Goal: Task Accomplishment & Management: Manage account settings

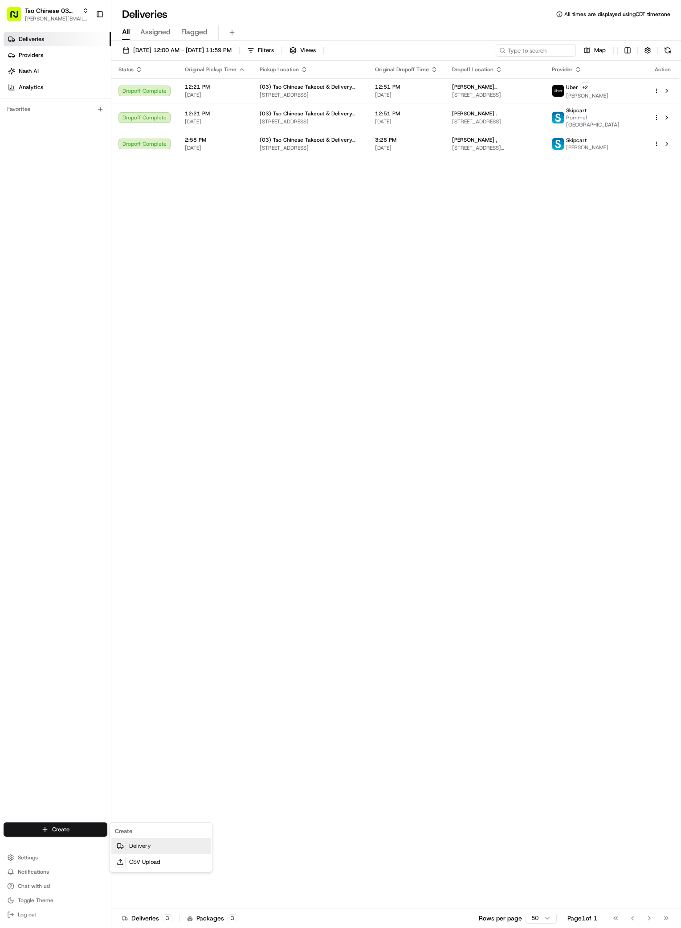
click at [151, 845] on link "Delivery" at bounding box center [160, 846] width 99 height 16
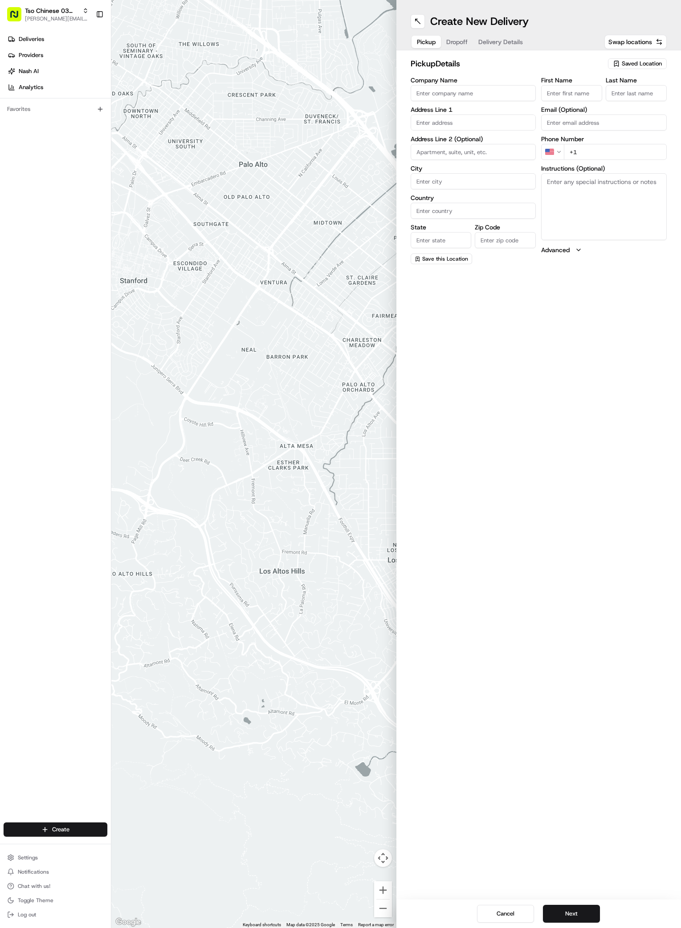
click at [649, 66] on span "Saved Location" at bounding box center [642, 64] width 40 height 8
click at [602, 99] on span "(03) Tso Chinese Takeout & Delivery TsoCo (03)" at bounding box center [622, 101] width 110 height 16
type input "(03) Tso Chinese Takeout & Delivery TsoCo"
type input "Ste F"
type input "Austin"
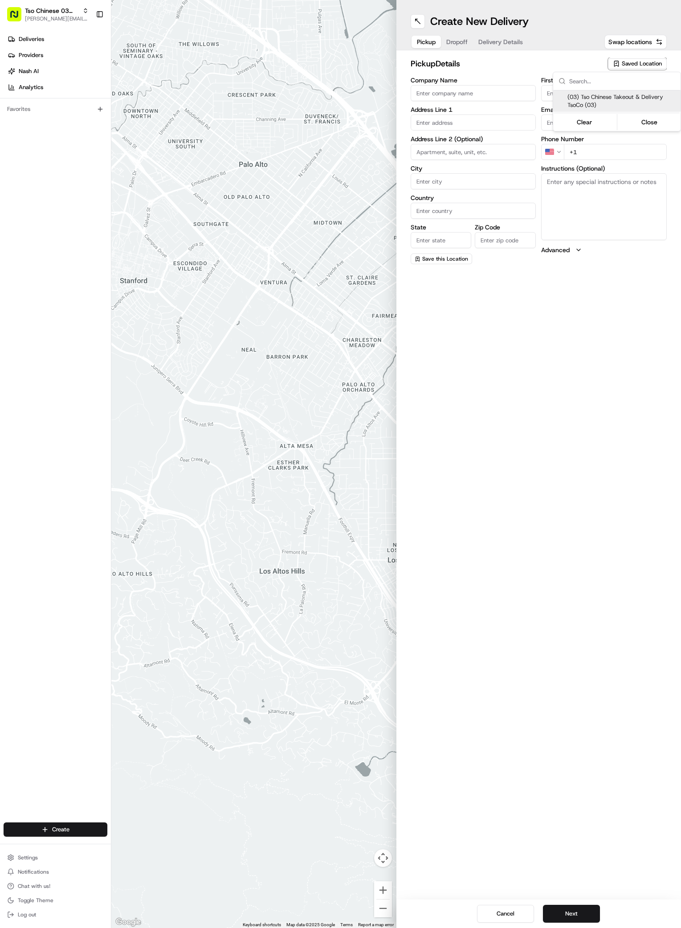
type input "US"
type input "[GEOGRAPHIC_DATA]"
type input "78704"
type input "Tso Chinese"
type input "TsoCo Manager"
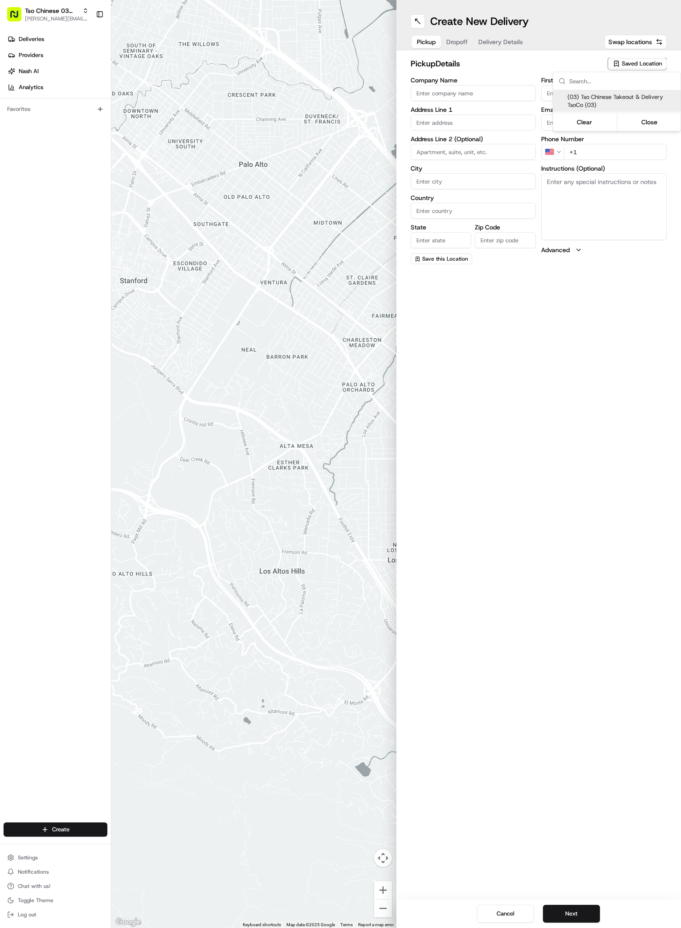
type input "[EMAIL_ADDRESS][DOMAIN_NAME]"
type input "[PHONE_NUMBER]"
type textarea "Submit a picture displaying address & food as Proof of Delivery. Envía una foto…"
type input "[STREET_ADDRESS]"
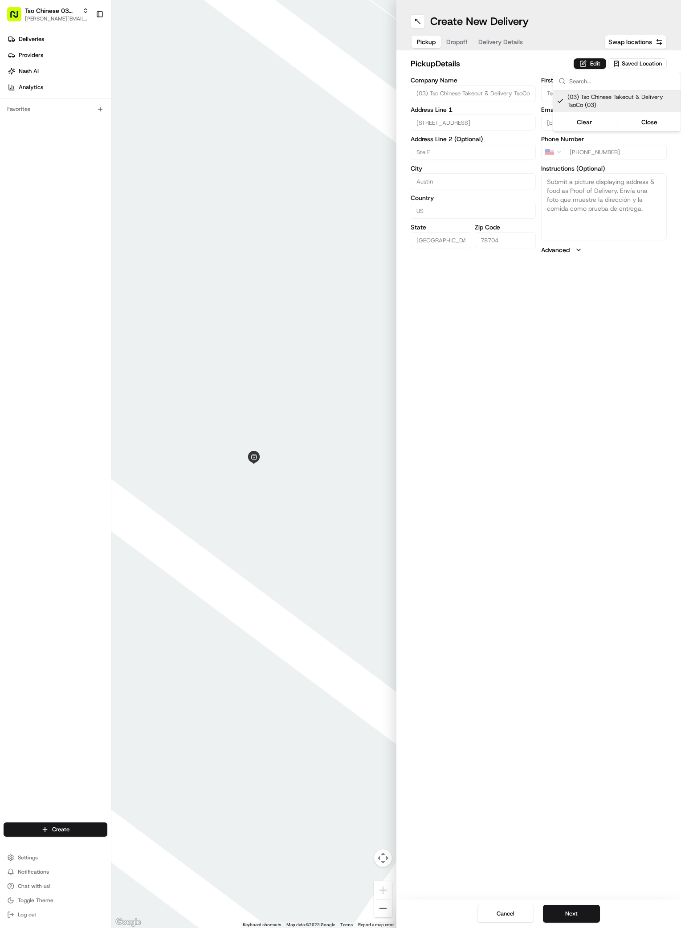
click at [633, 579] on html "Tso Chinese 03 TsoCo [PERSON_NAME][EMAIL_ADDRESS][DOMAIN_NAME] Toggle Sidebar D…" at bounding box center [340, 464] width 681 height 928
click at [583, 912] on button "Next" at bounding box center [571, 913] width 57 height 18
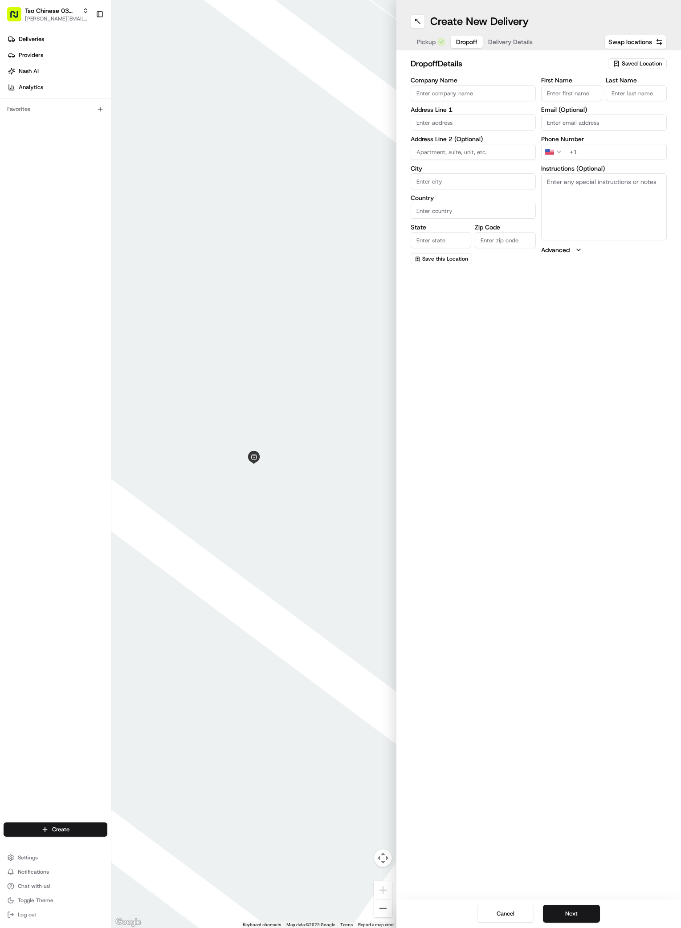
paste input "Matthew Nites"
type input "Matthew Nites"
paste input "Matthew Nites"
type input "Matthew Nites"
paste input "412 266 6298"
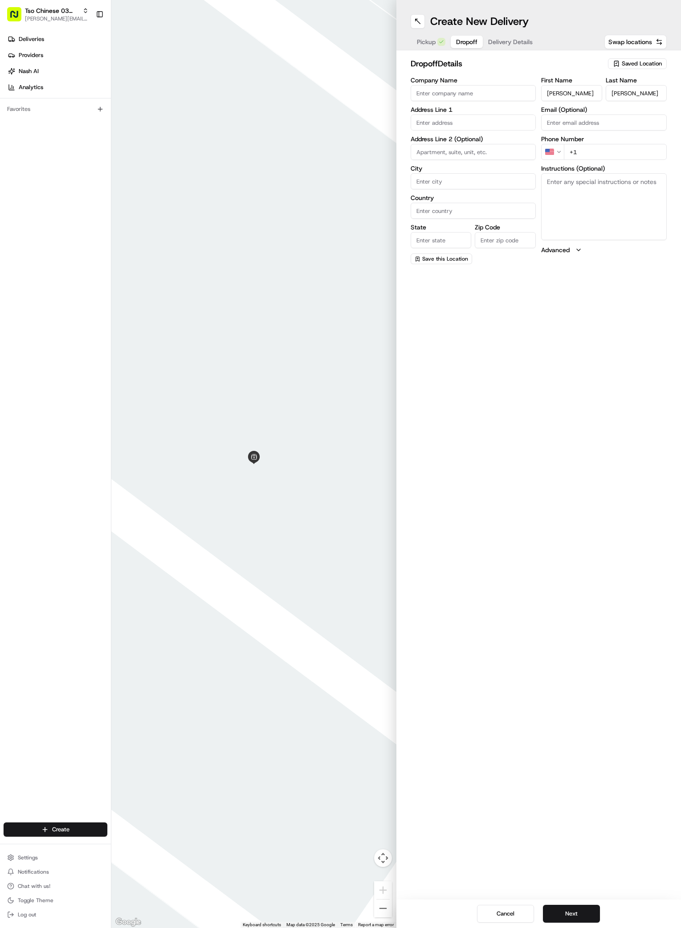
type input "+1 412 266 6298"
paste input "4808 Brassiewood Dr"
click at [462, 141] on div "4808 Brassiewood Drive, Austin, TX" at bounding box center [473, 140] width 121 height 13
type input "[STREET_ADDRESS]"
type input "Austin"
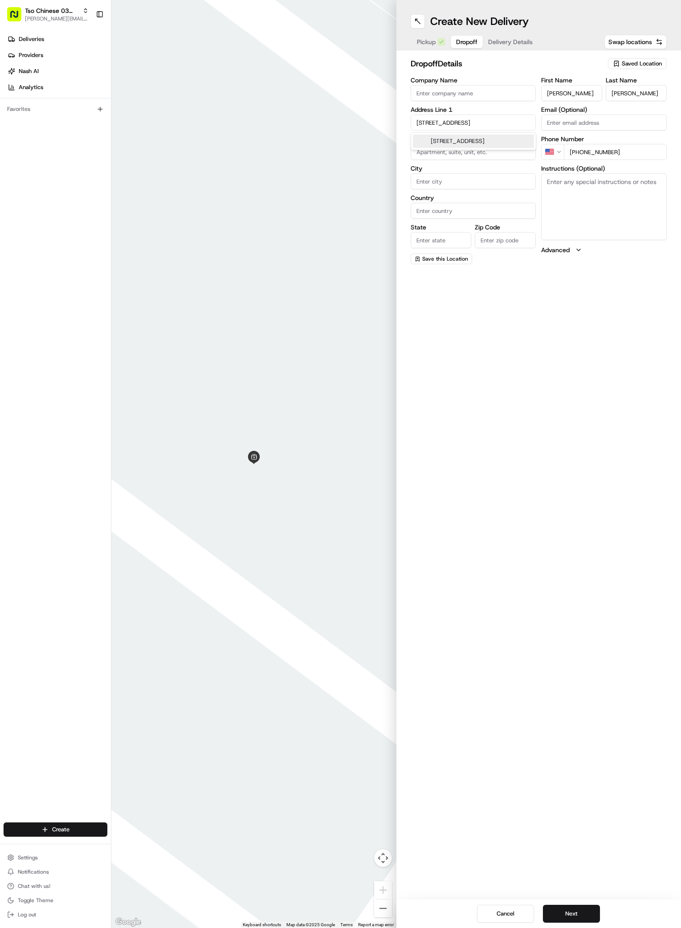
type input "[GEOGRAPHIC_DATA]"
type input "78744"
type input "4808 Brassiewood Drive"
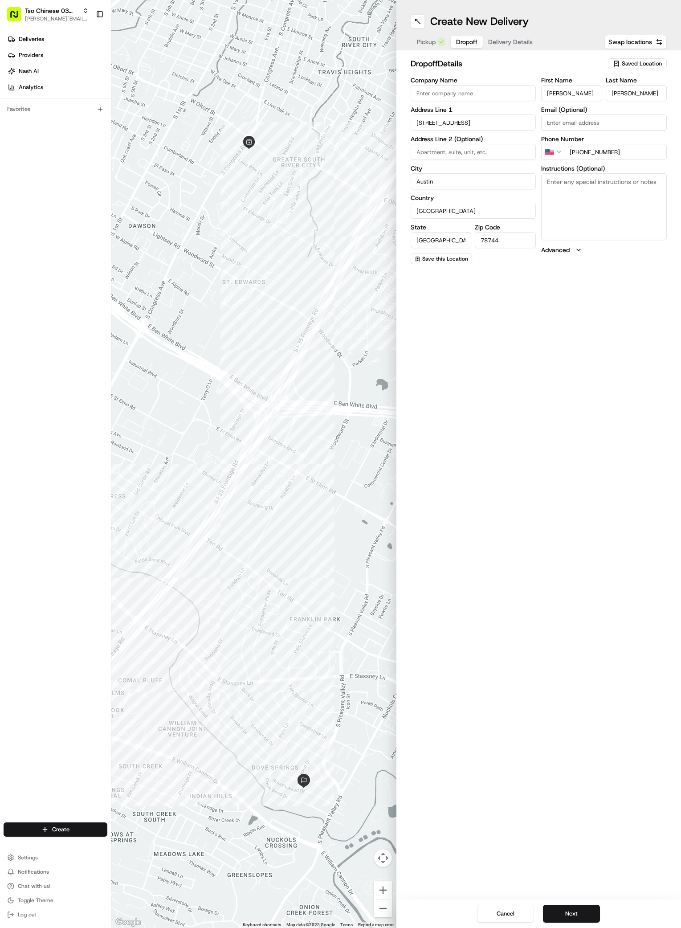
click at [613, 195] on textarea "Instructions (Optional)" at bounding box center [604, 206] width 126 height 67
paste textarea "White House with black trim"
type textarea "White House with black trim"
click at [574, 917] on button "Next" at bounding box center [571, 913] width 57 height 18
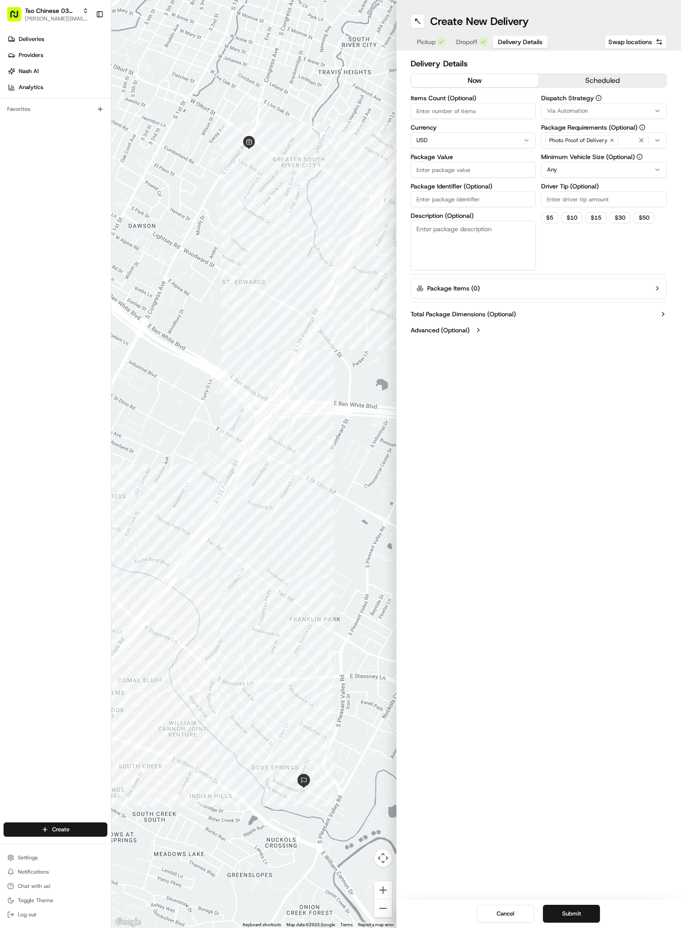
click at [627, 111] on div "Via Automation" at bounding box center [603, 111] width 121 height 8
click at [586, 162] on span "TsoCo Strategy" at bounding box center [611, 159] width 110 height 8
click at [587, 402] on html "Tso Chinese 03 TsoCo antonia@tsochinese.com Toggle Sidebar Deliveries Providers…" at bounding box center [340, 464] width 681 height 928
click at [611, 138] on icon "button" at bounding box center [611, 140] width 5 height 5
click at [611, 138] on div "Select requirements" at bounding box center [603, 140] width 121 height 8
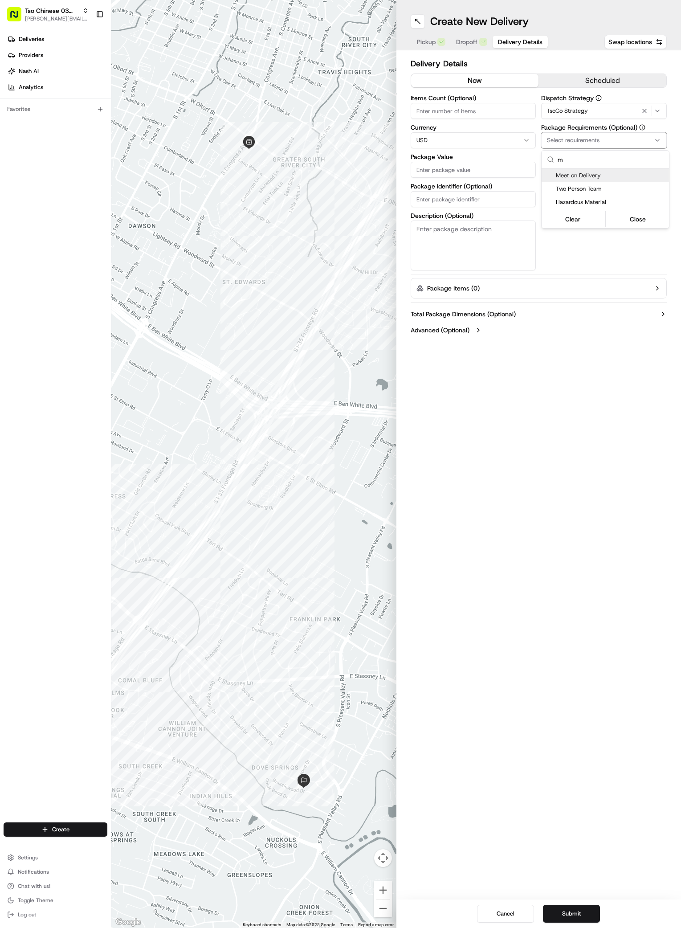
type input "m"
click at [549, 174] on div "Suggestions" at bounding box center [548, 175] width 7 height 7
click at [563, 247] on html "Tso Chinese 03 TsoCo antonia@tsochinese.com Toggle Sidebar Deliveries Providers…" at bounding box center [340, 464] width 681 height 928
click at [581, 201] on input "Driver Tip (Optional)" at bounding box center [604, 199] width 126 height 16
type input "2"
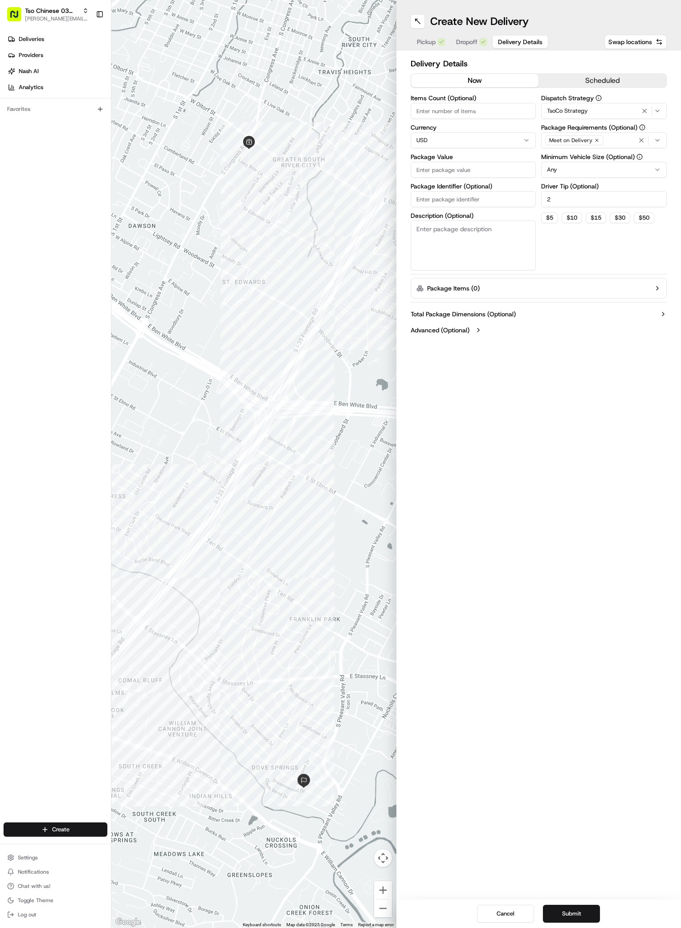
click at [461, 169] on input "Package Value" at bounding box center [474, 170] width 126 height 16
click at [460, 199] on div "Package Identifier (Optional)" at bounding box center [474, 205] width 126 height 24
paste input "#XXJIOBY"
type input "#XXJIOBY"
click at [435, 170] on input "Package Value" at bounding box center [474, 170] width 126 height 16
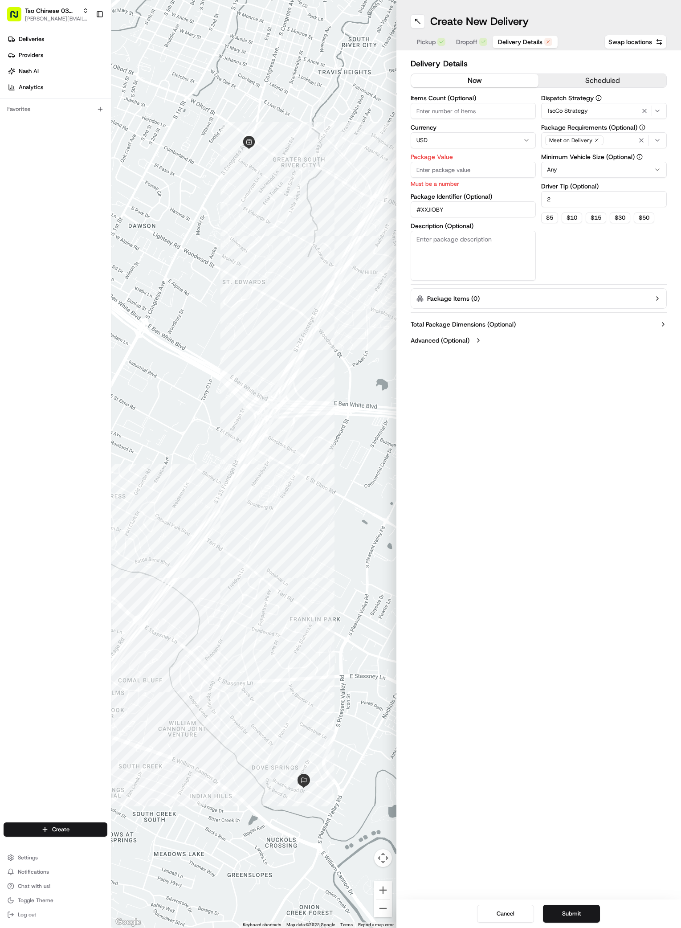
click at [435, 170] on input "Package Value" at bounding box center [474, 170] width 126 height 16
type input "53.96"
click at [576, 911] on button "Submit" at bounding box center [571, 913] width 57 height 18
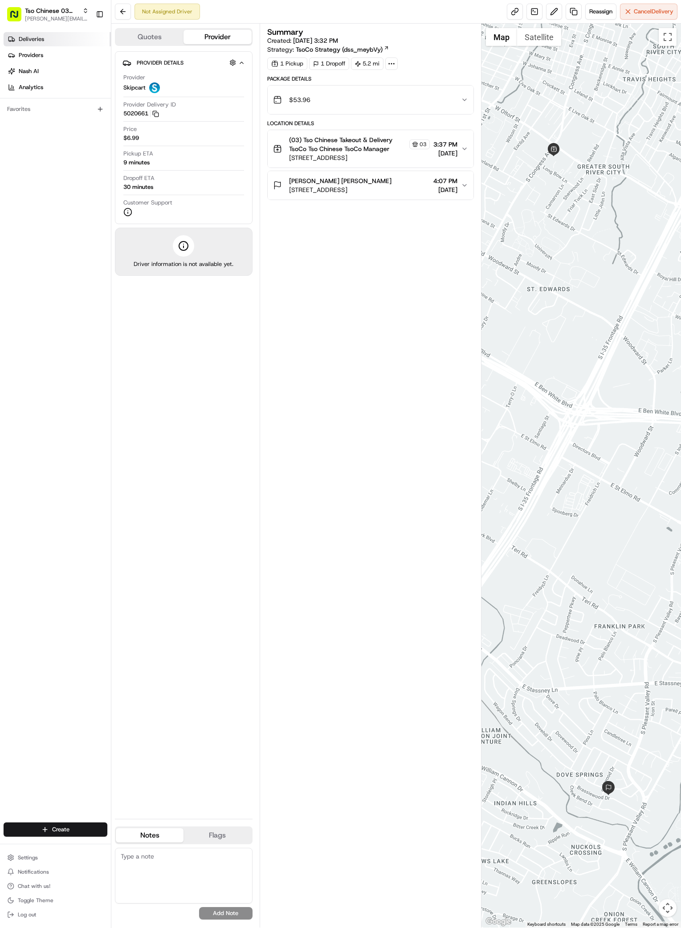
click at [49, 42] on link "Deliveries" at bounding box center [57, 39] width 107 height 14
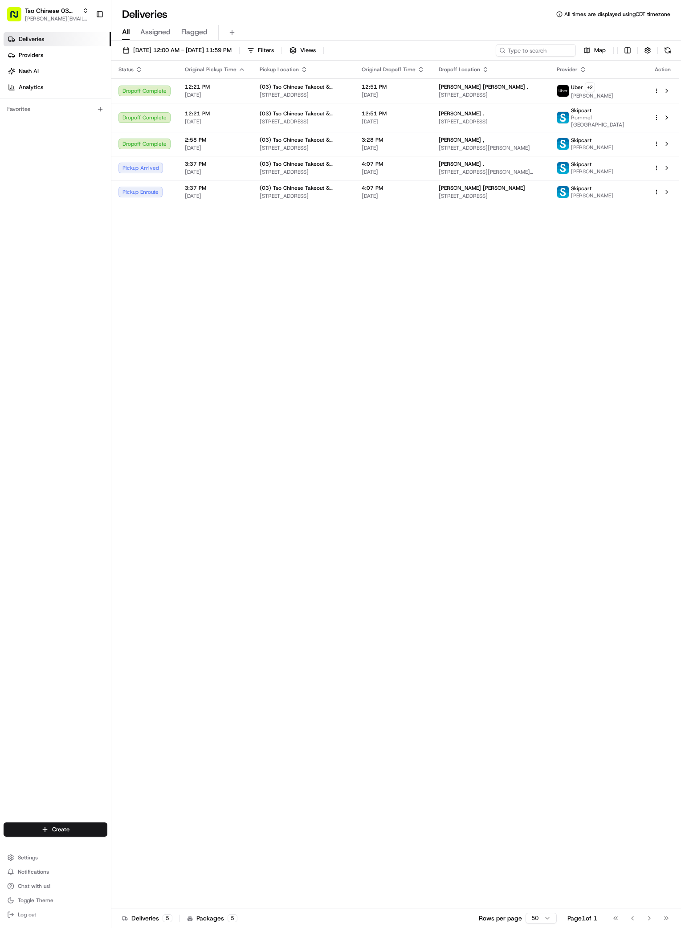
click at [360, 387] on div "Status Original Pickup Time Pickup Location Original Dropoff Time Dropoff Locat…" at bounding box center [395, 484] width 568 height 847
click at [469, 350] on div "Status Original Pickup Time Pickup Location Original Dropoff Time Dropoff Locat…" at bounding box center [395, 484] width 568 height 847
click at [45, 827] on html "Tso Chinese 03 TsoCo [PERSON_NAME][EMAIL_ADDRESS][DOMAIN_NAME] Toggle Sidebar D…" at bounding box center [340, 464] width 681 height 928
click at [134, 845] on link "Delivery" at bounding box center [160, 846] width 99 height 16
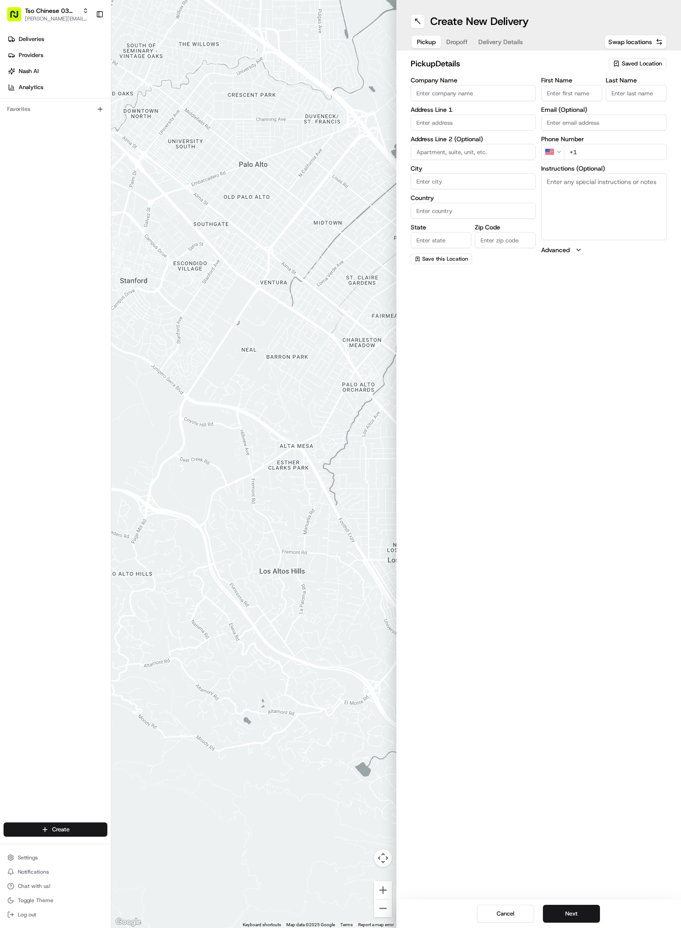
click at [639, 66] on span "Saved Location" at bounding box center [642, 64] width 40 height 8
click at [618, 102] on span "(03) Tso Chinese Takeout & Delivery TsoCo (03)" at bounding box center [622, 101] width 110 height 16
type input "(03) Tso Chinese Takeout & Delivery TsoCo"
type input "Ste F"
type input "Austin"
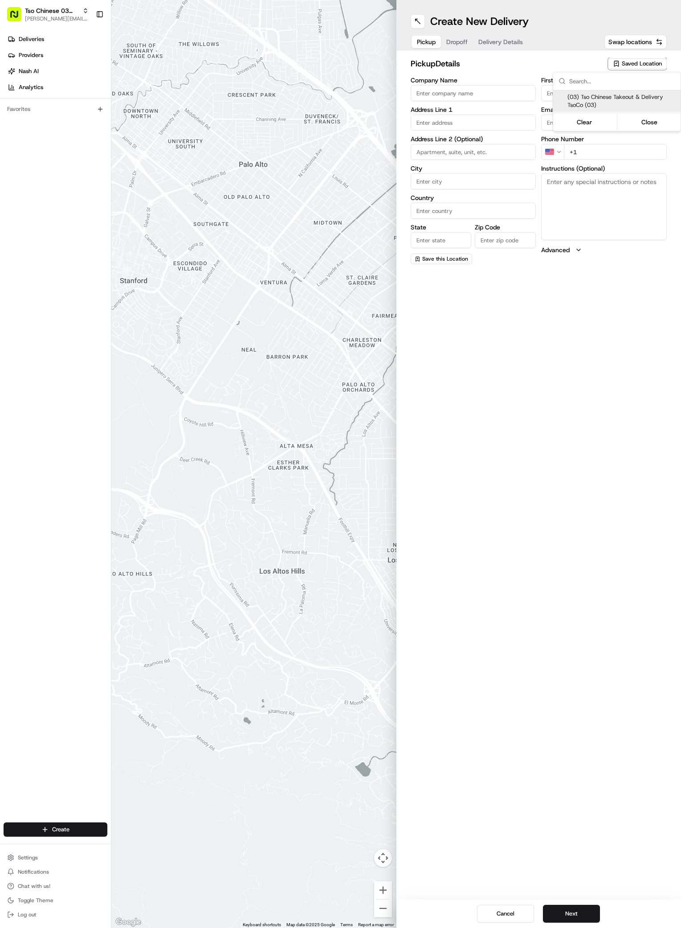
type input "US"
type input "[GEOGRAPHIC_DATA]"
type input "78704"
type input "Tso Chinese"
type input "TsoCo Manager"
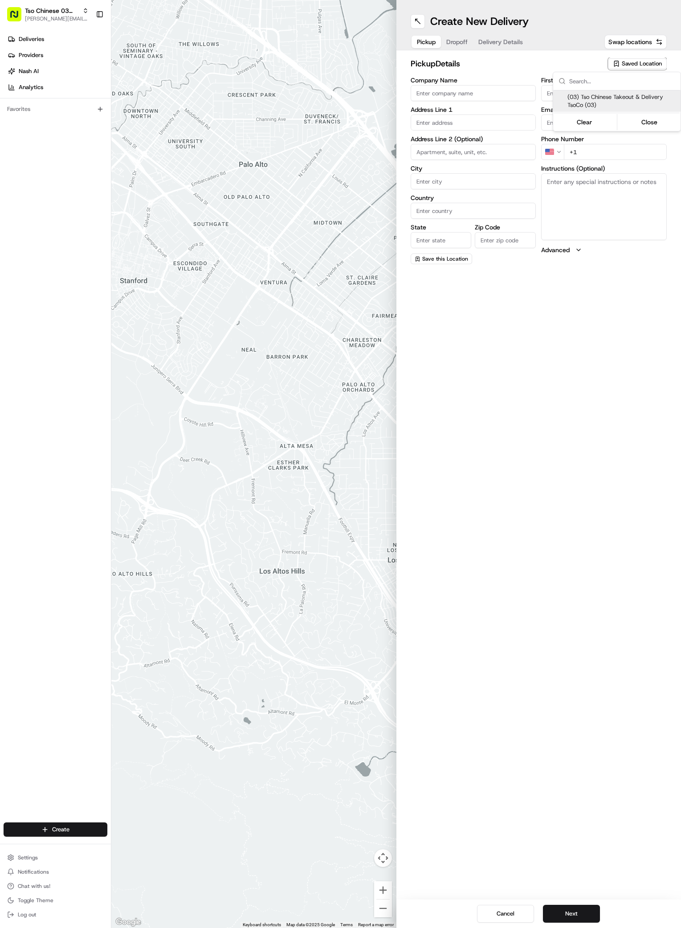
type input "[EMAIL_ADDRESS][DOMAIN_NAME]"
type input "[PHONE_NUMBER]"
type textarea "Submit a picture displaying address & food as Proof of Delivery. Envía una foto…"
type input "[STREET_ADDRESS]"
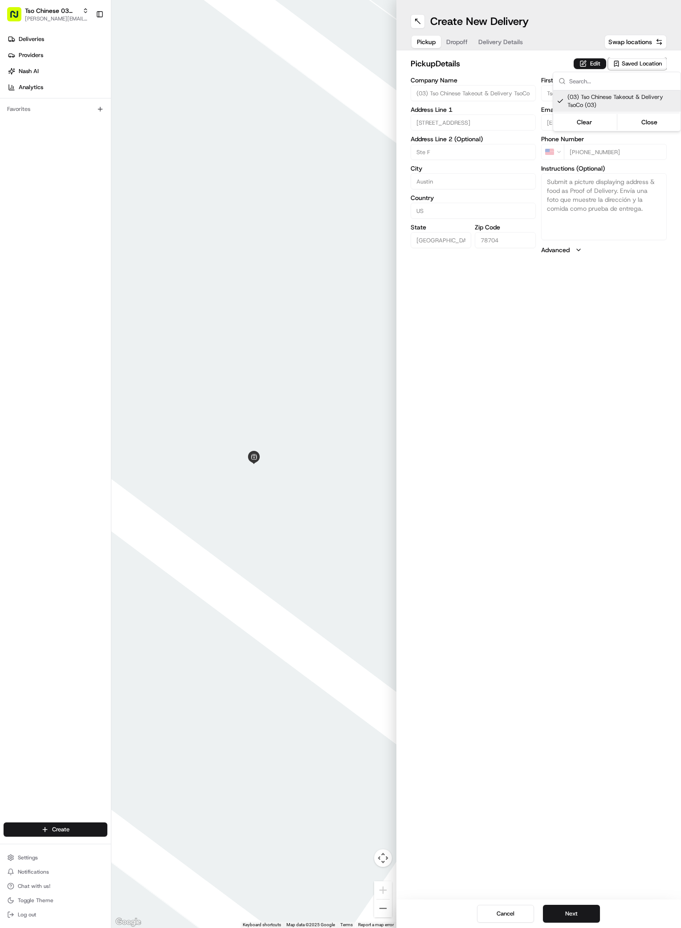
click at [457, 42] on html "Tso Chinese 03 TsoCo [PERSON_NAME][EMAIL_ADDRESS][DOMAIN_NAME] Toggle Sidebar D…" at bounding box center [340, 464] width 681 height 928
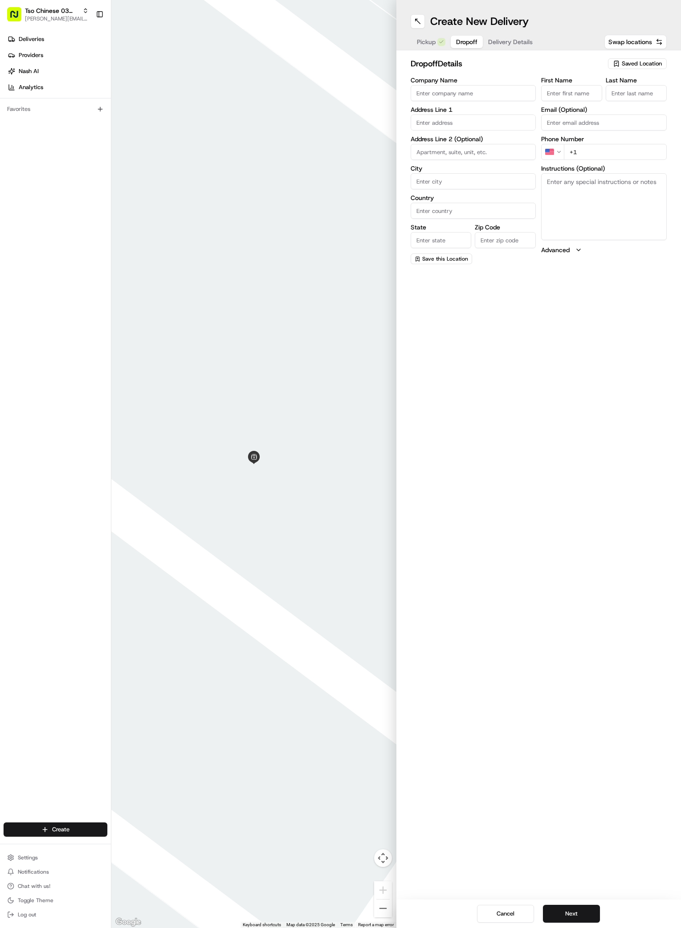
click at [457, 42] on span "Dropoff" at bounding box center [466, 41] width 21 height 9
paste input "Sasha"
type input "Sasha"
click at [647, 90] on input "Last Name" at bounding box center [636, 93] width 61 height 16
paste input "Salinas"
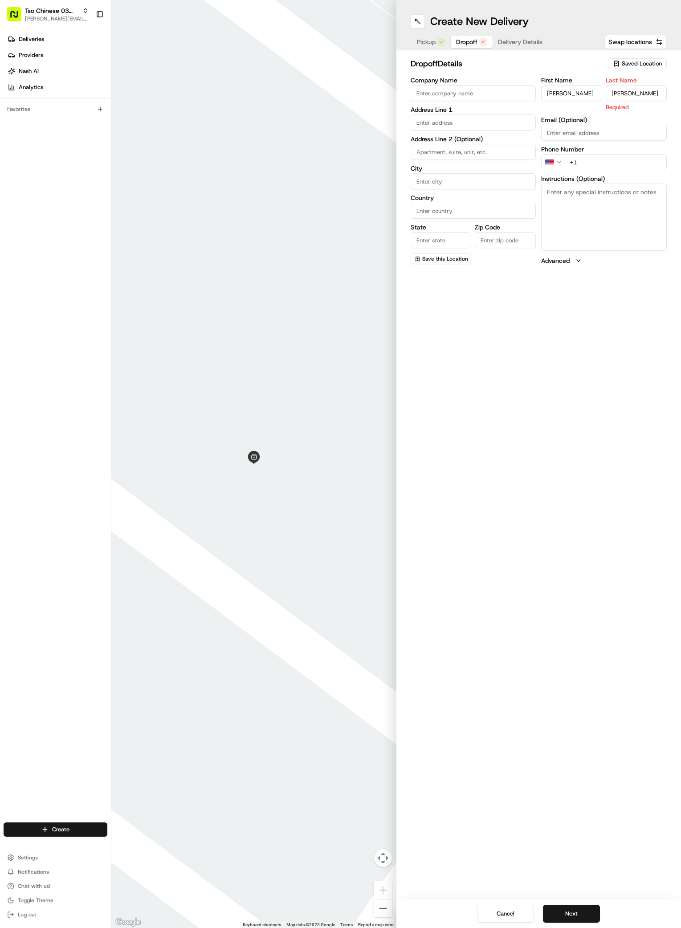
type input "Salinas"
click at [635, 159] on input "+1" at bounding box center [615, 162] width 103 height 16
click at [621, 153] on input "+1" at bounding box center [615, 152] width 103 height 16
paste input "512 797 9400"
type input "+1 512 797 9400"
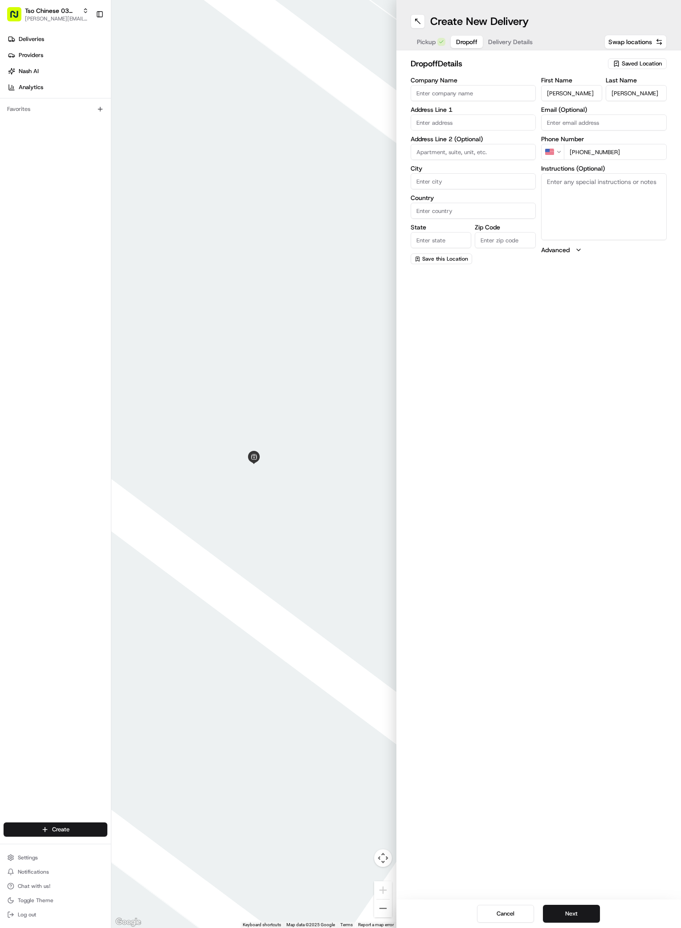
click at [447, 120] on input "text" at bounding box center [474, 122] width 126 height 16
paste input "300 S Congress Ave"
click at [460, 143] on div "300 South Congress Avenue, Austin, TX" at bounding box center [473, 140] width 121 height 13
type input "300 S Congress Ave, Austin, TX 78704, USA"
type input "Austin"
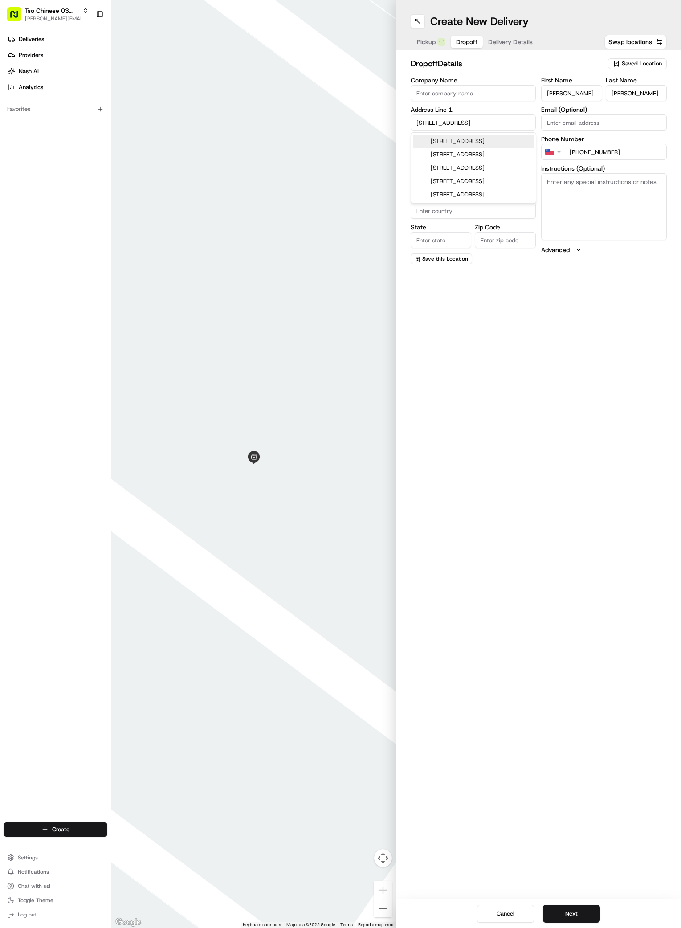
type input "[GEOGRAPHIC_DATA]"
type input "78704"
type input "300 South Congress Avenue"
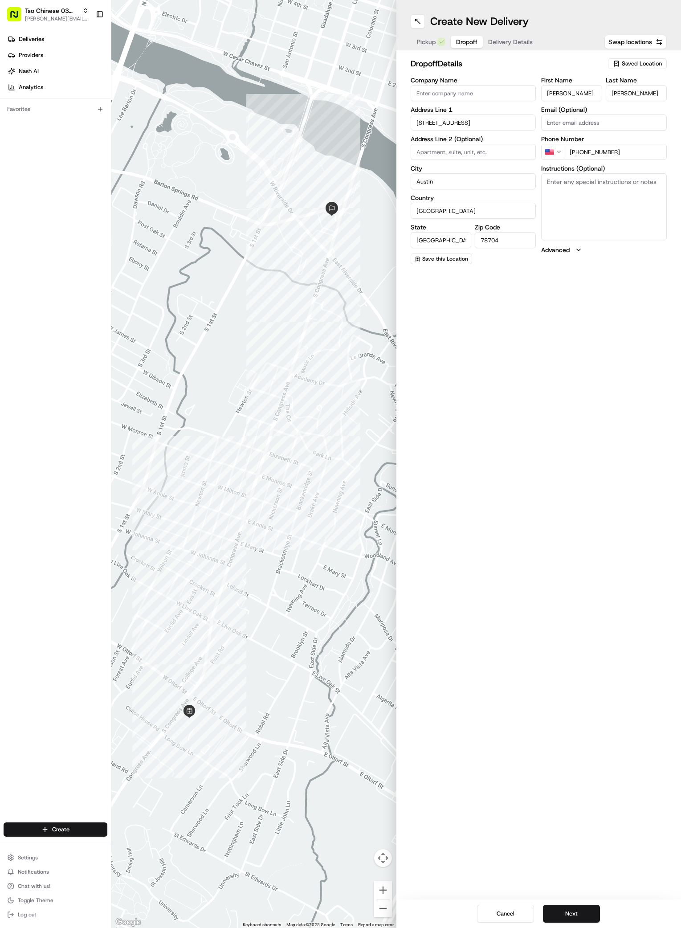
click at [566, 185] on textarea "Instructions (Optional)" at bounding box center [604, 206] width 126 height 67
paste textarea "Company: Embassy Suites by Hilton Austin Downtown South Congress"
paste textarea "Room 914 (9th floor)"
type textarea "Company: Embassy Suites by Hilton Austin Downtown South Congress Room 914 (9th …"
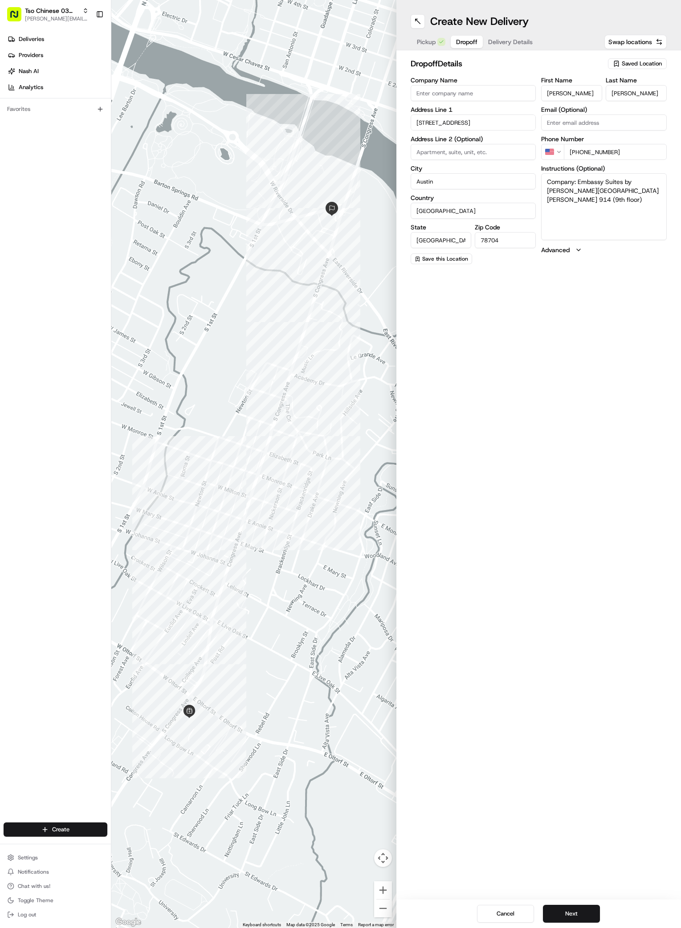
click at [442, 149] on input at bounding box center [474, 152] width 126 height 16
paste input "Room 914 (9th floor)"
type input "Room 914 (9th floor)"
click at [516, 41] on span "Delivery Details" at bounding box center [510, 41] width 45 height 9
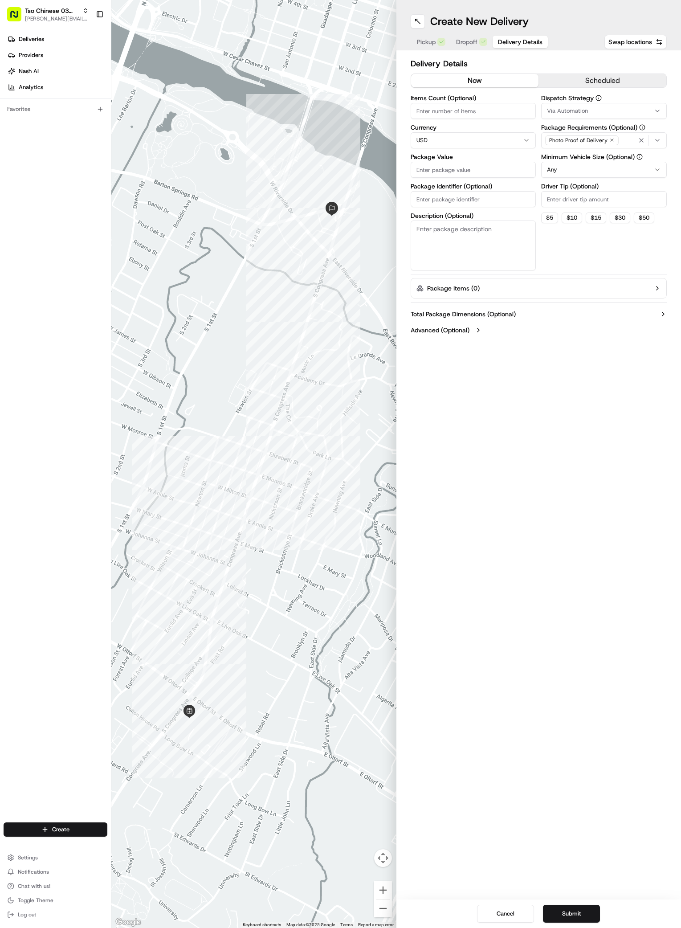
click at [450, 171] on input "Package Value" at bounding box center [474, 170] width 126 height 16
type input "27.28"
click at [430, 199] on input "Package Identifier (Optional)" at bounding box center [474, 199] width 126 height 16
paste input "2JONNQJ"
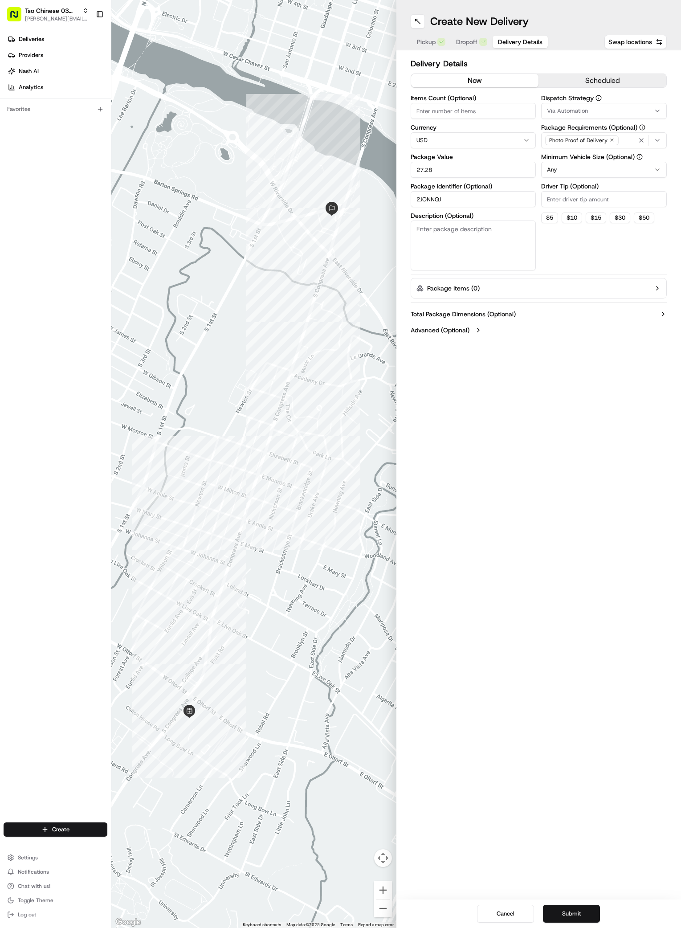
type input "2JONNQJ"
click at [566, 909] on button "Submit" at bounding box center [571, 913] width 57 height 18
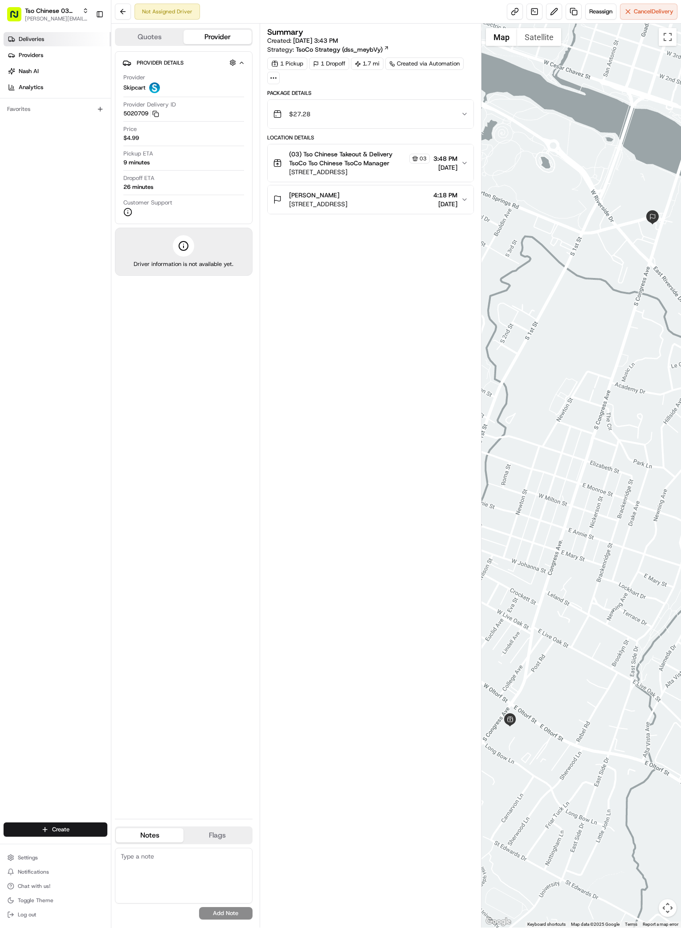
click at [57, 40] on link "Deliveries" at bounding box center [57, 39] width 107 height 14
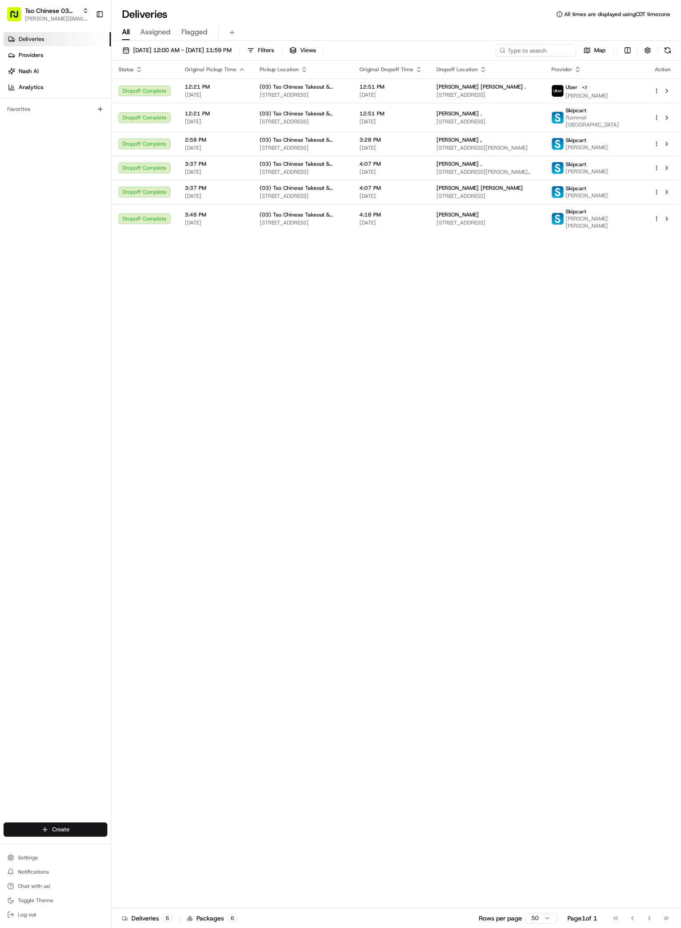
click at [38, 825] on html "Tso Chinese 03 TsoCo [PERSON_NAME][EMAIL_ADDRESS][DOMAIN_NAME] Toggle Sidebar D…" at bounding box center [340, 464] width 681 height 928
click at [139, 845] on link "Delivery" at bounding box center [160, 846] width 99 height 16
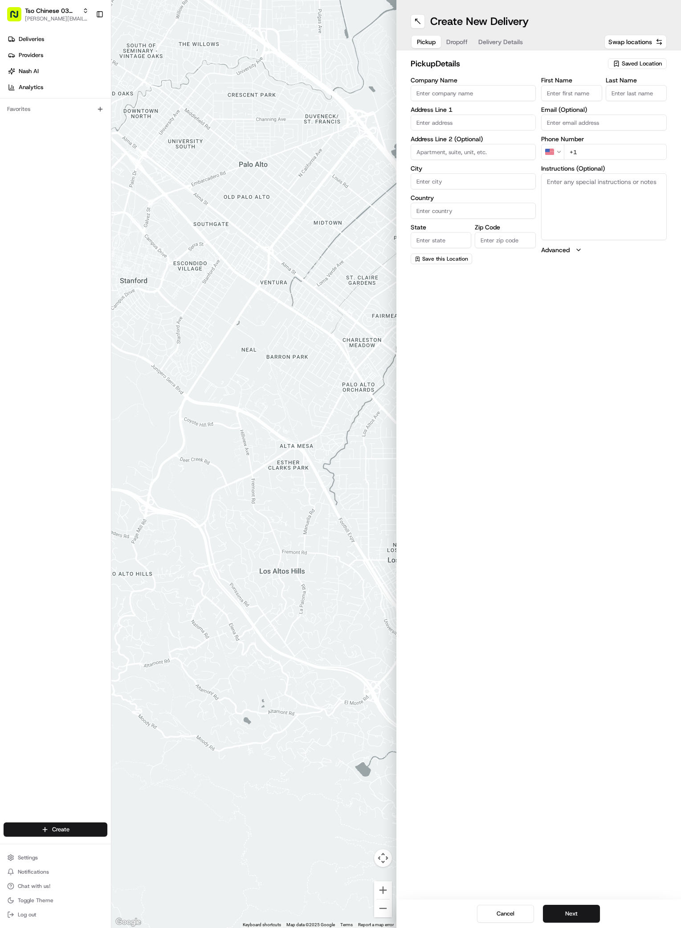
click at [646, 65] on span "Saved Location" at bounding box center [642, 64] width 40 height 8
click at [621, 96] on span "(03) Tso Chinese Takeout & Delivery TsoCo (03)" at bounding box center [622, 101] width 110 height 16
type input "(03) Tso Chinese Takeout & Delivery TsoCo"
type input "Ste F"
type input "Austin"
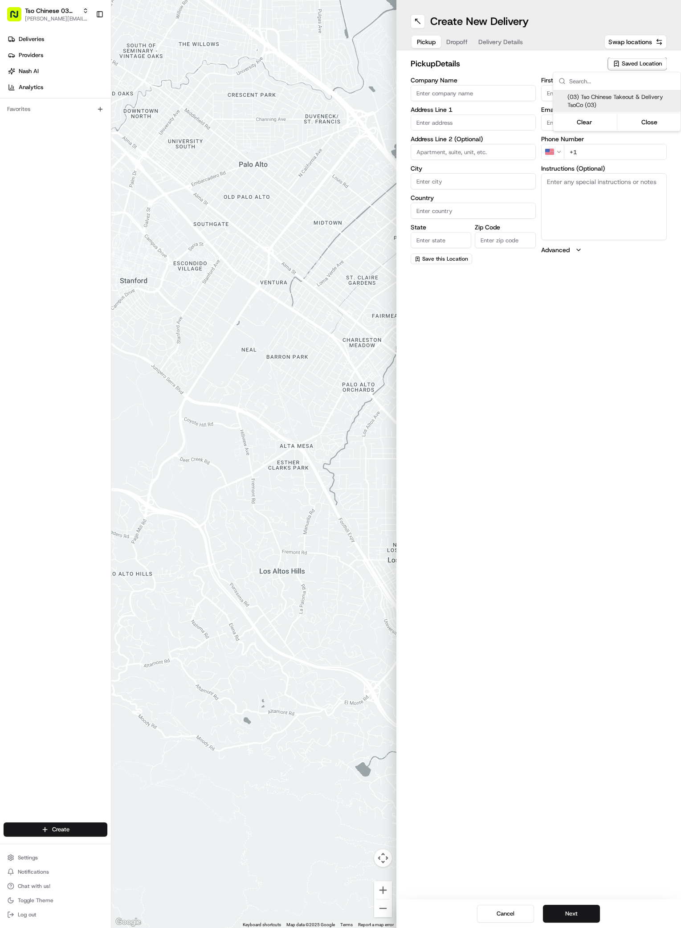
type input "US"
type input "[GEOGRAPHIC_DATA]"
type input "78704"
type input "Tso Chinese"
type input "TsoCo Manager"
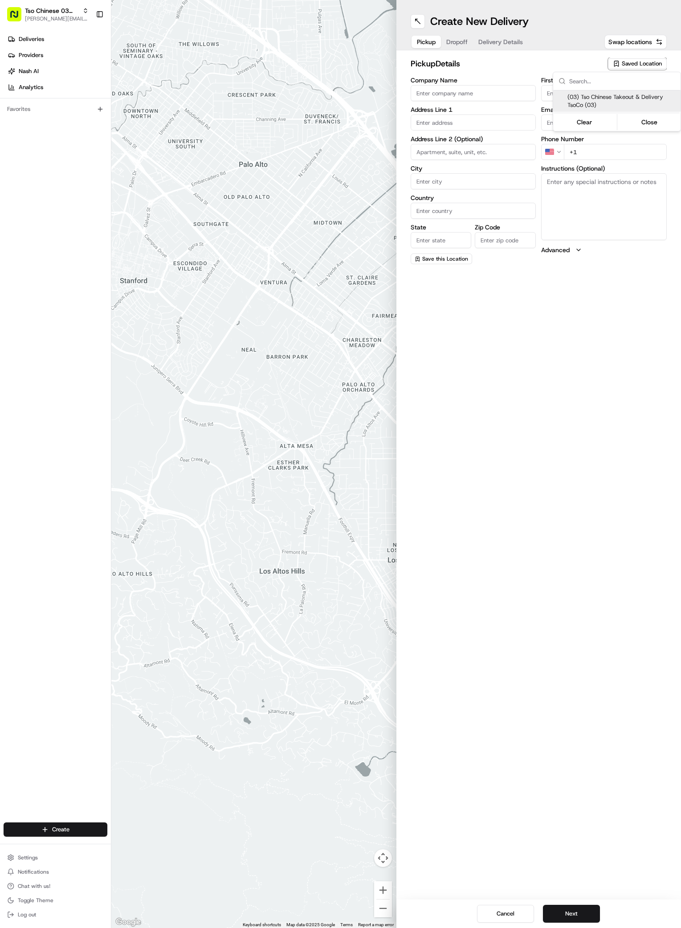
type input "[EMAIL_ADDRESS][DOMAIN_NAME]"
type input "[PHONE_NUMBER]"
type textarea "Submit a picture displaying address & food as Proof of Delivery. Envía una foto…"
type input "2407 S Congress Ave"
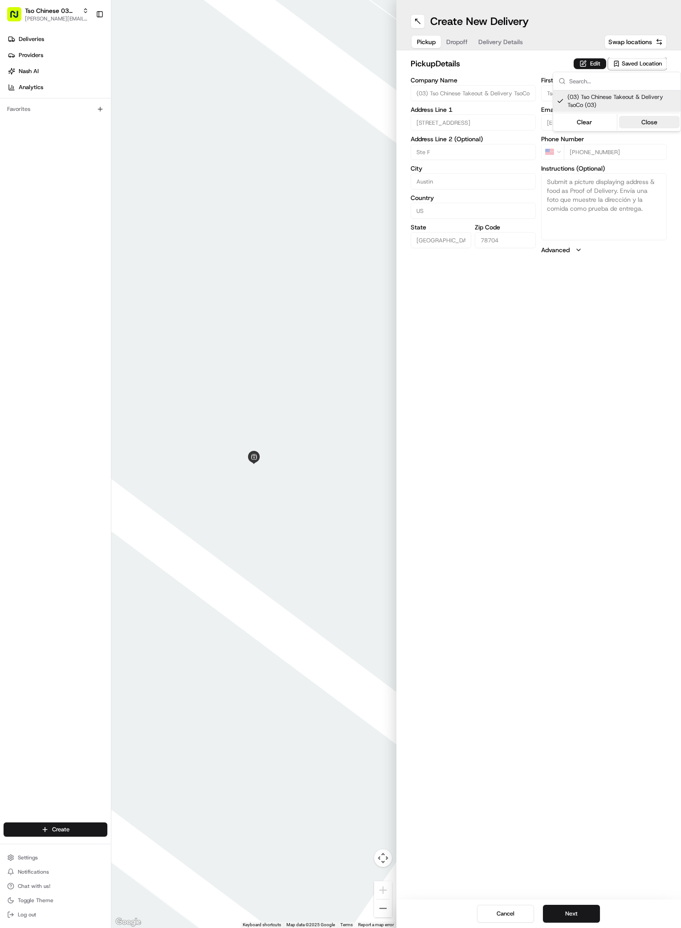
click at [657, 120] on button "Close" at bounding box center [649, 122] width 61 height 12
click at [474, 26] on h1 "Create New Delivery" at bounding box center [479, 21] width 98 height 14
click at [454, 41] on button "Dropoff" at bounding box center [457, 42] width 32 height 12
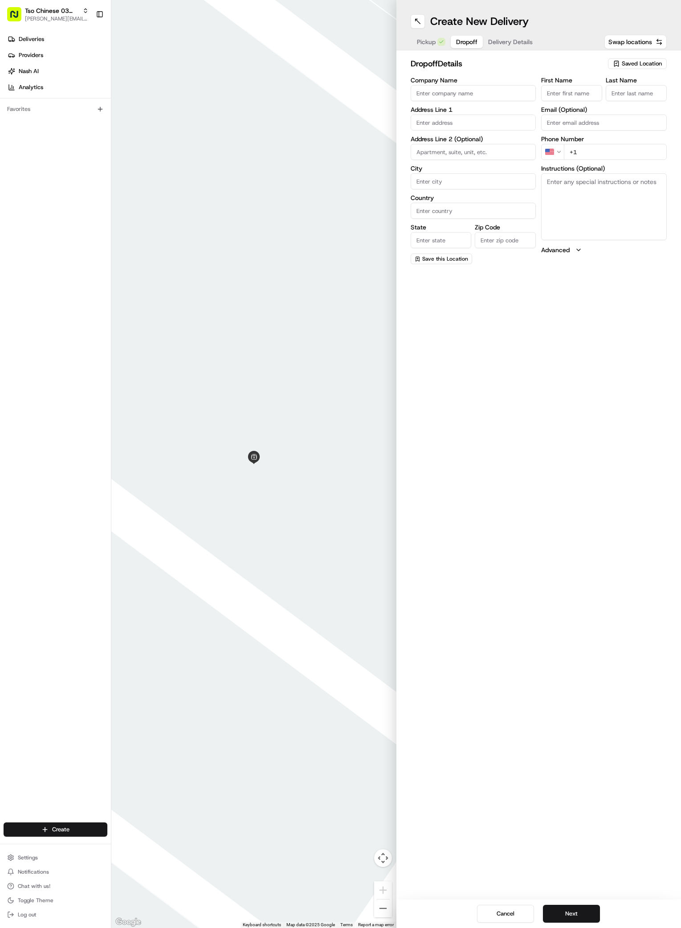
click at [557, 92] on input "First Name" at bounding box center [571, 93] width 61 height 16
paste input "Eric"
type input "Eric"
click at [630, 89] on input "Last Name" at bounding box center [636, 93] width 61 height 16
paste input "Hardison"
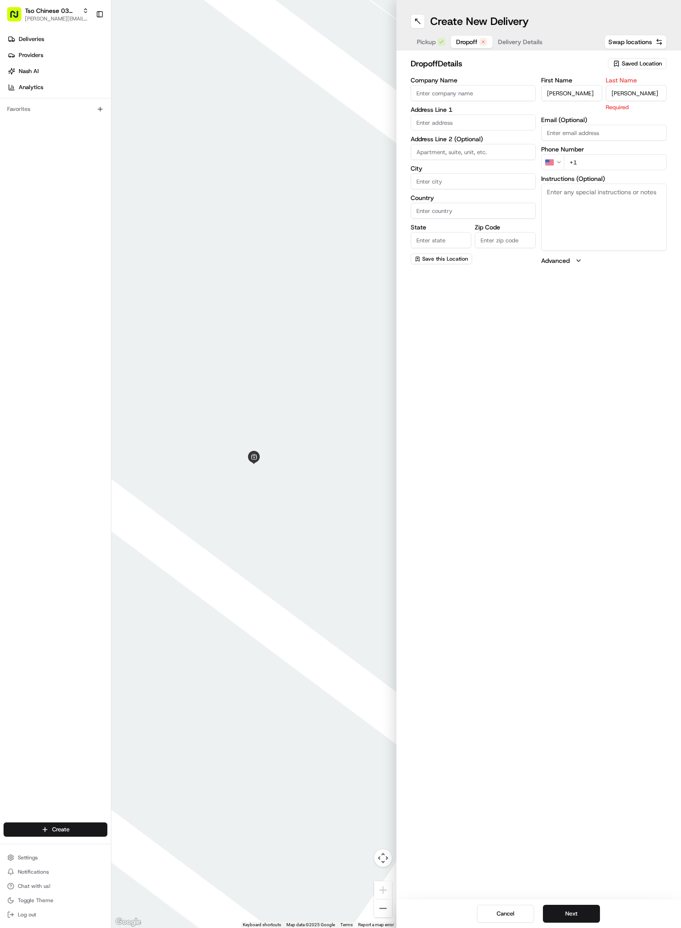
type input "Hardison"
drag, startPoint x: 602, startPoint y: 190, endPoint x: 602, endPoint y: 183, distance: 6.7
click at [602, 189] on textarea "Instructions (Optional)" at bounding box center [604, 206] width 126 height 67
paste input "512 400 8794"
type input "+1 512 400 8794"
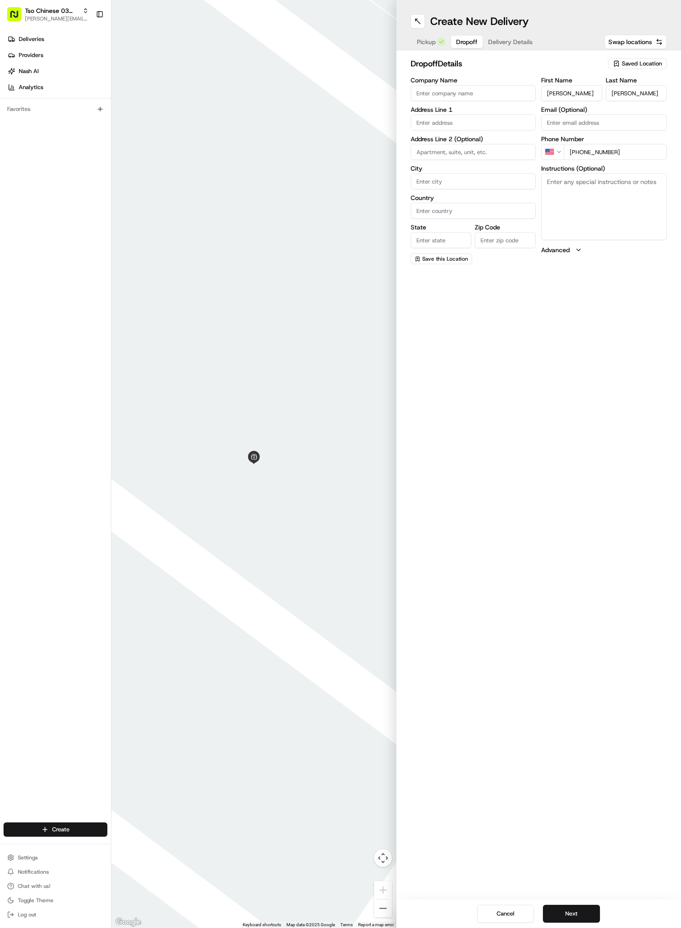
click at [640, 288] on div "Create New Delivery Pickup Dropoff Delivery Details Swap locations dropoff Deta…" at bounding box center [538, 464] width 285 height 928
click at [425, 121] on input "text" at bounding box center [474, 122] width 126 height 16
paste input "6500 King George Dr"
click at [467, 143] on div "6500 King George Drive, Austin, TX" at bounding box center [473, 144] width 121 height 21
type input "[STREET_ADDRESS][PERSON_NAME]"
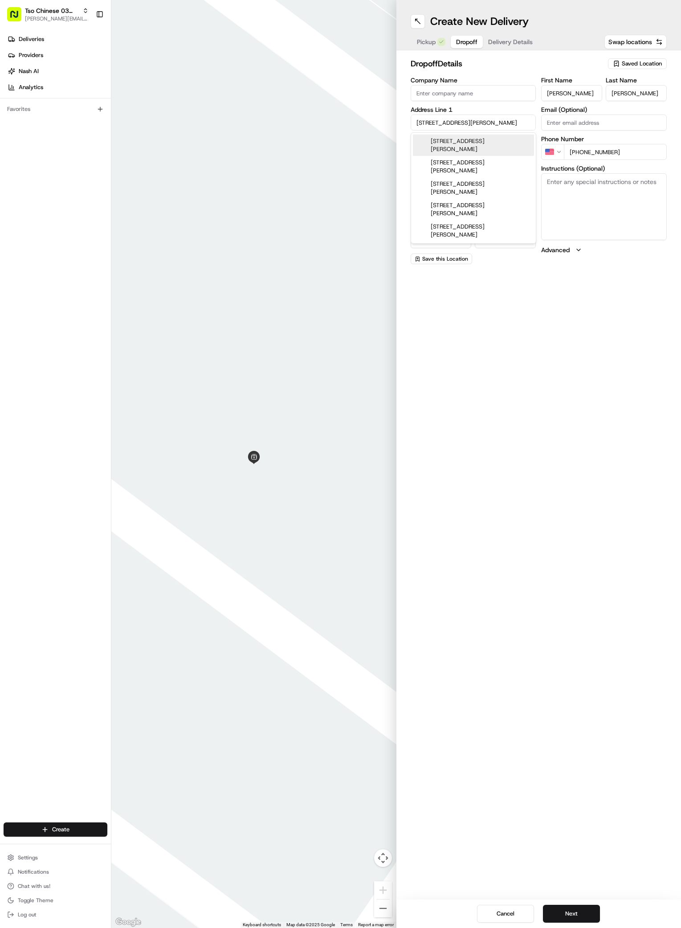
type input "Austin"
type input "[GEOGRAPHIC_DATA]"
type input "78745"
type input "6500 King George Drive"
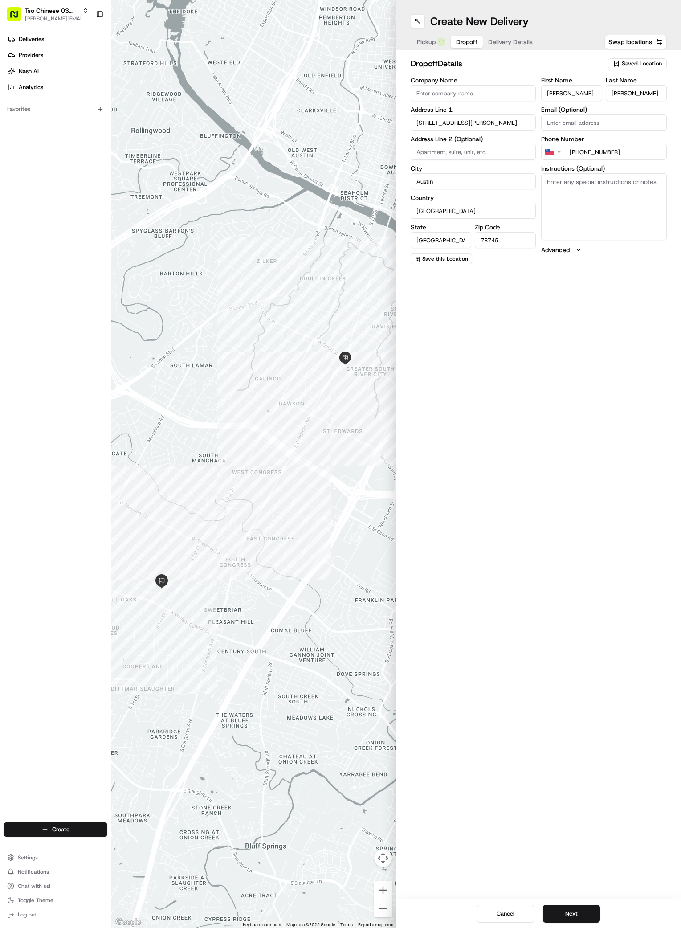
click at [553, 191] on textarea "Instructions (Optional)" at bounding box center [604, 206] width 126 height 67
paste textarea "Leave on crate by door!"
type textarea "Leave on crate by door!"
click at [507, 41] on span "Delivery Details" at bounding box center [510, 41] width 45 height 9
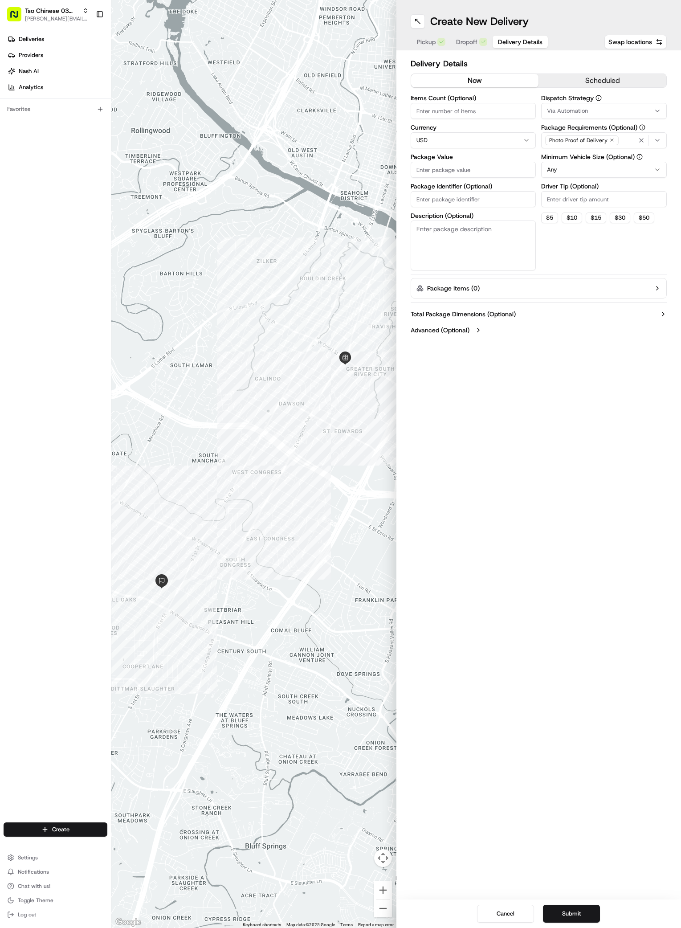
click at [461, 198] on input "Package Identifier (Optional)" at bounding box center [474, 199] width 126 height 16
paste input "MWPGT7E"
type input "MWPGT7E"
click at [444, 170] on input "Package Value" at bounding box center [474, 170] width 126 height 16
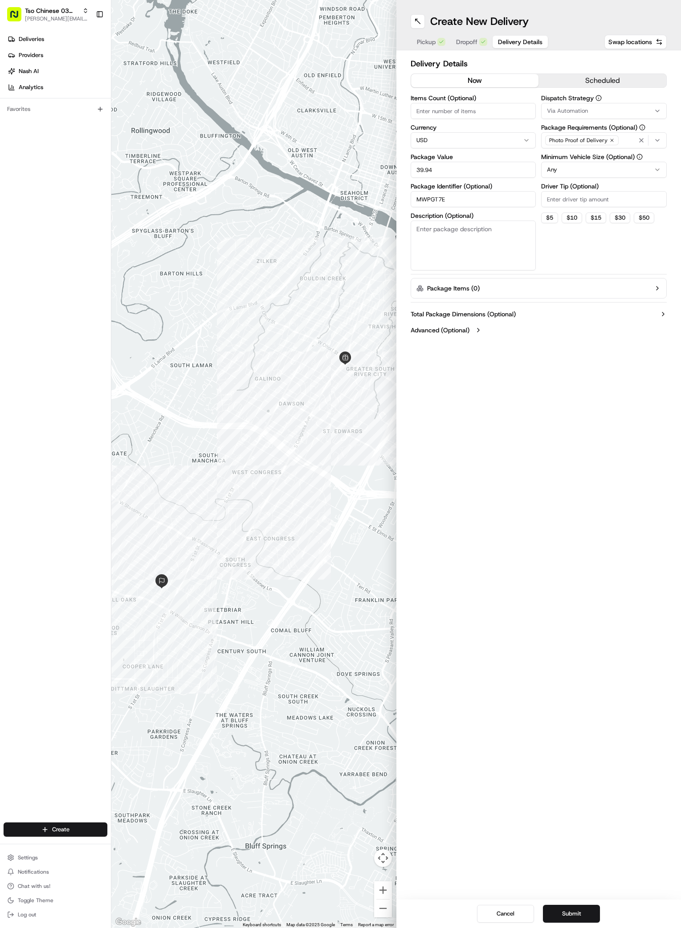
type input "39.94"
click at [656, 110] on icon "button" at bounding box center [657, 110] width 7 height 7
click at [600, 161] on span "TsoCo Strategy" at bounding box center [611, 159] width 110 height 8
click at [649, 190] on button "Close" at bounding box center [637, 189] width 61 height 12
click at [649, 190] on div "Driver Tip (Optional)" at bounding box center [604, 195] width 126 height 24
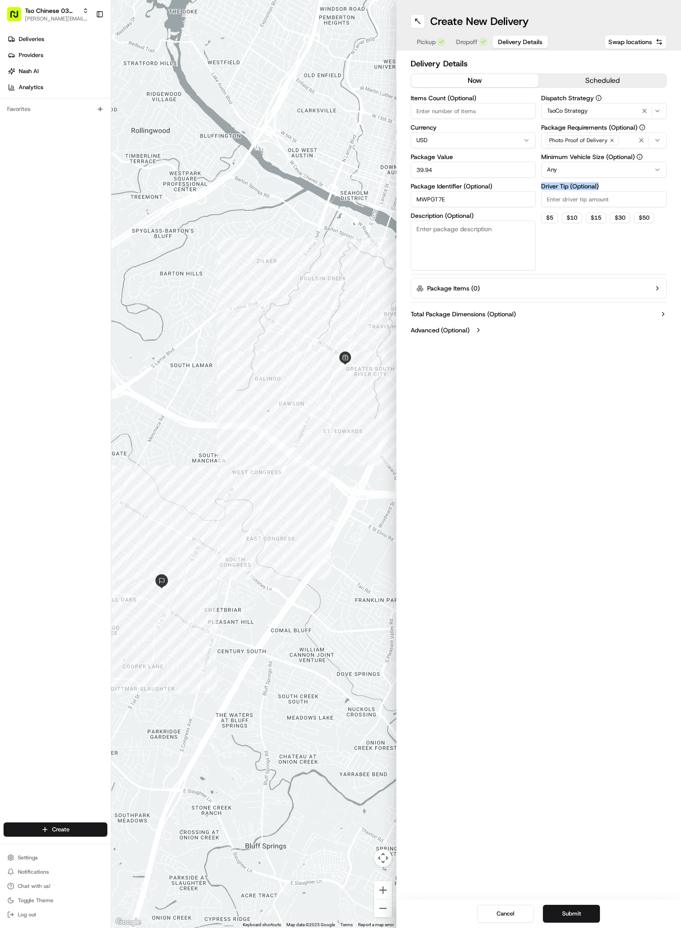
click at [609, 142] on icon "button" at bounding box center [611, 140] width 5 height 5
click at [607, 142] on div "Select requirements" at bounding box center [603, 140] width 121 height 8
type input "m"
click at [597, 175] on span "Meet on Delivery" at bounding box center [611, 175] width 110 height 8
click at [644, 224] on button "Close" at bounding box center [637, 219] width 61 height 12
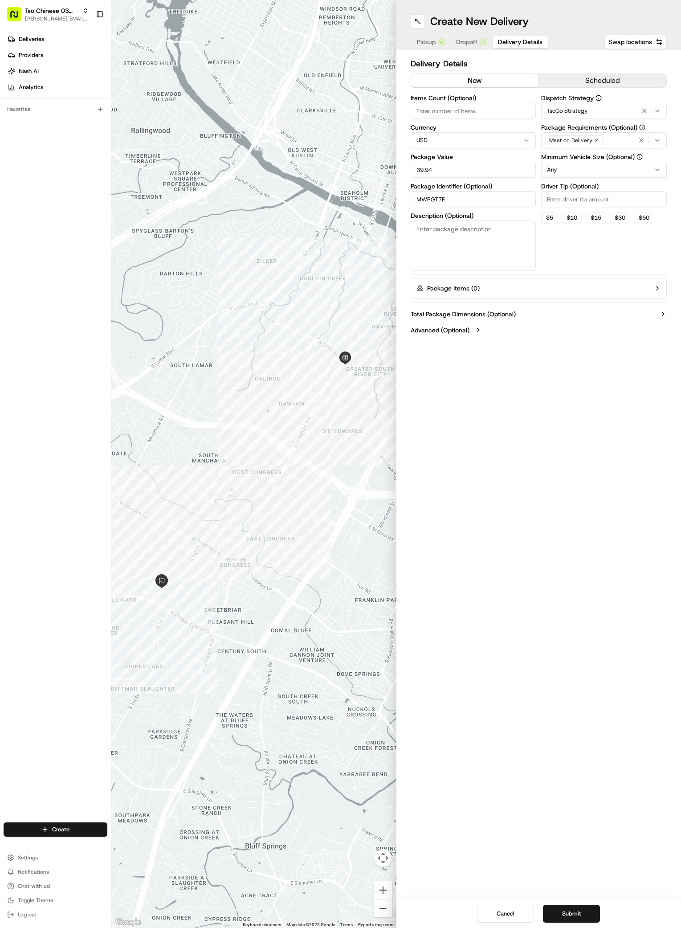
click at [582, 202] on input "Driver Tip (Optional)" at bounding box center [604, 199] width 126 height 16
type input "2"
click at [565, 476] on div "Create New Delivery Pickup Dropoff Delivery Details Swap locations Delivery Det…" at bounding box center [538, 464] width 285 height 928
click at [559, 912] on button "Submit" at bounding box center [571, 913] width 57 height 18
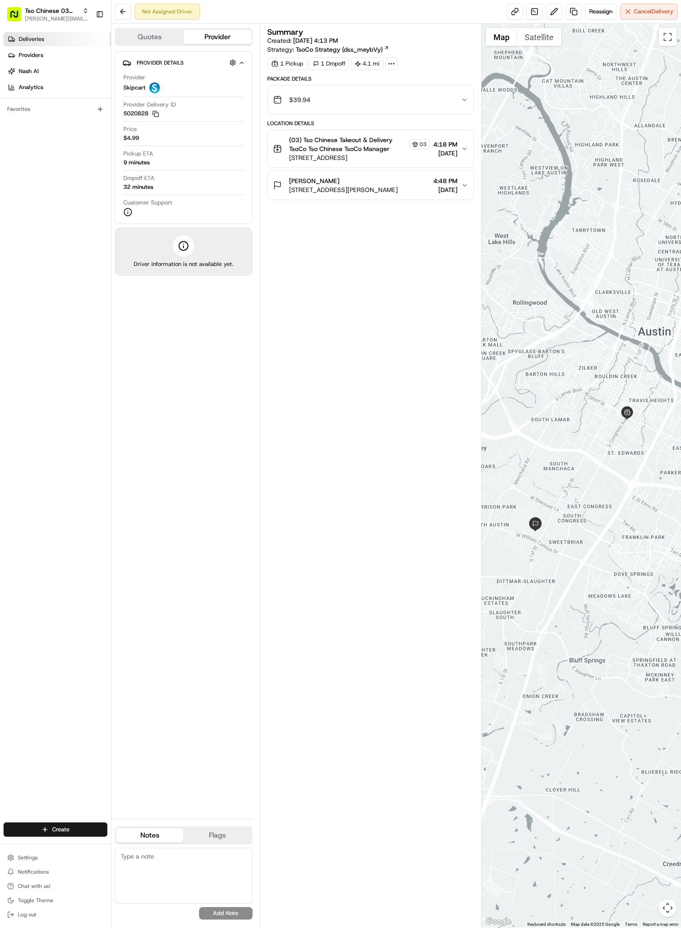
click at [49, 37] on link "Deliveries" at bounding box center [57, 39] width 107 height 14
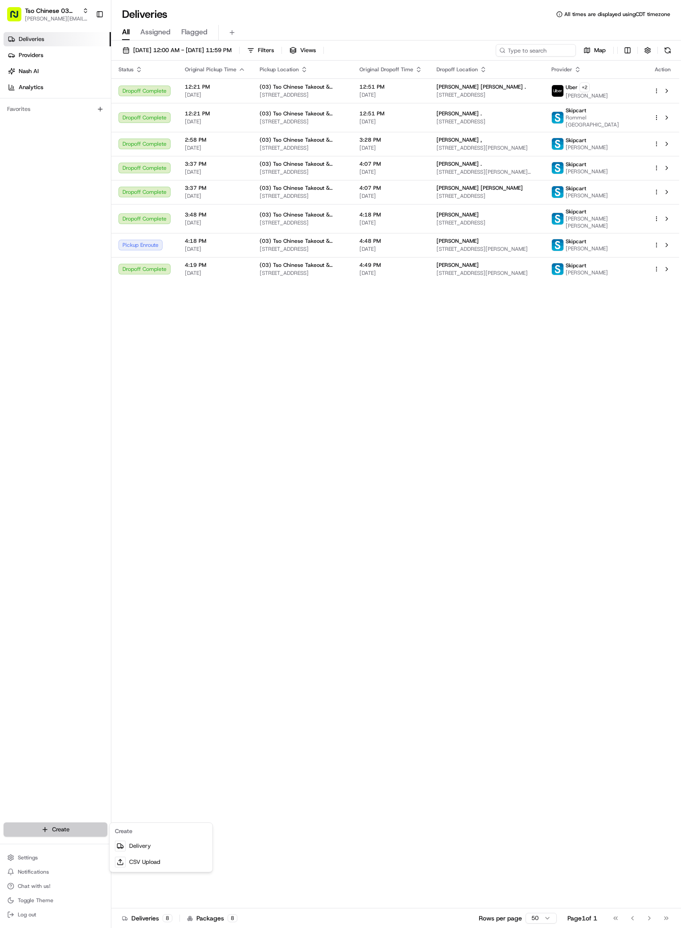
click at [41, 830] on html "Tso Chinese 03 TsoCo [PERSON_NAME][EMAIL_ADDRESS][DOMAIN_NAME] Toggle Sidebar D…" at bounding box center [340, 464] width 681 height 928
click at [139, 847] on link "Delivery" at bounding box center [160, 846] width 99 height 16
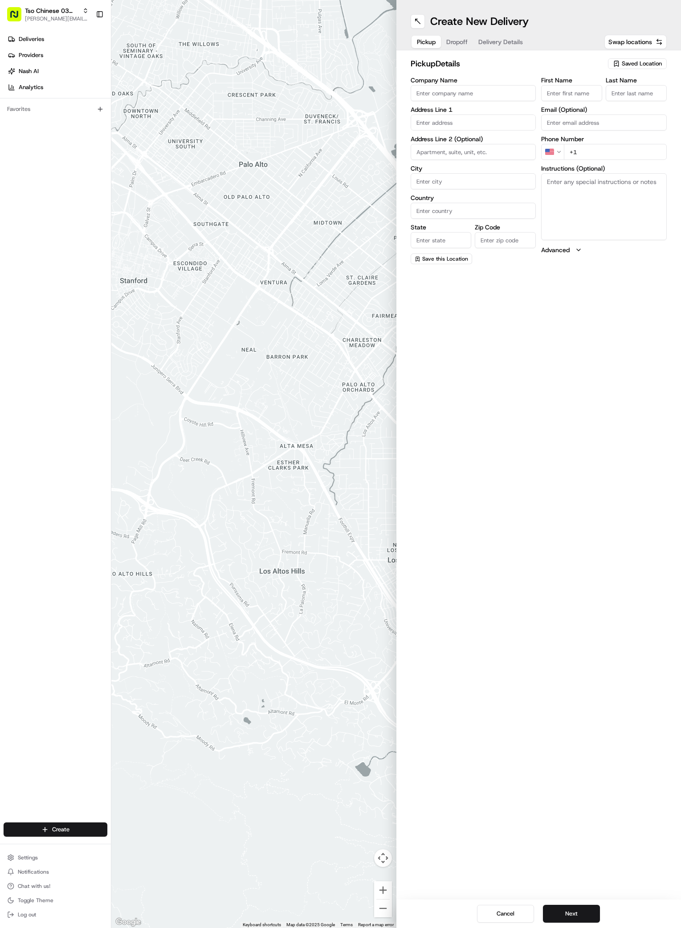
click at [643, 65] on span "Saved Location" at bounding box center [642, 64] width 40 height 8
click at [615, 105] on span "(03) Tso Chinese Takeout & Delivery TsoCo (03)" at bounding box center [622, 101] width 110 height 16
type input "(03) Tso Chinese Takeout & Delivery TsoCo"
type input "Ste F"
type input "Austin"
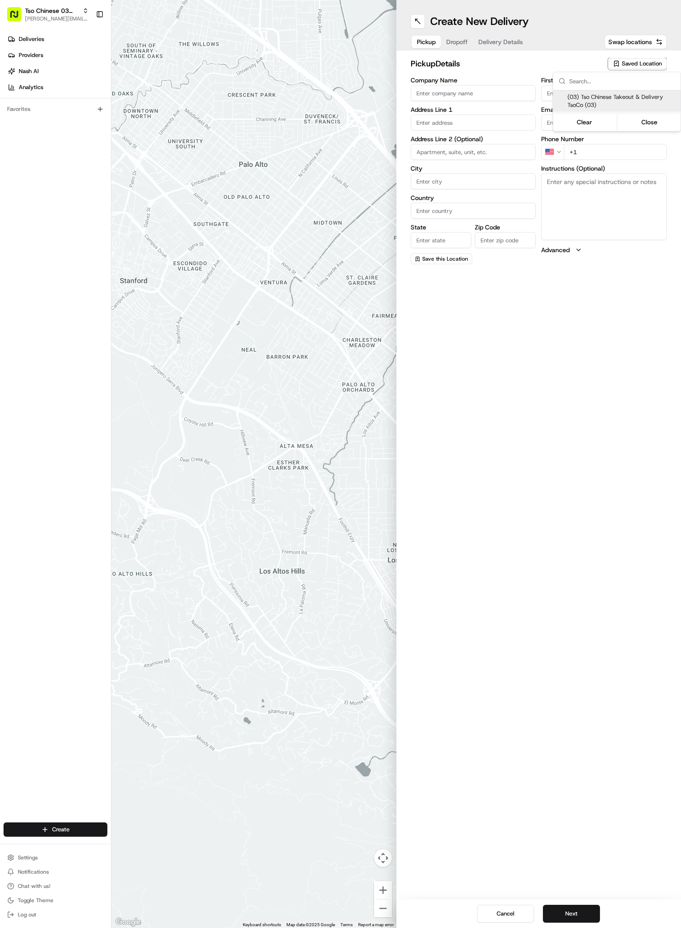
type input "US"
type input "[GEOGRAPHIC_DATA]"
type input "78704"
type input "Tso Chinese"
type input "TsoCo Manager"
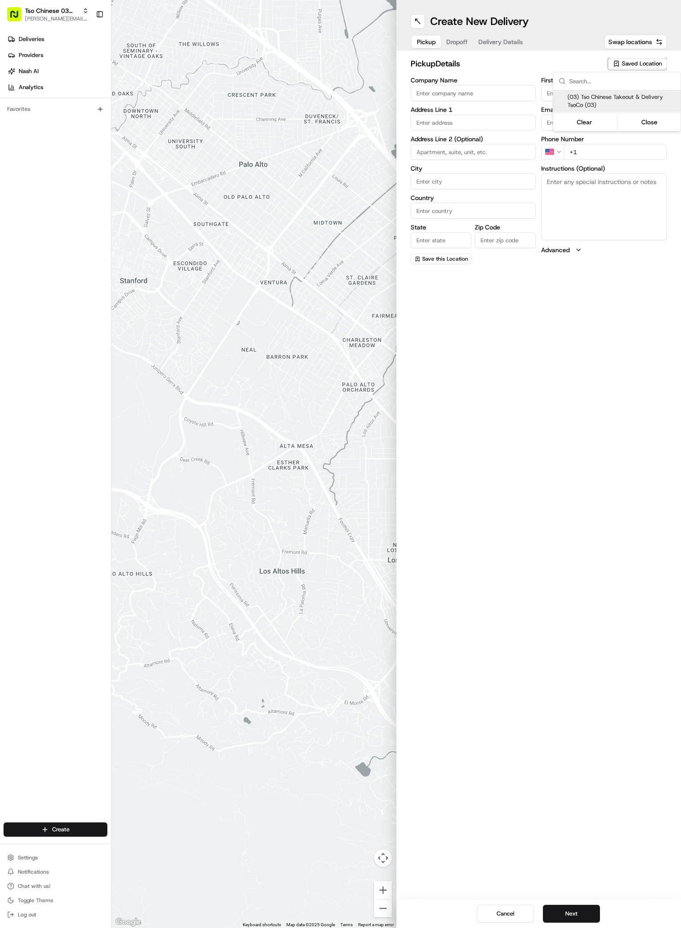
type input "[EMAIL_ADDRESS][DOMAIN_NAME]"
type input "[PHONE_NUMBER]"
type textarea "Submit a picture displaying address & food as Proof of Delivery. Envía una foto…"
type input "[STREET_ADDRESS]"
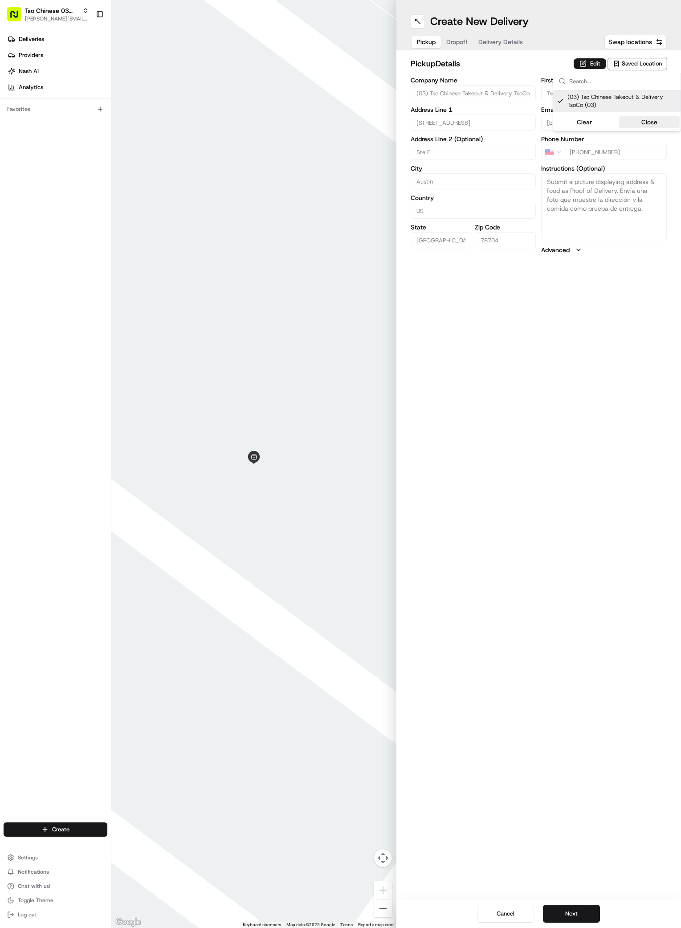
click at [654, 124] on button "Close" at bounding box center [649, 122] width 61 height 12
click at [455, 42] on button "Dropoff" at bounding box center [457, 42] width 32 height 12
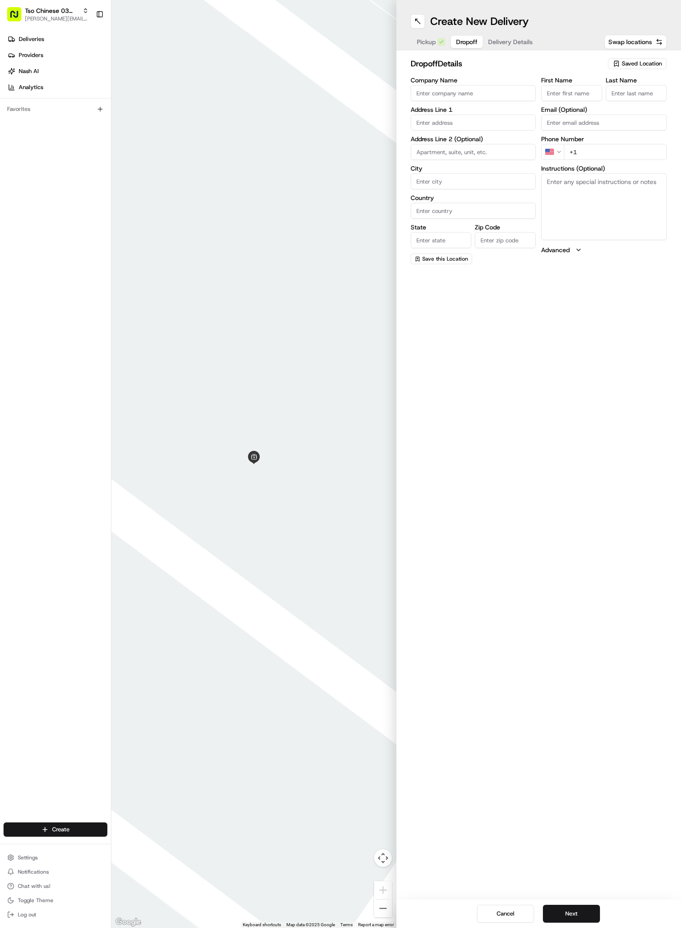
click at [580, 92] on input "First Name" at bounding box center [571, 93] width 61 height 16
paste input "Matthew Nites"
type input "Matthew Nites"
paste input "Matthew Nites"
type input "Matthew Nites"
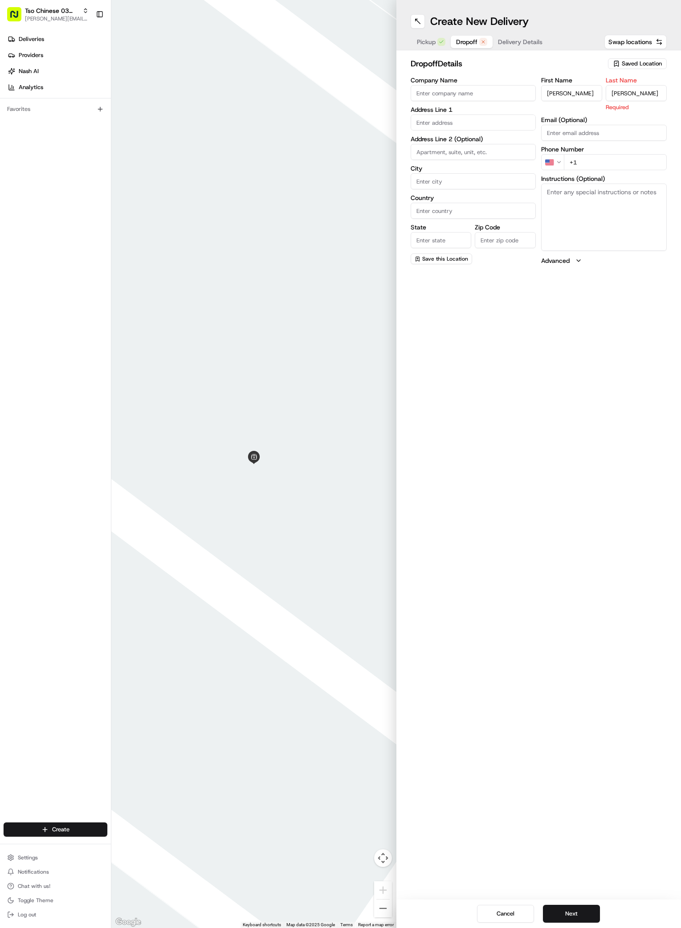
click at [630, 161] on div "First Name Matthew Nites Last Name Matthew Nites Required Email (Optional) Phon…" at bounding box center [604, 171] width 126 height 188
click at [620, 150] on input "+1" at bounding box center [615, 152] width 103 height 16
paste input "412 266 6298"
type input "+1 412 266 6298"
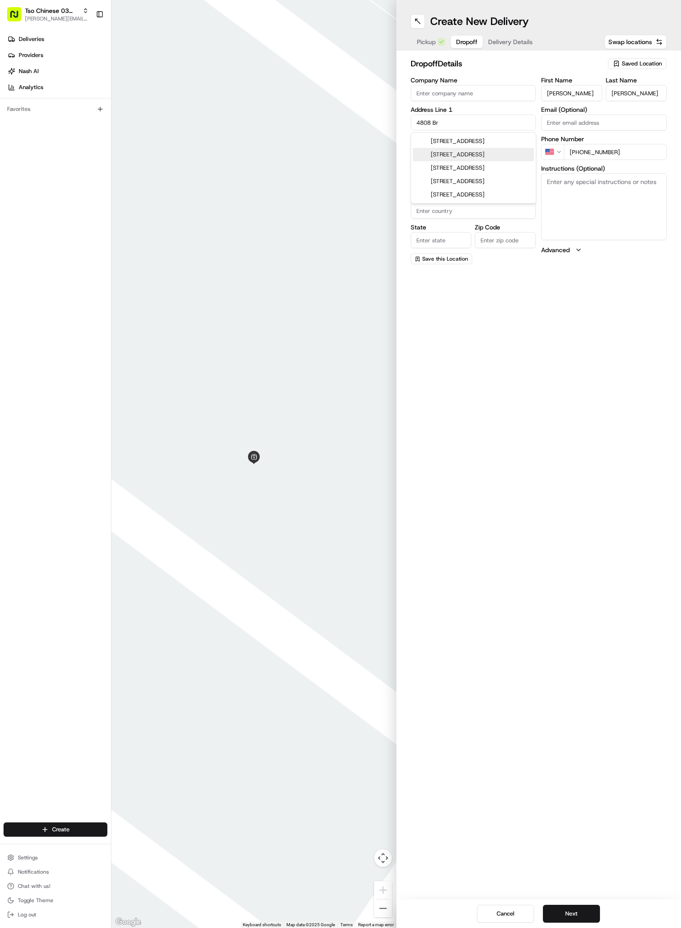
click at [448, 150] on div "4808 Brassiewood Drive, Austin, TX" at bounding box center [473, 154] width 121 height 13
type input "[STREET_ADDRESS]"
type input "Austin"
type input "[GEOGRAPHIC_DATA]"
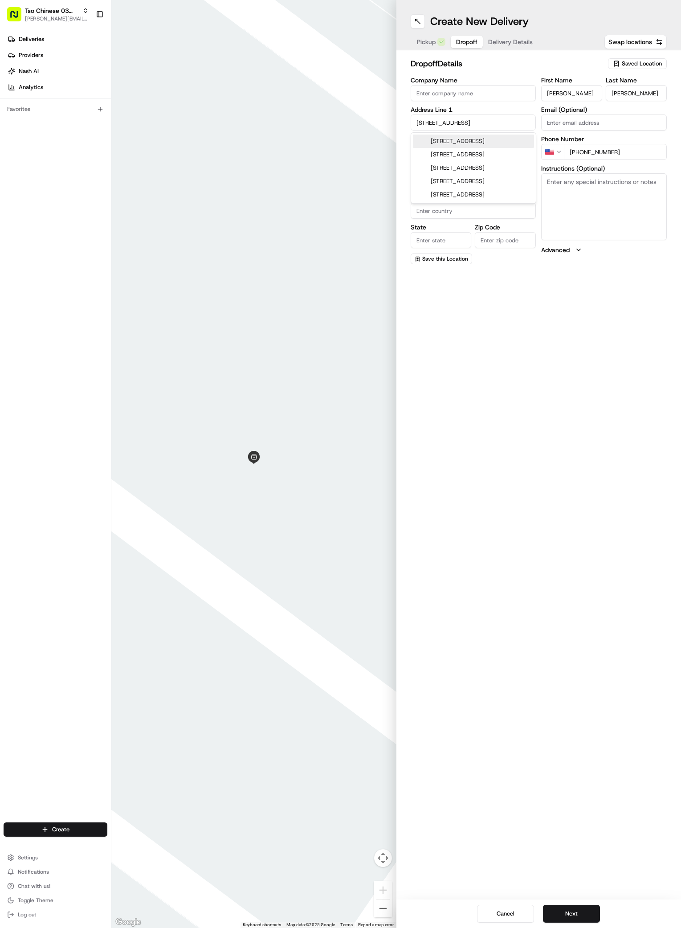
type input "78744"
type input "4808 Brassiewood Drive"
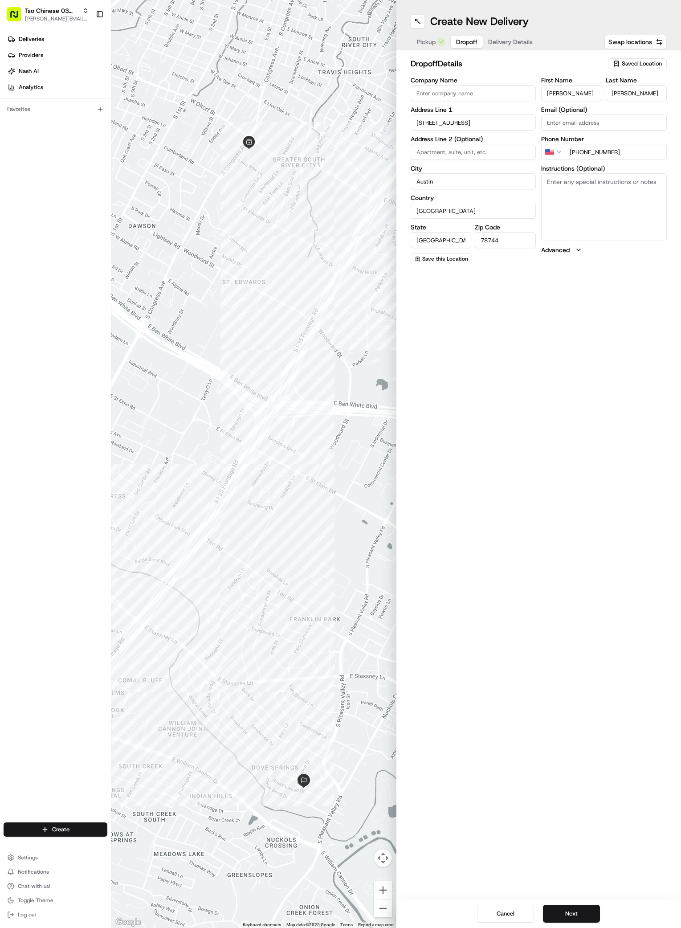
paste input "White House with black trim"
type input "W"
click at [613, 192] on textarea "Instructions (Optional)" at bounding box center [604, 206] width 126 height 67
paste textarea "White House with black trim"
type textarea "White House with black trim"
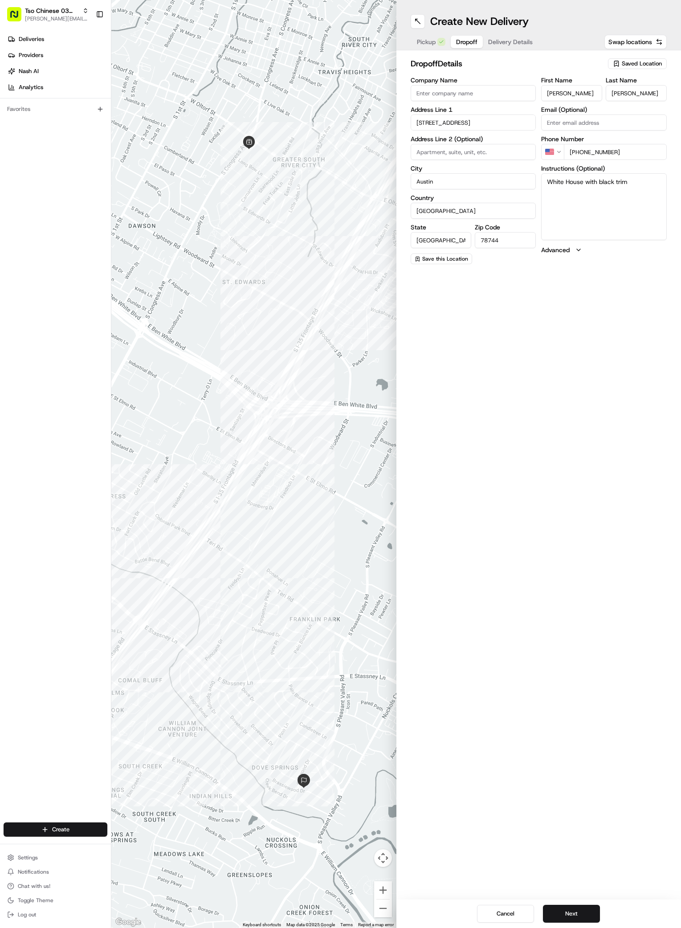
click at [521, 122] on input "4808 Brassiewood Drive" at bounding box center [474, 122] width 126 height 16
click at [508, 43] on span "Delivery Details" at bounding box center [510, 41] width 45 height 9
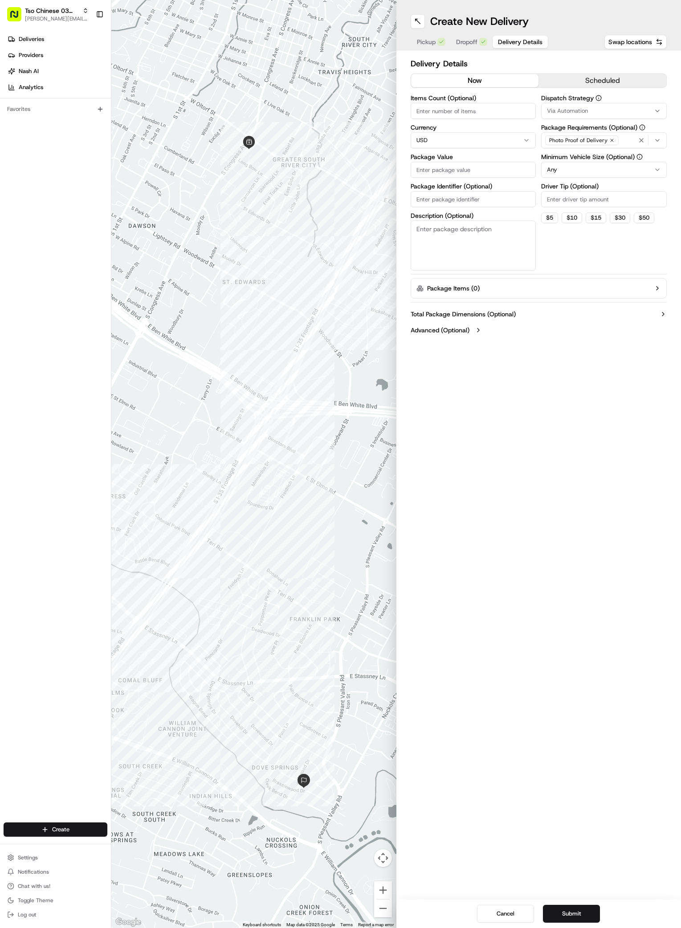
click at [448, 171] on input "Package Value" at bounding box center [474, 170] width 126 height 16
type input "0"
click at [444, 189] on div "Items Count (Optional) Currency USD Package Value 0 Package Identifier (Optiona…" at bounding box center [474, 182] width 126 height 175
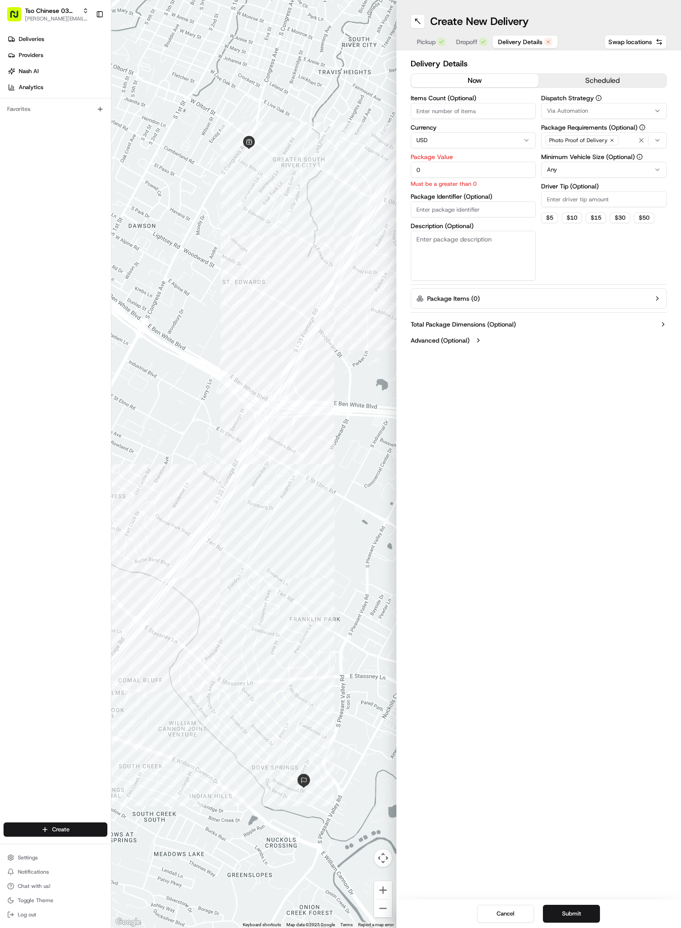
click at [445, 208] on input "Package Identifier (Optional)" at bounding box center [474, 209] width 126 height 16
type input "r"
type input "RECOOK"
click at [651, 112] on div "Via Automation" at bounding box center [603, 111] width 121 height 8
click at [594, 163] on span "TsoCo Strategy" at bounding box center [611, 159] width 110 height 8
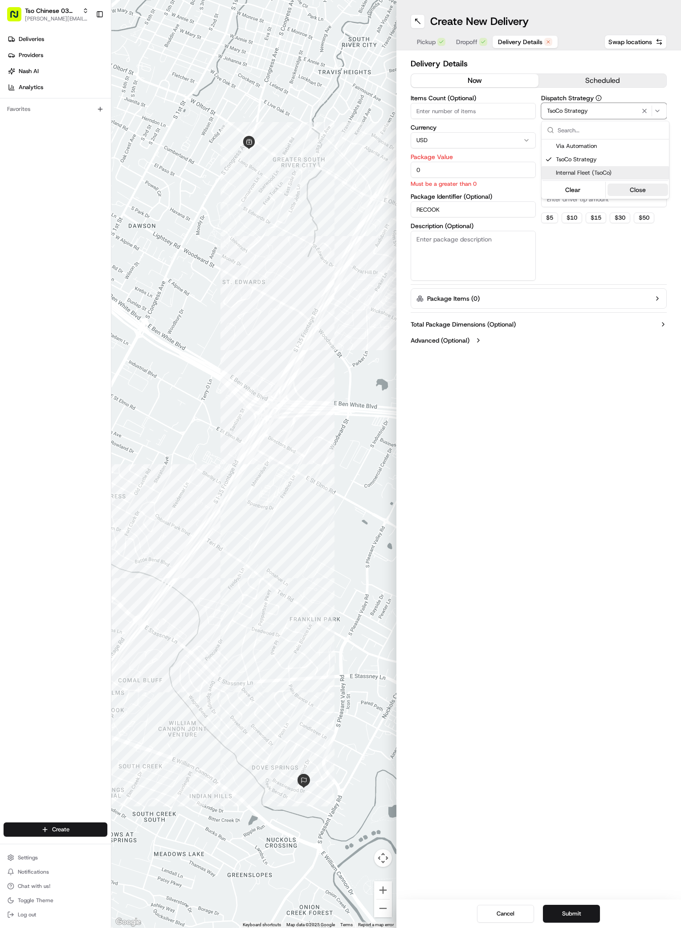
click at [640, 192] on button "Close" at bounding box center [637, 189] width 61 height 12
click at [609, 142] on icon "button" at bounding box center [611, 140] width 5 height 5
click at [609, 142] on div "Select requirements" at bounding box center [603, 140] width 121 height 8
type input "m"
click at [590, 174] on span "Meet on Delivery" at bounding box center [611, 175] width 110 height 8
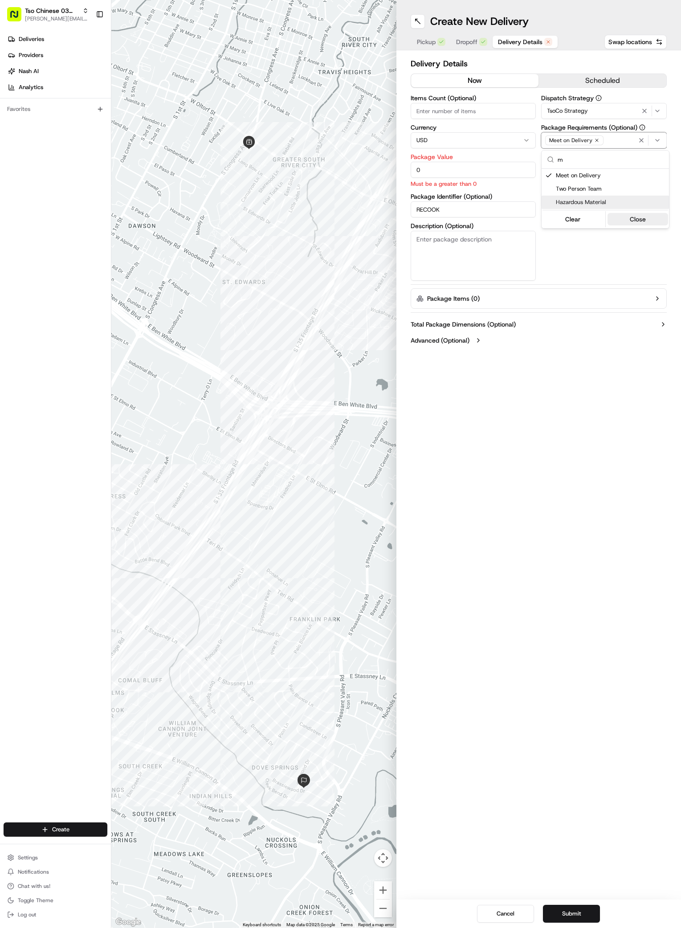
click at [636, 222] on button "Close" at bounding box center [637, 219] width 61 height 12
click at [583, 199] on input "Driver Tip (Optional)" at bounding box center [604, 199] width 126 height 16
type input "2"
click at [570, 460] on div "Create New Delivery Pickup Dropoff Delivery Details Swap locations Delivery Det…" at bounding box center [538, 464] width 285 height 928
click at [565, 912] on button "Submit" at bounding box center [571, 913] width 57 height 18
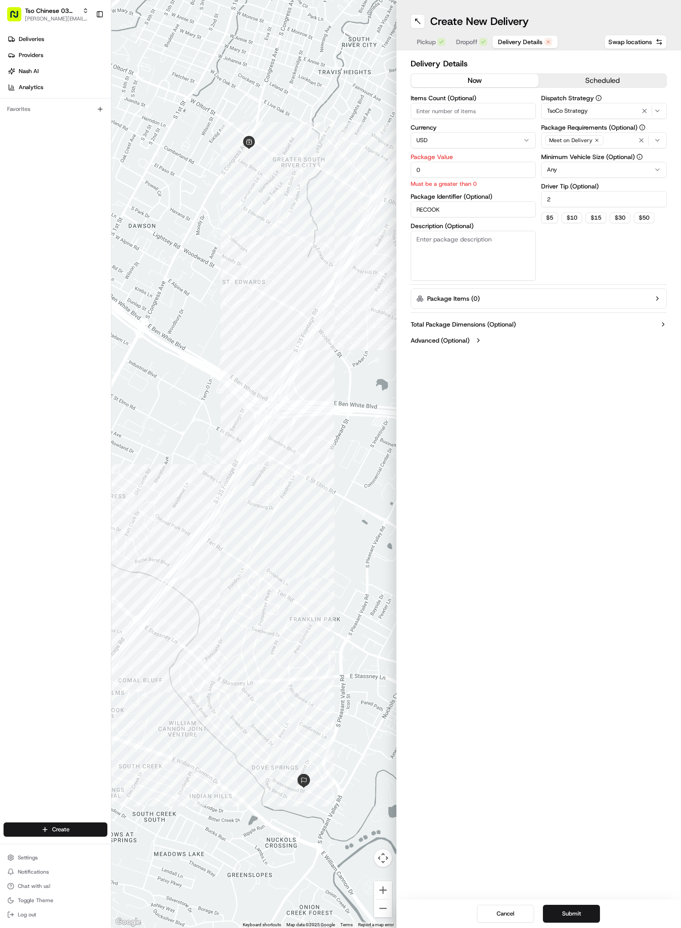
click at [420, 170] on input "0" at bounding box center [474, 170] width 126 height 16
type input "01"
click at [482, 206] on input "RECOOK" at bounding box center [474, 209] width 126 height 16
click at [576, 910] on button "Submit" at bounding box center [571, 913] width 57 height 18
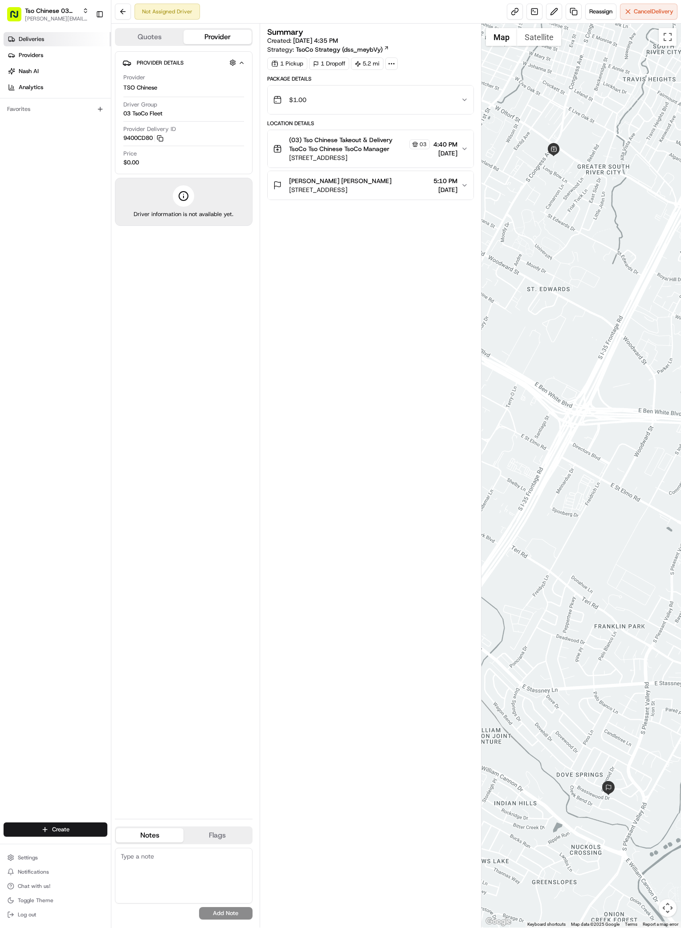
click at [32, 42] on span "Deliveries" at bounding box center [31, 39] width 25 height 8
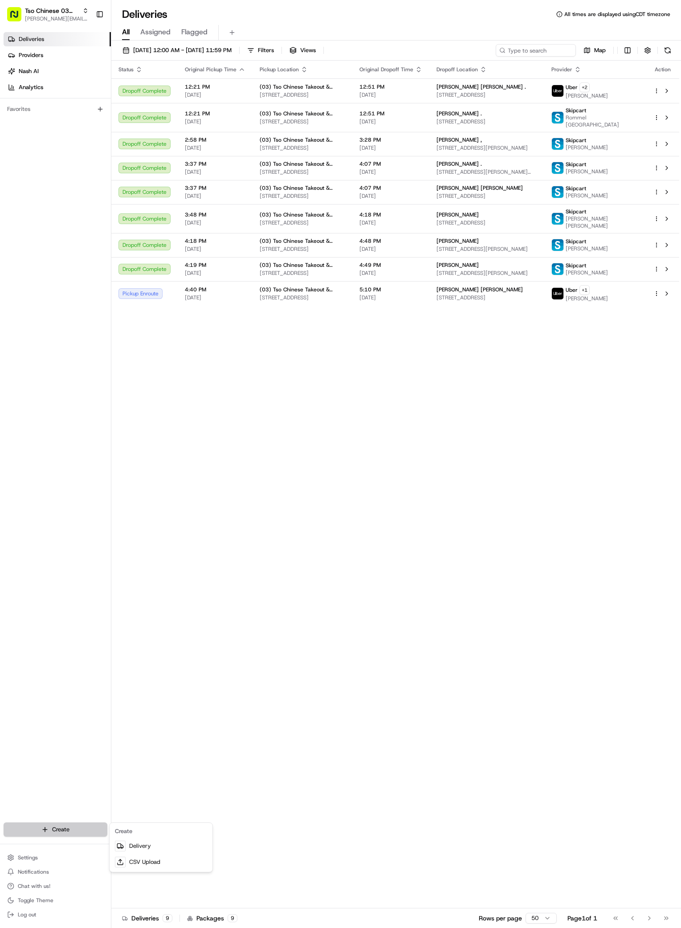
click at [50, 831] on html "Tso Chinese 03 TsoCo [PERSON_NAME][EMAIL_ADDRESS][DOMAIN_NAME] Toggle Sidebar D…" at bounding box center [340, 464] width 681 height 928
click at [137, 846] on link "Delivery" at bounding box center [160, 846] width 99 height 16
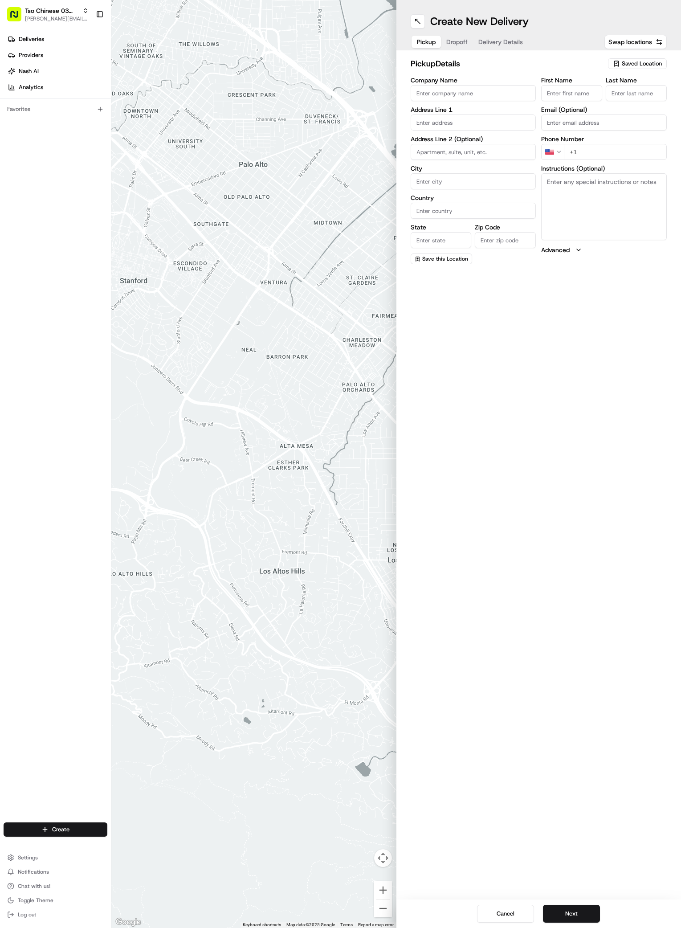
click at [645, 63] on span "Saved Location" at bounding box center [642, 64] width 40 height 8
click at [630, 97] on span "(03) Tso Chinese Takeout & Delivery TsoCo (03)" at bounding box center [622, 101] width 110 height 16
type input "(03) Tso Chinese Takeout & Delivery TsoCo"
type input "Ste F"
type input "Austin"
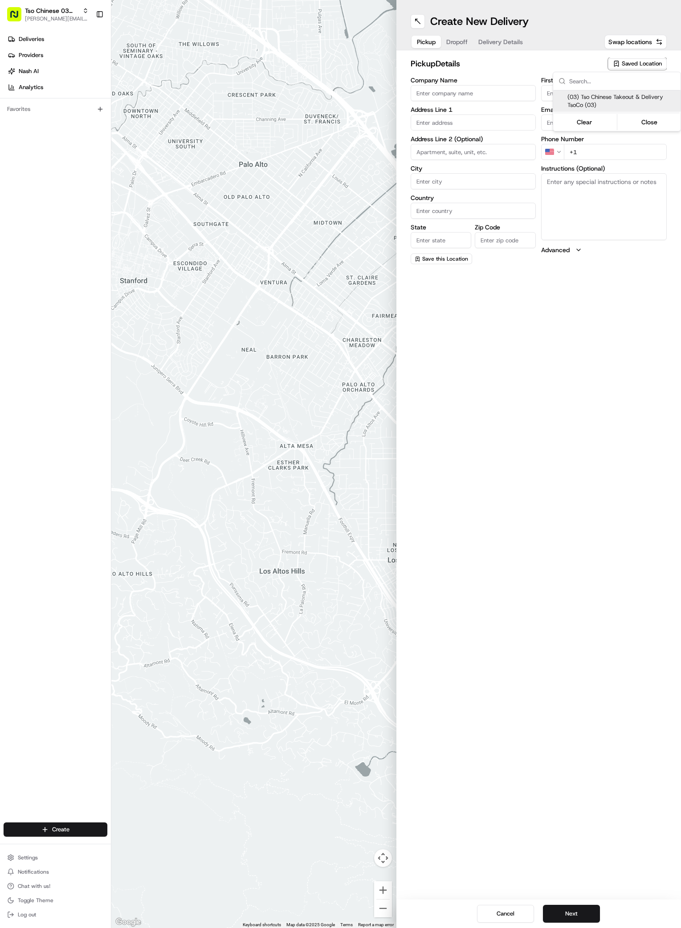
type input "US"
type input "[GEOGRAPHIC_DATA]"
type input "78704"
type input "Tso Chinese"
type input "TsoCo Manager"
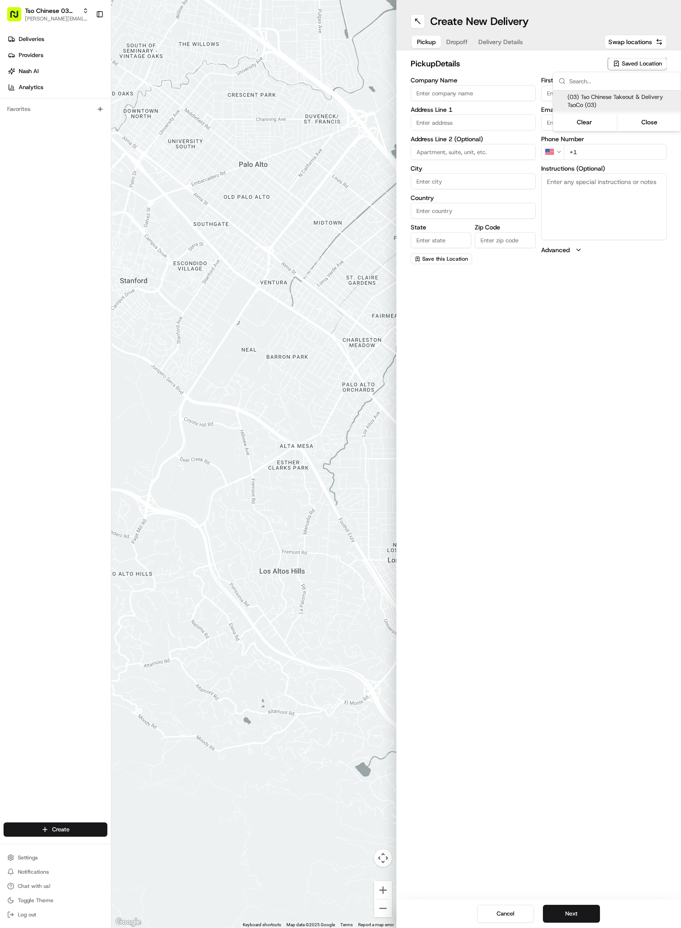
type input "[EMAIL_ADDRESS][DOMAIN_NAME]"
type input "[PHONE_NUMBER]"
type textarea "Submit a picture displaying address & food as Proof of Delivery. Envía una foto…"
type input "[STREET_ADDRESS]"
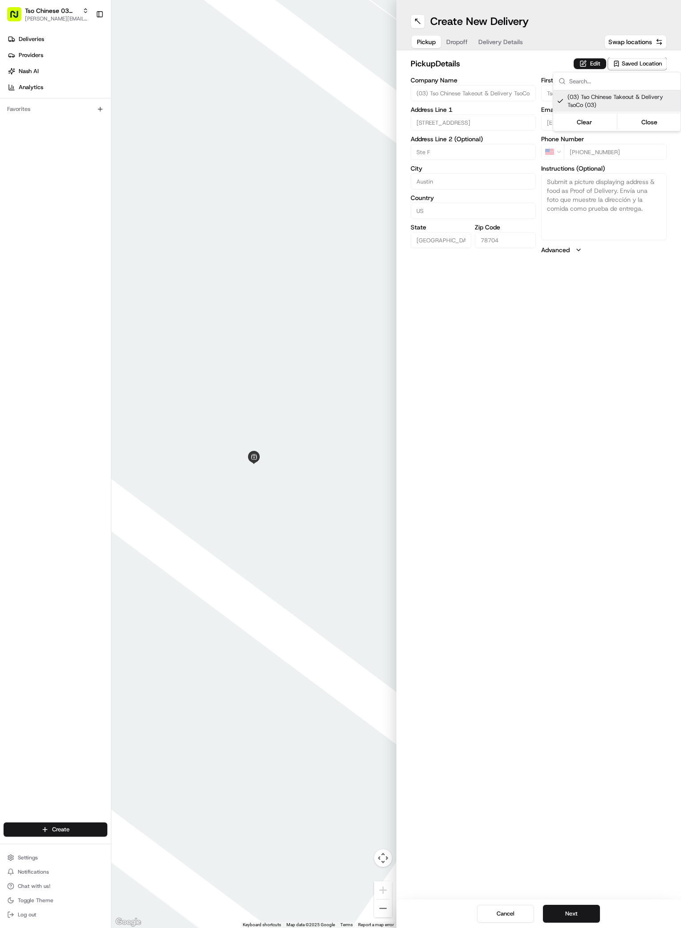
click at [453, 42] on html "Tso Chinese 03 TsoCo [PERSON_NAME][EMAIL_ADDRESS][DOMAIN_NAME] Toggle Sidebar D…" at bounding box center [340, 464] width 681 height 928
click at [453, 42] on button "Dropoff" at bounding box center [457, 42] width 32 height 12
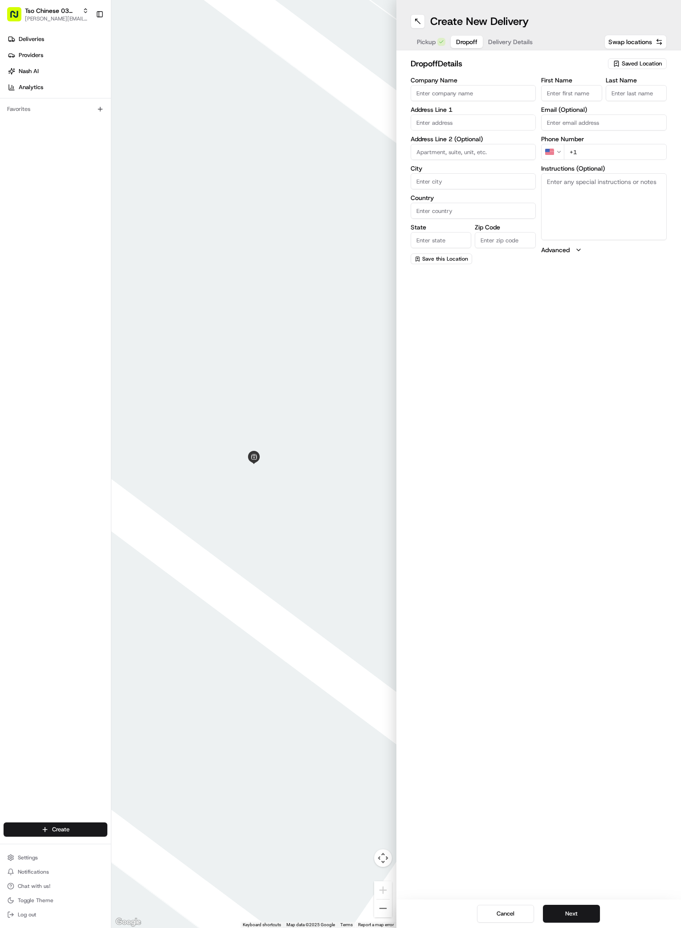
click at [563, 92] on input "First Name" at bounding box center [571, 93] width 61 height 16
paste input "Alec"
type input "Alec"
click at [633, 92] on input "Last Name" at bounding box center [636, 93] width 61 height 16
paste input "[PERSON_NAME] Ins"
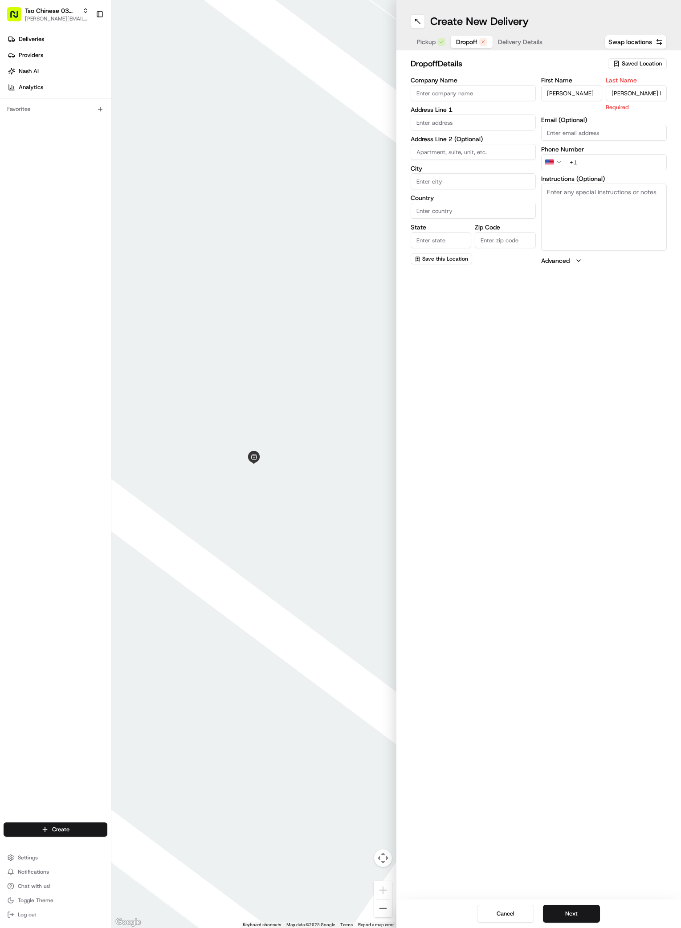
click at [627, 93] on input "[PERSON_NAME] Ins" at bounding box center [636, 93] width 61 height 16
click at [625, 93] on input "[PERSON_NAME] Ins" at bounding box center [636, 93] width 61 height 16
type input "Von Ins"
click at [614, 146] on input "+1" at bounding box center [615, 152] width 103 height 16
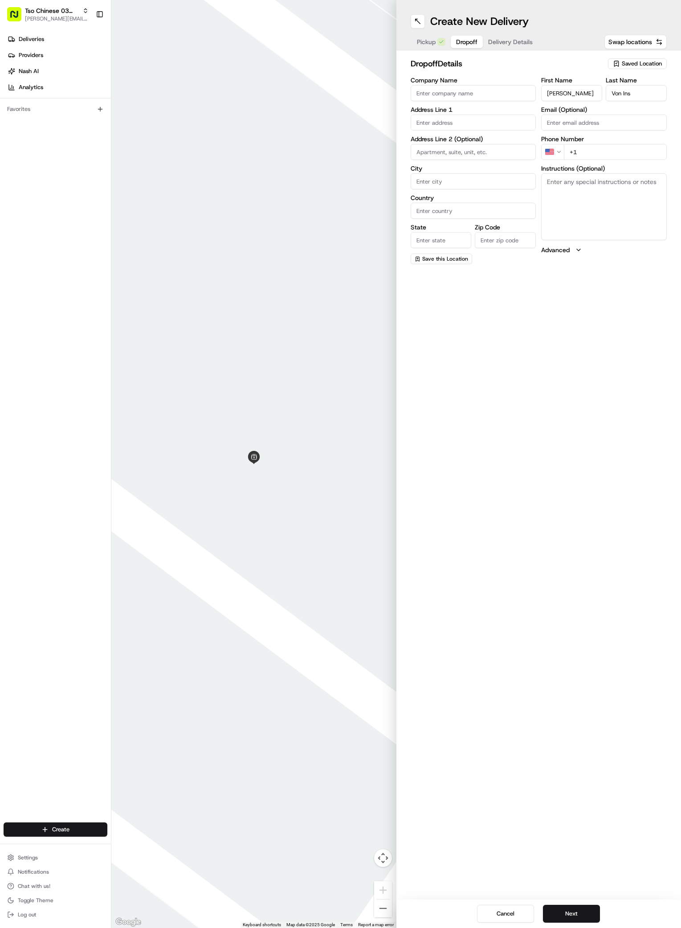
click at [625, 149] on input "+1" at bounding box center [615, 152] width 103 height 16
paste input "512 665 2938"
type input "+1 512 665 2938"
click at [447, 121] on input "text" at bounding box center [474, 122] width 126 height 16
paste input "4911 Menchaca Rd"
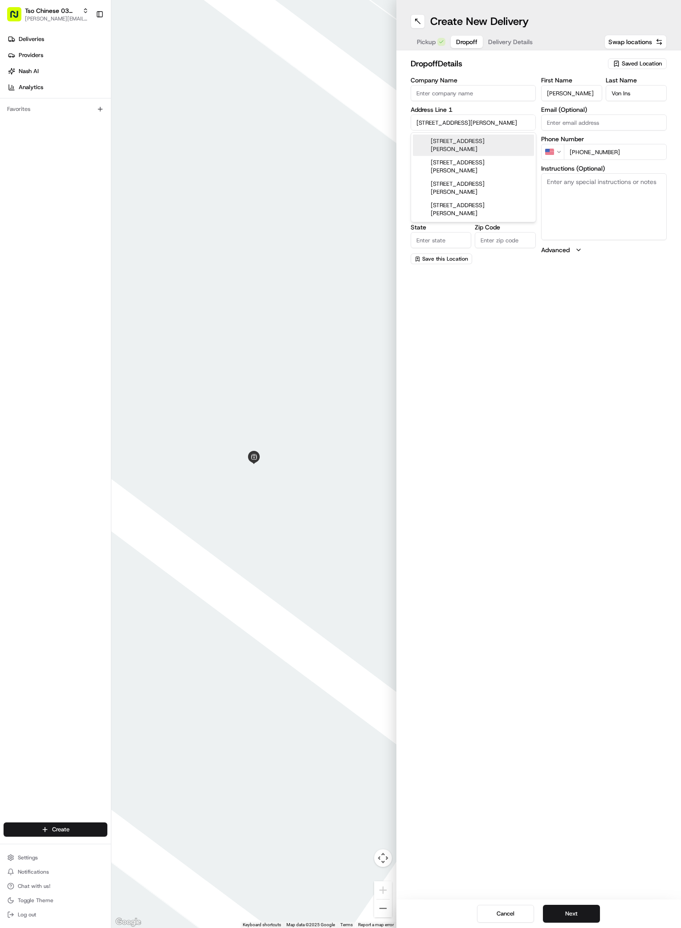
click at [458, 141] on div "4911 Menchaca Rd, Austin, TX" at bounding box center [473, 144] width 121 height 21
type input "[STREET_ADDRESS][PERSON_NAME]"
type input "Austin"
type input "[GEOGRAPHIC_DATA]"
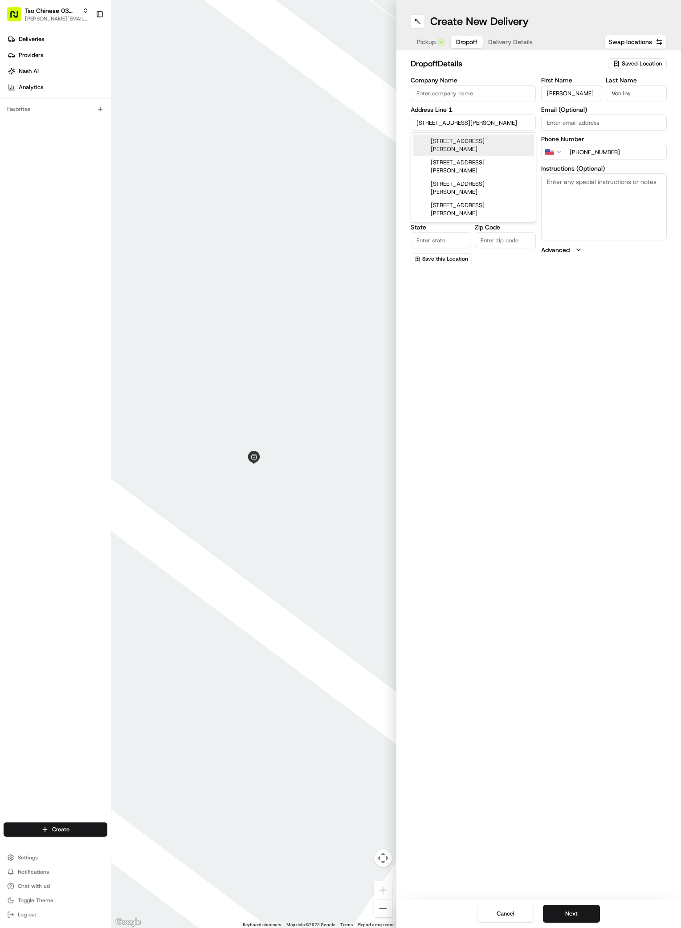
type input "78745"
type input "4911 Menchaca Road"
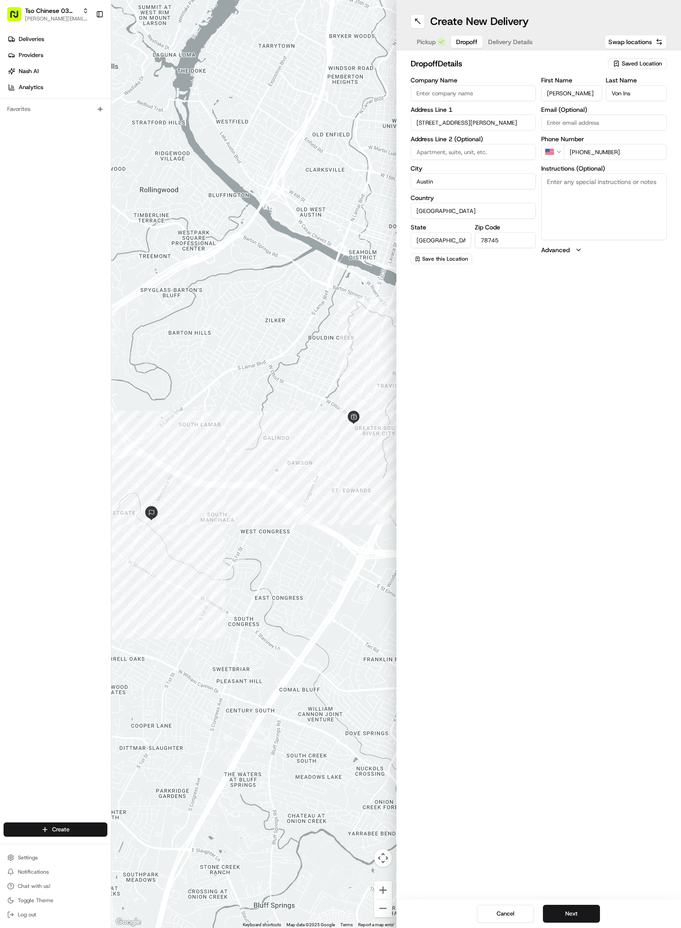
click at [578, 179] on textarea "Instructions (Optional)" at bounding box center [604, 206] width 126 height 67
paste textarea "Company: Stony creek"
paste textarea "Apt 156, floor 1, building 8"
click at [614, 189] on textarea "Company: Stony creek Apt 156, floor 1, building 8 /" at bounding box center [604, 206] width 126 height 67
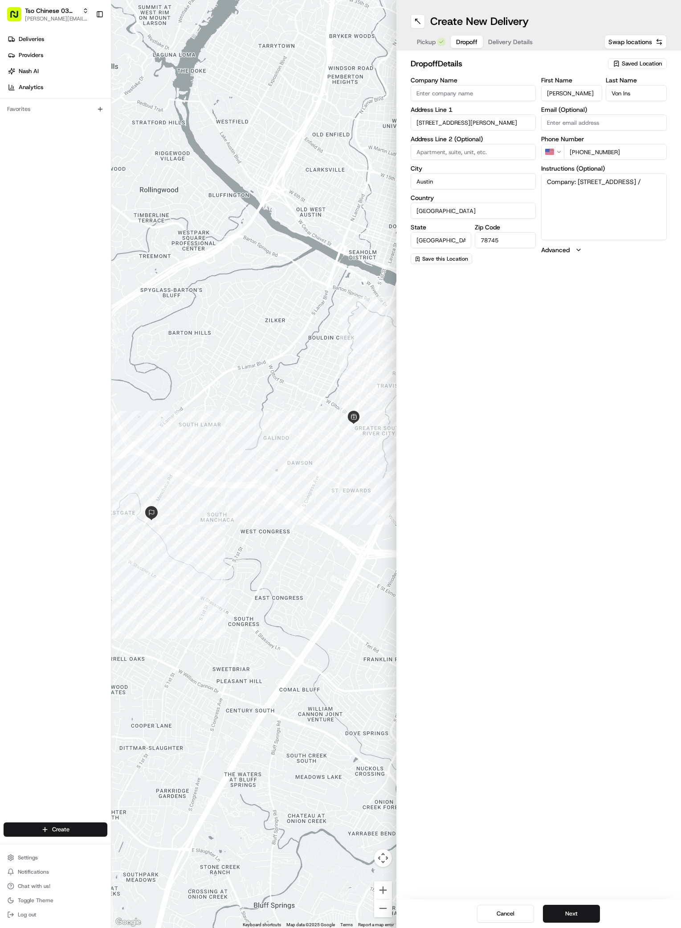
paste textarea "Left entrance at the very back of the complex. First floor building 8. Apt 156"
type textarea "Company: Stony creek Apt 156, floor 1, building 8 / Left entrance at the very b…"
click at [505, 41] on span "Delivery Details" at bounding box center [510, 41] width 45 height 9
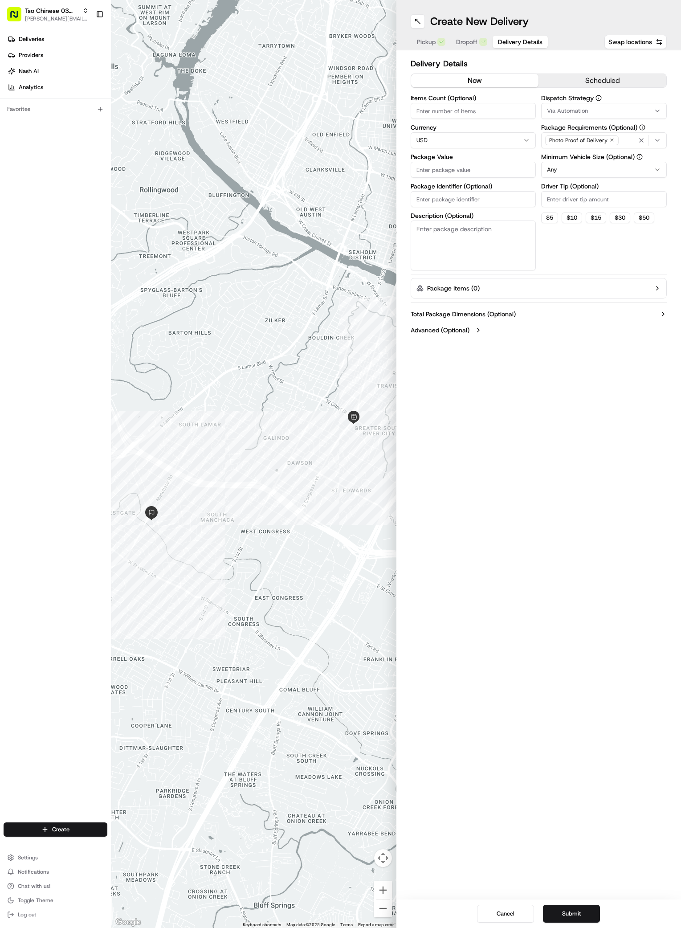
click at [453, 199] on input "Package Identifier (Optional)" at bounding box center [474, 199] width 126 height 16
paste input "LWOUSTS"
type input "LWOUSTS"
click at [436, 167] on input "Package Value" at bounding box center [474, 170] width 126 height 16
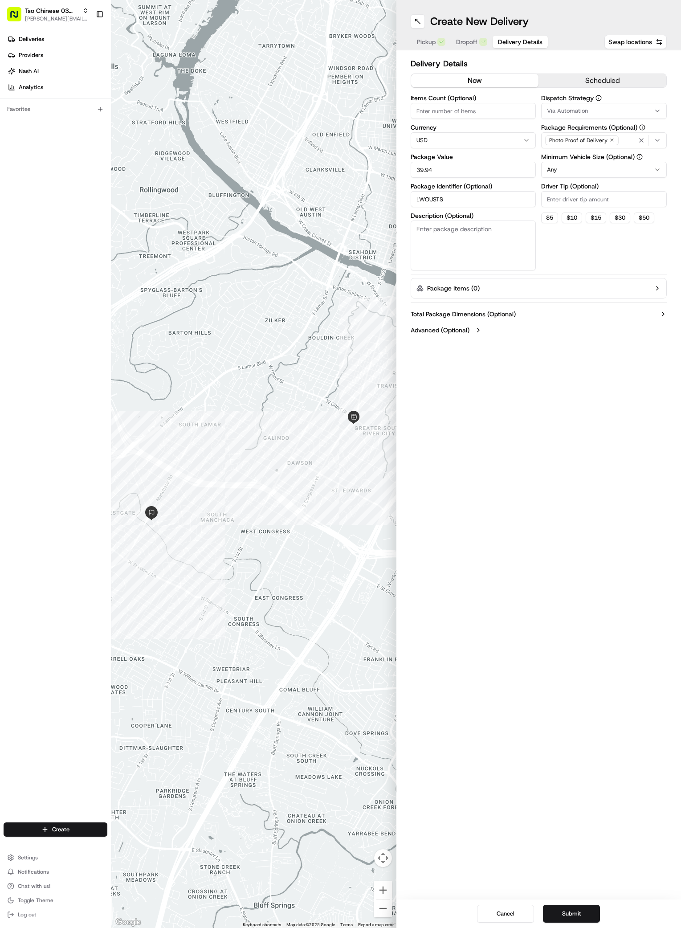
type input "39.94"
click at [655, 110] on icon "button" at bounding box center [657, 110] width 7 height 7
click at [586, 156] on span "TsoCo Strategy" at bounding box center [611, 159] width 110 height 8
click at [635, 186] on button "Close" at bounding box center [637, 189] width 61 height 12
click at [611, 140] on icon "button" at bounding box center [611, 140] width 5 height 5
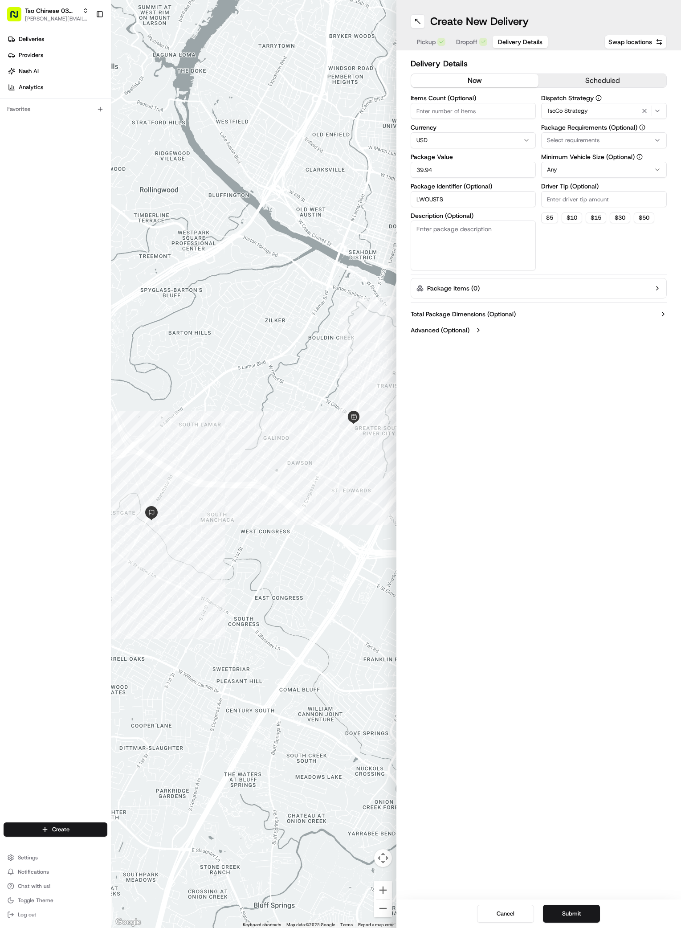
click at [611, 140] on div "Select requirements" at bounding box center [603, 140] width 121 height 8
type input "m"
click at [579, 172] on span "Meet on Delivery" at bounding box center [611, 175] width 110 height 8
click at [630, 222] on button "Close" at bounding box center [637, 219] width 61 height 12
click at [585, 198] on input "Driver Tip (Optional)" at bounding box center [604, 199] width 126 height 16
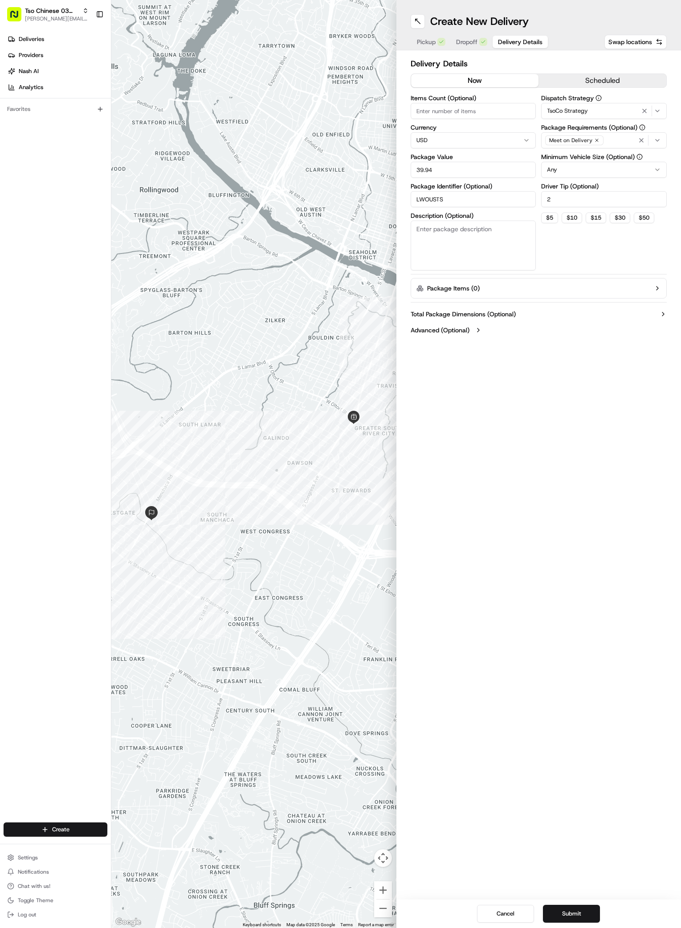
type input "2"
click at [508, 403] on div "Create New Delivery Pickup Dropoff Delivery Details Swap locations Delivery Det…" at bounding box center [538, 464] width 285 height 928
click at [567, 912] on button "Submit" at bounding box center [571, 913] width 57 height 18
drag, startPoint x: 13, startPoint y: 336, endPoint x: 28, endPoint y: 273, distance: 64.9
click at [13, 333] on div "Deliveries Providers Nash AI Analytics Favorites" at bounding box center [55, 427] width 111 height 799
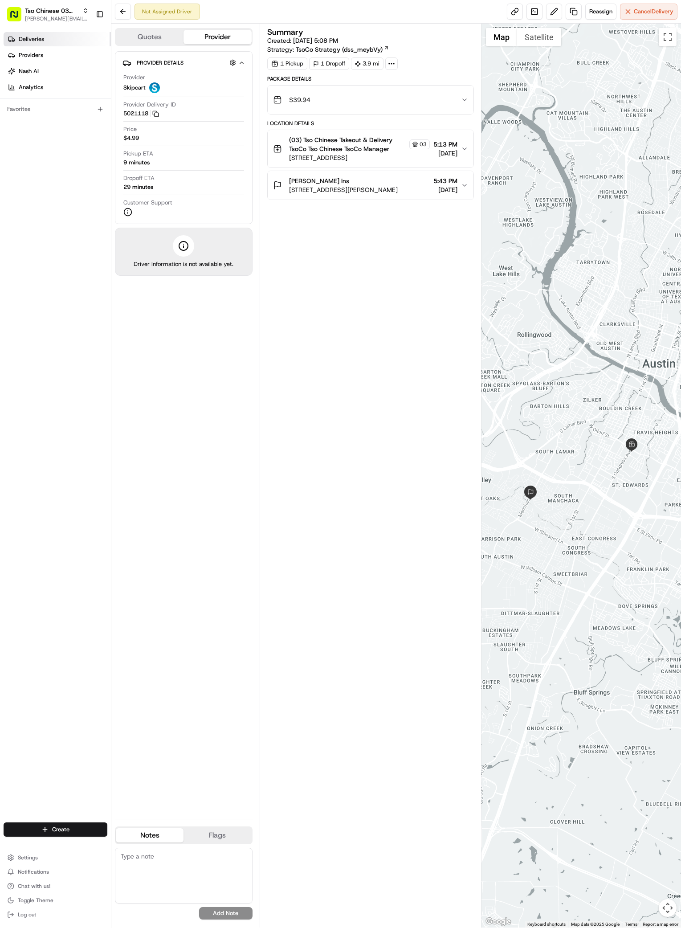
click at [37, 42] on span "Deliveries" at bounding box center [31, 39] width 25 height 8
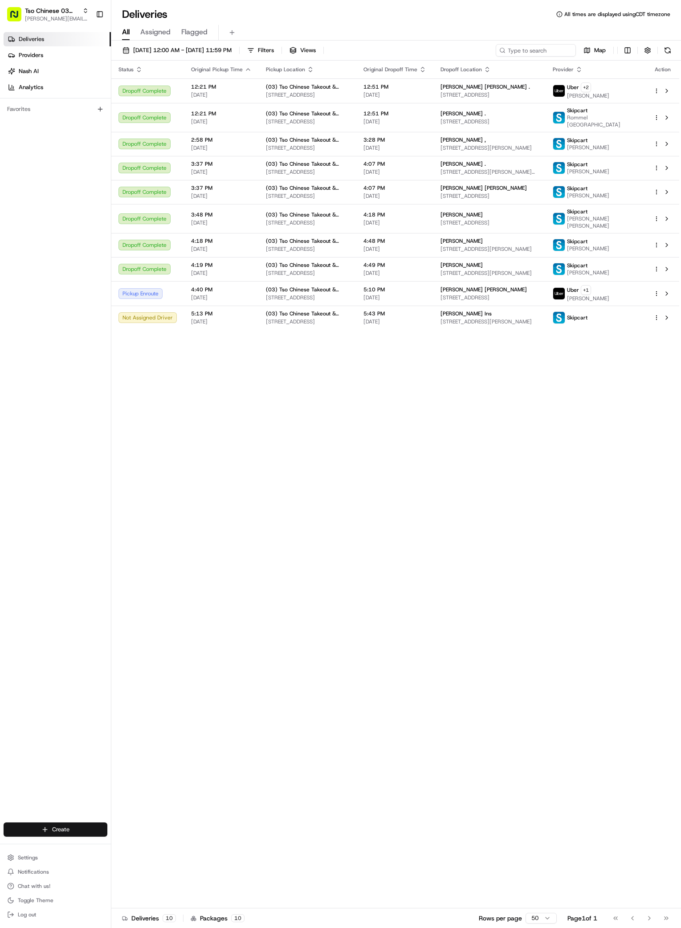
click at [45, 828] on html "Tso Chinese 03 TsoCo [PERSON_NAME][EMAIL_ADDRESS][DOMAIN_NAME] Toggle Sidebar D…" at bounding box center [340, 464] width 681 height 928
click at [127, 841] on link "Delivery" at bounding box center [160, 846] width 99 height 16
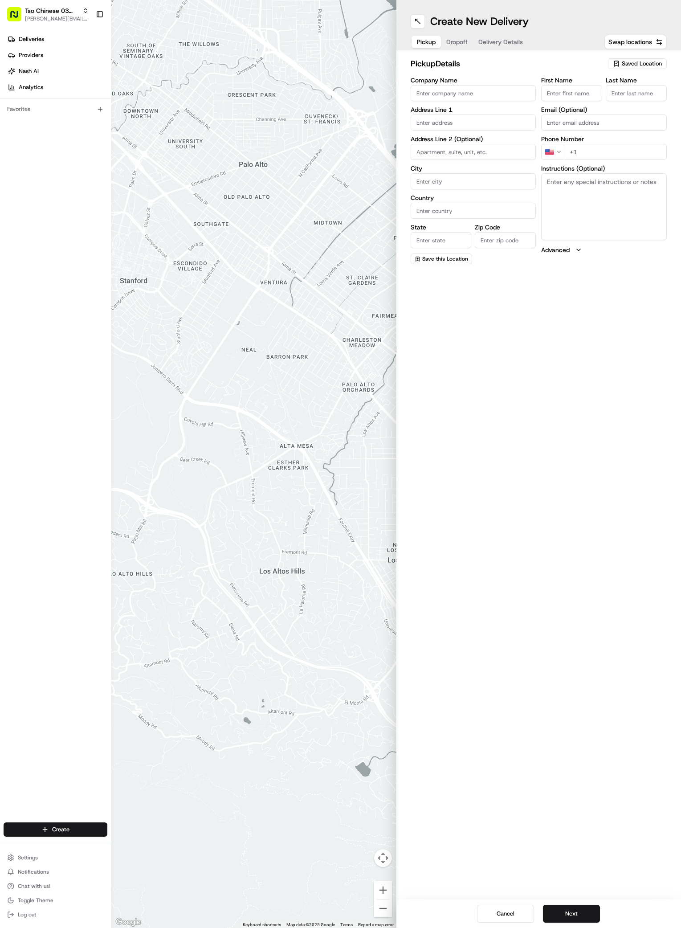
click at [642, 61] on span "Saved Location" at bounding box center [642, 64] width 40 height 8
click at [620, 104] on span "(03) Tso Chinese Takeout & Delivery TsoCo (03)" at bounding box center [622, 101] width 110 height 16
type input "(03) Tso Chinese Takeout & Delivery TsoCo"
type input "Ste F"
type input "Austin"
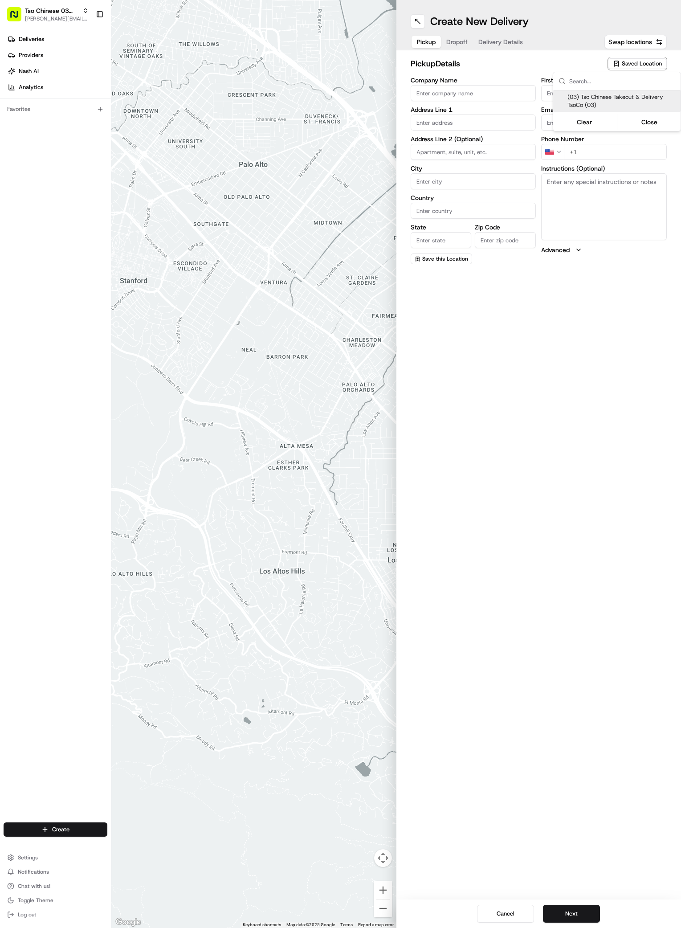
type input "US"
type input "[GEOGRAPHIC_DATA]"
type input "78704"
type input "Tso Chinese"
type input "TsoCo Manager"
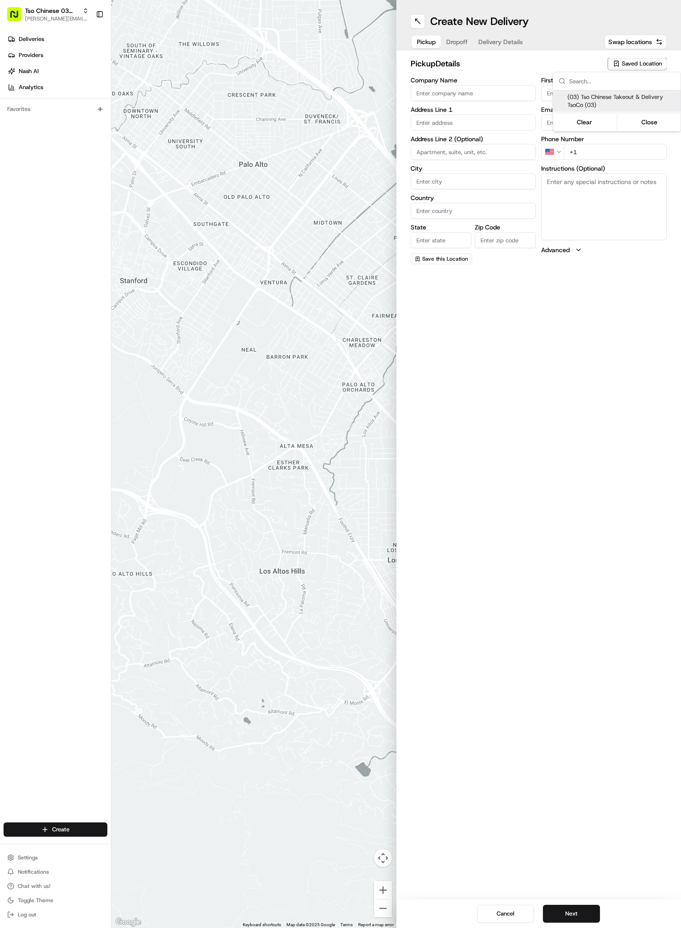
type input "[EMAIL_ADDRESS][DOMAIN_NAME]"
type input "[PHONE_NUMBER]"
type textarea "Submit a picture displaying address & food as Proof of Delivery. Envía una foto…"
type input "[STREET_ADDRESS]"
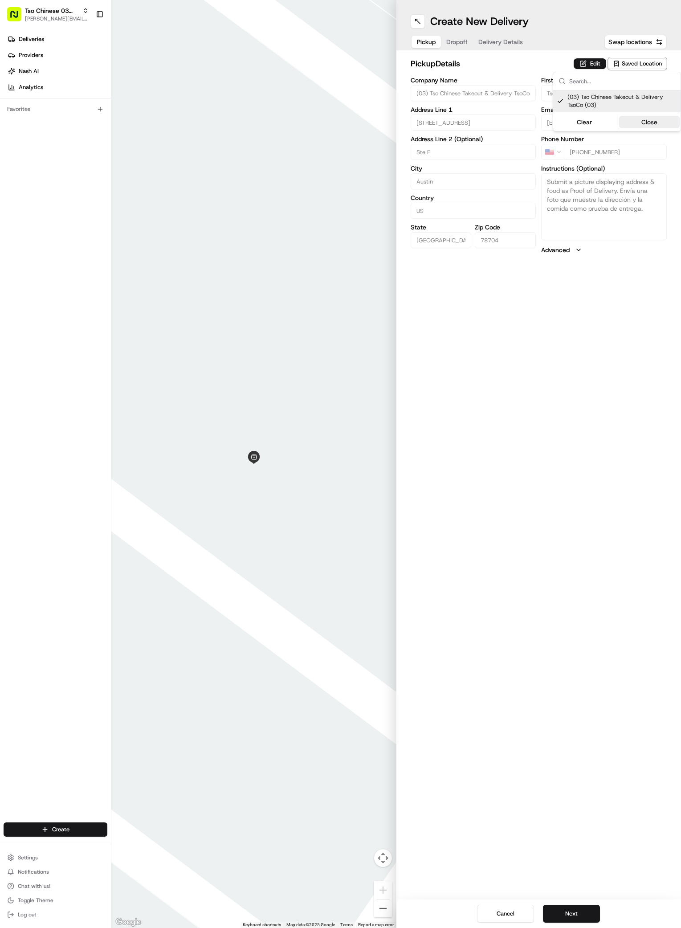
click at [654, 122] on button "Close" at bounding box center [649, 122] width 61 height 12
click at [456, 42] on span "Dropoff" at bounding box center [456, 41] width 21 height 9
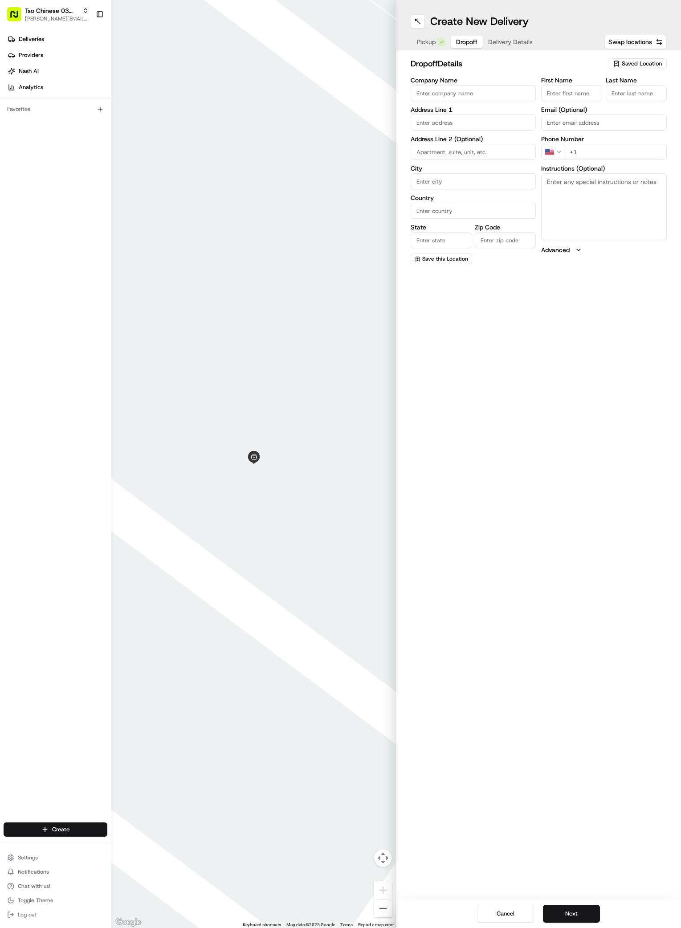
click at [576, 92] on input "First Name" at bounding box center [571, 93] width 61 height 16
paste input "remi"
type input "remi"
click at [634, 94] on input "Last Name" at bounding box center [636, 93] width 61 height 16
paste input "veuillet"
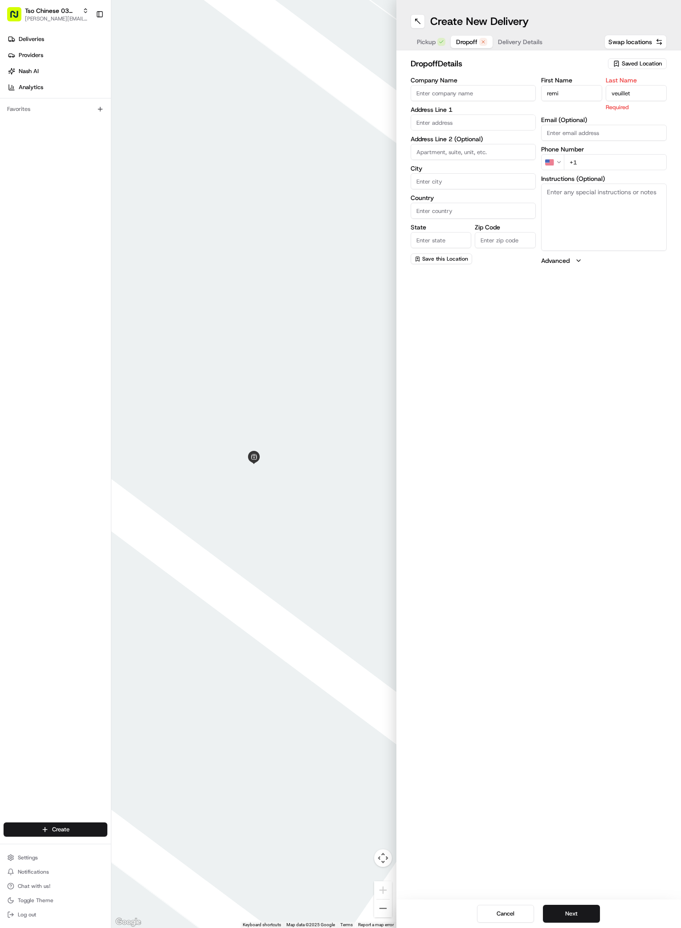
type input "veuillet"
paste input "512 354 5685"
type input "[PHONE_NUMBER]"
click at [450, 120] on input "text" at bounding box center [474, 122] width 126 height 16
paste input "1205 Summit St"
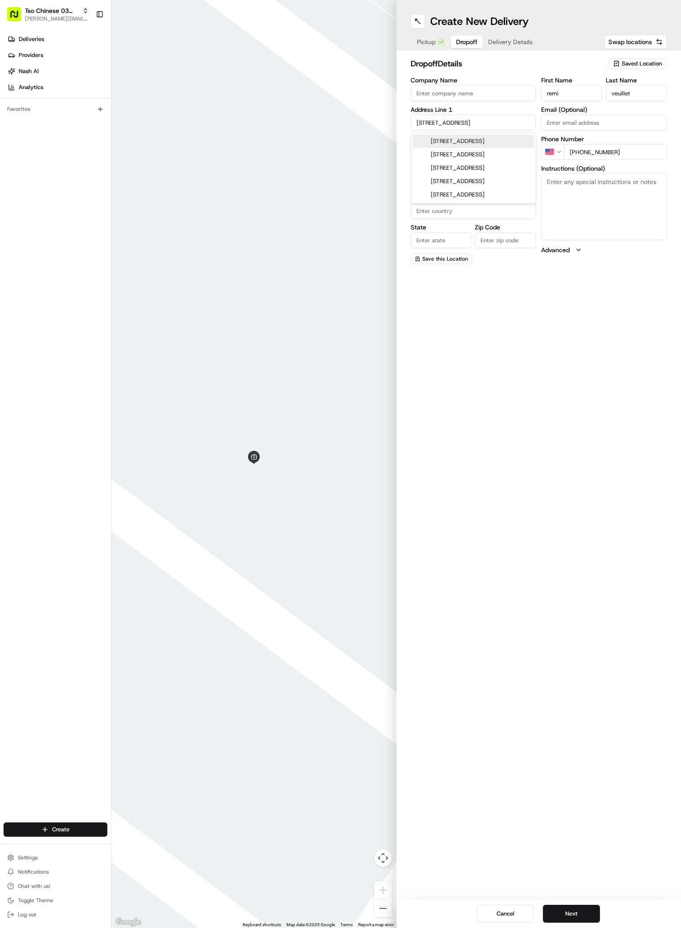
click at [451, 138] on div "1205 Summit Street, Austin, TX" at bounding box center [473, 140] width 121 height 13
type input "[STREET_ADDRESS]"
type input "Austin"
type input "[GEOGRAPHIC_DATA]"
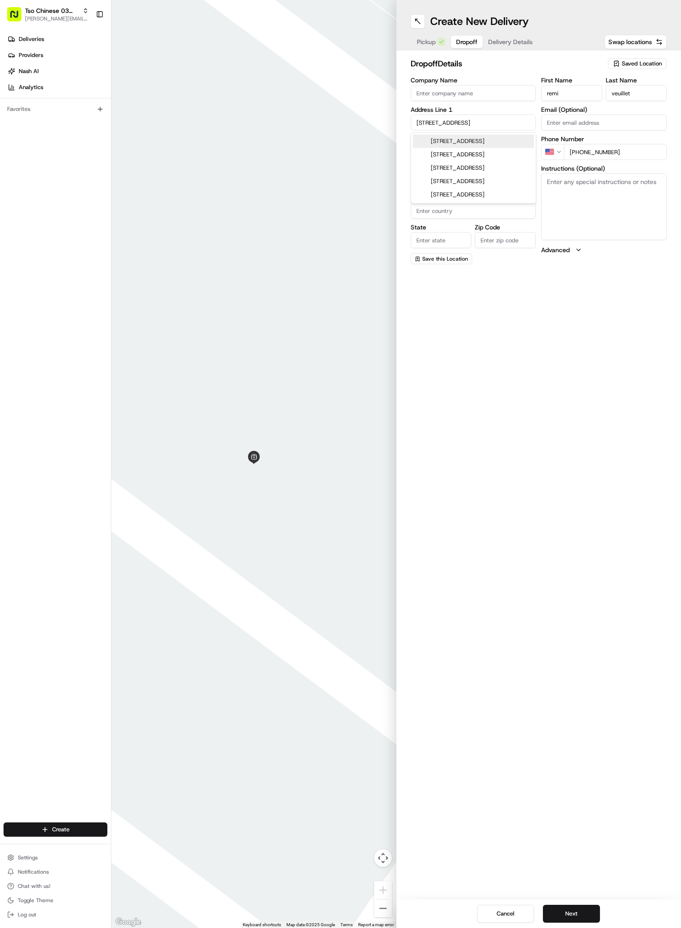
type input "78741"
type input "1205 Summit Street"
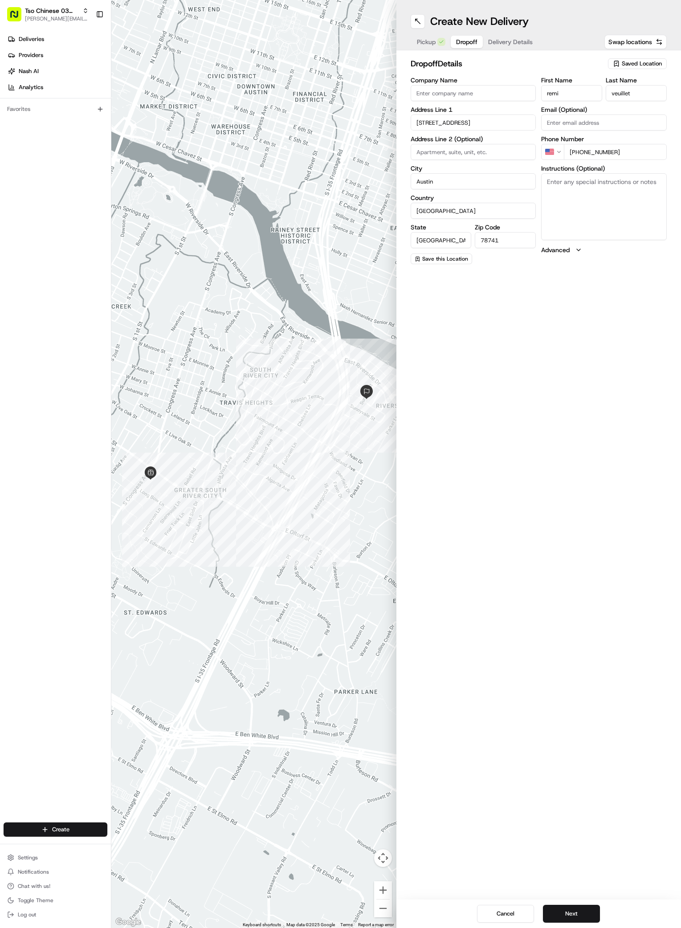
click at [497, 43] on span "Delivery Details" at bounding box center [510, 41] width 45 height 9
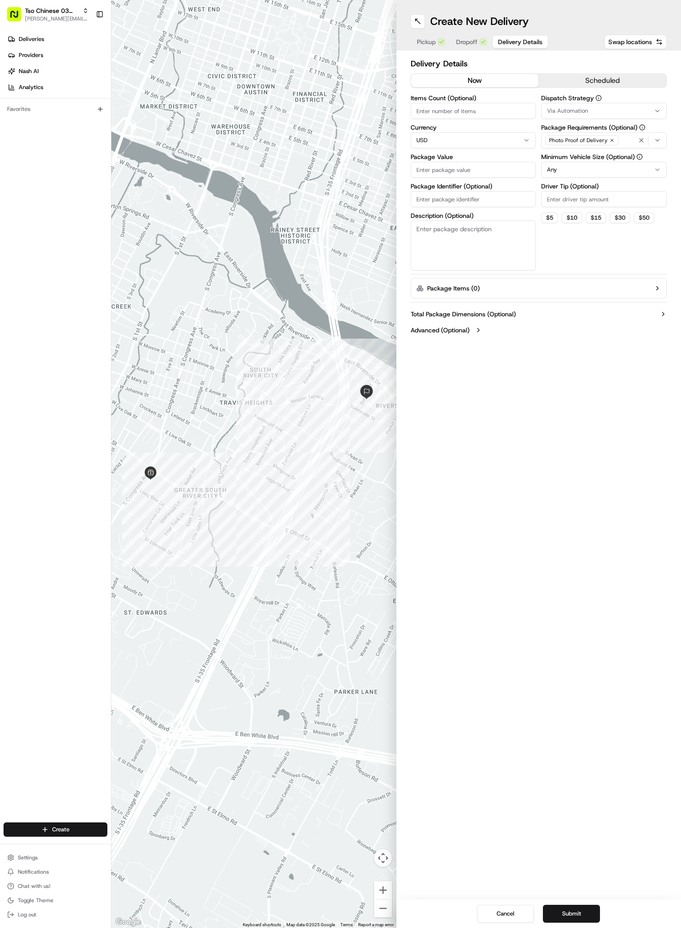
click at [459, 199] on input "Package Identifier (Optional)" at bounding box center [474, 199] width 126 height 16
paste input "TAPAXDI"
type input "TAPAXDI"
click at [460, 166] on input "Package Value" at bounding box center [474, 170] width 126 height 16
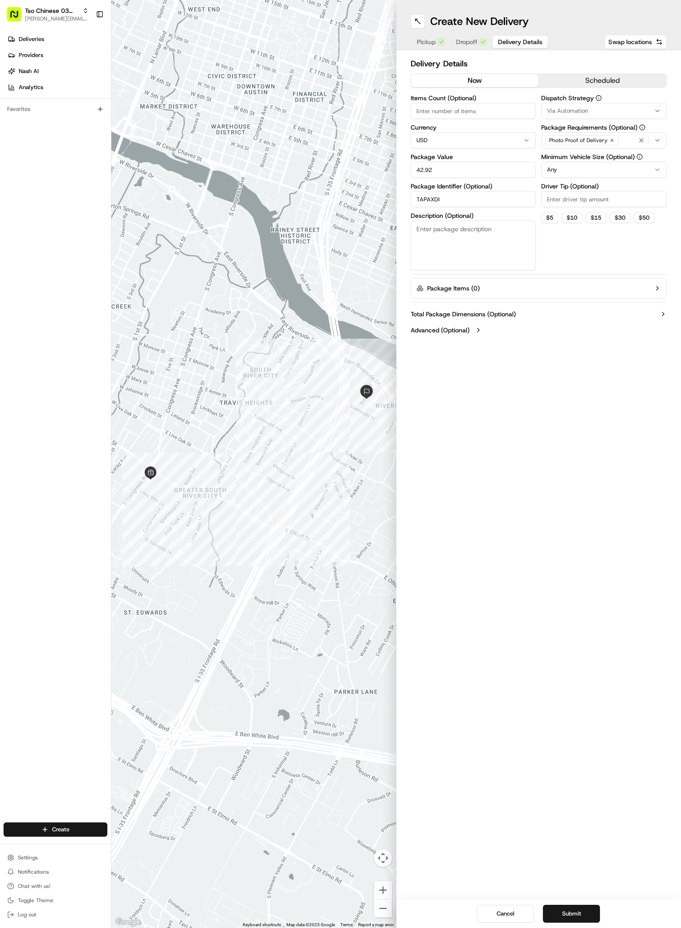
type input "42.92"
click at [656, 110] on icon "button" at bounding box center [657, 111] width 4 height 2
click at [588, 160] on span "TsoCo Strategy" at bounding box center [611, 159] width 110 height 8
click at [640, 190] on button "Close" at bounding box center [637, 189] width 61 height 12
click at [611, 140] on icon "button" at bounding box center [612, 140] width 3 height 3
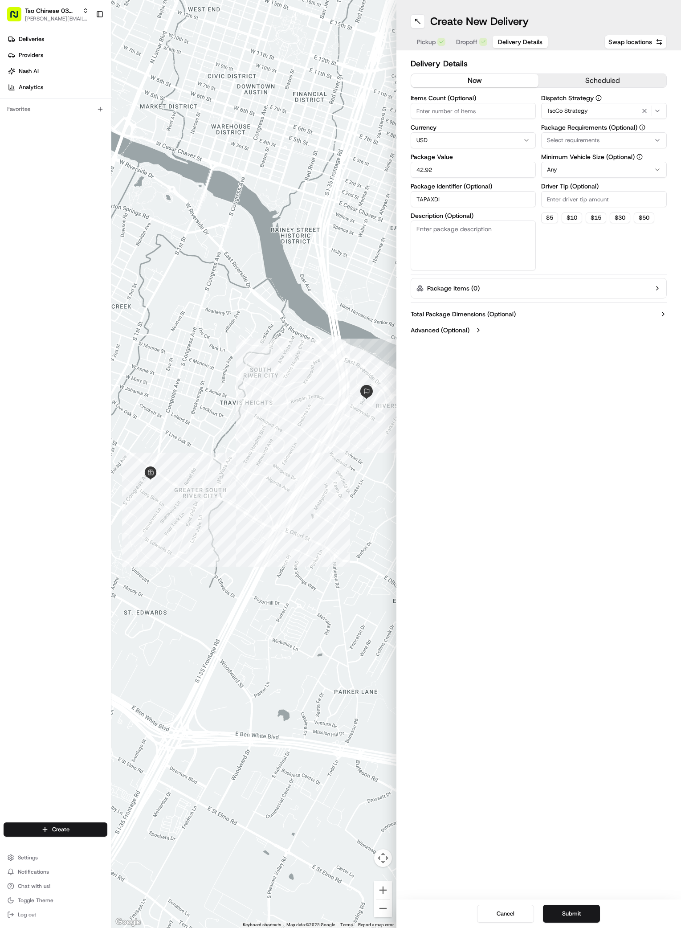
click at [611, 140] on div "Select requirements" at bounding box center [603, 140] width 121 height 8
type input "m"
click at [587, 172] on span "Meet on Delivery" at bounding box center [611, 175] width 110 height 8
click at [635, 218] on button "Close" at bounding box center [637, 219] width 61 height 12
click at [571, 201] on input "Driver Tip (Optional)" at bounding box center [604, 199] width 126 height 16
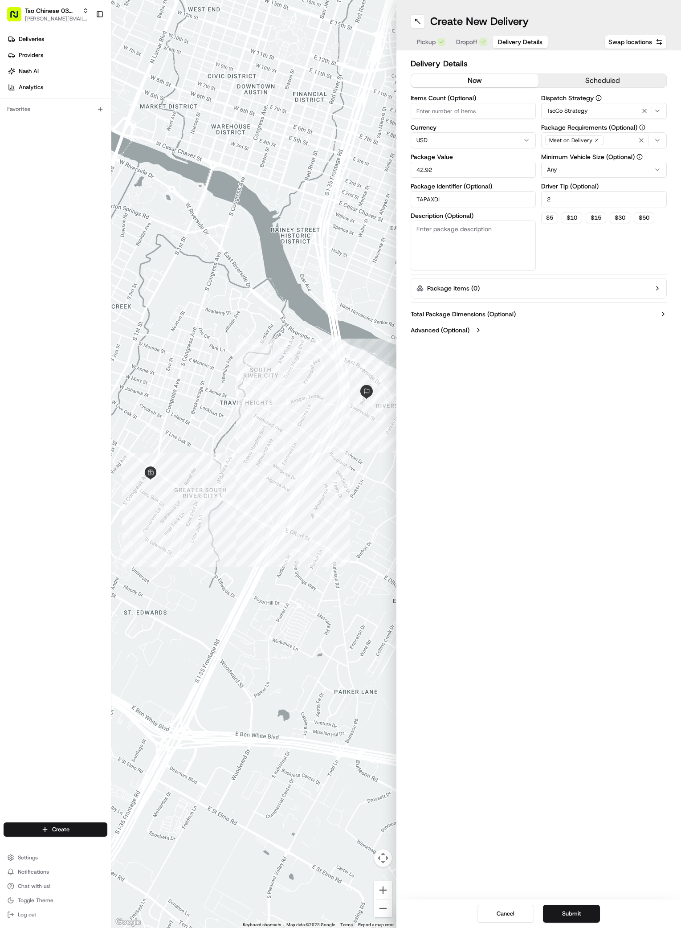
type input "2"
click at [570, 460] on div "Create New Delivery Pickup Dropoff Delivery Details Swap locations Delivery Det…" at bounding box center [538, 464] width 285 height 928
click at [559, 912] on button "Submit" at bounding box center [571, 913] width 57 height 18
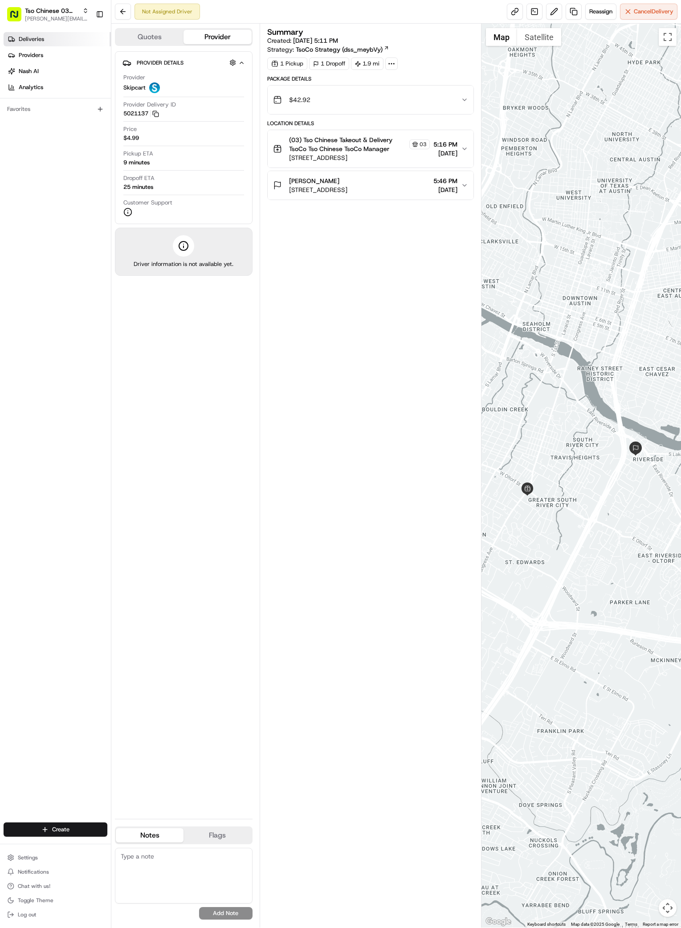
click at [36, 39] on span "Deliveries" at bounding box center [31, 39] width 25 height 8
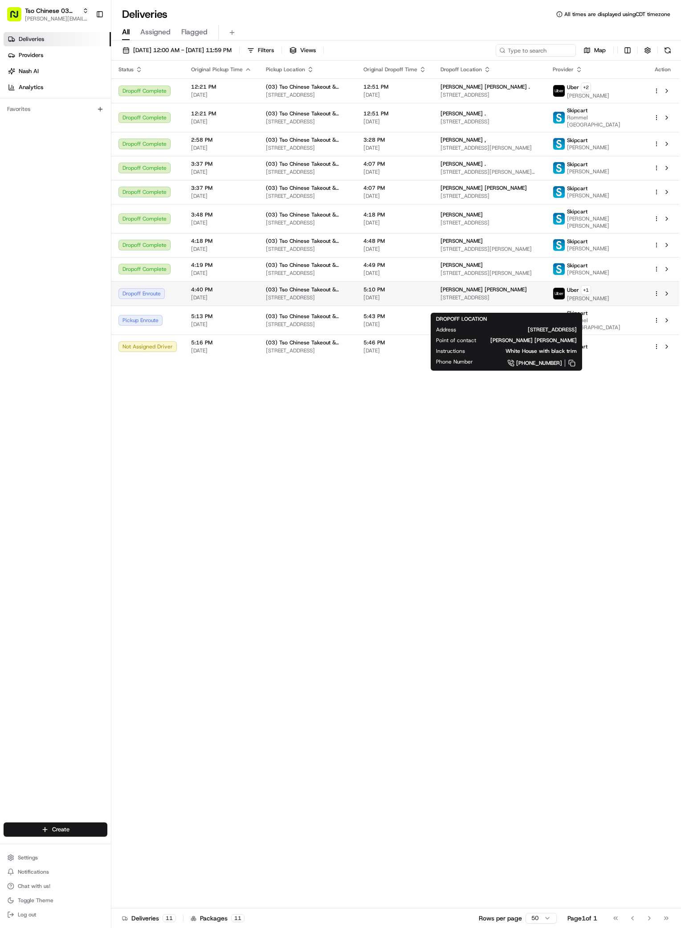
click at [519, 301] on div "Matthew Nites Matthew Nites 4808 Brassiewood Dr, Austin, TX 78744, USA" at bounding box center [489, 293] width 98 height 15
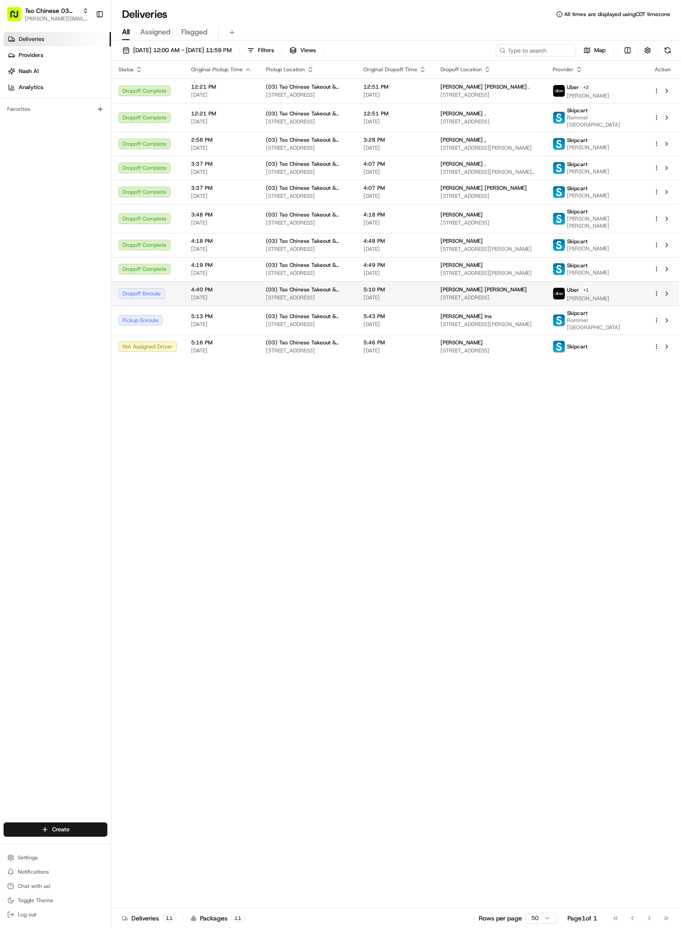
click at [643, 304] on td "Uber + 1 LILIANGELAN S." at bounding box center [595, 293] width 101 height 24
click at [480, 514] on div "Status Original Pickup Time Pickup Location Original Dropoff Time Dropoff Locat…" at bounding box center [395, 484] width 568 height 847
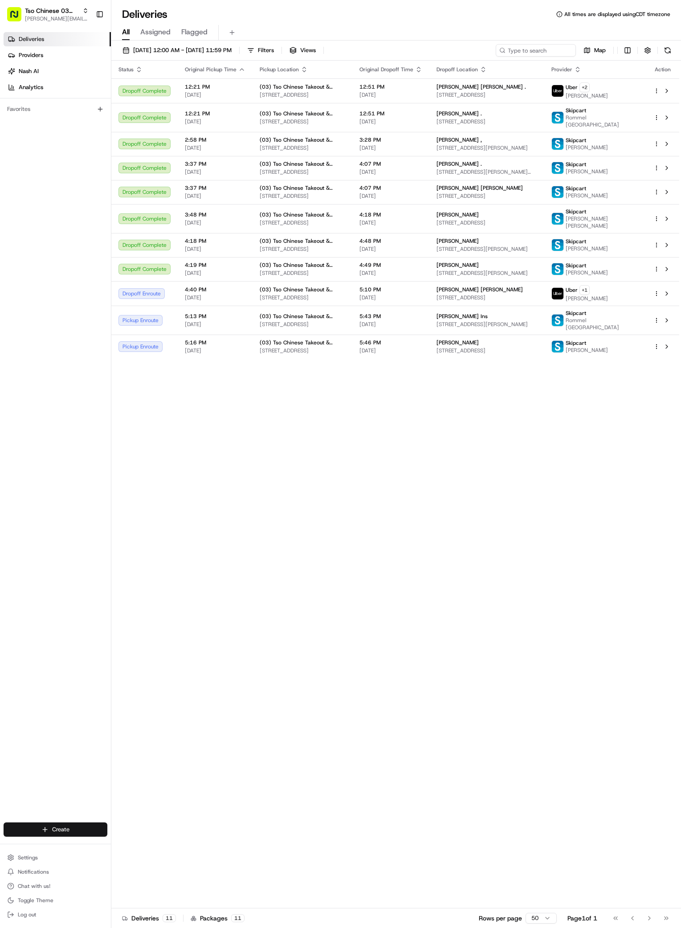
click at [49, 830] on html "Tso Chinese 03 TsoCo [PERSON_NAME][EMAIL_ADDRESS][DOMAIN_NAME] Toggle Sidebar D…" at bounding box center [340, 464] width 681 height 928
click at [148, 847] on link "Delivery" at bounding box center [160, 846] width 99 height 16
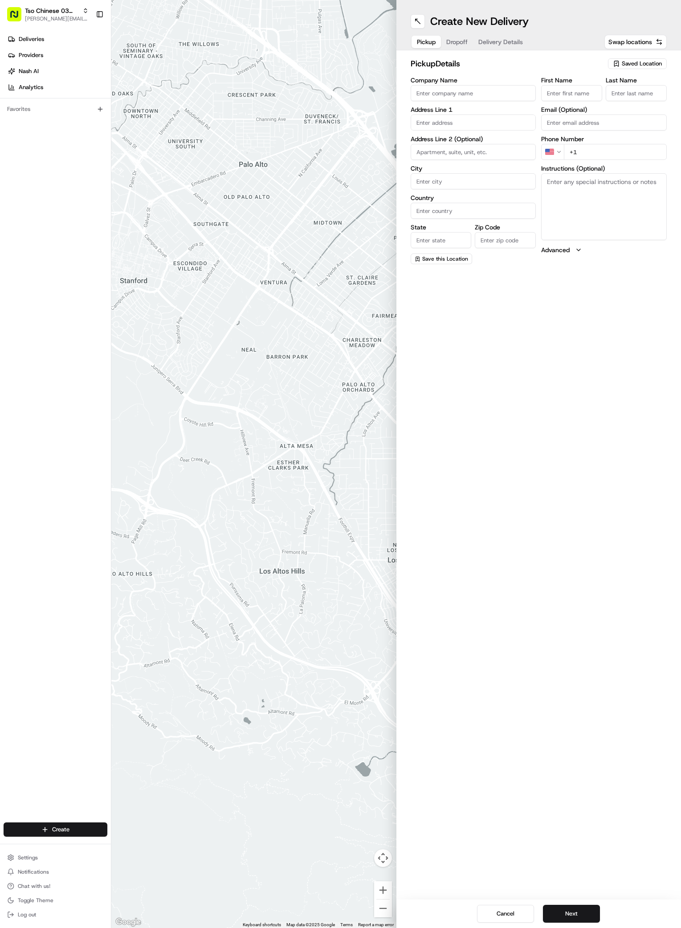
click at [642, 63] on span "Saved Location" at bounding box center [642, 64] width 40 height 8
click at [624, 98] on span "(03) Tso Chinese Takeout & Delivery TsoCo (03)" at bounding box center [622, 101] width 110 height 16
type input "(03) Tso Chinese Takeout & Delivery TsoCo"
type input "Ste F"
type input "Austin"
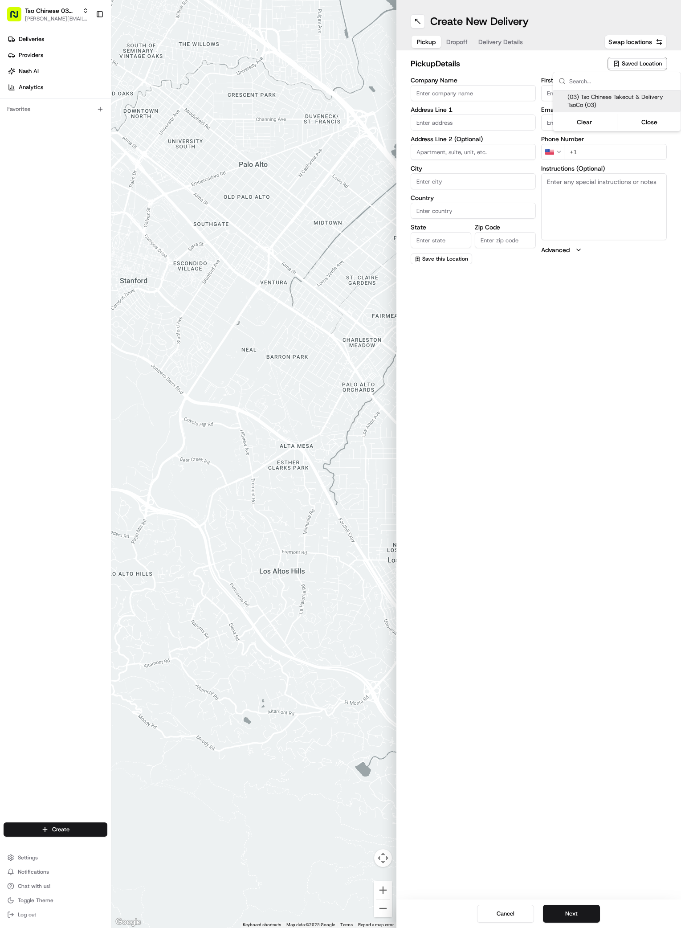
type input "US"
type input "[GEOGRAPHIC_DATA]"
type input "78704"
type input "Tso Chinese"
type input "TsoCo Manager"
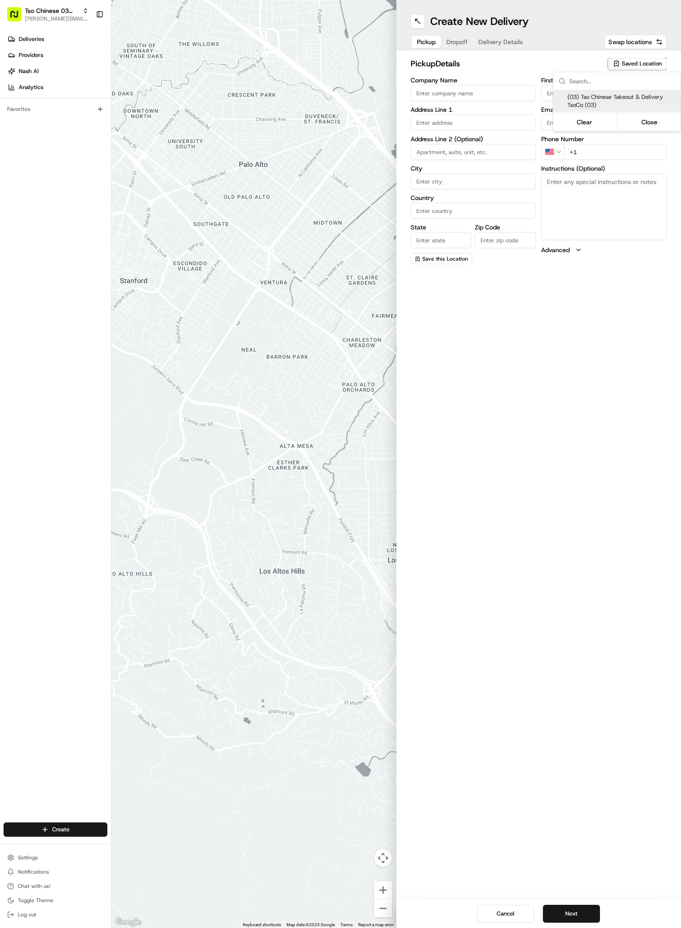
type input "[EMAIL_ADDRESS][DOMAIN_NAME]"
type input "[PHONE_NUMBER]"
type textarea "Submit a picture displaying address & food as Proof of Delivery. Envía una foto…"
type input "[STREET_ADDRESS]"
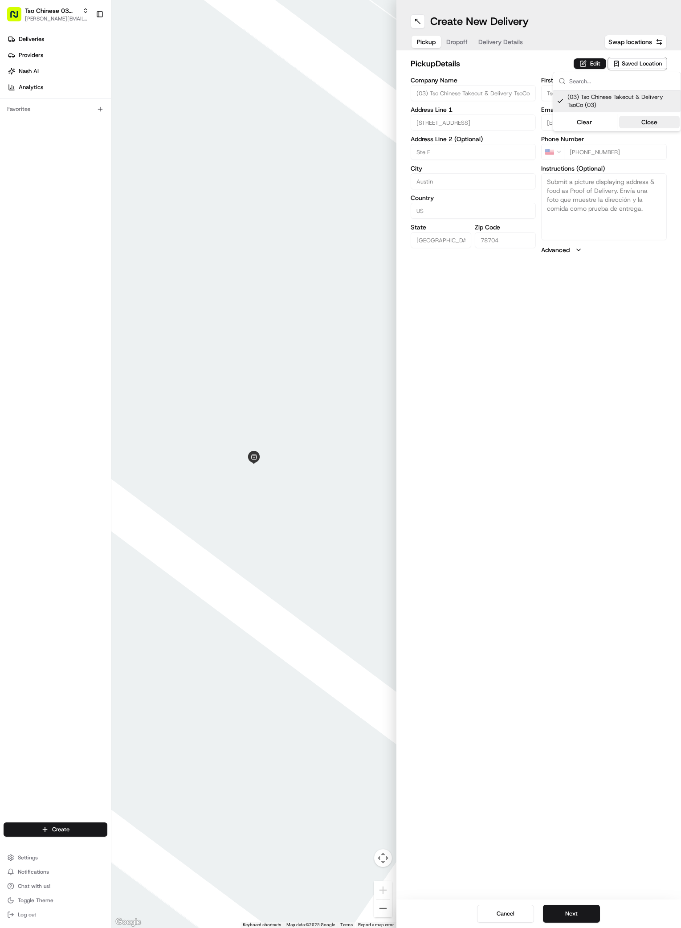
click at [653, 120] on button "Close" at bounding box center [649, 122] width 61 height 12
click at [459, 40] on span "Dropoff" at bounding box center [456, 41] width 21 height 9
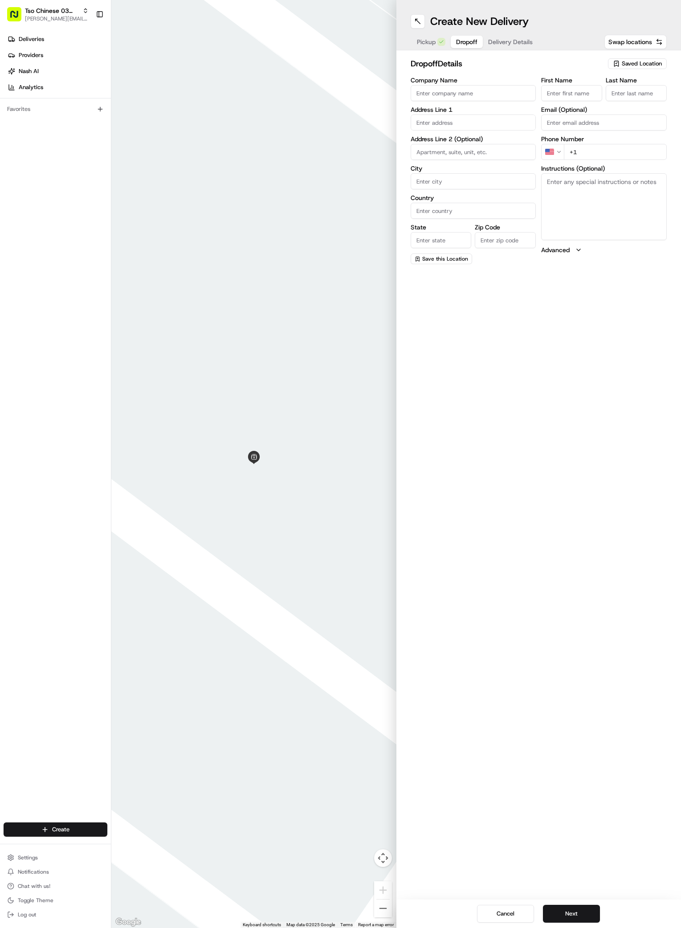
click at [567, 93] on input "First Name" at bounding box center [571, 93] width 61 height 16
paste input "Harrison"
type input "Harrison"
click at [626, 91] on input "Last Name" at bounding box center [636, 93] width 61 height 16
paste input "Farrell"
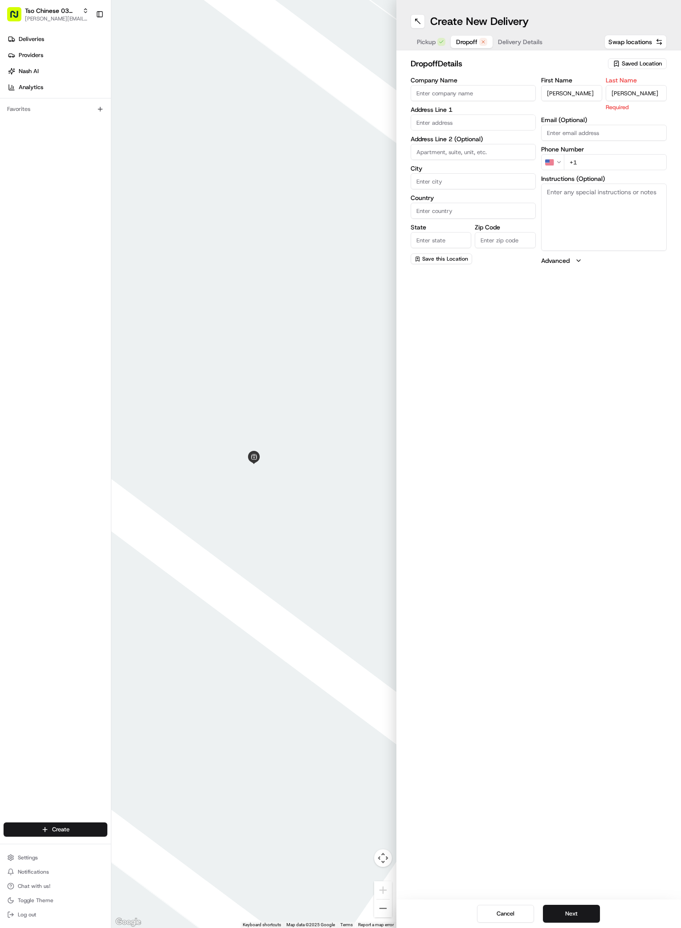
type input "Farrell"
paste input "515 250 2707"
type input "+1 515 250 2707"
paste input "201 Ben Howell Dr"
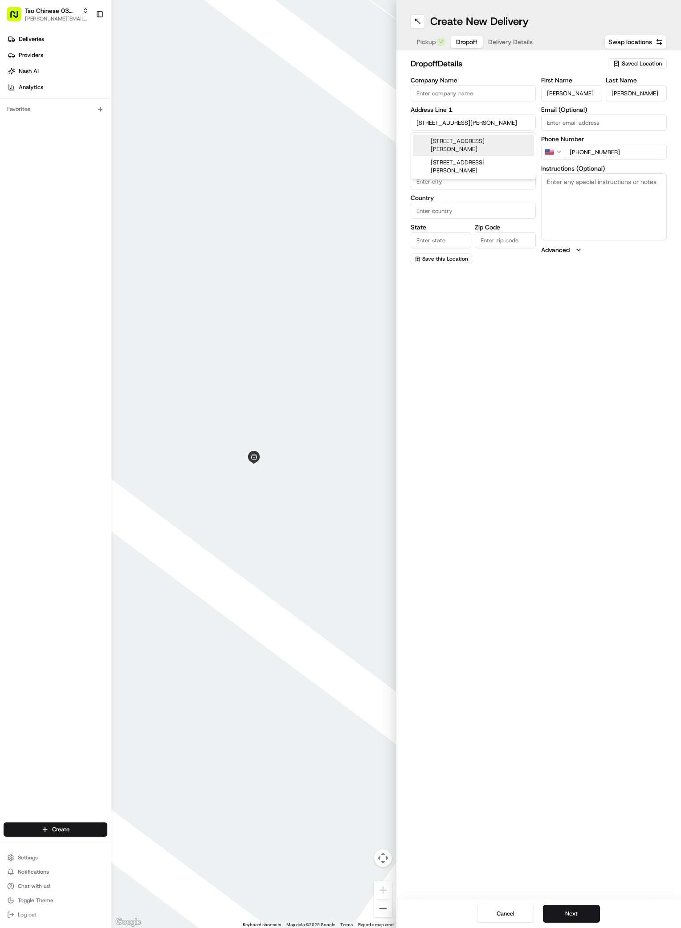
click at [458, 138] on div "201 Ben Howell Drive, Austin, TX" at bounding box center [473, 144] width 121 height 21
type input "[STREET_ADDRESS][PERSON_NAME]"
type input "Austin"
type input "[GEOGRAPHIC_DATA]"
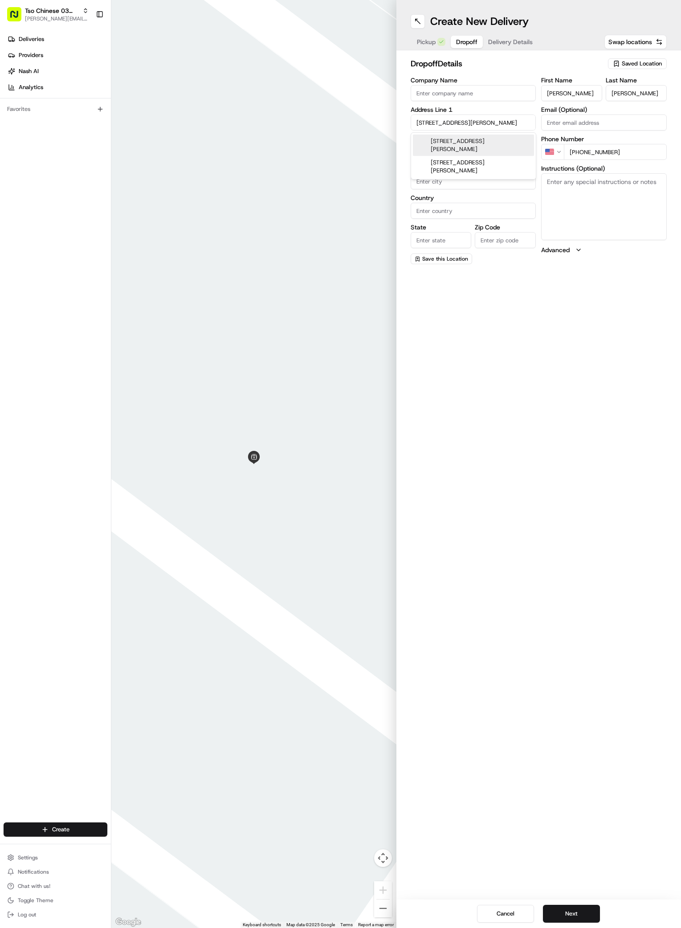
type input "78704"
type input "201 Ben Howell Drive"
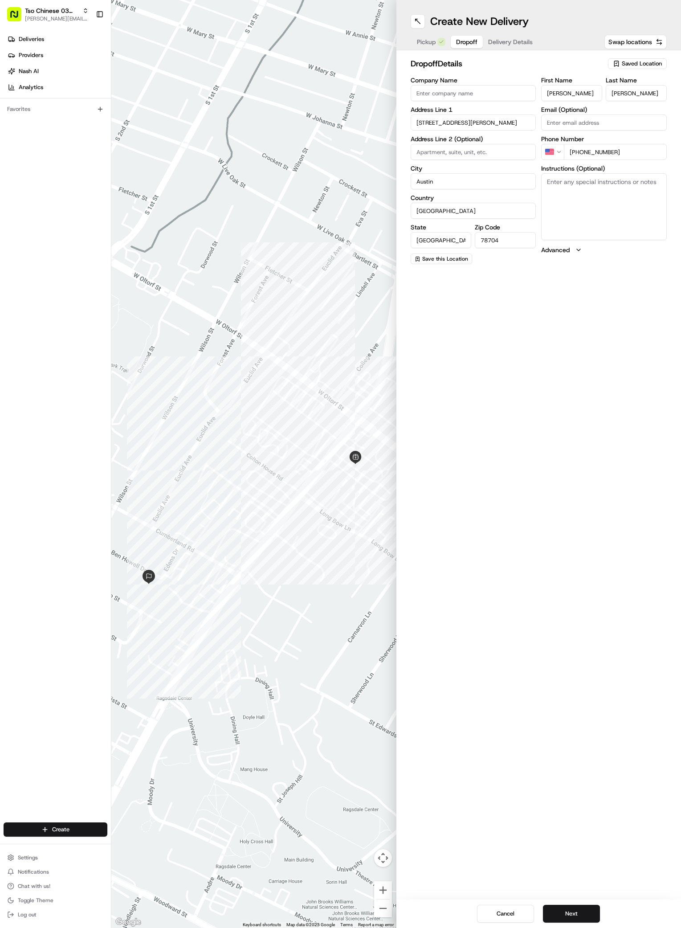
click at [509, 41] on span "Delivery Details" at bounding box center [510, 41] width 45 height 9
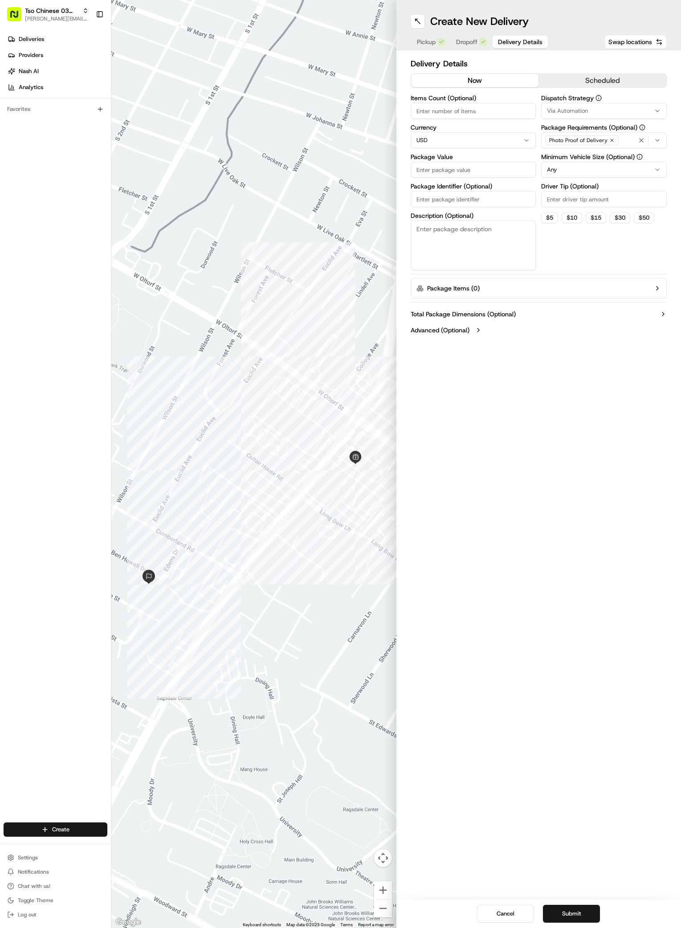
click at [454, 165] on input "Package Value" at bounding box center [474, 170] width 126 height 16
type input "58.29"
click at [423, 195] on input "Package Identifier (Optional)" at bounding box center [474, 199] width 126 height 16
paste input "BRVO7YP"
type input "BRVO7YP"
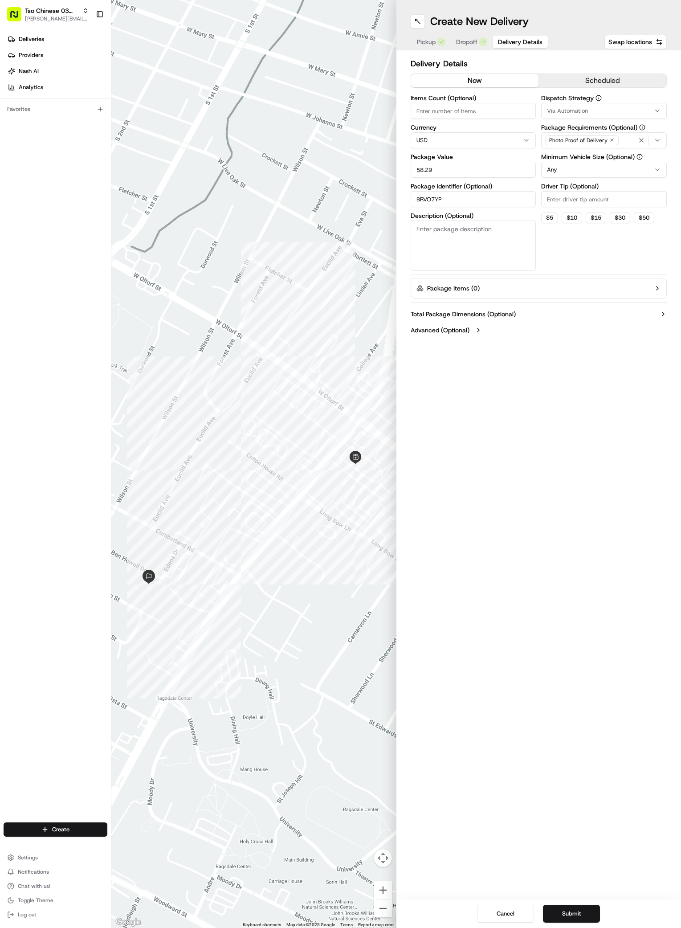
click at [658, 110] on icon "button" at bounding box center [657, 110] width 7 height 7
click at [595, 158] on span "TsoCo Strategy" at bounding box center [611, 159] width 110 height 8
click at [641, 188] on button "Close" at bounding box center [637, 189] width 61 height 12
click at [611, 139] on icon "button" at bounding box center [612, 140] width 3 height 3
click at [611, 139] on div "Select requirements" at bounding box center [603, 140] width 121 height 8
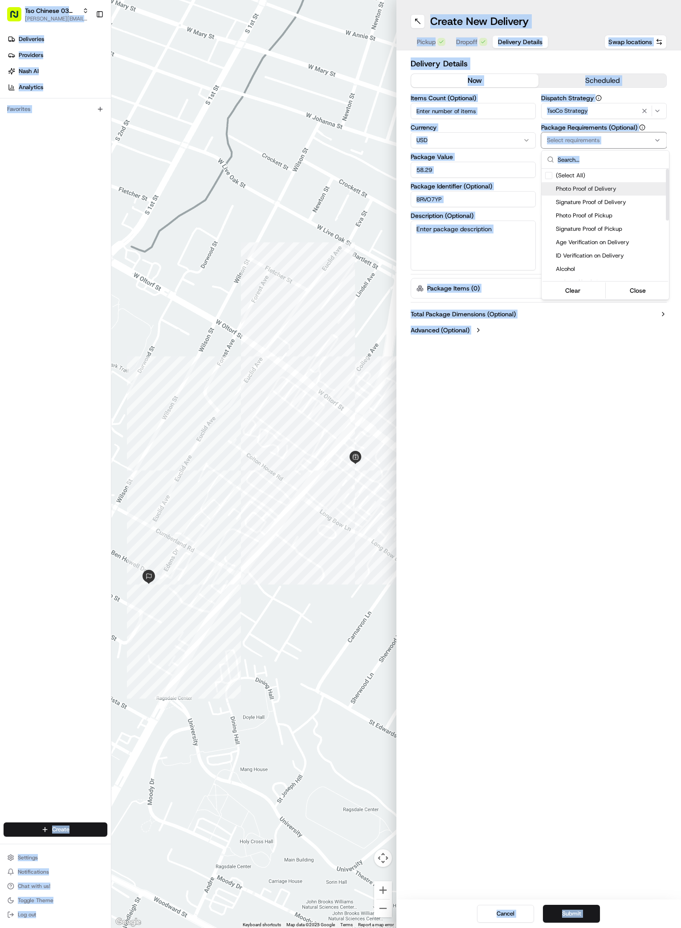
drag, startPoint x: 590, startPoint y: 185, endPoint x: 612, endPoint y: 103, distance: 84.6
click at [612, 103] on html "Tso Chinese 03 TsoCo antonia@tsochinese.com Toggle Sidebar Deliveries Providers…" at bounding box center [340, 464] width 681 height 928
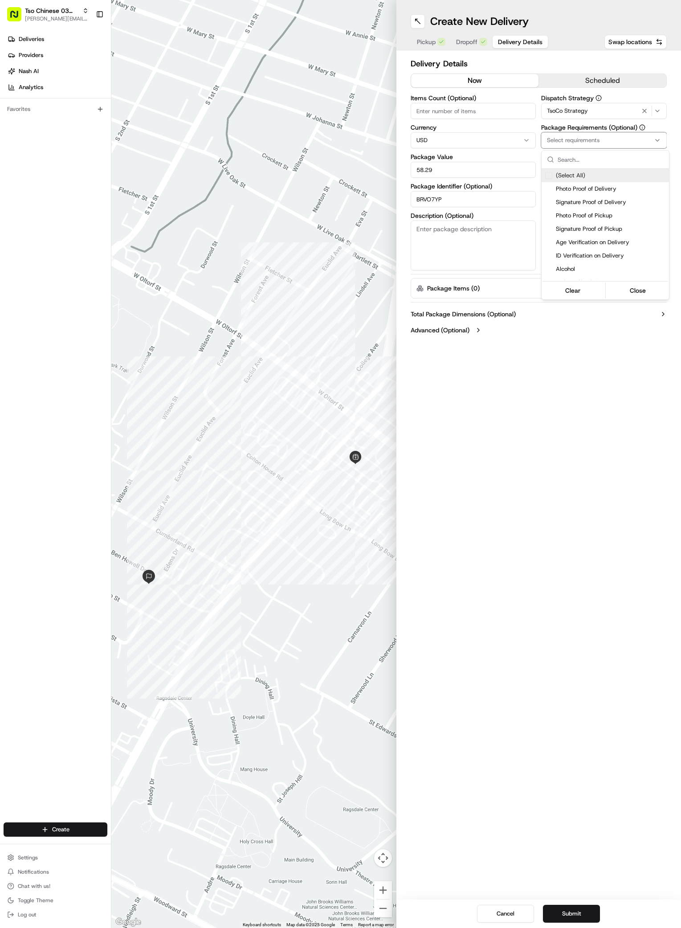
click at [584, 133] on html "Tso Chinese 03 TsoCo antonia@tsochinese.com Toggle Sidebar Deliveries Providers…" at bounding box center [340, 464] width 681 height 928
click at [615, 144] on button "Select requirements" at bounding box center [604, 140] width 126 height 16
type input "m"
click at [598, 175] on span "Meet on Delivery" at bounding box center [611, 175] width 110 height 8
click at [637, 218] on button "Close" at bounding box center [637, 219] width 61 height 12
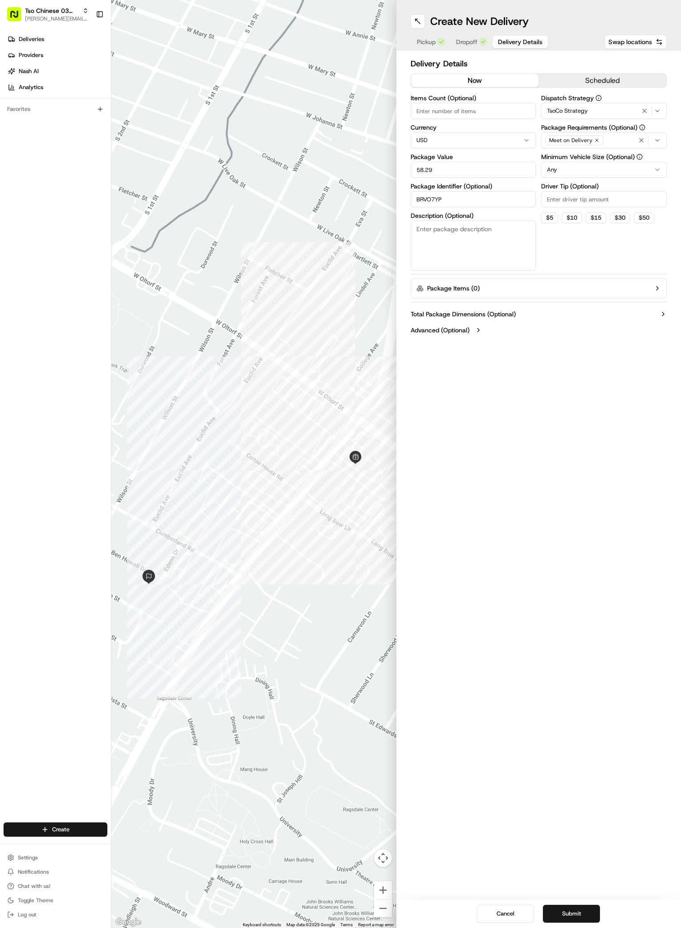
click at [582, 198] on input "Driver Tip (Optional)" at bounding box center [604, 199] width 126 height 16
type input "2"
click at [532, 452] on div "Create New Delivery Pickup Dropoff Delivery Details Swap locations Delivery Det…" at bounding box center [538, 464] width 285 height 928
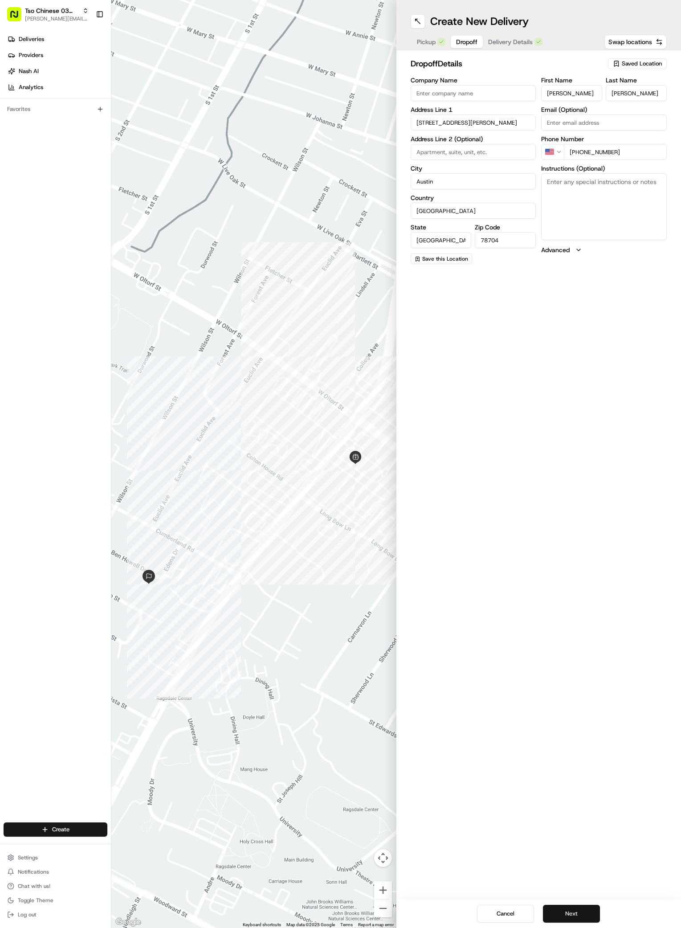
click at [576, 920] on button "Next" at bounding box center [571, 913] width 57 height 18
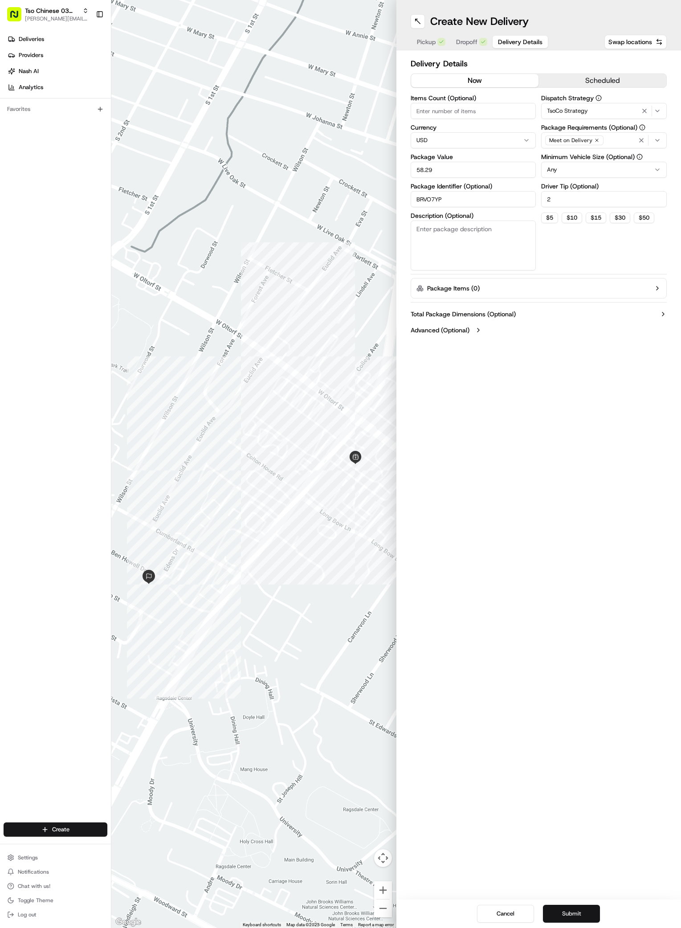
click at [582, 914] on button "Submit" at bounding box center [571, 913] width 57 height 18
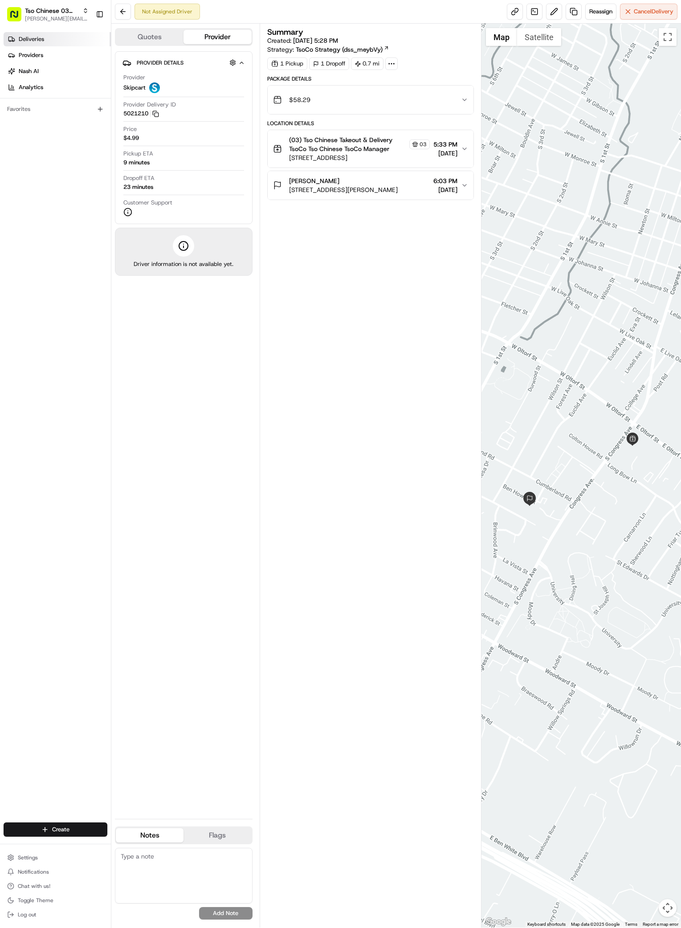
click at [25, 38] on span "Deliveries" at bounding box center [31, 39] width 25 height 8
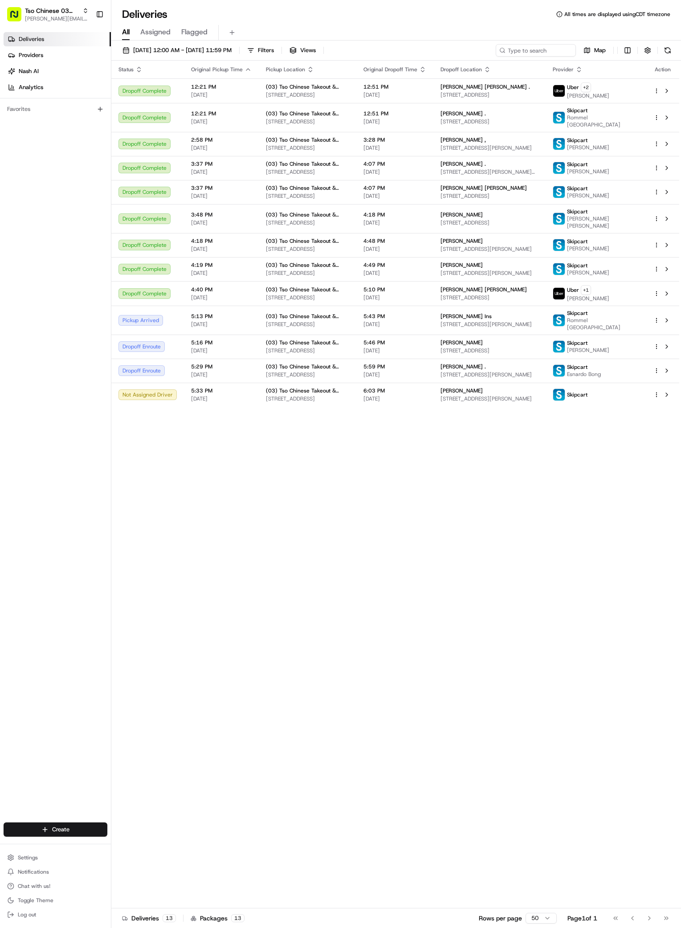
click at [494, 590] on div "Status Original Pickup Time Pickup Location Original Dropoff Time Dropoff Locat…" at bounding box center [395, 484] width 568 height 847
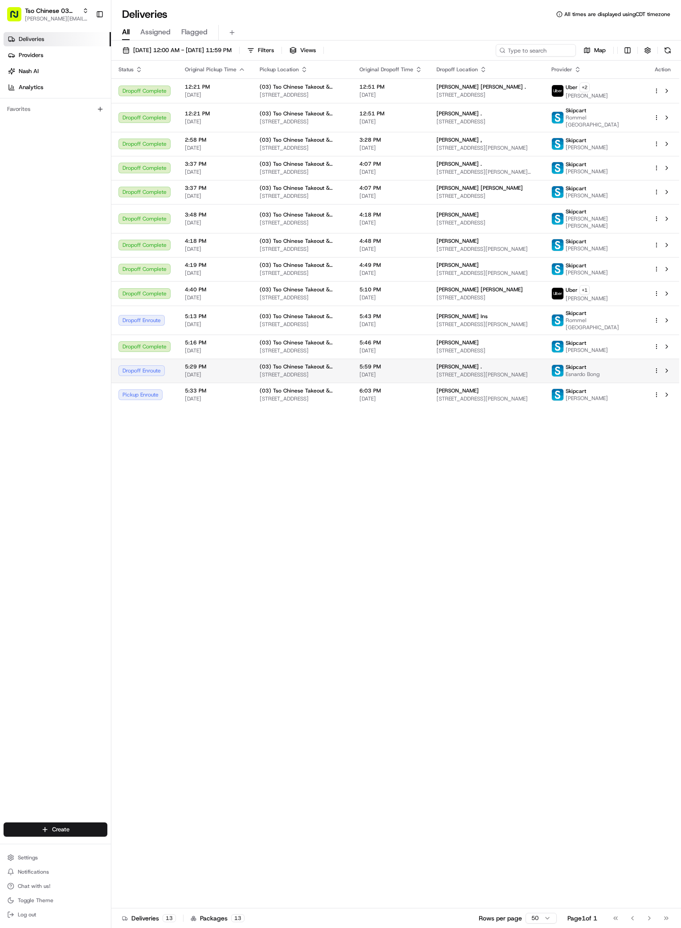
click at [537, 378] on span "[STREET_ADDRESS][PERSON_NAME]" at bounding box center [486, 374] width 101 height 7
click at [521, 370] on div "[PERSON_NAME] ." at bounding box center [486, 366] width 101 height 7
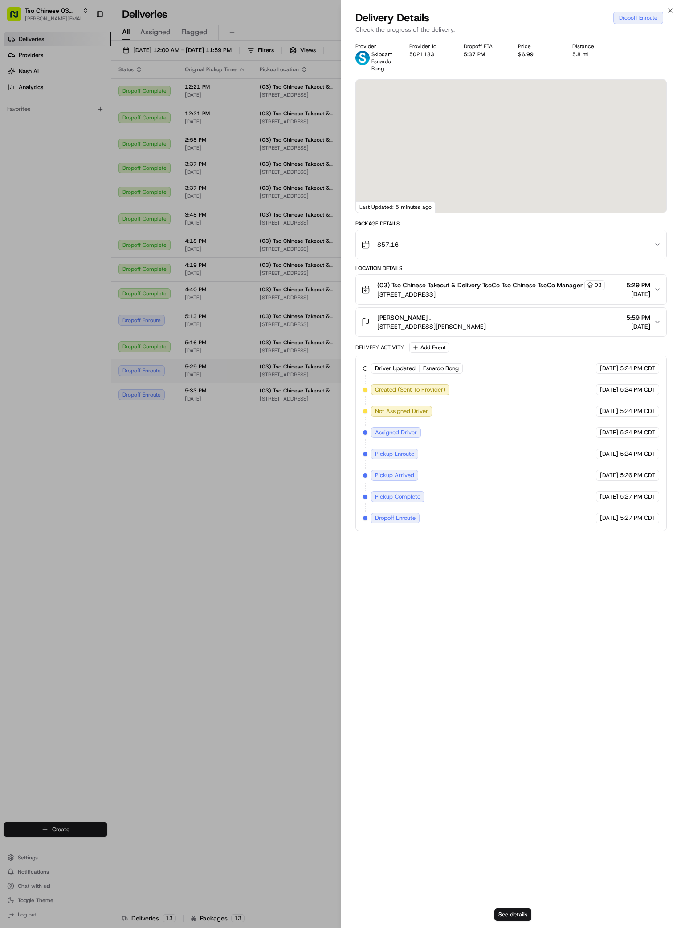
click at [521, 375] on div at bounding box center [340, 464] width 681 height 928
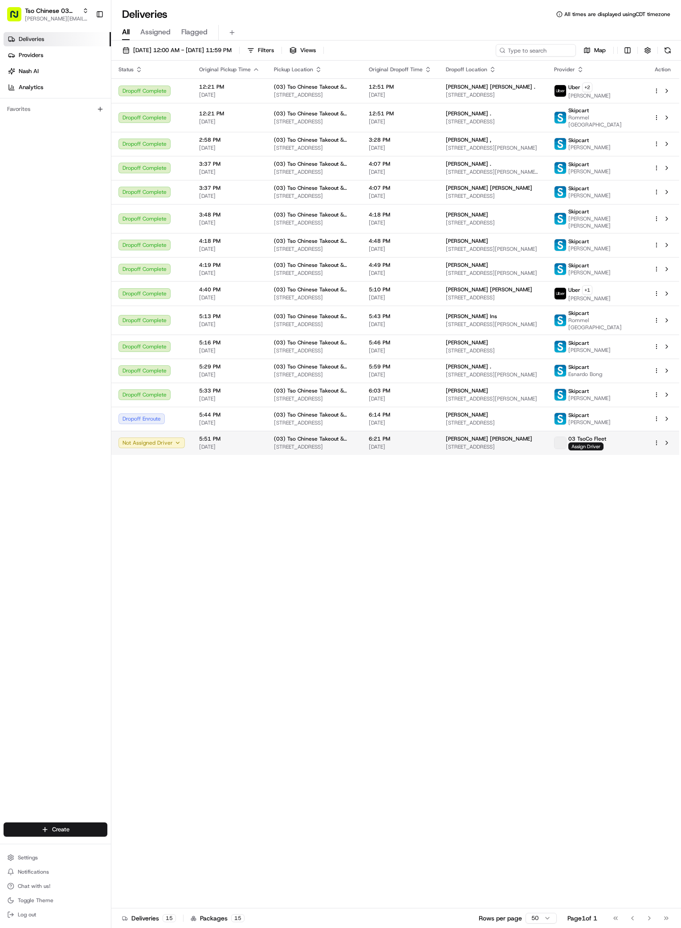
click at [656, 458] on html "Tso Chinese 03 TsoCo [PERSON_NAME][EMAIL_ADDRESS][DOMAIN_NAME] Toggle Sidebar D…" at bounding box center [340, 464] width 681 height 928
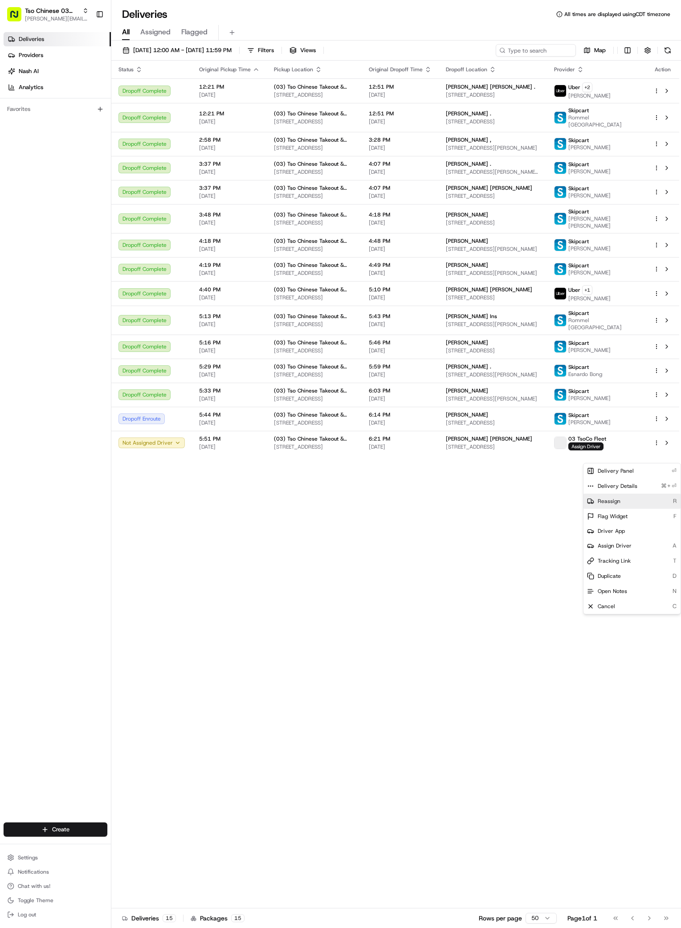
click at [609, 497] on span "Reassign" at bounding box center [609, 500] width 23 height 7
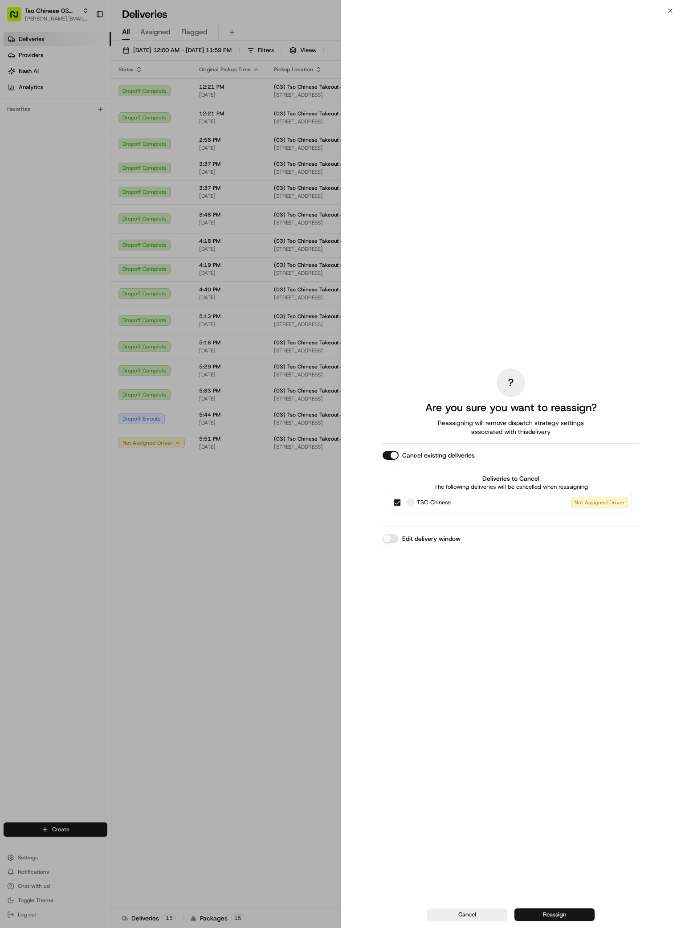
click at [555, 911] on button "Reassign" at bounding box center [554, 914] width 80 height 12
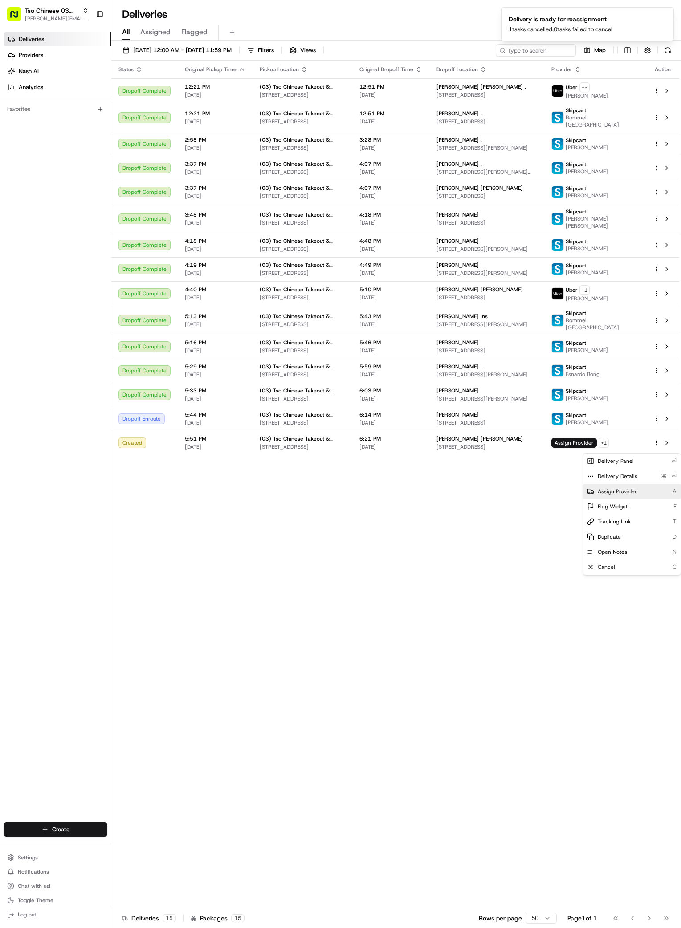
click at [605, 489] on span "Assign Provider" at bounding box center [617, 491] width 39 height 7
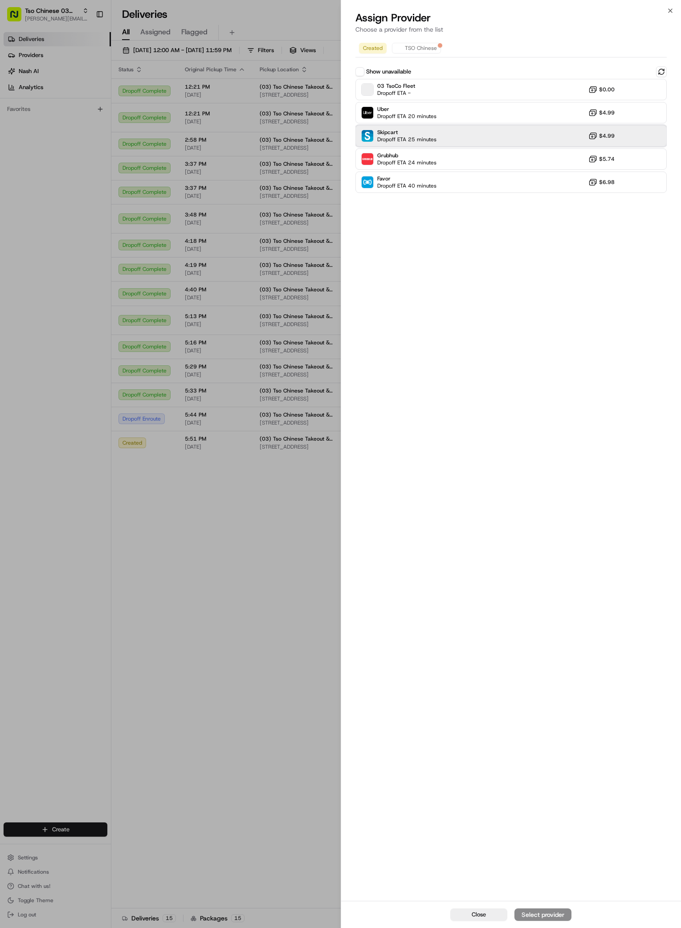
click at [389, 130] on span "Skipcart" at bounding box center [406, 132] width 59 height 7
click at [542, 913] on div "Assign Provider" at bounding box center [543, 914] width 44 height 9
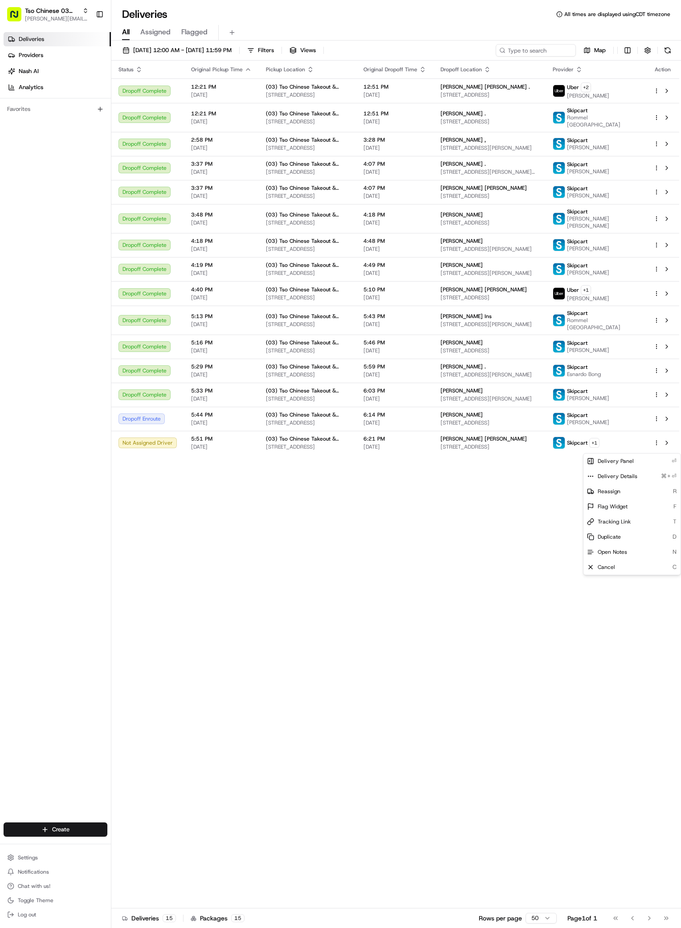
click at [543, 720] on div "Status Original Pickup Time Pickup Location Original Dropoff Time Dropoff Locat…" at bounding box center [395, 484] width 568 height 847
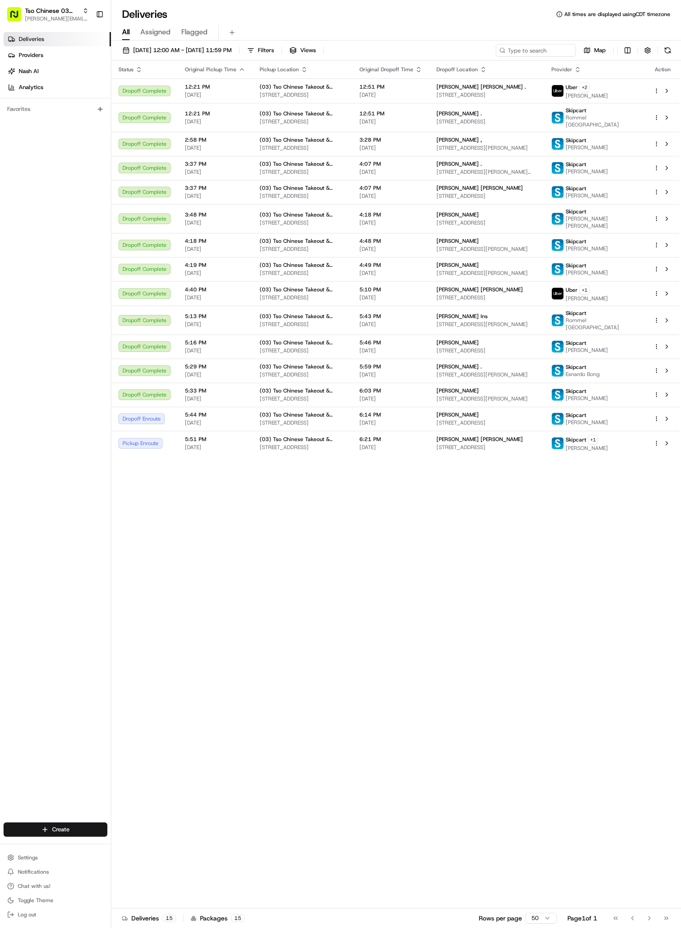
click at [339, 574] on div "Status Original Pickup Time Pickup Location Original Dropoff Time Dropoff Locat…" at bounding box center [395, 484] width 568 height 847
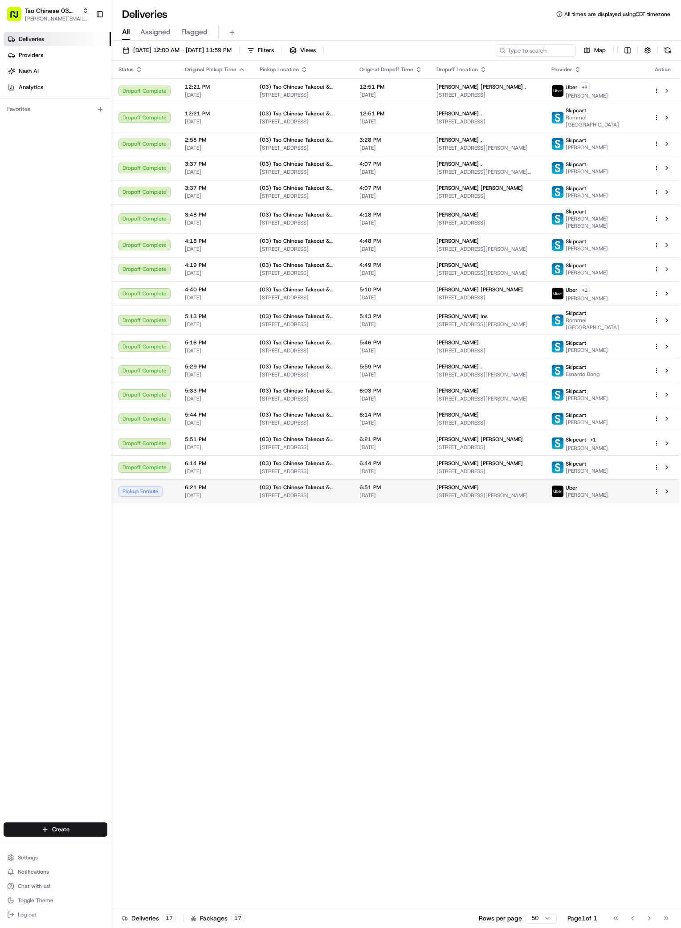
click at [479, 491] on span "[PERSON_NAME]" at bounding box center [457, 487] width 42 height 7
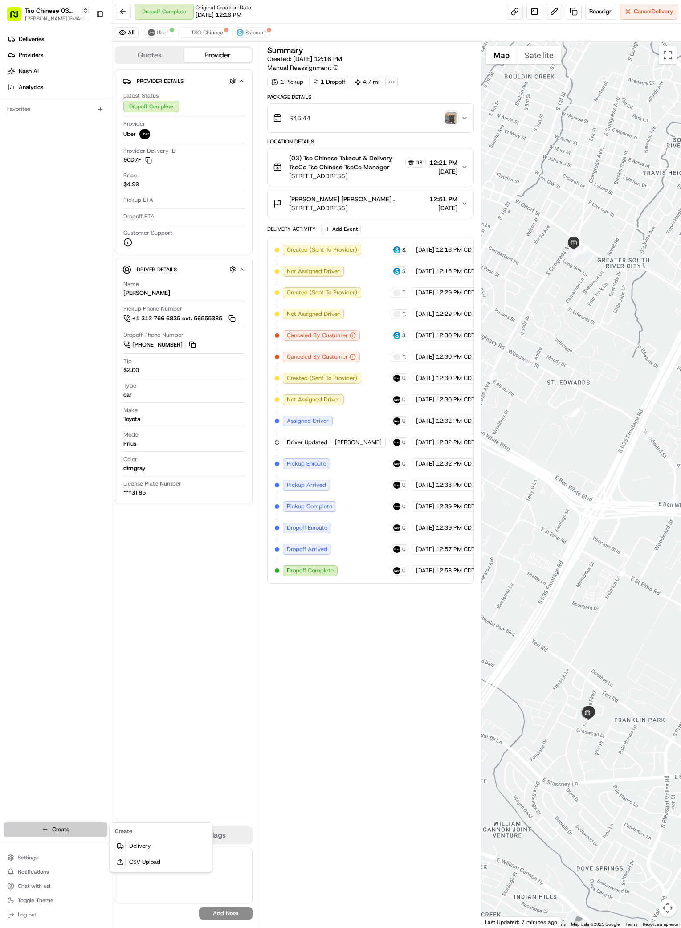
click at [73, 829] on html "Tso Chinese 03 TsoCo [PERSON_NAME][EMAIL_ADDRESS][DOMAIN_NAME] Toggle Sidebar D…" at bounding box center [340, 464] width 681 height 928
click at [139, 843] on link "Delivery" at bounding box center [160, 846] width 99 height 16
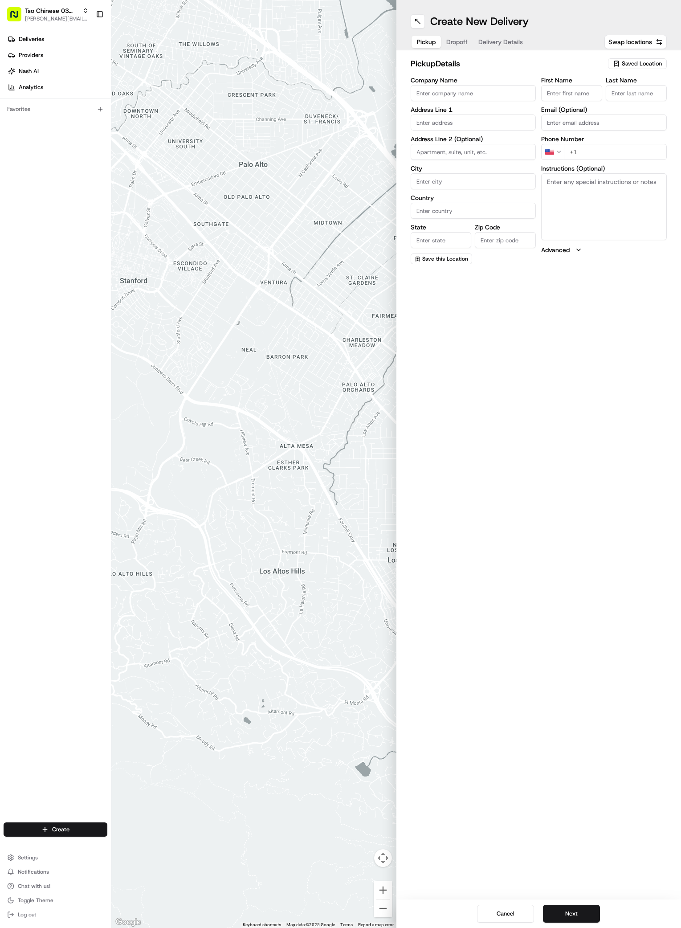
click at [659, 58] on button "Saved Location" at bounding box center [637, 63] width 59 height 12
click at [599, 100] on span "(03) Tso Chinese Takeout & Delivery TsoCo (03)" at bounding box center [622, 101] width 110 height 16
type input "(03) Tso Chinese Takeout & Delivery TsoCo"
type input "Ste F"
type input "Austin"
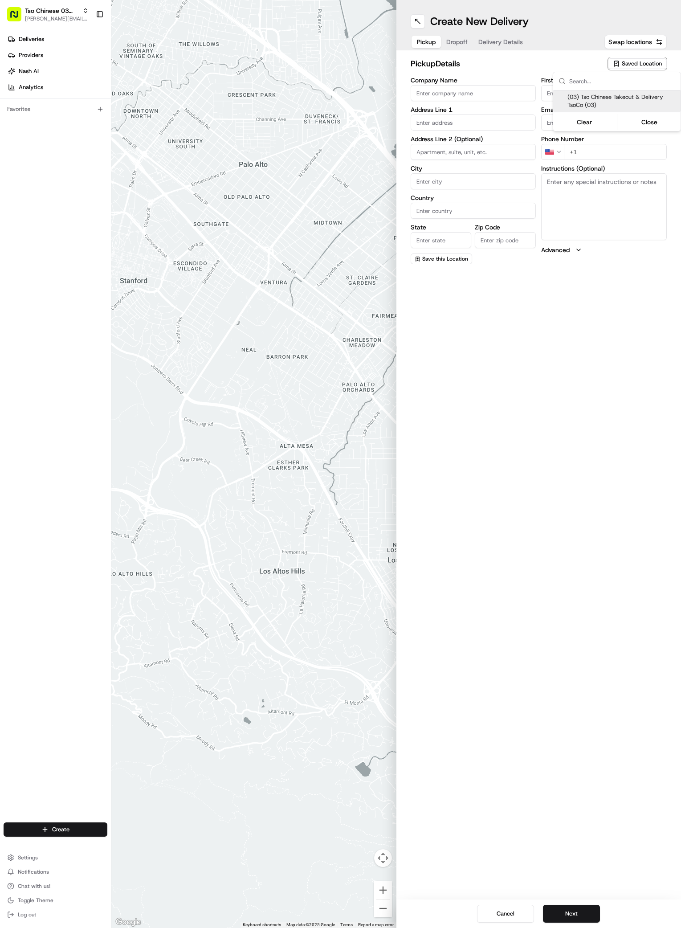
type input "US"
type input "[GEOGRAPHIC_DATA]"
type input "78704"
type input "Tso Chinese"
type input "TsoCo Manager"
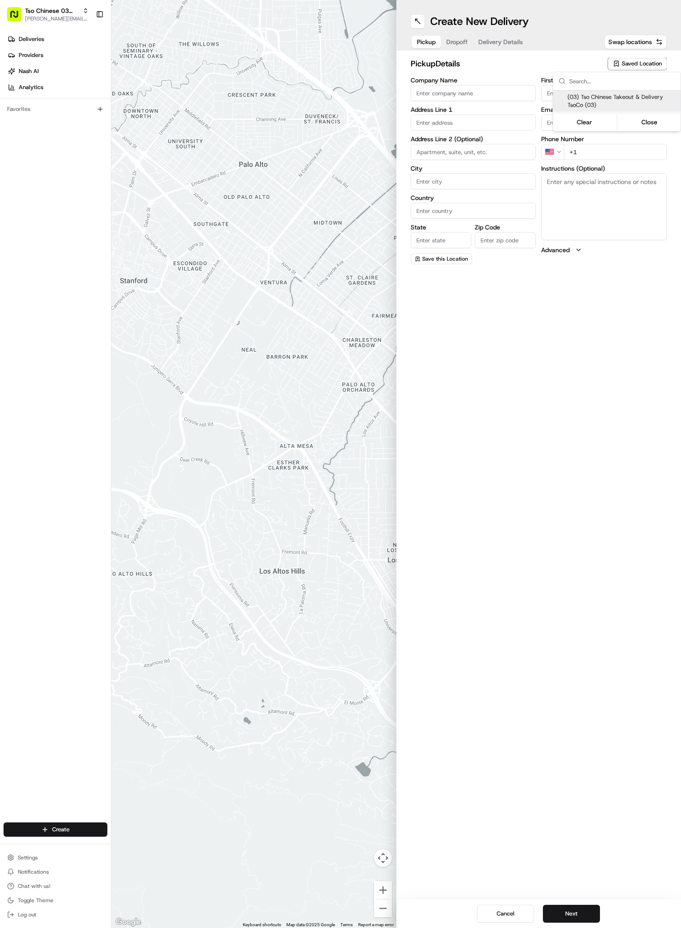
type input "[EMAIL_ADDRESS][DOMAIN_NAME]"
type input "[PHONE_NUMBER]"
type textarea "Submit a picture displaying address & food as Proof of Delivery. Envía una foto…"
type input "[STREET_ADDRESS]"
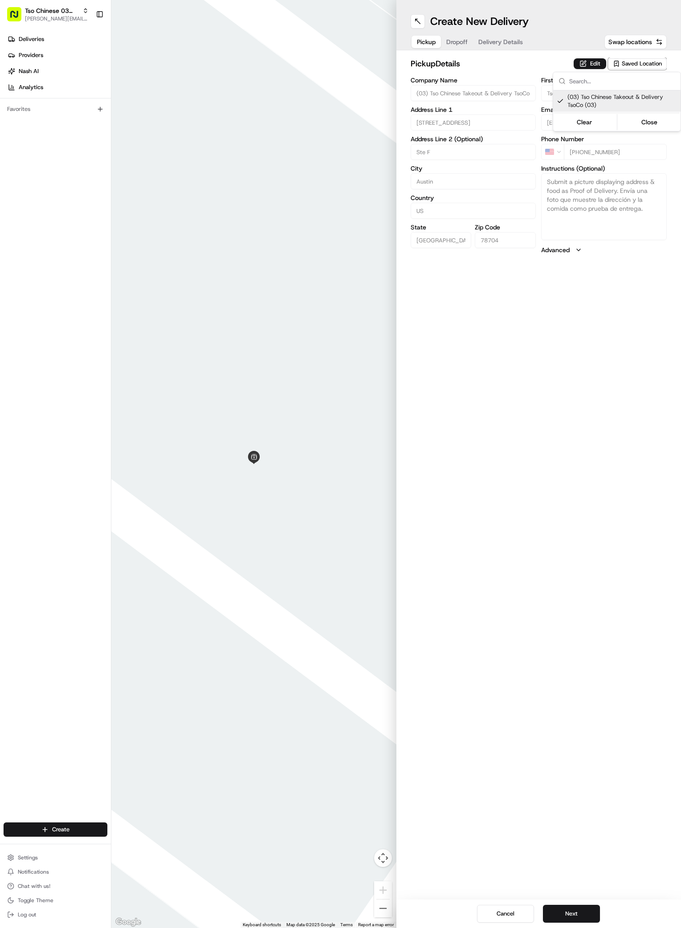
click at [590, 510] on html "Tso Chinese 03 TsoCo [PERSON_NAME][EMAIL_ADDRESS][DOMAIN_NAME] Toggle Sidebar D…" at bounding box center [340, 464] width 681 height 928
click at [577, 914] on button "Next" at bounding box center [571, 913] width 57 height 18
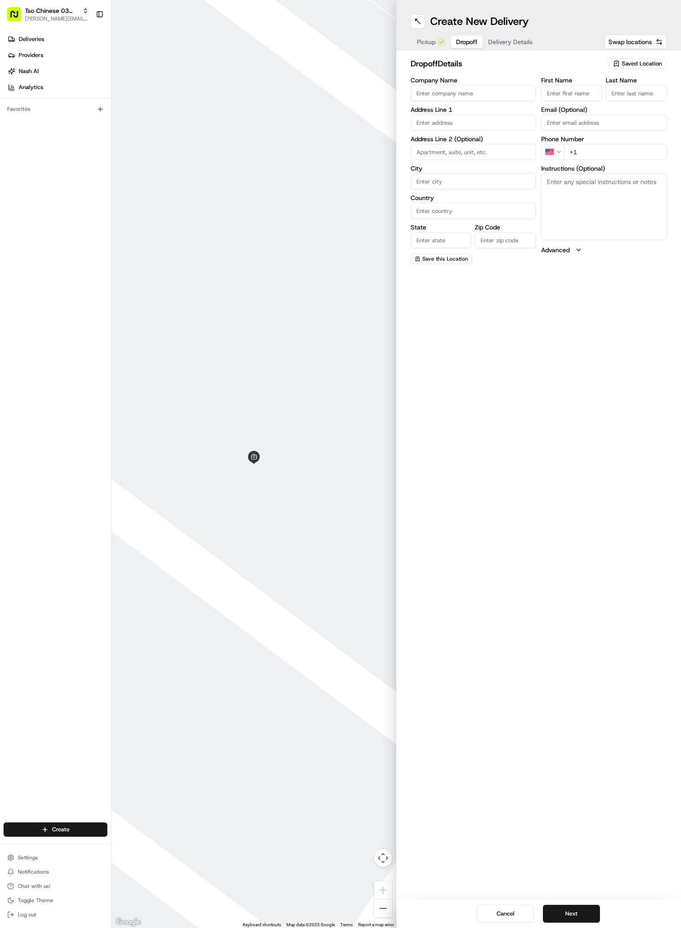
paste input "[PERSON_NAME]"
type input "[PERSON_NAME]"
type input "."
paste input "[PHONE_NUMBER]"
type input "[PHONE_NUMBER]"
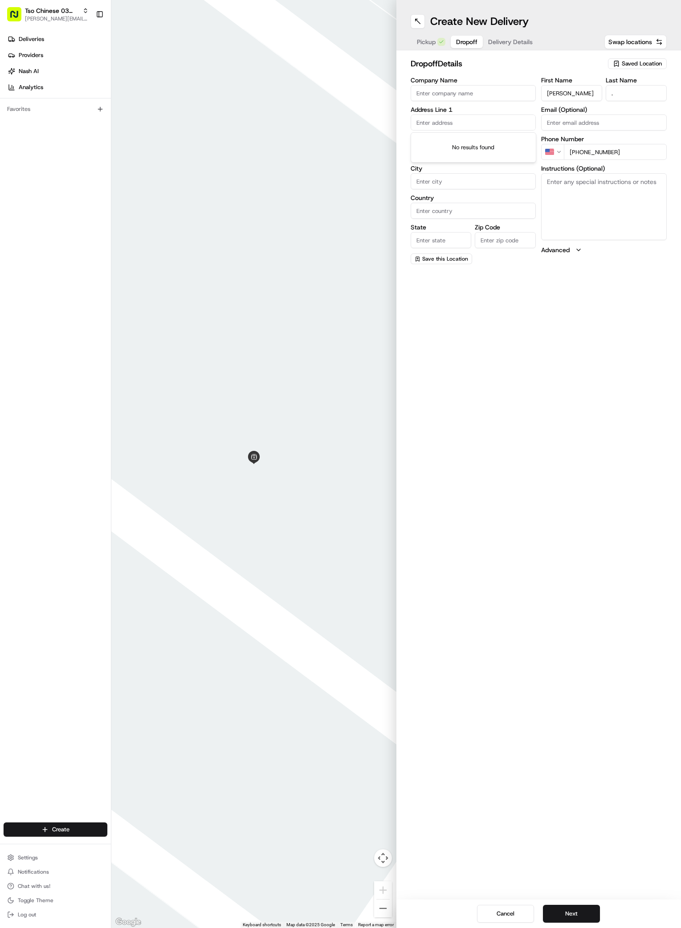
paste input "[STREET_ADDRESS][PERSON_NAME][PERSON_NAME]"
click at [432, 141] on div "[STREET_ADDRESS][PERSON_NAME][PERSON_NAME]" at bounding box center [473, 144] width 121 height 21
type input "[STREET_ADDRESS][PERSON_NAME][PERSON_NAME]"
type input "Austin"
type input "[GEOGRAPHIC_DATA]"
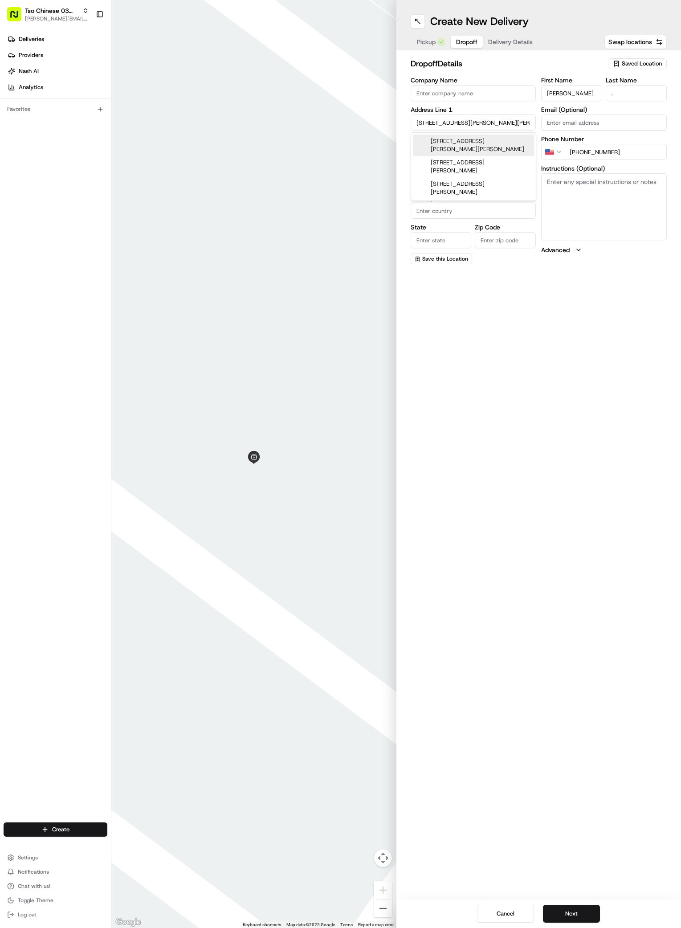
type input "[GEOGRAPHIC_DATA]"
type input "78745"
type input "[STREET_ADDRESS][PERSON_NAME][PERSON_NAME]"
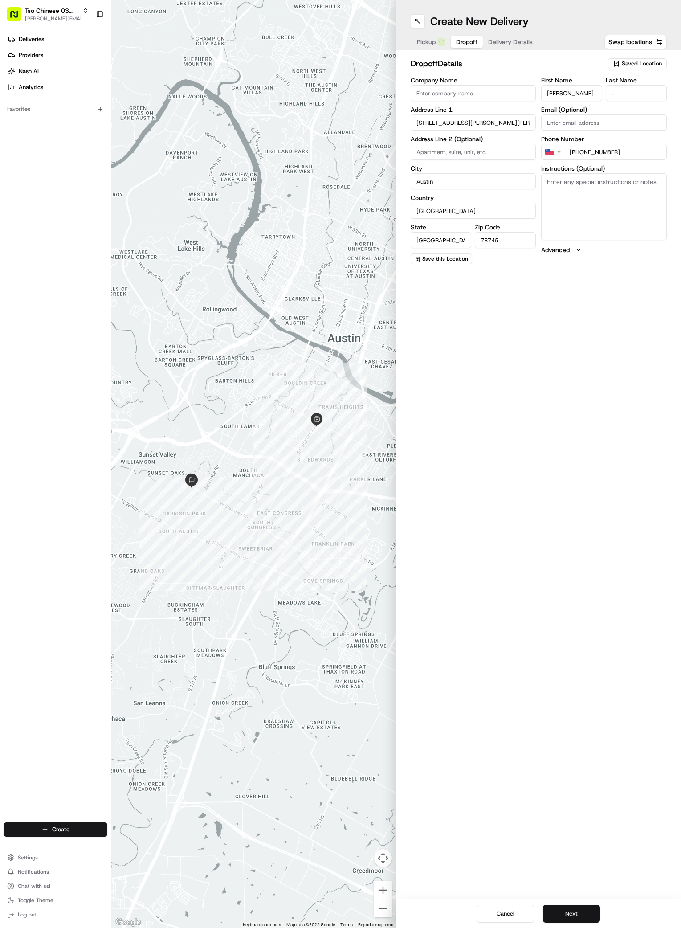
click at [569, 915] on button "Next" at bounding box center [571, 913] width 57 height 18
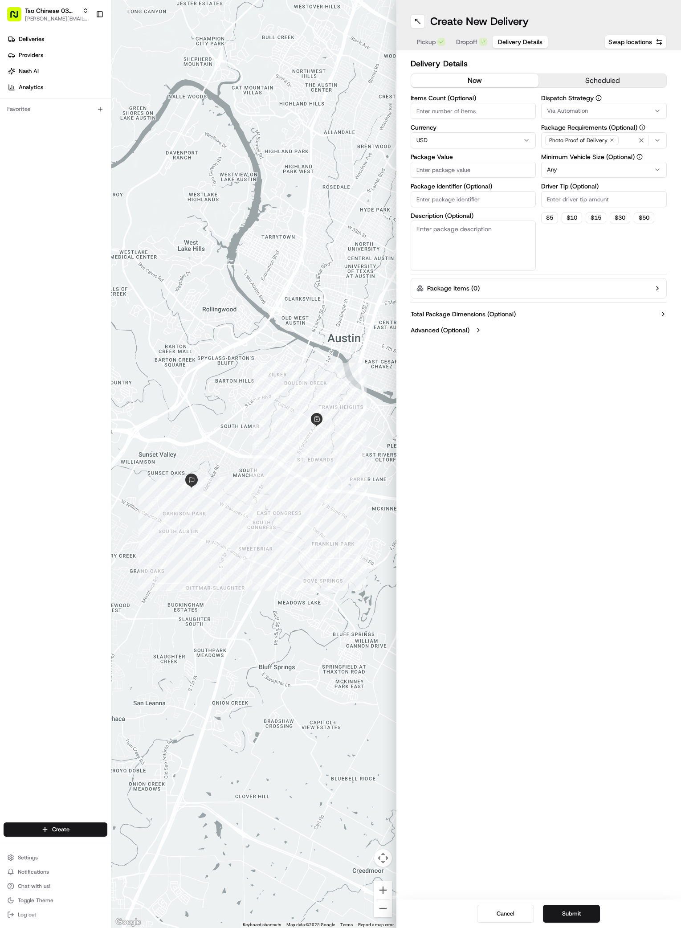
click at [656, 112] on icon "button" at bounding box center [657, 110] width 7 height 7
click at [582, 163] on span "TsoCo Strategy" at bounding box center [611, 159] width 110 height 8
click at [594, 248] on html "Tso Chinese 03 TsoCo [PERSON_NAME][EMAIL_ADDRESS][DOMAIN_NAME] Toggle Sidebar D…" at bounding box center [340, 464] width 681 height 928
click at [610, 140] on icon "button" at bounding box center [611, 140] width 5 height 5
click at [610, 140] on div "Select requirements" at bounding box center [603, 140] width 121 height 8
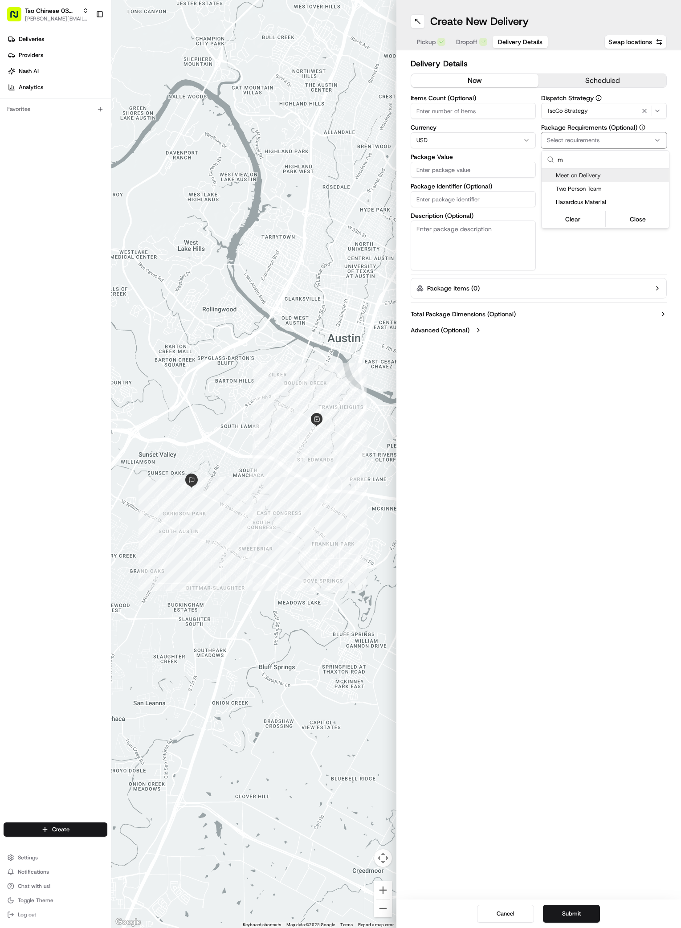
type input "m"
click at [558, 175] on span "Meet on Delivery" at bounding box center [611, 175] width 110 height 8
click at [584, 254] on html "Tso Chinese 03 TsoCo [PERSON_NAME][EMAIL_ADDRESS][DOMAIN_NAME] Toggle Sidebar D…" at bounding box center [340, 464] width 681 height 928
click at [599, 197] on input "Driver Tip (Optional)" at bounding box center [604, 199] width 126 height 16
type input "2"
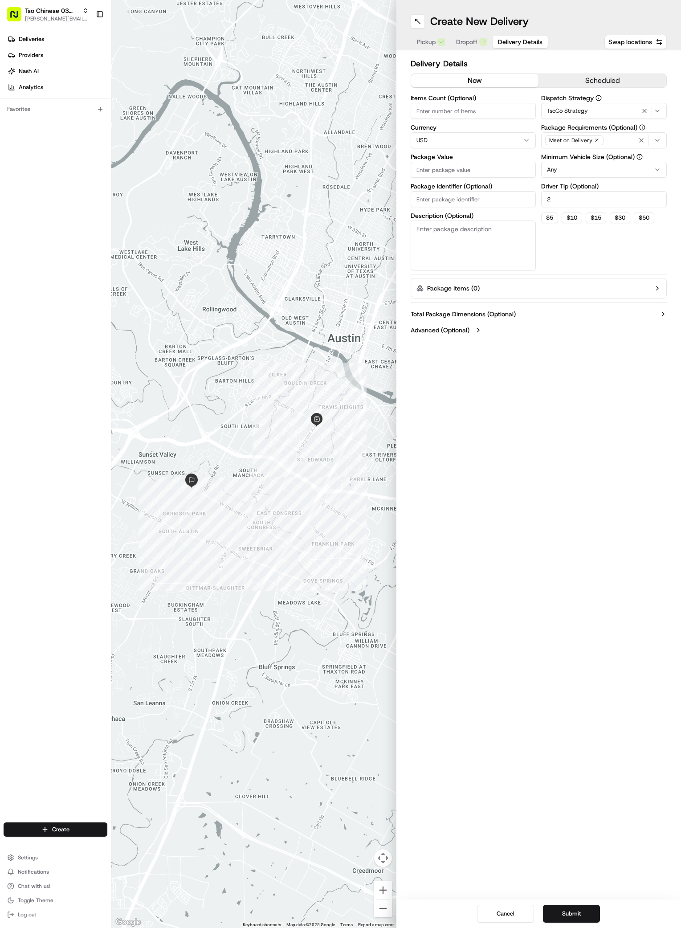
click at [455, 163] on input "Package Value" at bounding box center [474, 170] width 126 height 16
type input "42.11"
click at [486, 199] on input "Package Identifier (Optional)" at bounding box center [474, 199] width 126 height 16
paste input "#IFKIW34"
type input "#IFKIW34"
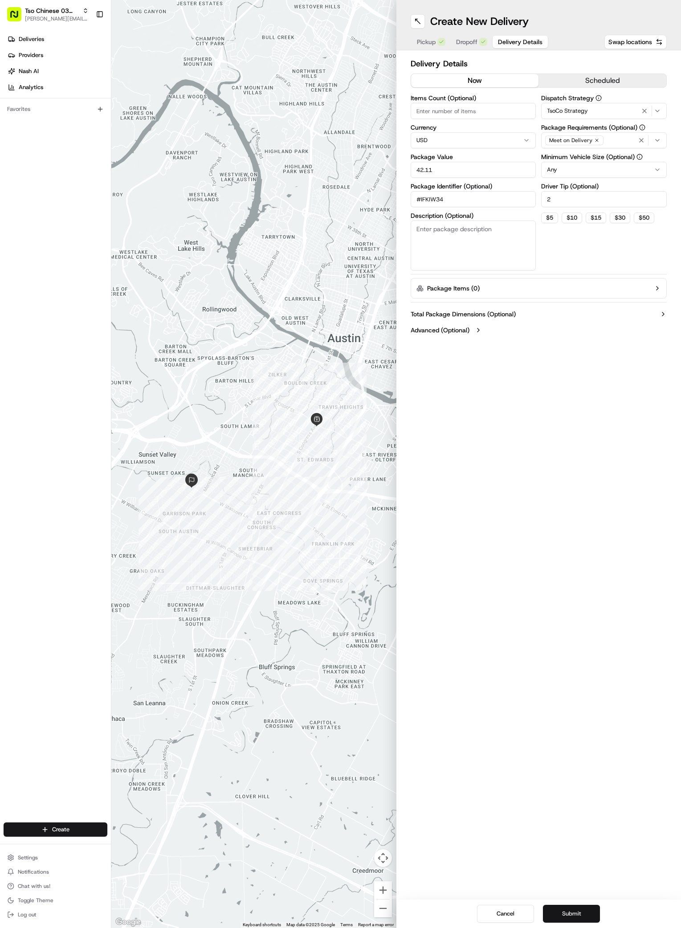
click at [587, 915] on button "Submit" at bounding box center [571, 913] width 57 height 18
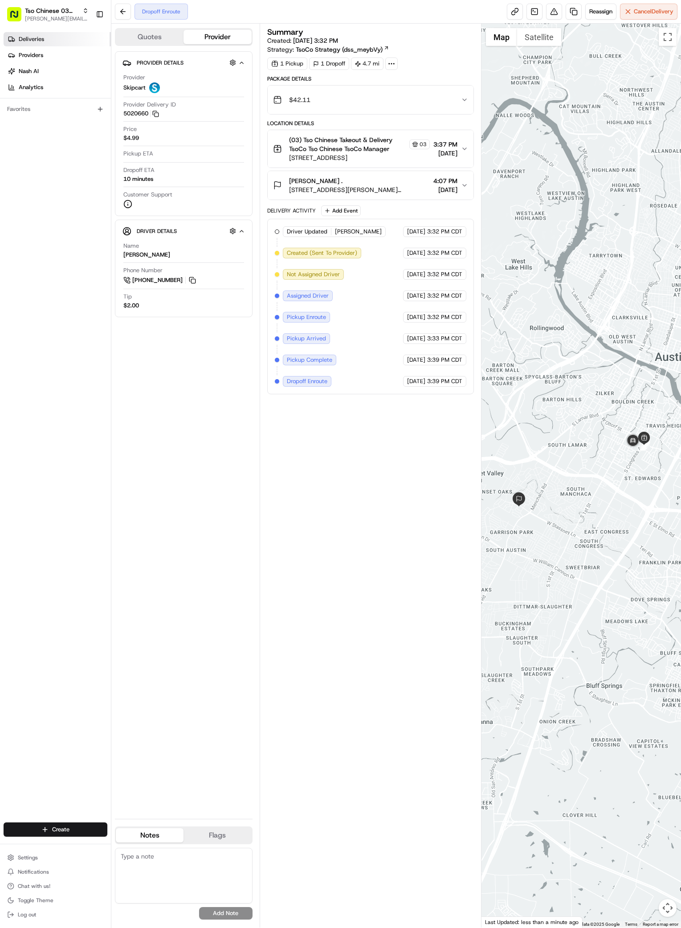
click at [45, 41] on link "Deliveries" at bounding box center [57, 39] width 107 height 14
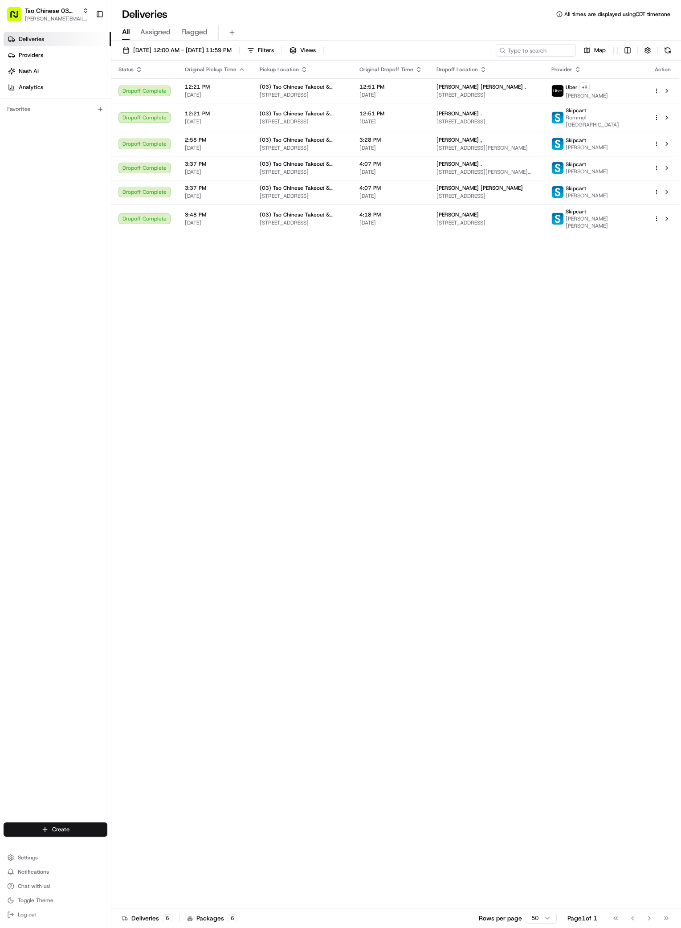
click at [48, 824] on html "Tso Chinese 03 TsoCo [PERSON_NAME][EMAIL_ADDRESS][DOMAIN_NAME] Toggle Sidebar D…" at bounding box center [340, 464] width 681 height 928
click at [145, 847] on link "Delivery" at bounding box center [160, 846] width 99 height 16
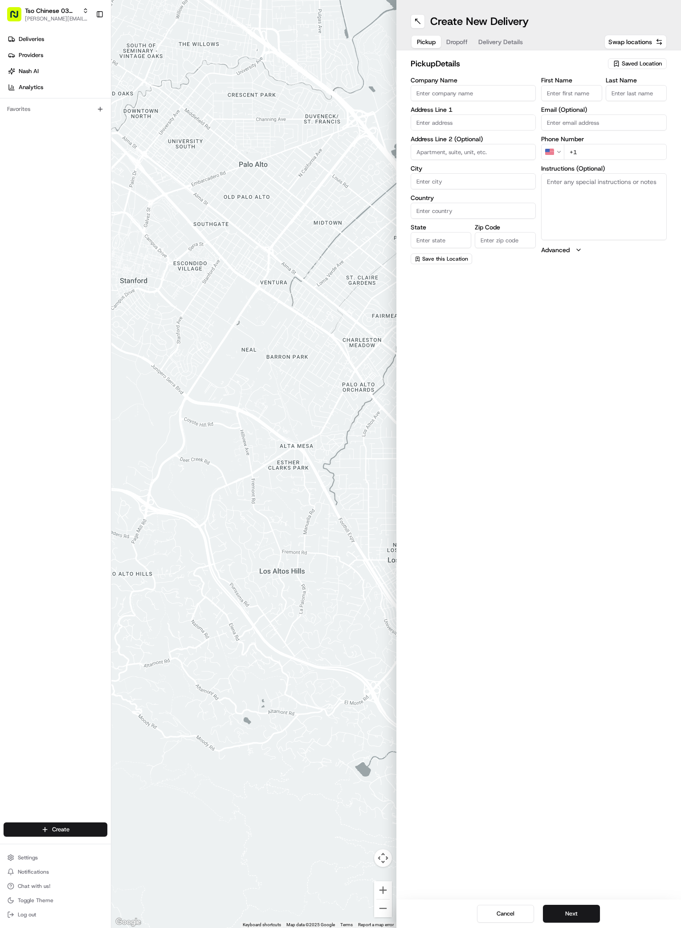
click at [565, 91] on input "First Name" at bounding box center [571, 93] width 61 height 16
paste input "Lara"
type input "Lara"
click at [634, 94] on input "Last Name" at bounding box center [636, 93] width 61 height 16
paste input "McCormick"
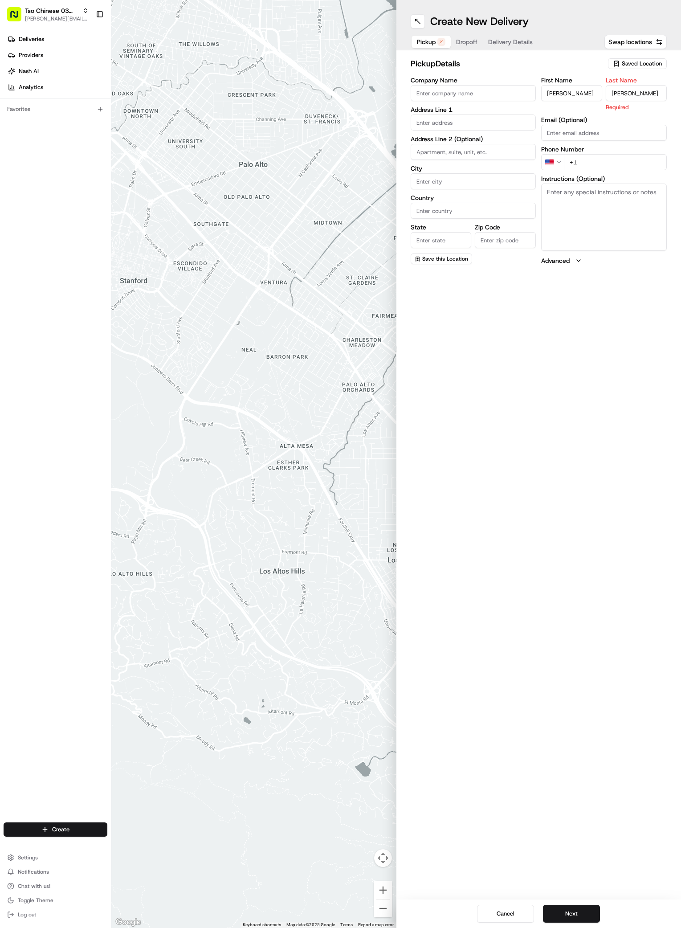
type input "McCormick"
paste input "716 771 7032"
type input "+1 716 771 7032"
click at [455, 120] on input "text" at bounding box center [474, 122] width 126 height 16
paste input "4410 Russell Dr"
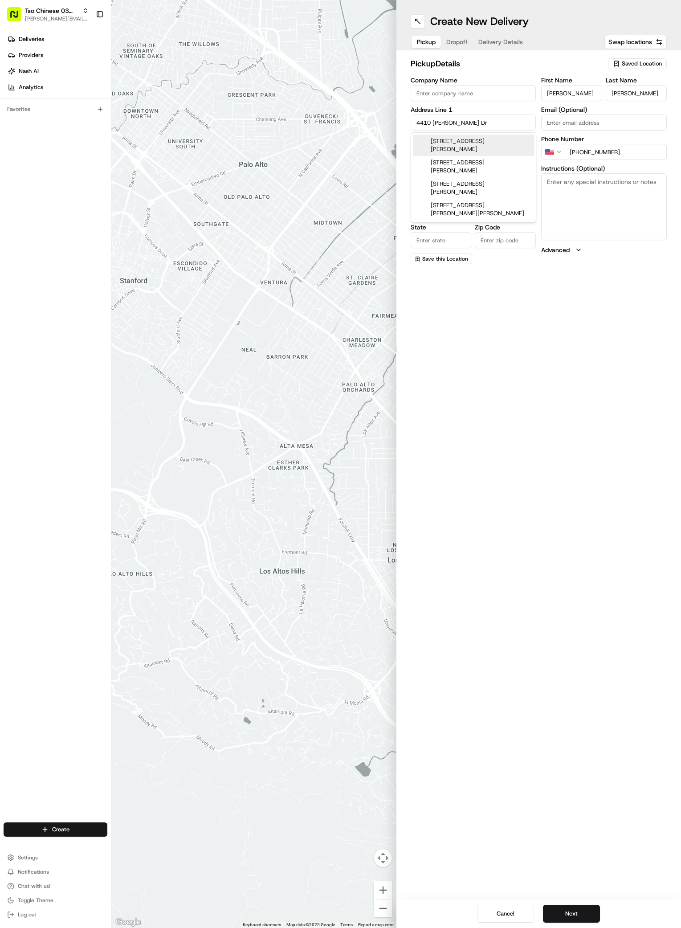
click at [465, 142] on div "4410 Russell Drive, Austin, TX" at bounding box center [473, 144] width 121 height 21
type input "[STREET_ADDRESS][PERSON_NAME]"
type input "Austin"
type input "[GEOGRAPHIC_DATA]"
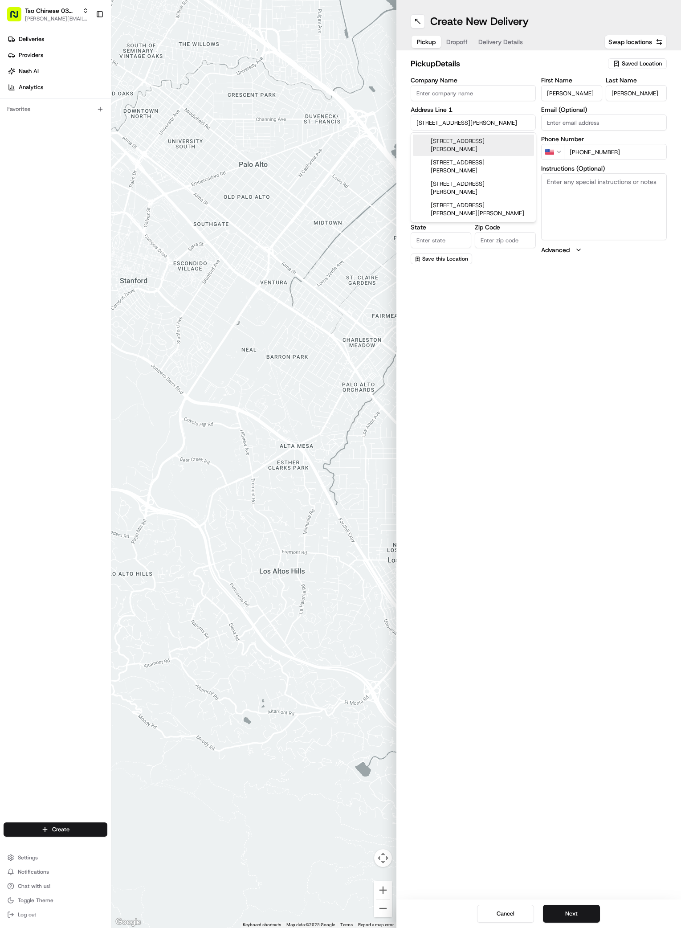
type input "78745"
type input "4410 Russell Drive"
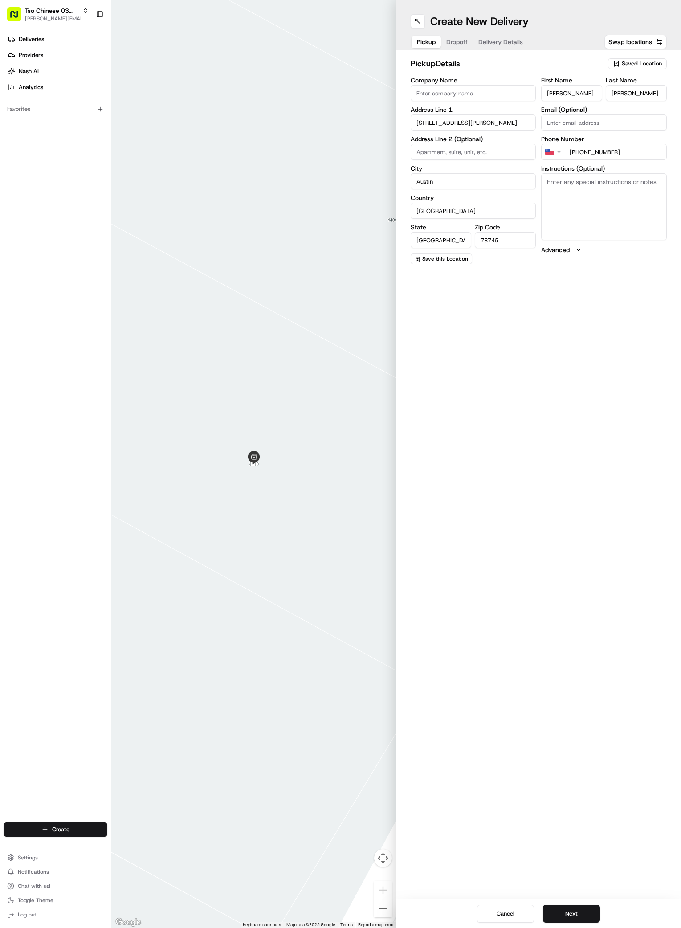
click at [579, 207] on textarea "Instructions (Optional)" at bounding box center [604, 206] width 126 height 67
paste textarea "Leave by front door"
type textarea "Leave by front door"
click at [650, 69] on div "Saved Location" at bounding box center [637, 63] width 59 height 11
click at [610, 102] on span "(03) Tso Chinese Takeout & Delivery TsoCo (03)" at bounding box center [622, 101] width 110 height 16
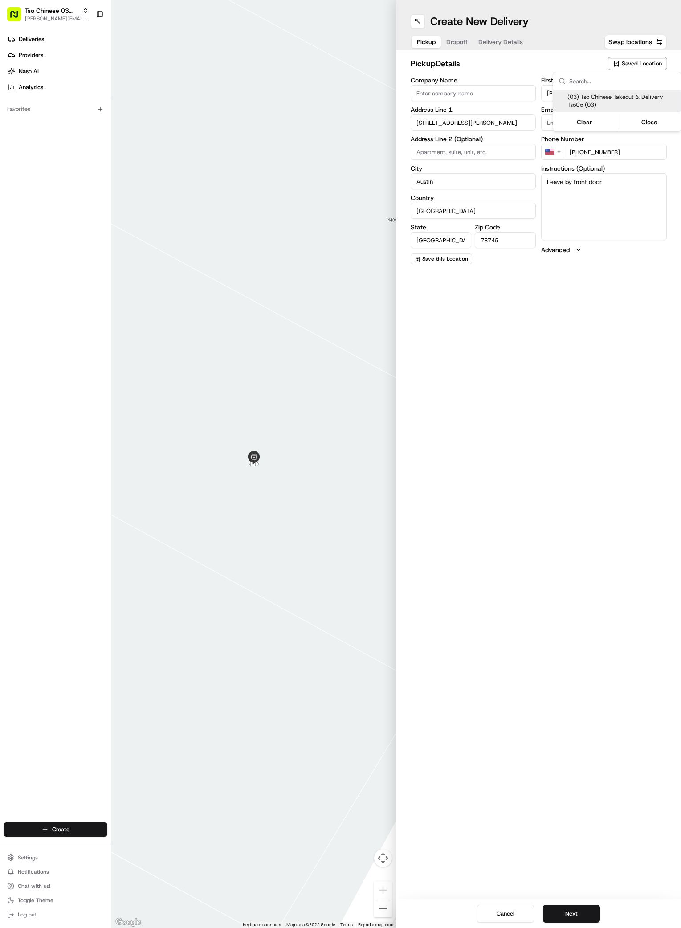
type input "(03) Tso Chinese Takeout & Delivery TsoCo"
type input "Ste F"
type input "US"
type input "78704"
type input "Tso Chinese"
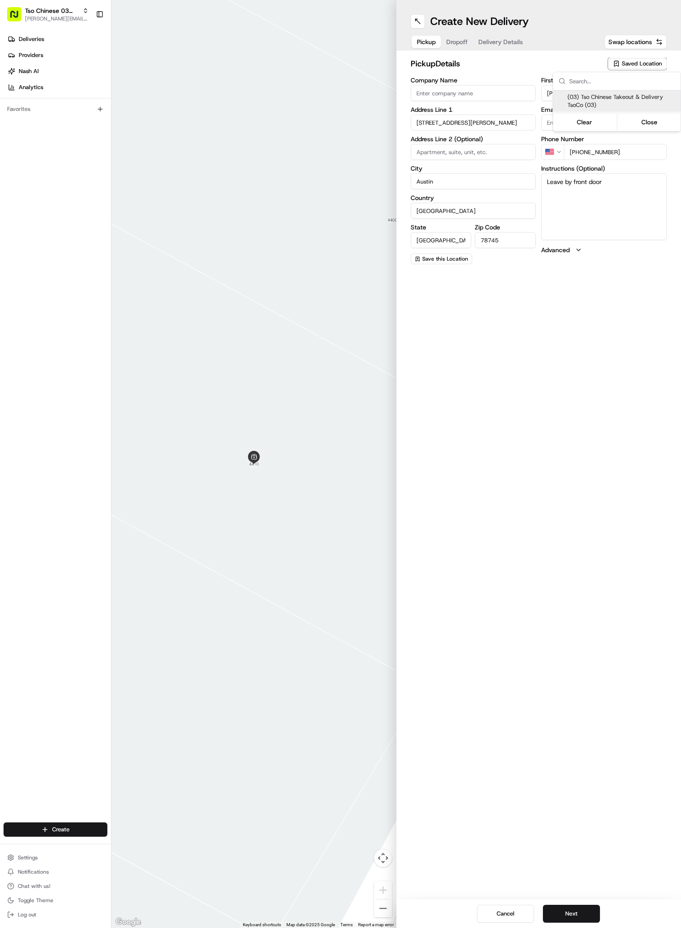
type input "TsoCo Manager"
type input "[EMAIL_ADDRESS][DOMAIN_NAME]"
type input "[PHONE_NUMBER]"
type textarea "Submit a picture displaying address & food as Proof of Delivery. Envía una foto…"
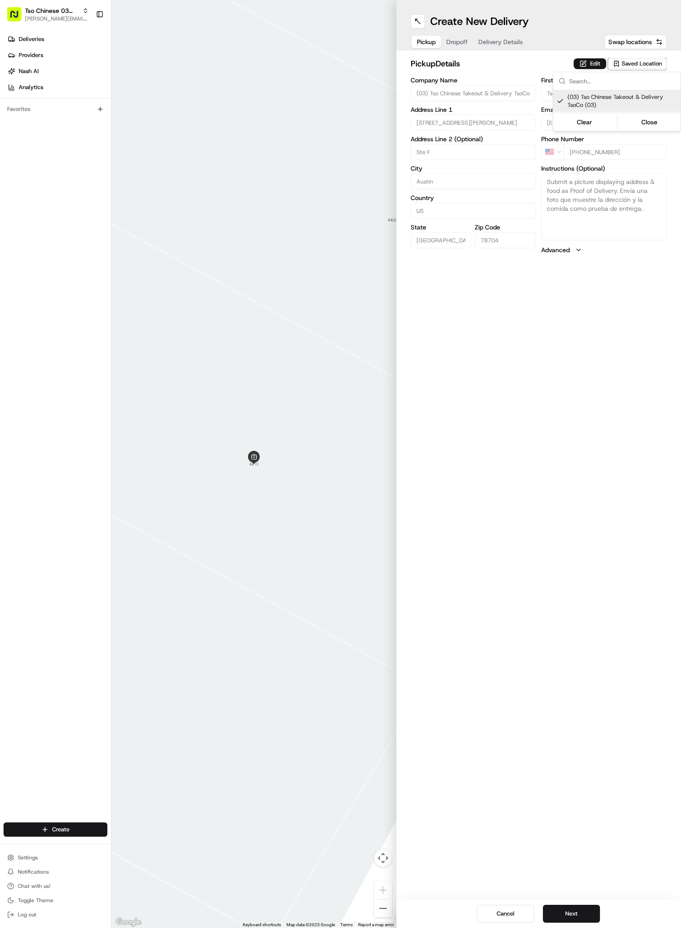
type input "[STREET_ADDRESS]"
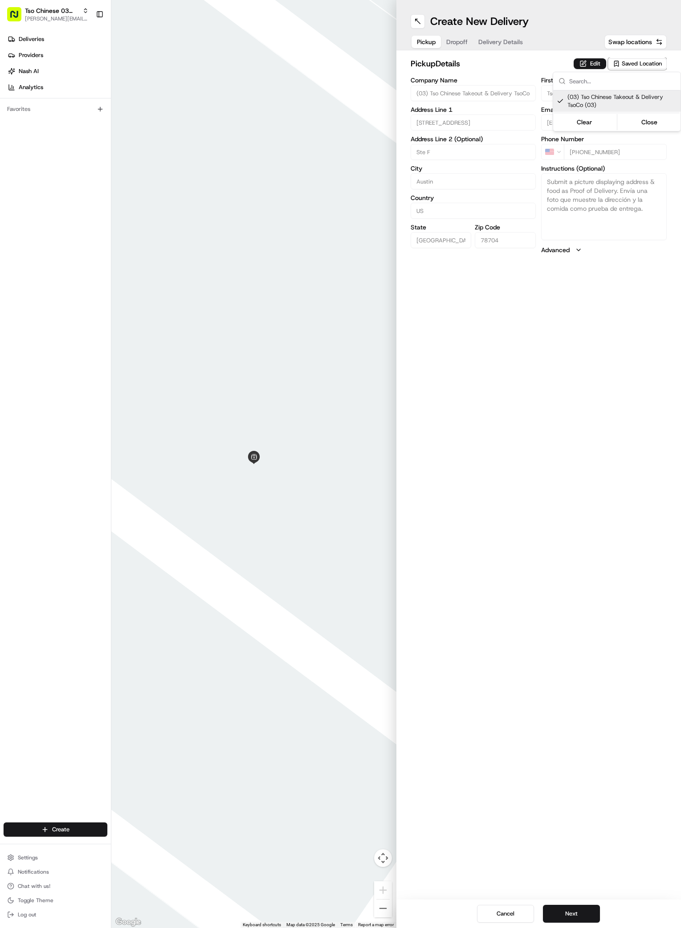
click at [453, 40] on html "Tso Chinese 03 TsoCo [PERSON_NAME][EMAIL_ADDRESS][DOMAIN_NAME] Toggle Sidebar D…" at bounding box center [340, 464] width 681 height 928
click at [453, 40] on button "Dropoff" at bounding box center [457, 42] width 32 height 12
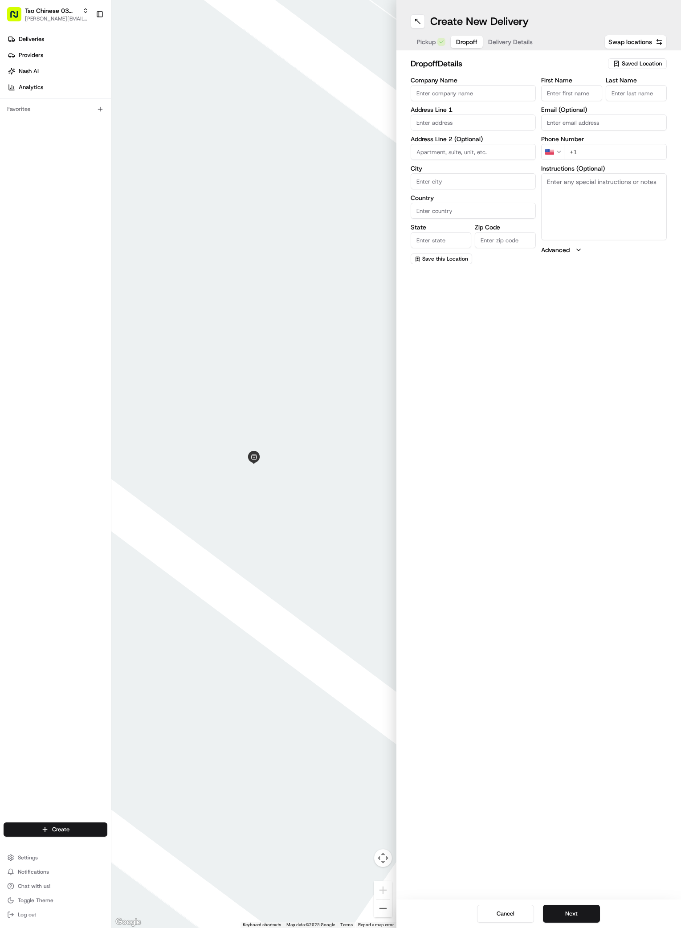
click at [574, 93] on input "First Name" at bounding box center [571, 93] width 61 height 16
paste input "Lara"
type input "Lara"
click at [632, 91] on input "Last Name" at bounding box center [636, 93] width 61 height 16
paste input "McCormick"
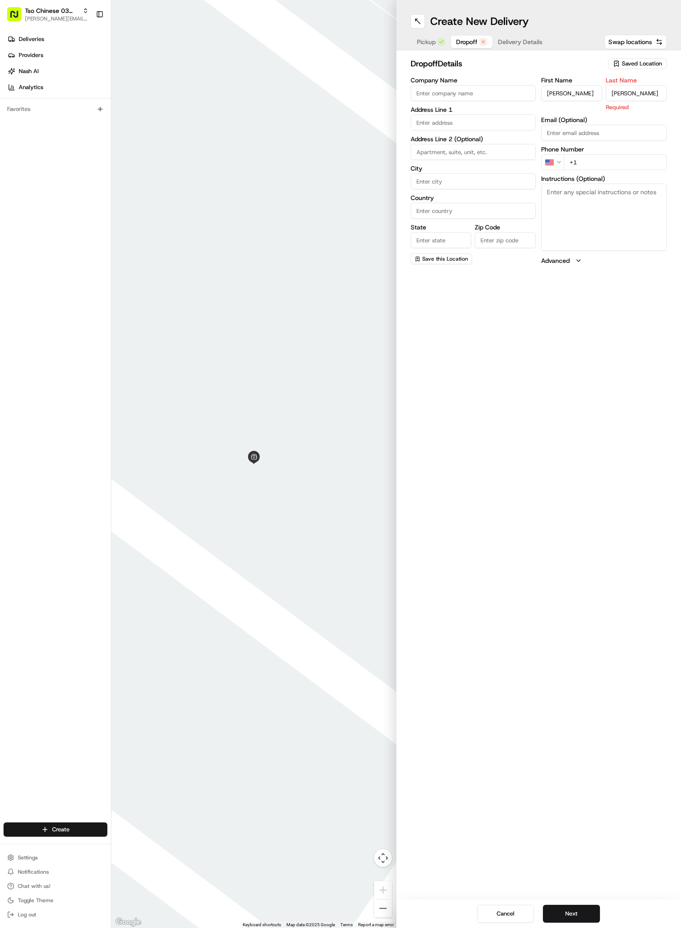
type input "McCormick"
click at [609, 155] on input "+1" at bounding box center [615, 152] width 103 height 16
paste input "716 771 7032"
type input "+1 716 771 7032"
click at [428, 122] on input "text" at bounding box center [474, 122] width 126 height 16
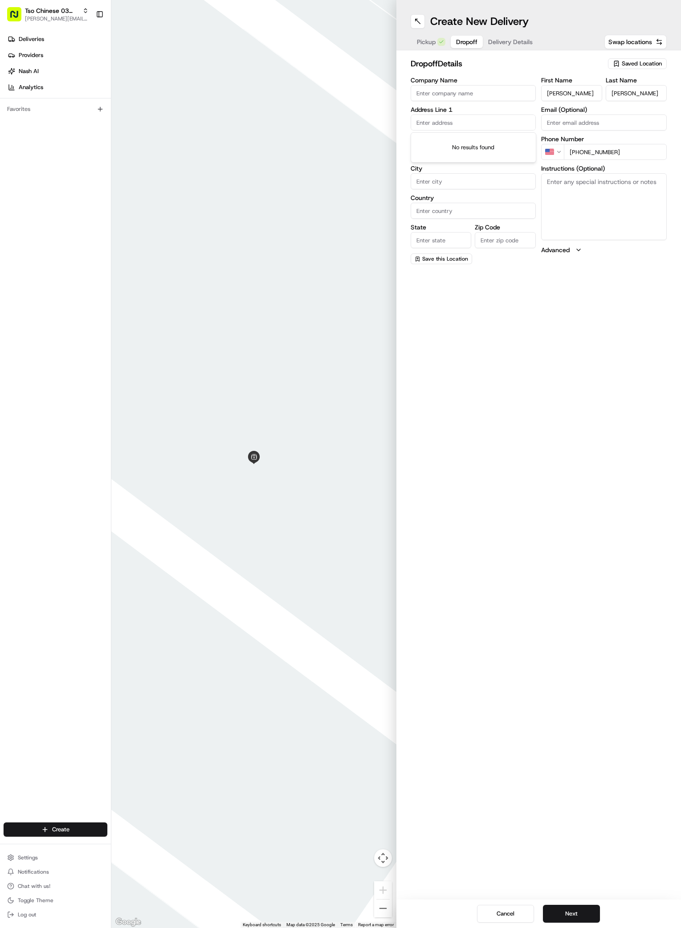
paste input "4410 Russell Dr"
click at [460, 141] on div "4410 Russell Drive, Austin, TX" at bounding box center [473, 144] width 121 height 21
type input "[STREET_ADDRESS][PERSON_NAME]"
type input "Austin"
type input "[GEOGRAPHIC_DATA]"
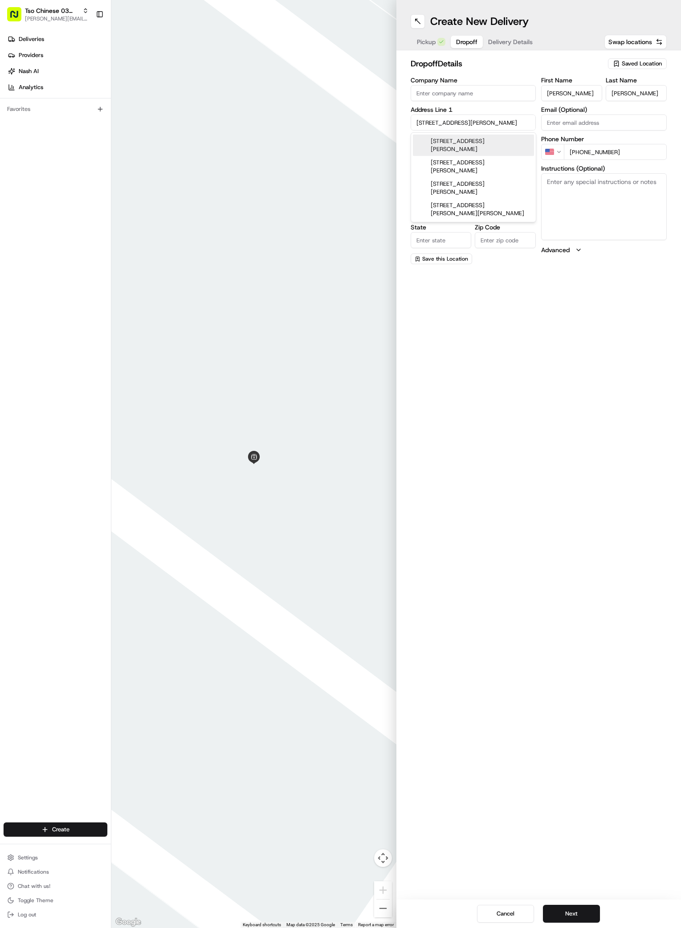
type input "[GEOGRAPHIC_DATA]"
type input "78745"
type input "4410 Russell Drive"
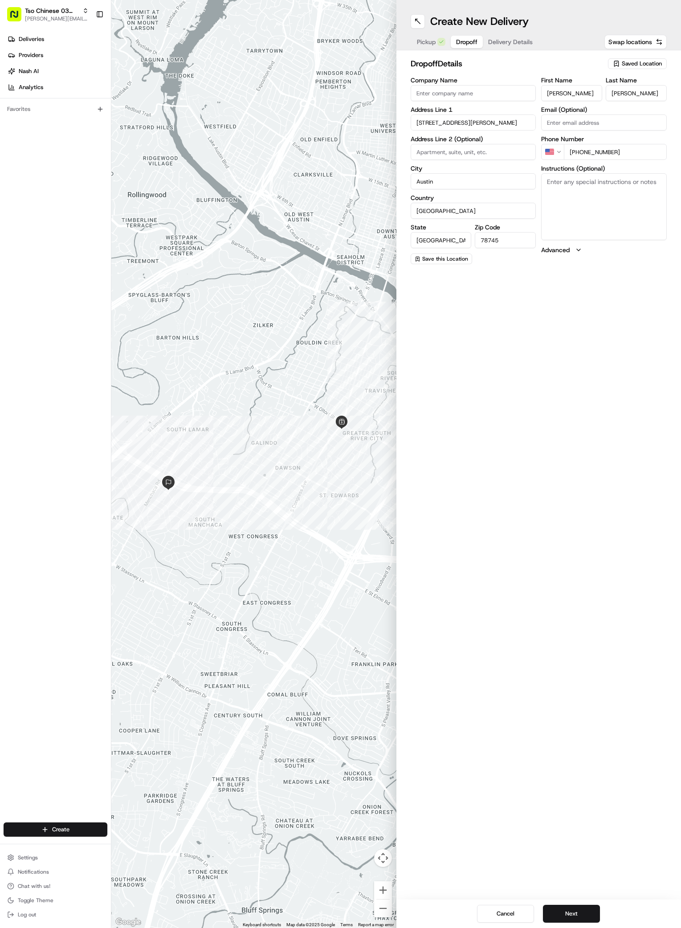
click at [578, 179] on textarea "Instructions (Optional)" at bounding box center [604, 206] width 126 height 67
paste textarea "Leave by front door"
type textarea "Leave by front door"
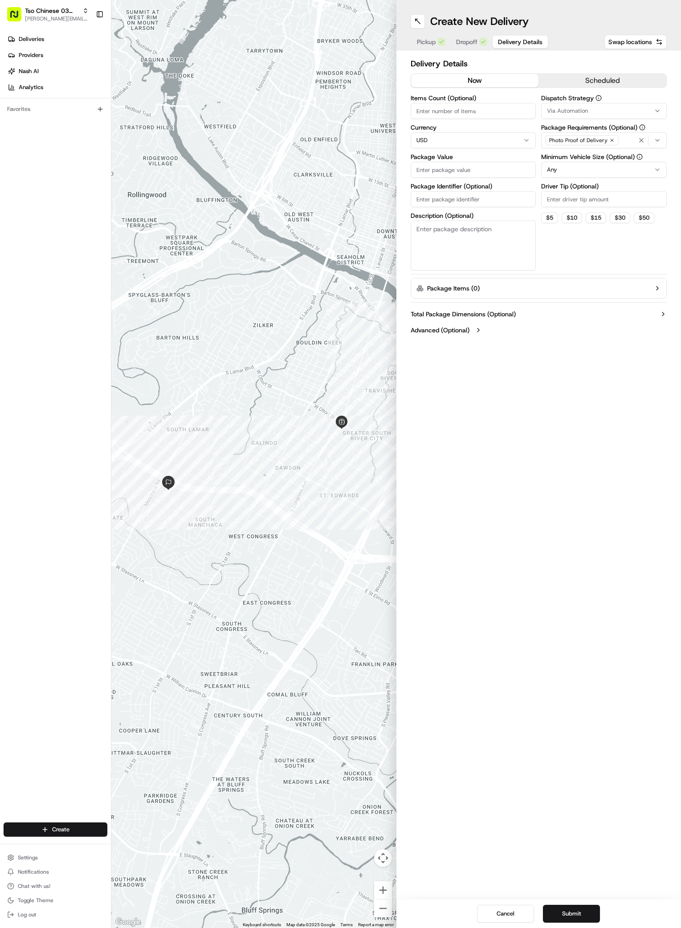
click at [512, 40] on span "Delivery Details" at bounding box center [520, 41] width 45 height 9
click at [466, 197] on input "Package Identifier (Optional)" at bounding box center [474, 199] width 126 height 16
paste input "YN6YQKW"
type input "YN6YQKW"
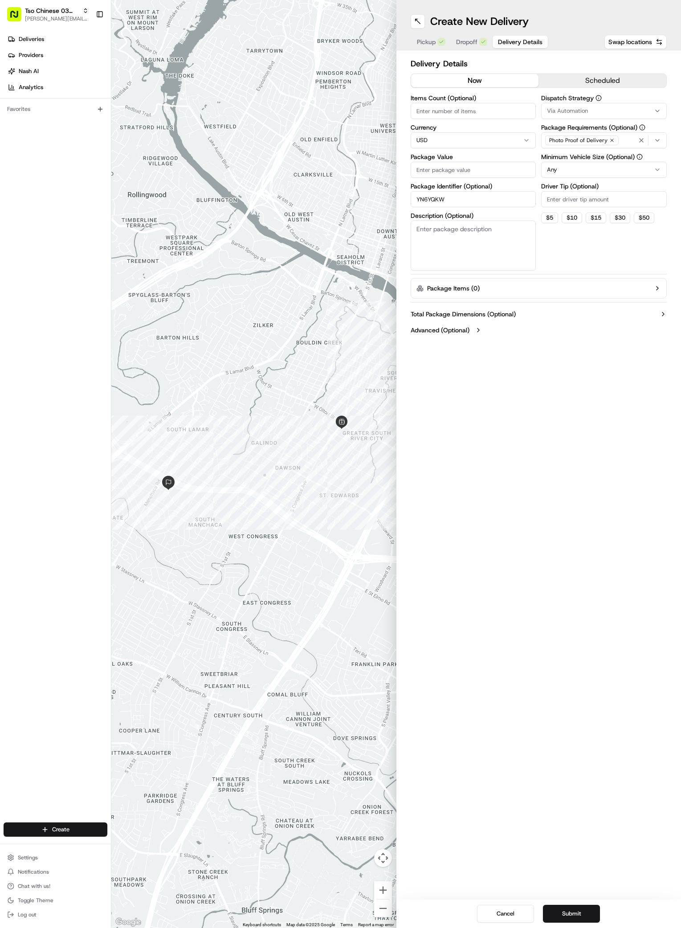
click at [448, 169] on input "Package Value" at bounding box center [474, 170] width 126 height 16
type input "45.30"
drag, startPoint x: 564, startPoint y: 151, endPoint x: 598, endPoint y: 137, distance: 36.3
click at [565, 150] on div "Dispatch Strategy Via Automation Package Requirements (Optional) Photo Proof of…" at bounding box center [604, 182] width 126 height 175
click at [656, 108] on icon "button" at bounding box center [657, 110] width 7 height 7
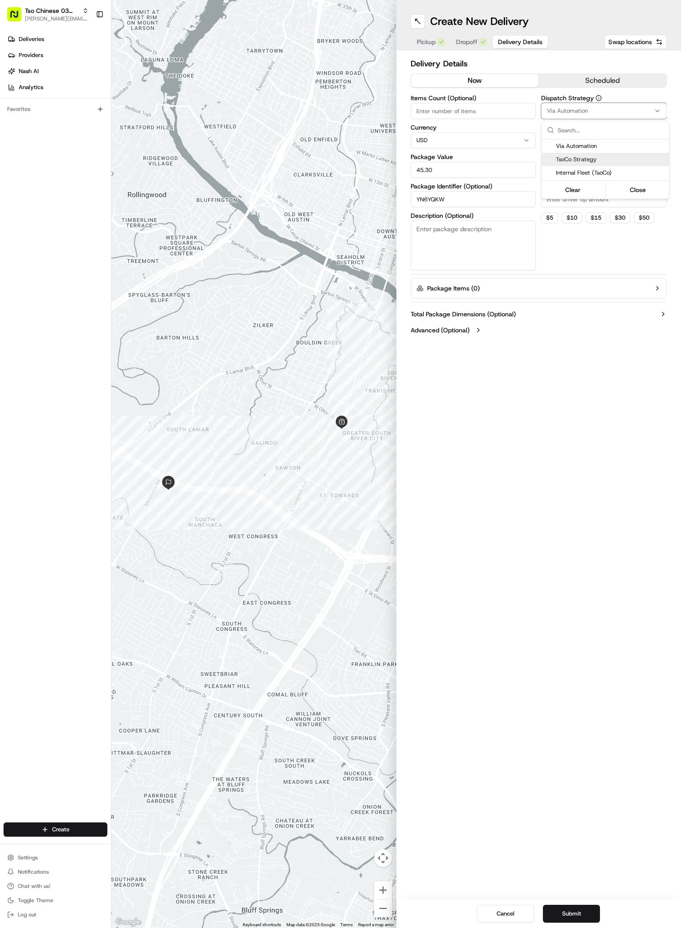
click at [578, 162] on span "TsoCo Strategy" at bounding box center [611, 159] width 110 height 8
click at [652, 190] on button "Close" at bounding box center [637, 189] width 61 height 12
click at [610, 142] on icon "button" at bounding box center [611, 140] width 5 height 5
click at [610, 142] on div "Select requirements" at bounding box center [603, 140] width 121 height 8
type input "m"
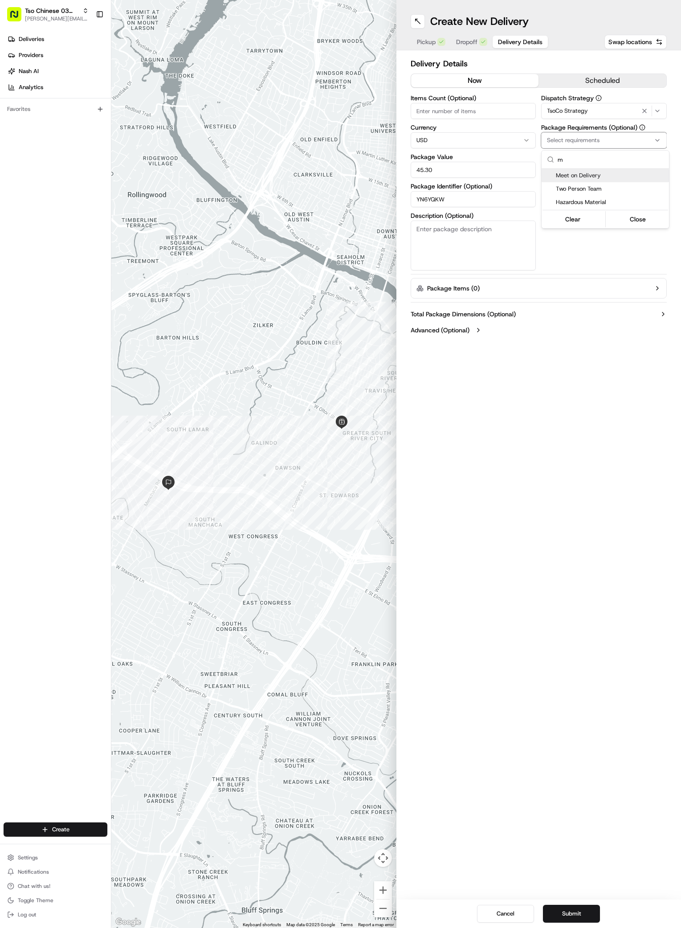
click at [584, 170] on div "Meet on Delivery" at bounding box center [604, 175] width 127 height 13
click at [633, 221] on button "Close" at bounding box center [637, 219] width 61 height 12
click at [569, 201] on input "Driver Tip (Optional)" at bounding box center [604, 199] width 126 height 16
type input "2"
click at [518, 505] on div "Create New Delivery Pickup Dropoff Delivery Details Swap locations Delivery Det…" at bounding box center [538, 464] width 285 height 928
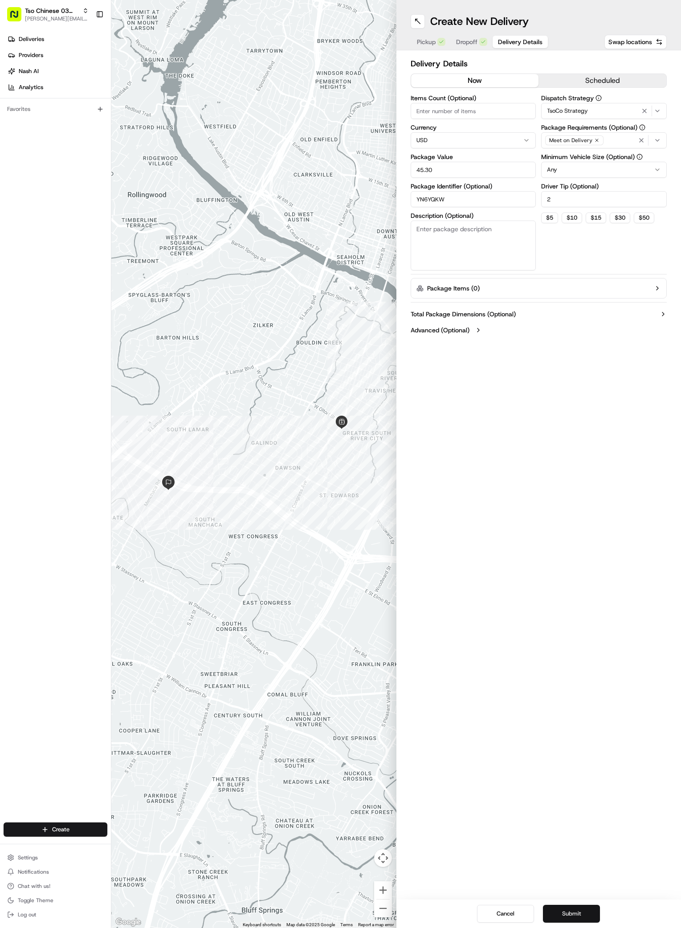
click at [576, 911] on button "Submit" at bounding box center [571, 913] width 57 height 18
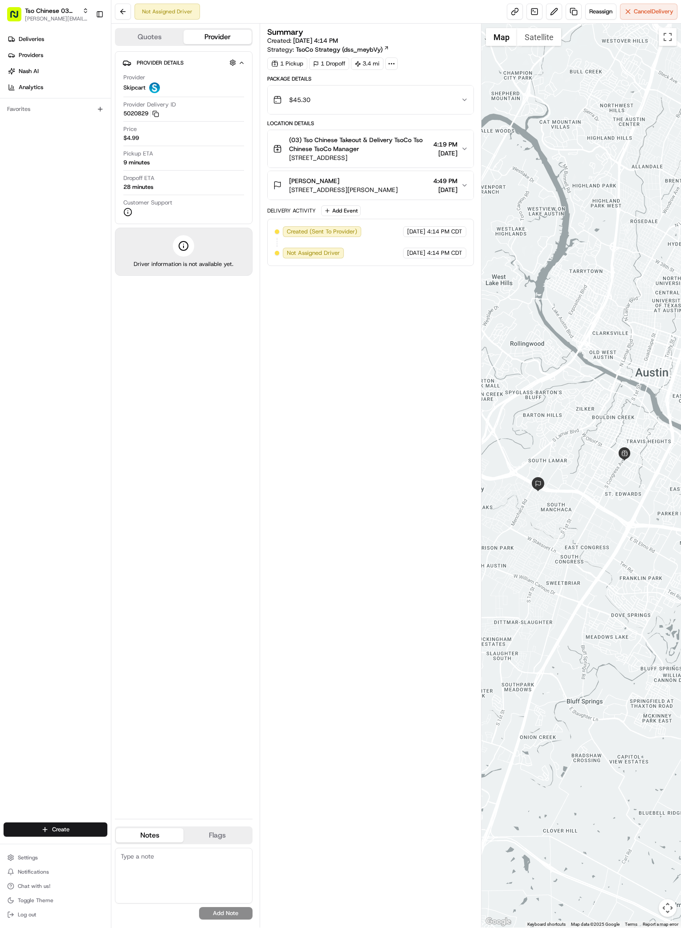
drag, startPoint x: 37, startPoint y: 236, endPoint x: 37, endPoint y: 195, distance: 40.1
click at [37, 232] on div "Deliveries Providers Nash AI Analytics Favorites" at bounding box center [55, 427] width 111 height 799
click at [36, 39] on span "Deliveries" at bounding box center [31, 39] width 25 height 8
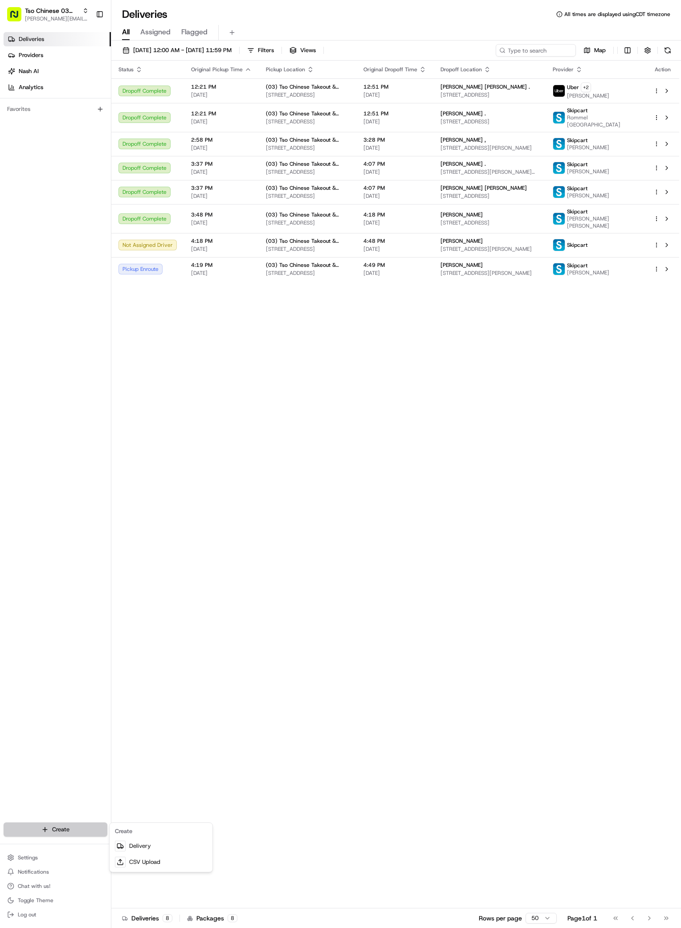
click at [43, 827] on html "Tso Chinese 03 TsoCo [PERSON_NAME][EMAIL_ADDRESS][DOMAIN_NAME] Toggle Sidebar D…" at bounding box center [340, 464] width 681 height 928
click at [145, 845] on link "Delivery" at bounding box center [160, 846] width 99 height 16
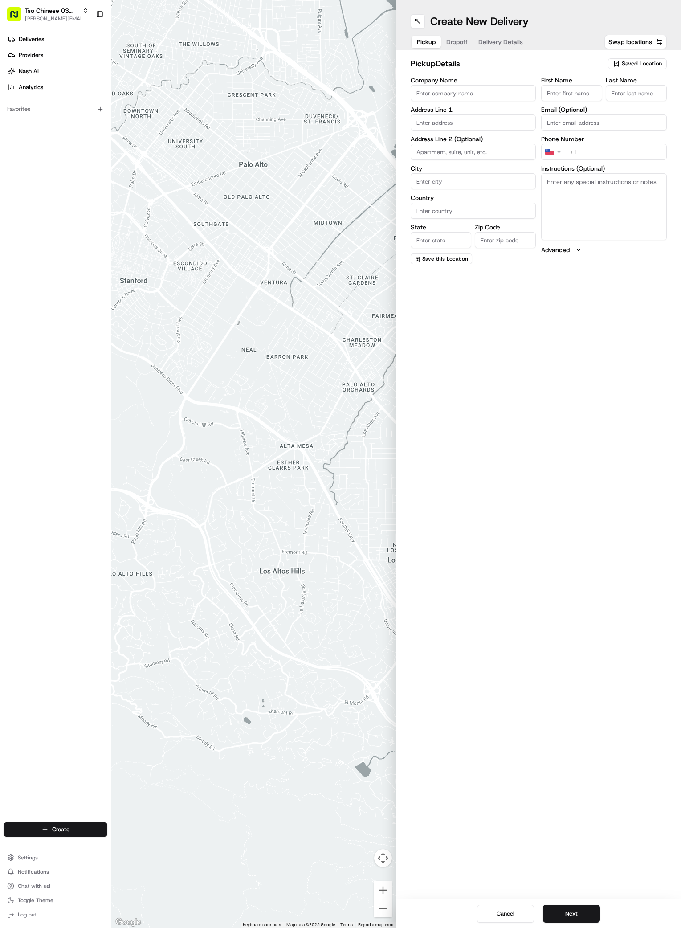
click at [638, 66] on span "Saved Location" at bounding box center [642, 64] width 40 height 8
click at [616, 101] on span "(03) Tso Chinese Takeout & Delivery TsoCo (03)" at bounding box center [622, 101] width 110 height 16
type input "(03) Tso Chinese Takeout & Delivery TsoCo"
type input "Ste F"
type input "Austin"
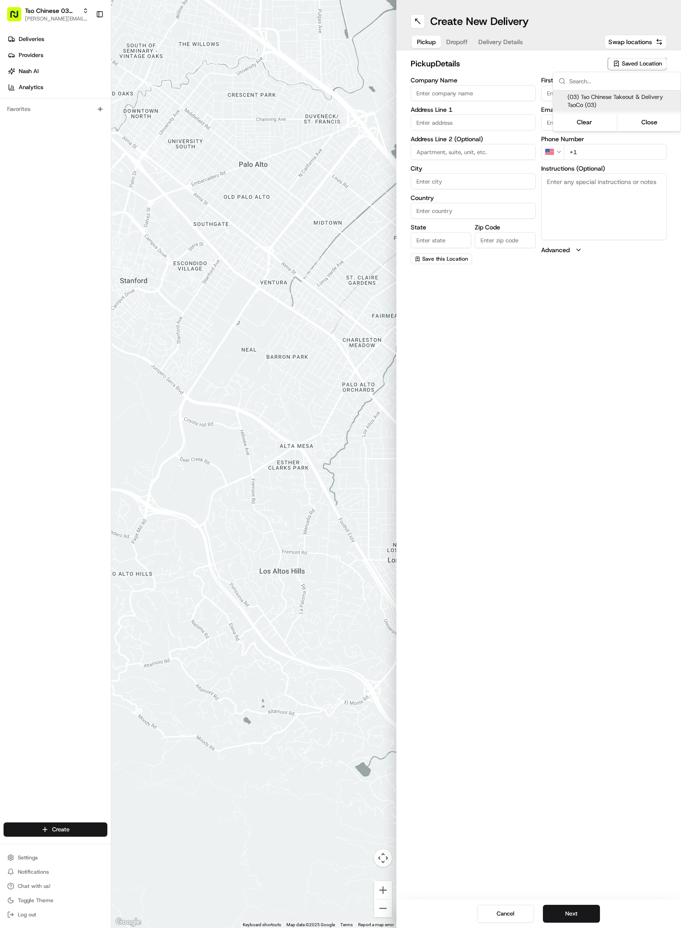
type input "US"
type input "[GEOGRAPHIC_DATA]"
type input "78704"
type input "Tso Chinese"
type input "TsoCo Manager"
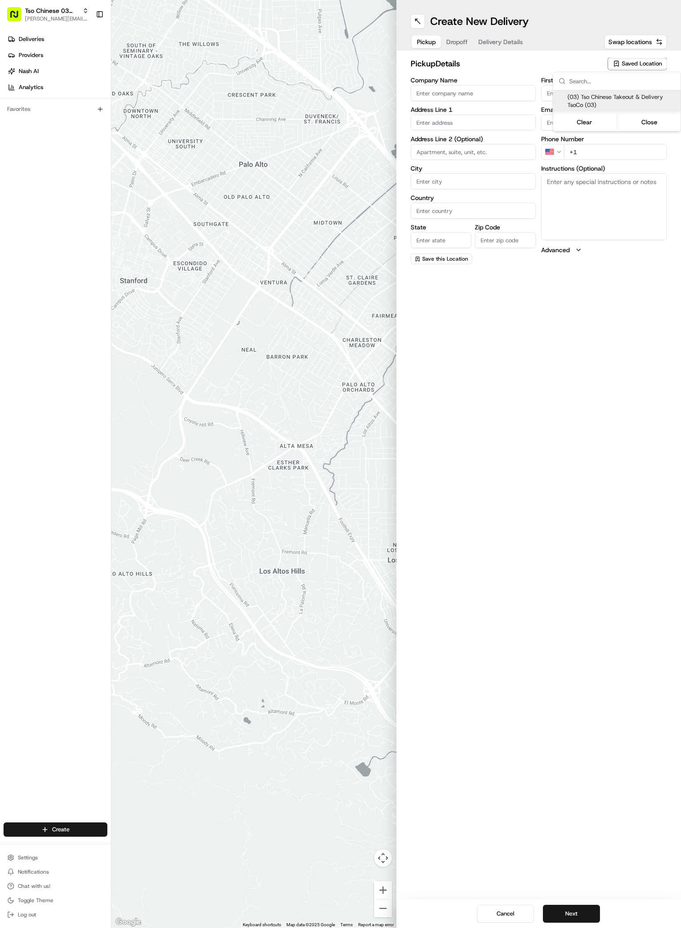
type input "[EMAIL_ADDRESS][DOMAIN_NAME]"
type input "[PHONE_NUMBER]"
type textarea "Submit a picture displaying address & food as Proof of Delivery. Envía una foto…"
type input "[STREET_ADDRESS]"
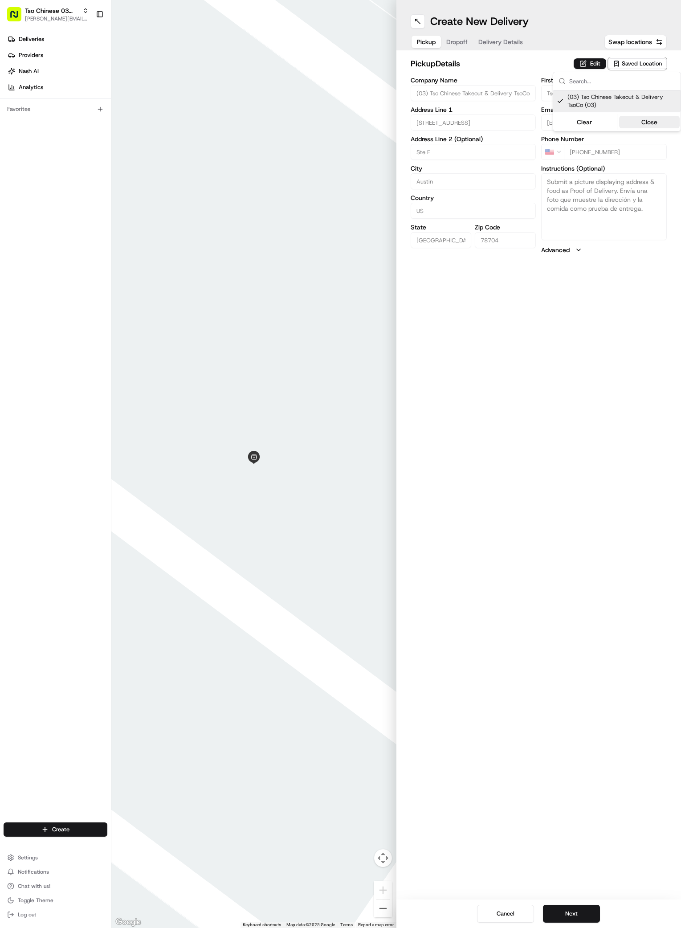
click at [654, 123] on button "Close" at bounding box center [649, 122] width 61 height 12
click at [455, 42] on button "Dropoff" at bounding box center [457, 42] width 32 height 12
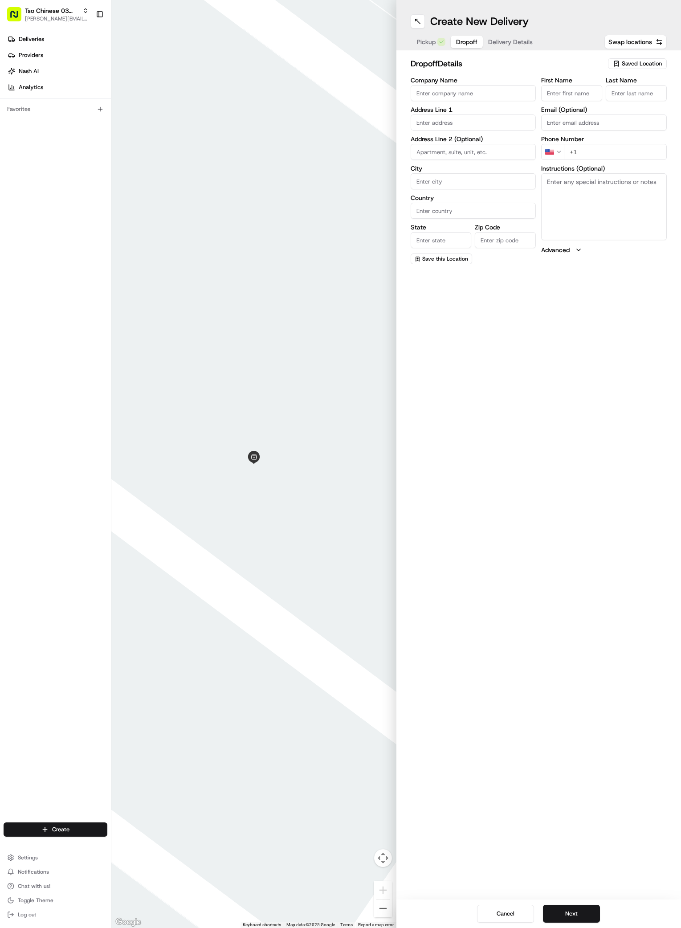
click at [576, 90] on input "First Name" at bounding box center [571, 93] width 61 height 16
paste input "Jonathan"
type input "Jonathan"
click at [638, 94] on input "Last Name" at bounding box center [636, 93] width 61 height 16
paste input "Zullo"
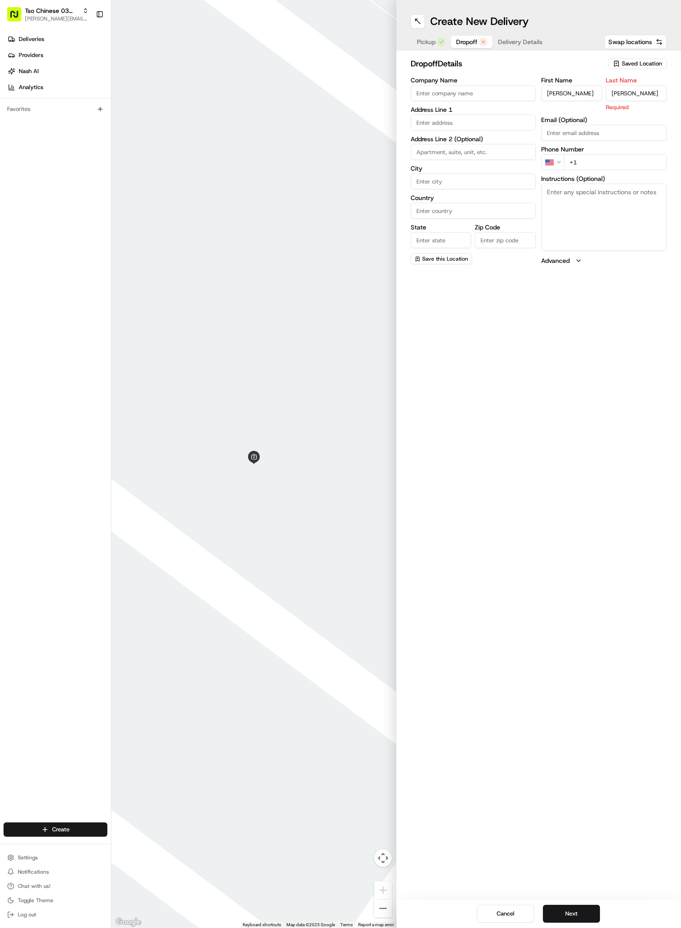
type input "Zullo"
paste input "1 832 474 769"
type input "+1 1 832 474 769"
paste input "5800 Brodie Ln"
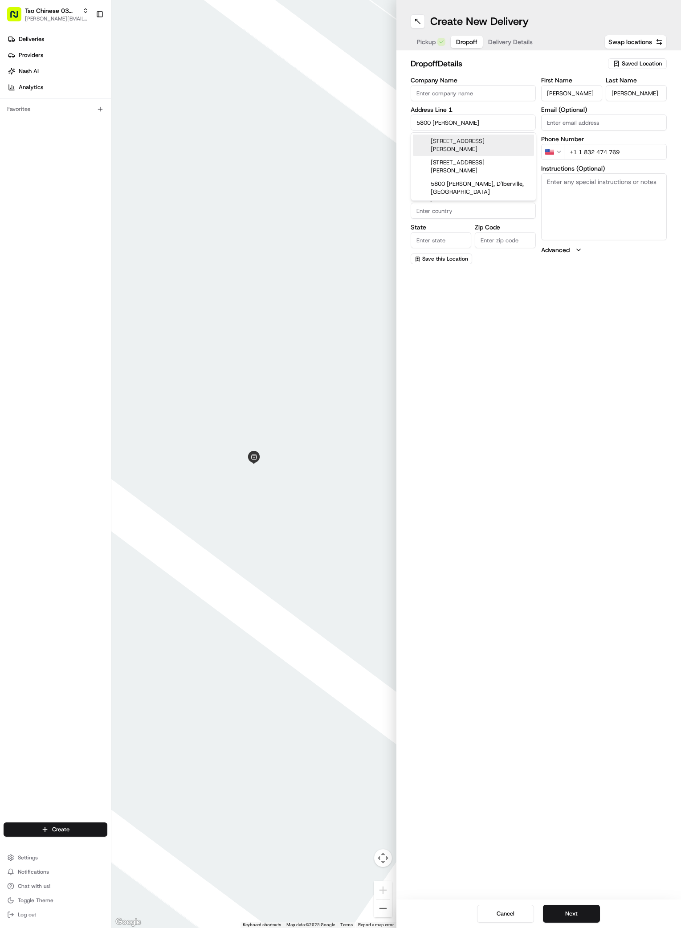
click at [463, 142] on div "5800 Brodie Ln, Austin, TX" at bounding box center [473, 144] width 121 height 21
type input "5800 Brodie Ln, Austin, TX 78745, USA"
type input "Austin"
type input "[GEOGRAPHIC_DATA]"
type input "TX"
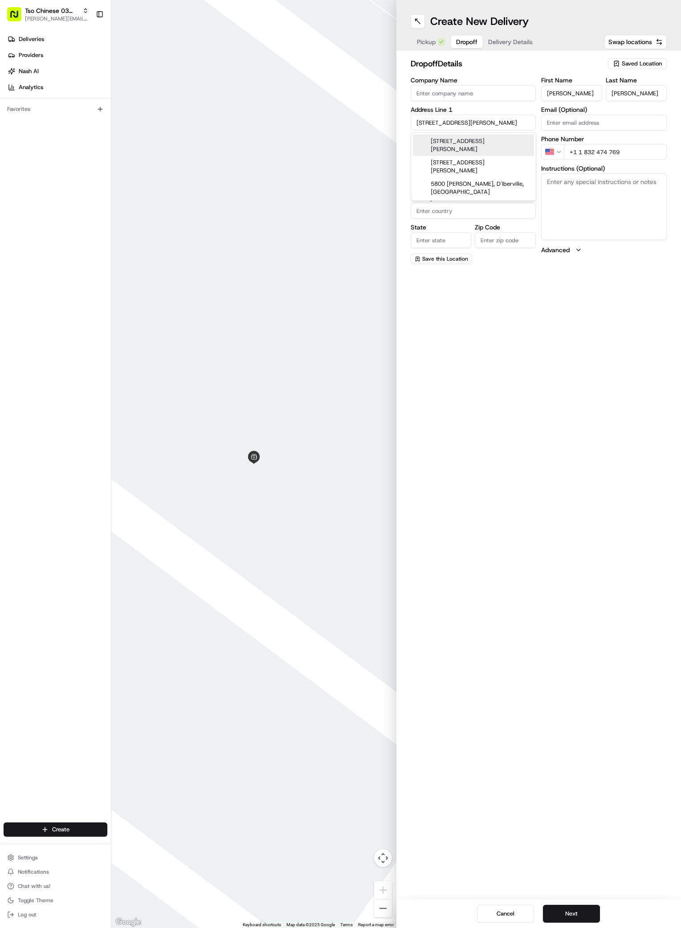
type input "78745"
type input "5800 Brodie Lane"
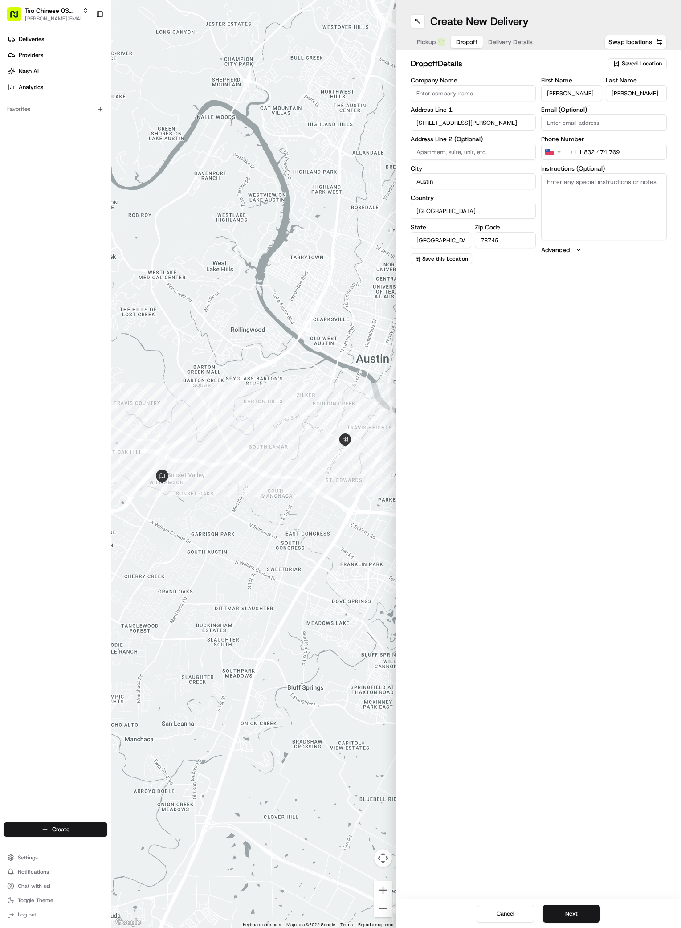
click at [574, 182] on textarea "Instructions (Optional)" at bounding box center [604, 206] width 126 height 67
paste textarea "Company: MAA Sunset Valley"
paste textarea "1134"
type textarea "Company: MAA Sunset Valley 1134"
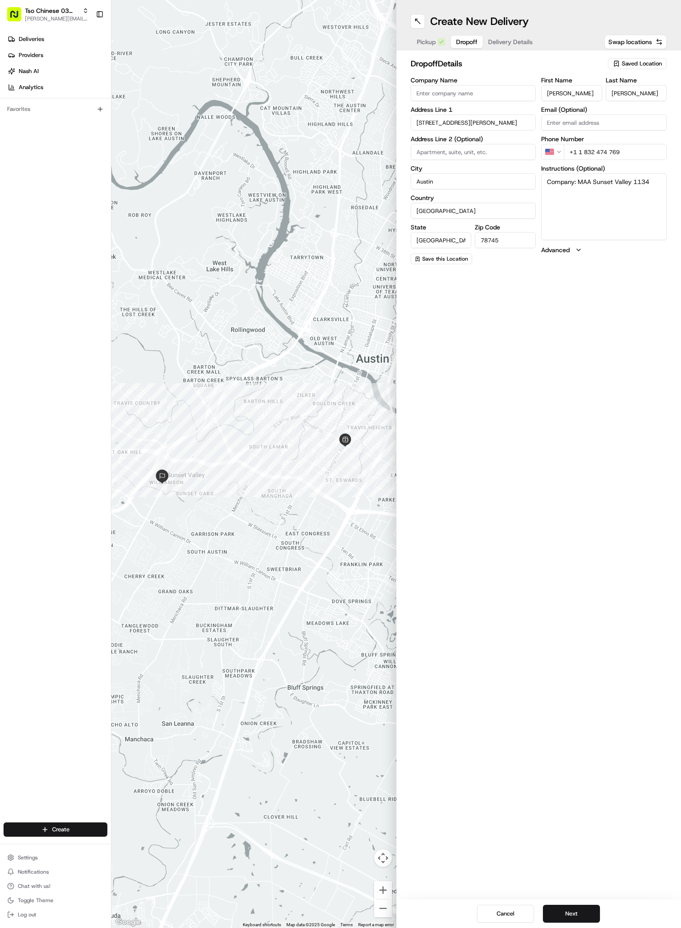
drag, startPoint x: 369, startPoint y: 211, endPoint x: 371, endPoint y: 206, distance: 5.2
click at [369, 209] on div at bounding box center [253, 464] width 285 height 928
click at [441, 148] on input at bounding box center [474, 152] width 126 height 16
paste input "1134"
type input "1134"
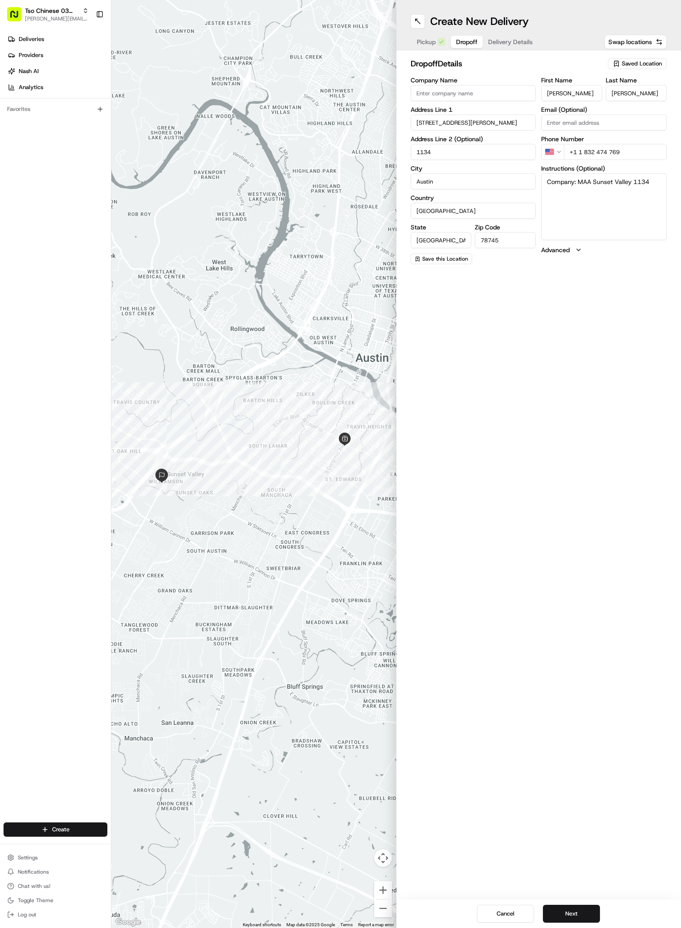
click at [657, 179] on textarea "Company: MAA Sunset Valley 1134" at bounding box center [604, 206] width 126 height 67
paste textarea "Enter gate to the left, if closed call and I can open it"
type textarea "Company: MAA Sunset Valley 1134 / Enter gate to the left, if closed call and I …"
click at [513, 45] on span "Delivery Details" at bounding box center [510, 41] width 45 height 9
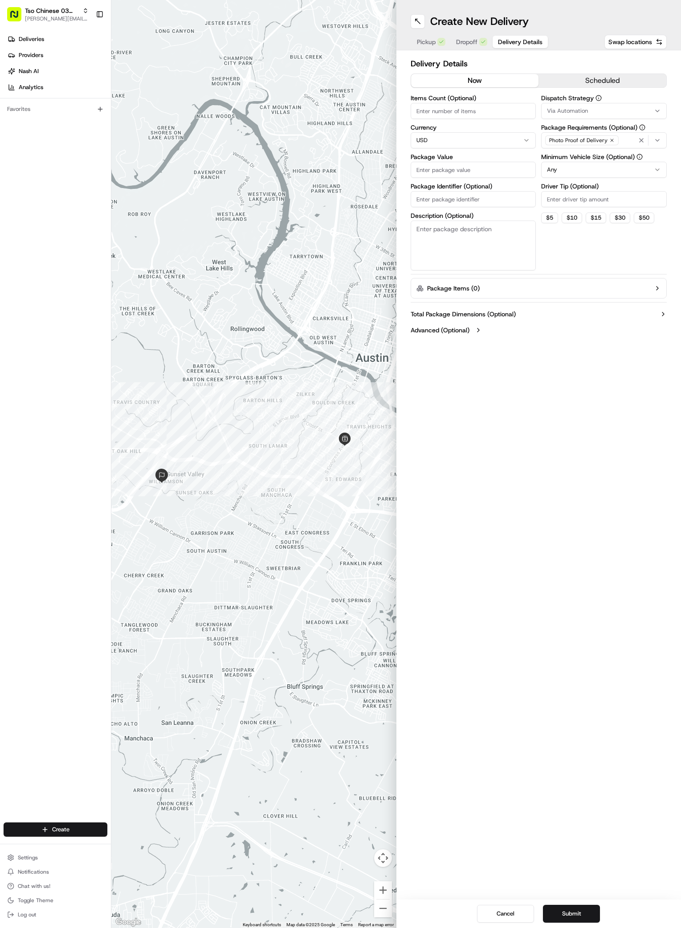
click at [436, 172] on input "Package Value" at bounding box center [474, 170] width 126 height 16
type input "57.16"
click at [438, 195] on input "Package Identifier (Optional)" at bounding box center [474, 199] width 126 height 16
paste input "GBESOJS"
type input "GBESOJS"
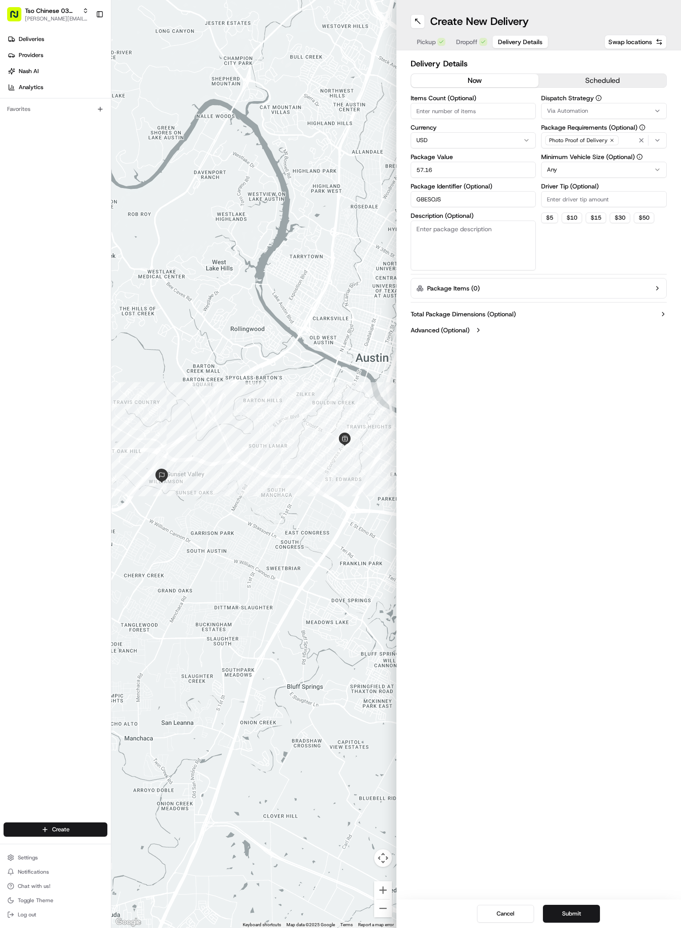
click at [655, 108] on icon "button" at bounding box center [657, 110] width 7 height 7
click at [577, 163] on div "TsoCo Strategy" at bounding box center [604, 159] width 127 height 13
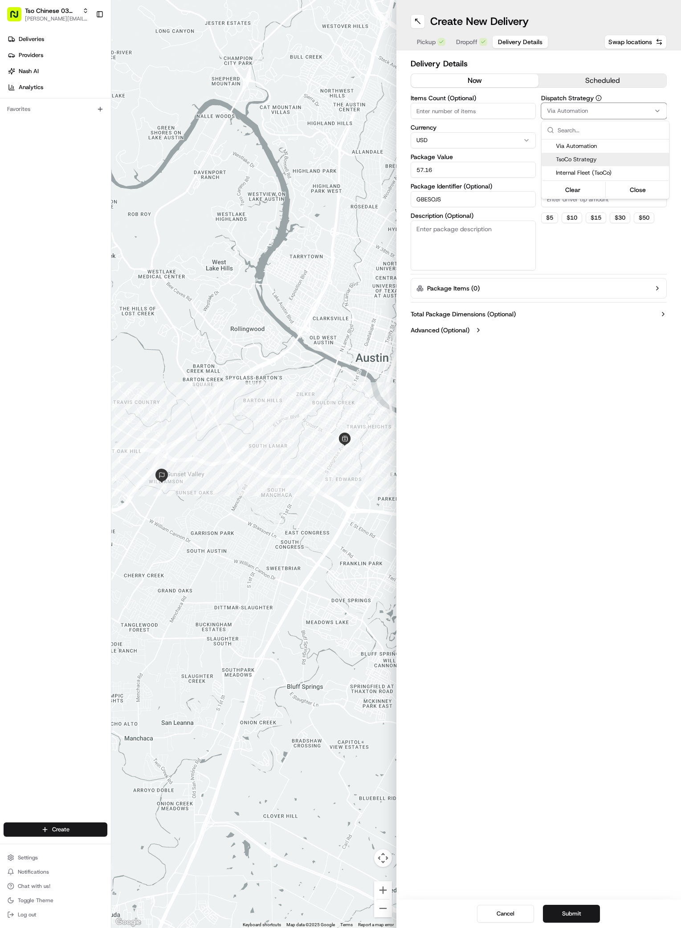
click at [577, 163] on div "TsoCo Strategy" at bounding box center [604, 159] width 127 height 13
click at [629, 185] on button "Close" at bounding box center [637, 189] width 61 height 12
click at [610, 139] on icon "button" at bounding box center [611, 140] width 5 height 5
click at [610, 139] on div "Select requirements" at bounding box center [603, 140] width 121 height 8
type input "m"
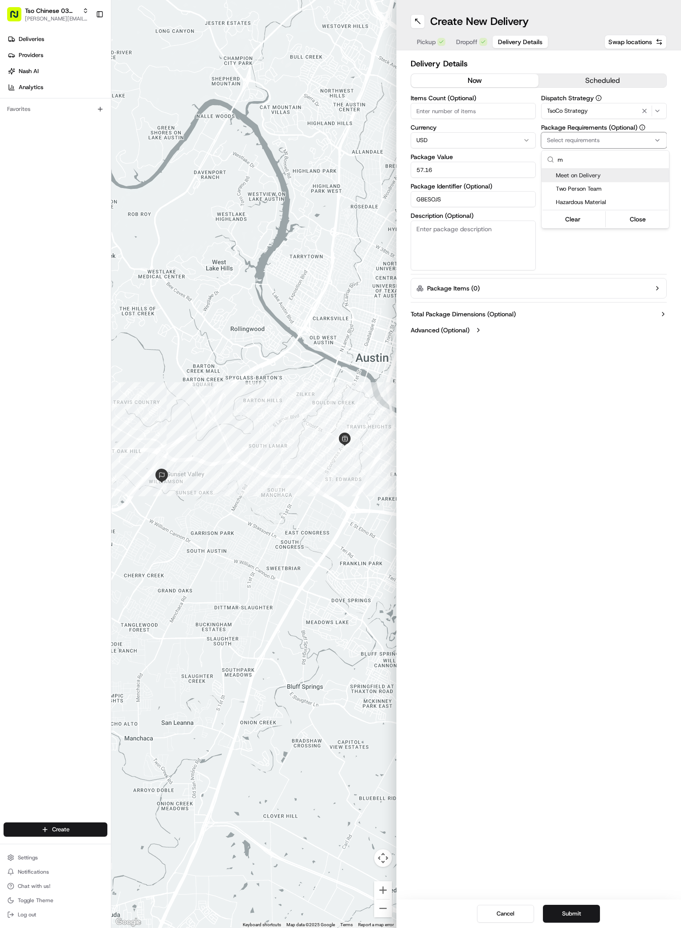
click at [590, 175] on span "Meet on Delivery" at bounding box center [611, 175] width 110 height 8
click at [631, 217] on button "Close" at bounding box center [637, 219] width 61 height 12
click at [584, 204] on input "Driver Tip (Optional)" at bounding box center [604, 199] width 126 height 16
type input "2"
click at [545, 582] on div "Create New Delivery Pickup Dropoff Delivery Details Swap locations Delivery Det…" at bounding box center [538, 464] width 285 height 928
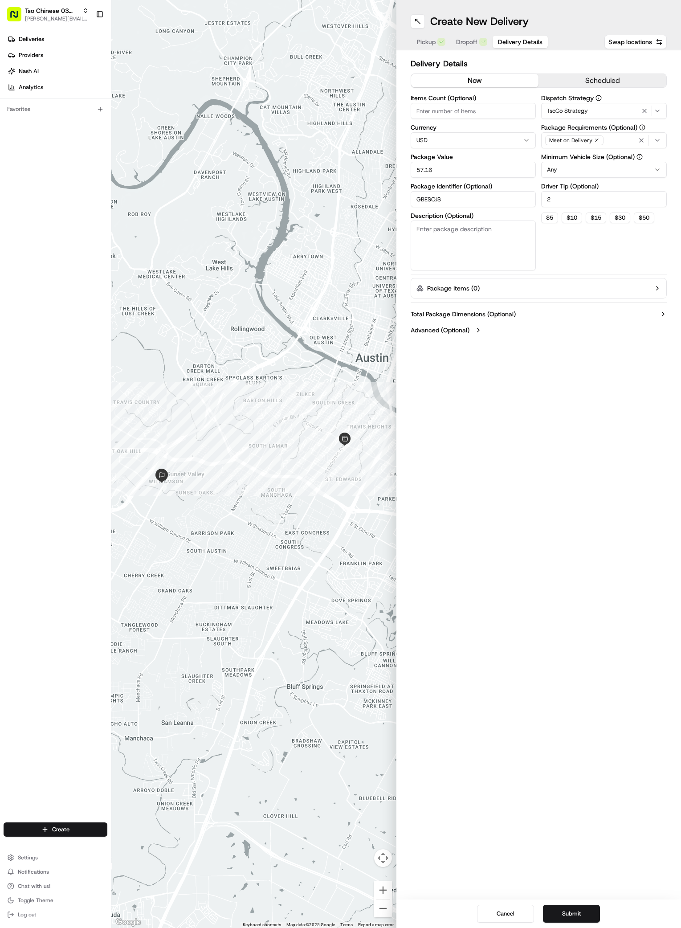
click at [237, 24] on div at bounding box center [253, 464] width 285 height 928
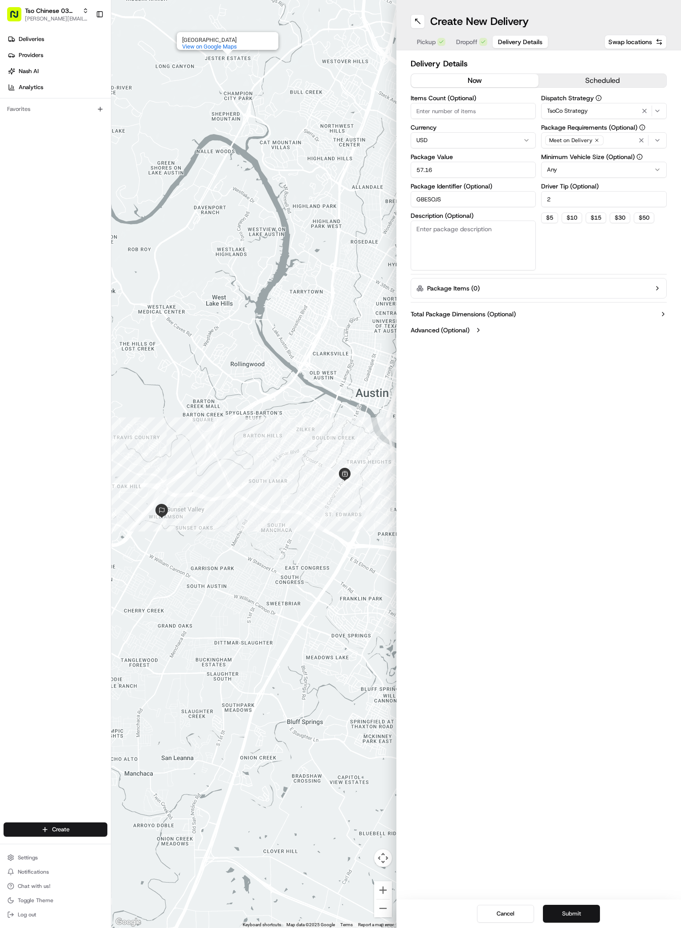
click at [565, 907] on button "Submit" at bounding box center [571, 913] width 57 height 18
click at [575, 916] on button "Submit" at bounding box center [571, 913] width 57 height 18
click at [55, 386] on div "Deliveries Providers Nash AI Analytics Favorites" at bounding box center [55, 427] width 111 height 799
click at [570, 910] on button "Submit" at bounding box center [571, 913] width 57 height 18
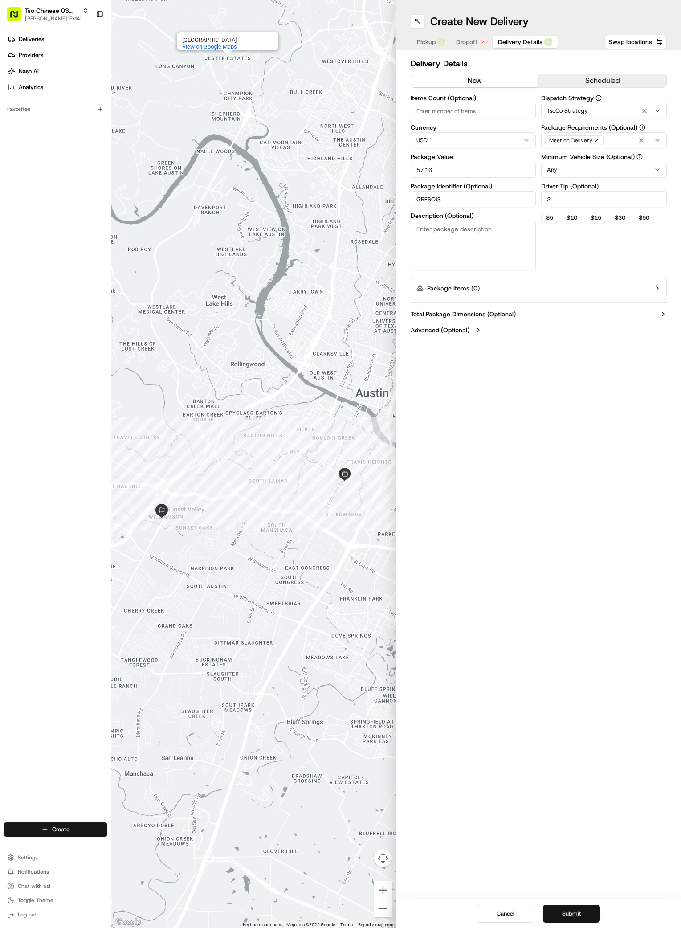
click at [563, 914] on button "Submit" at bounding box center [571, 913] width 57 height 18
click at [36, 36] on span "Deliveries" at bounding box center [31, 39] width 25 height 8
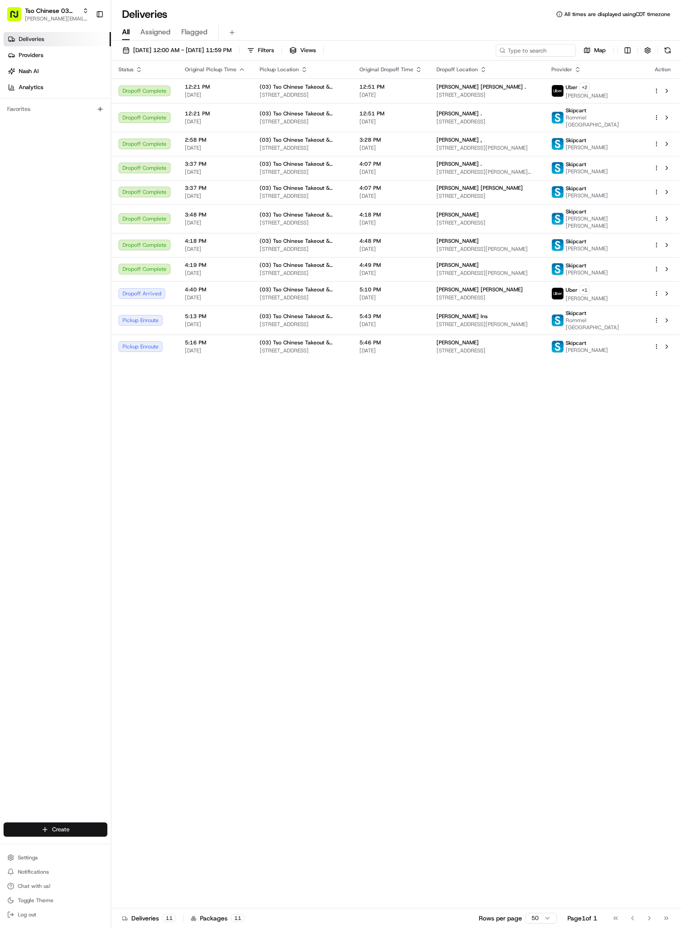
click at [68, 826] on html "Tso Chinese 03 TsoCo [PERSON_NAME][EMAIL_ADDRESS][DOMAIN_NAME] Toggle Sidebar D…" at bounding box center [340, 464] width 681 height 928
click at [136, 845] on link "Delivery" at bounding box center [160, 846] width 99 height 16
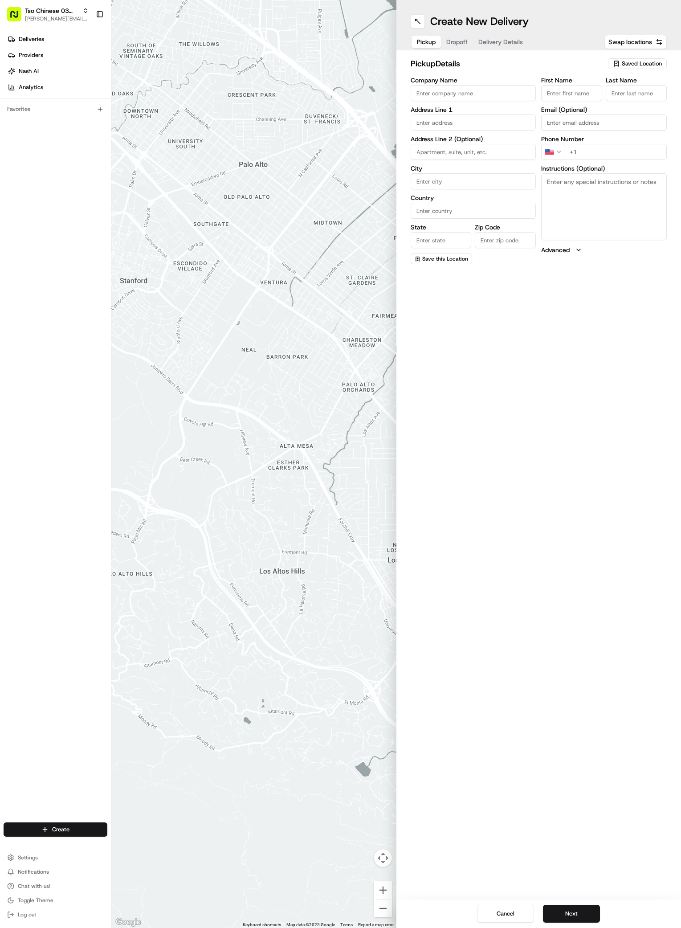
click at [649, 64] on span "Saved Location" at bounding box center [642, 64] width 40 height 8
click at [614, 97] on span "(03) Tso Chinese Takeout & Delivery TsoCo (03)" at bounding box center [622, 101] width 110 height 16
type input "(03) Tso Chinese Takeout & Delivery TsoCo"
type input "Ste F"
type input "Austin"
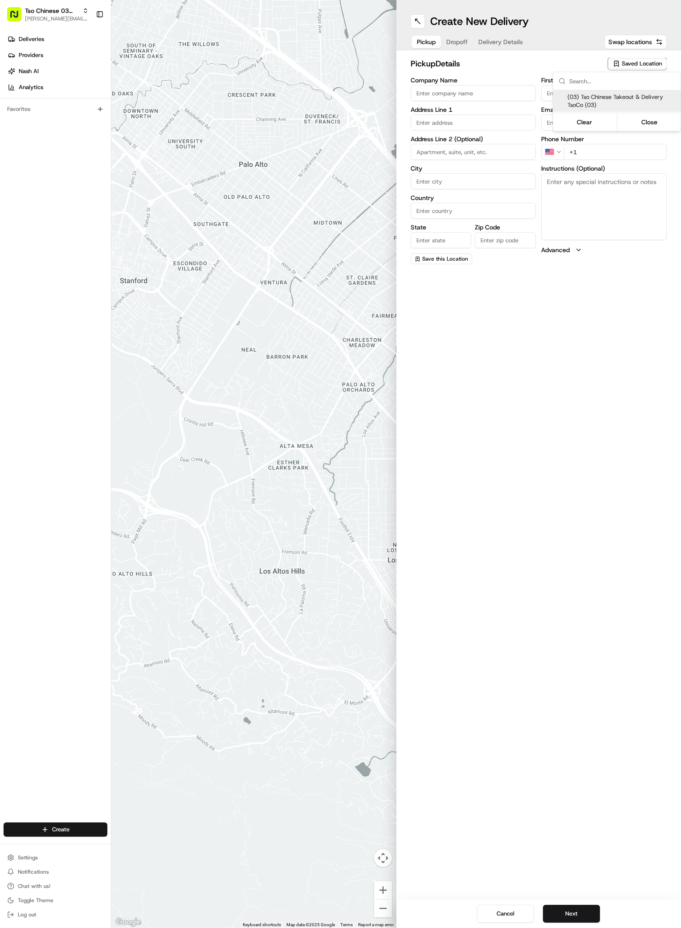
type input "US"
type input "[GEOGRAPHIC_DATA]"
type input "78704"
type input "Tso Chinese"
type input "TsoCo Manager"
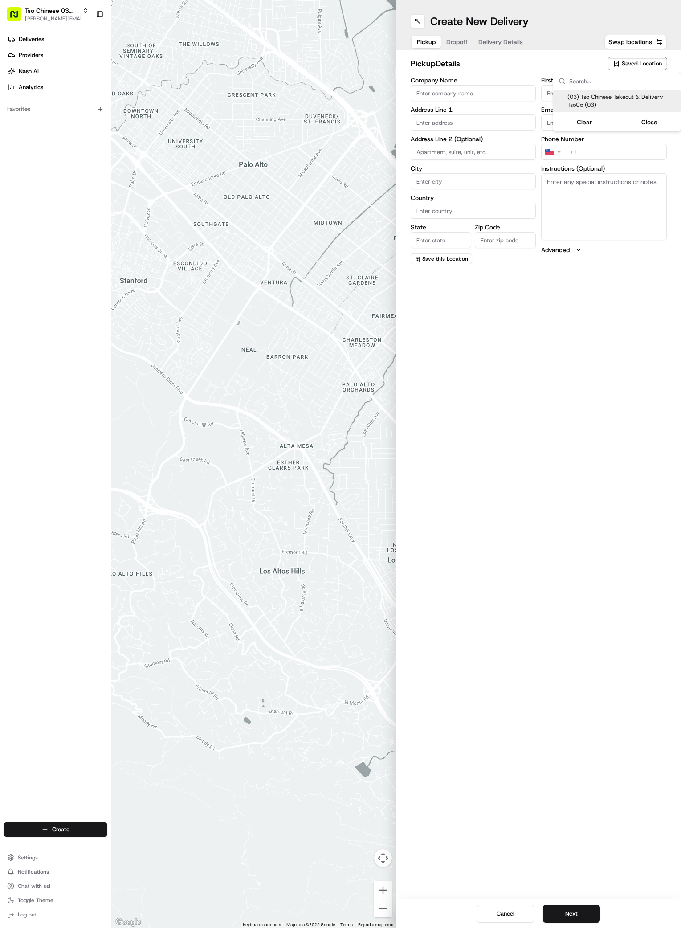
type input "[EMAIL_ADDRESS][DOMAIN_NAME]"
type input "[PHONE_NUMBER]"
type textarea "Submit a picture displaying address & food as Proof of Delivery. Envía una foto…"
type input "[STREET_ADDRESS]"
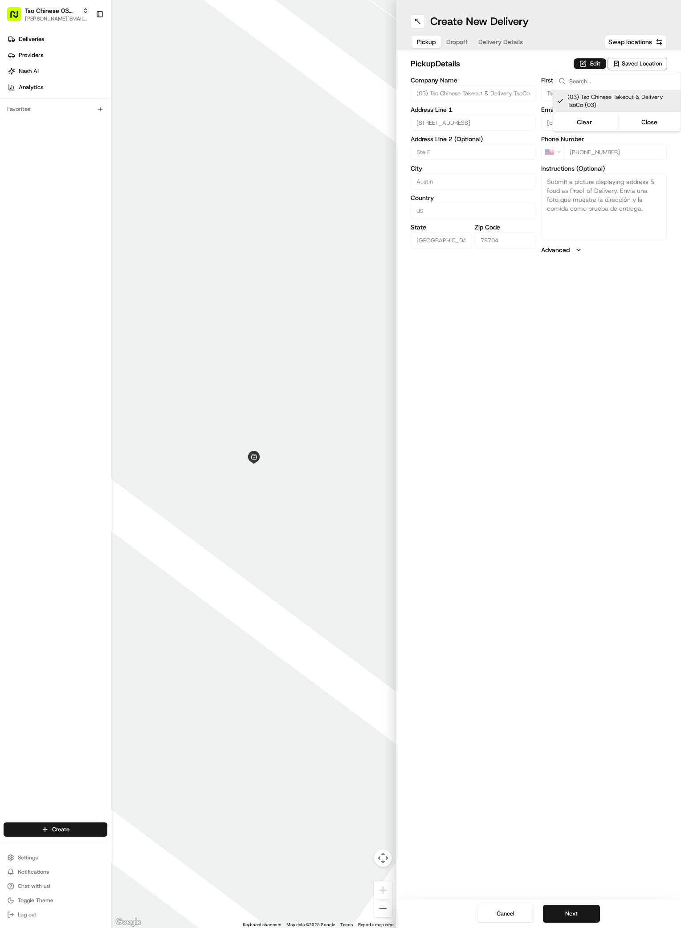
click at [535, 700] on html "Tso Chinese 03 TsoCo [PERSON_NAME][EMAIL_ADDRESS][DOMAIN_NAME] Toggle Sidebar D…" at bounding box center [340, 464] width 681 height 928
click at [577, 906] on button "Next" at bounding box center [571, 913] width 57 height 18
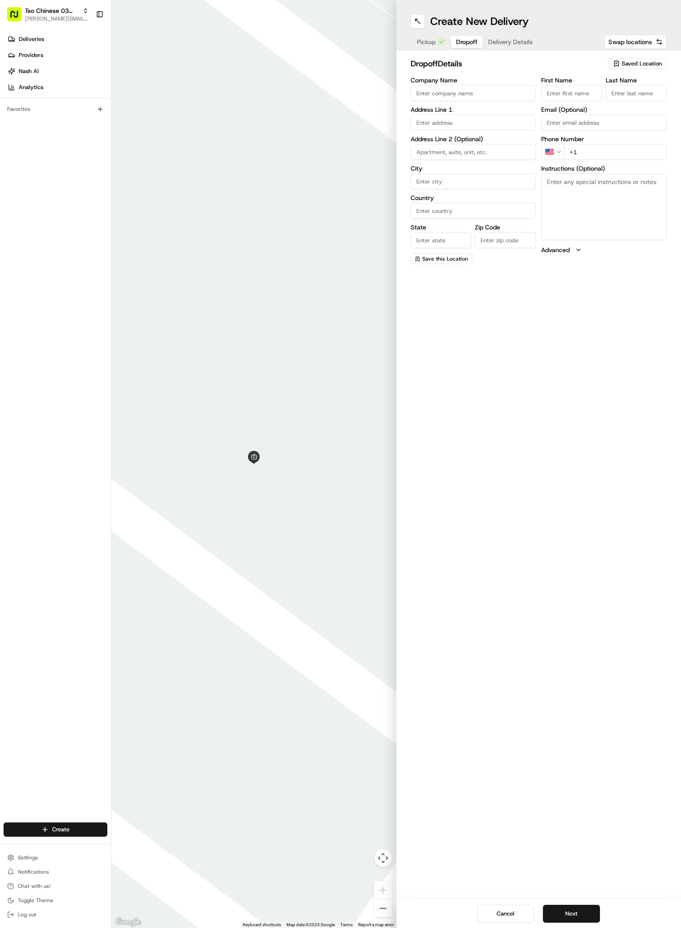
click at [574, 93] on input "First Name" at bounding box center [571, 93] width 61 height 16
paste input "Jonathan Zullo"
type input "Jonathan Zullo"
type input "."
paste input "1 832 474 769"
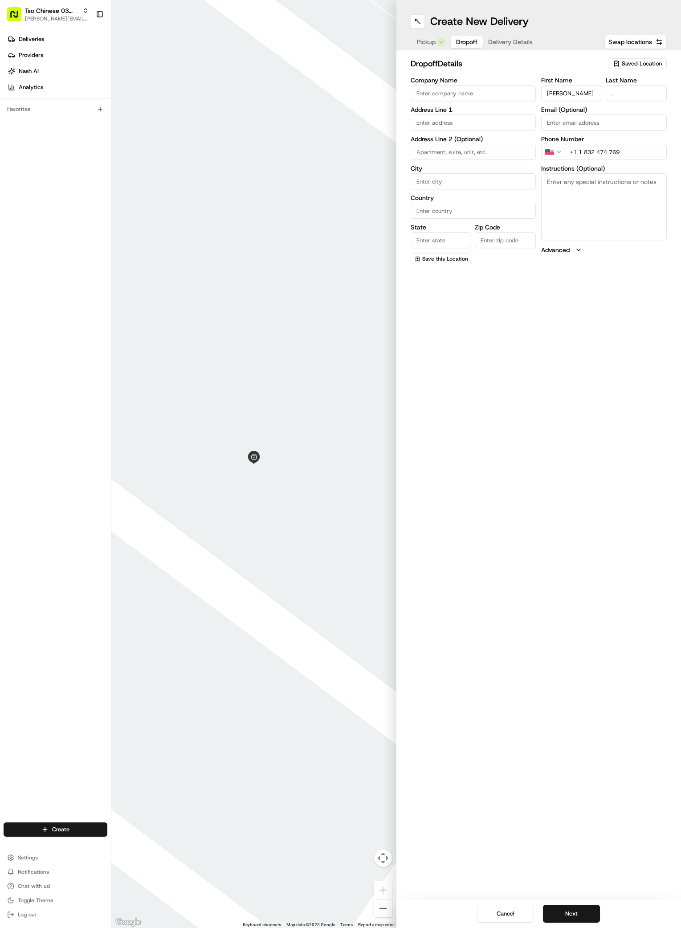
click at [582, 153] on input "+1 1 832 474 769" at bounding box center [615, 152] width 103 height 16
click at [622, 154] on input "+1 832 474 769" at bounding box center [615, 152] width 103 height 16
type input "+1 832 474 7699"
click at [434, 123] on input "text" at bounding box center [474, 122] width 126 height 16
paste input "5800 Brodie Ln, Austin, TX 78745-2529, United States"
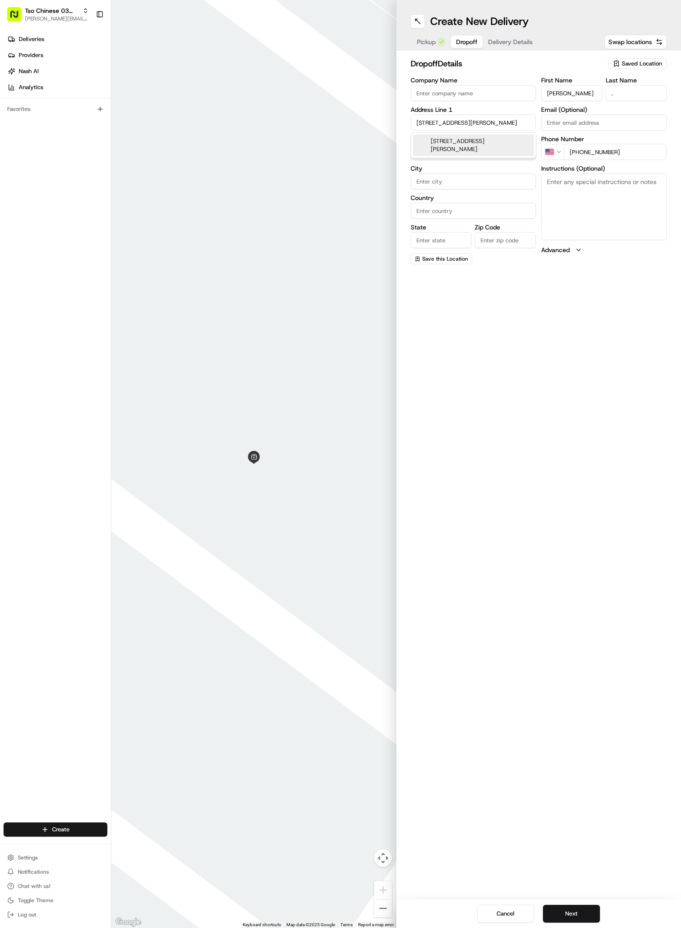
click at [440, 146] on div "5800 Brodie Ln, Austin, TX 78745, United States" at bounding box center [473, 144] width 121 height 21
type input "[STREET_ADDRESS][PERSON_NAME]"
type input "Austin"
type input "[GEOGRAPHIC_DATA]"
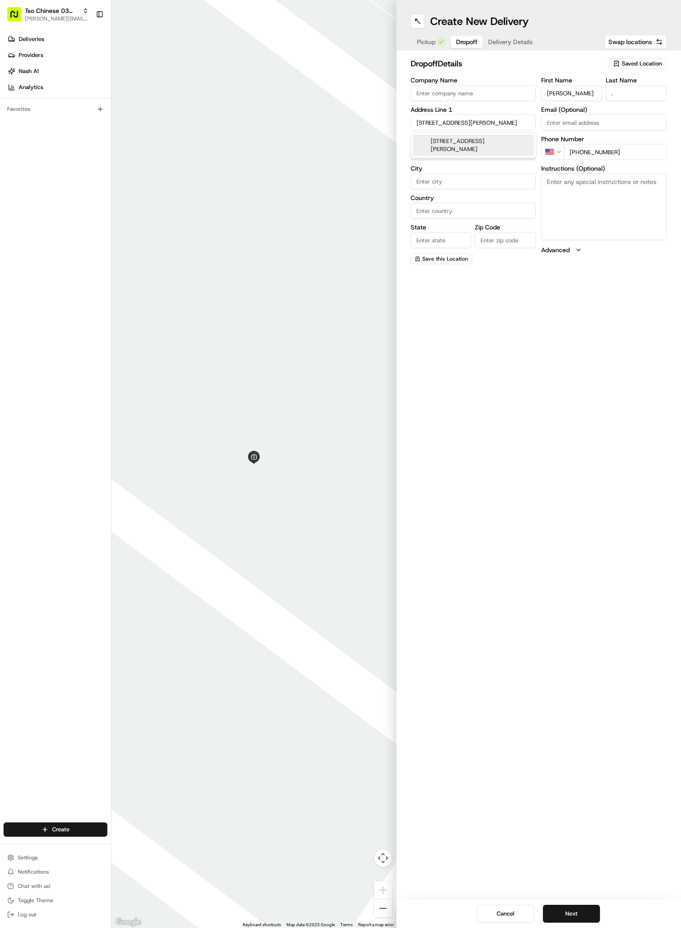
type input "78745"
type input "[STREET_ADDRESS][PERSON_NAME]"
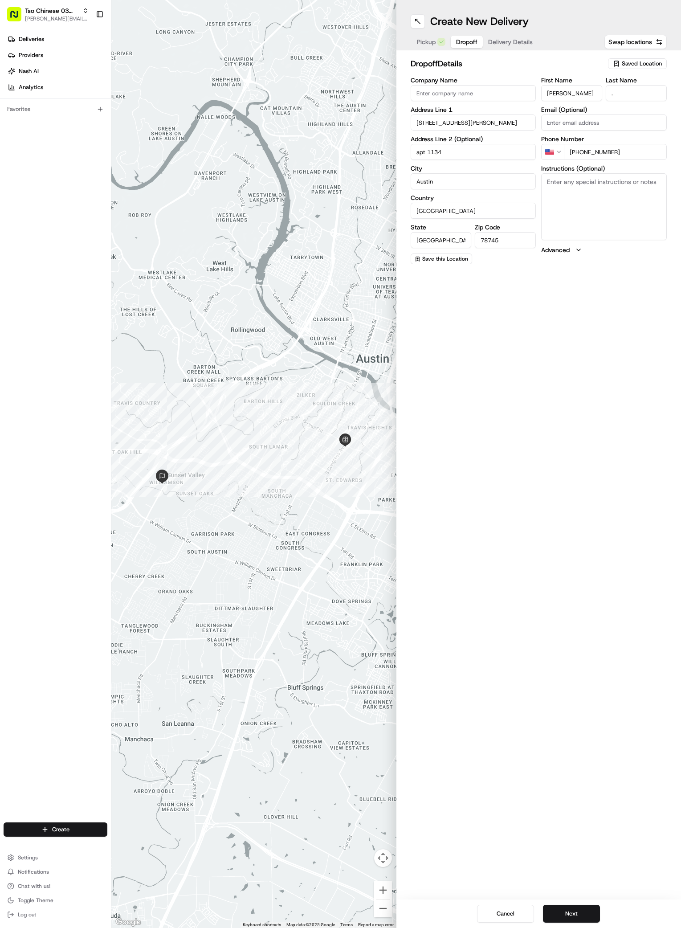
click at [482, 155] on input "apt 1134" at bounding box center [474, 152] width 126 height 16
type input "apt 1134"
click at [574, 211] on textarea "Instructions (Optional)" at bounding box center [604, 206] width 126 height 67
paste textarea "Enter gate to the left, if closed call and I can open it"
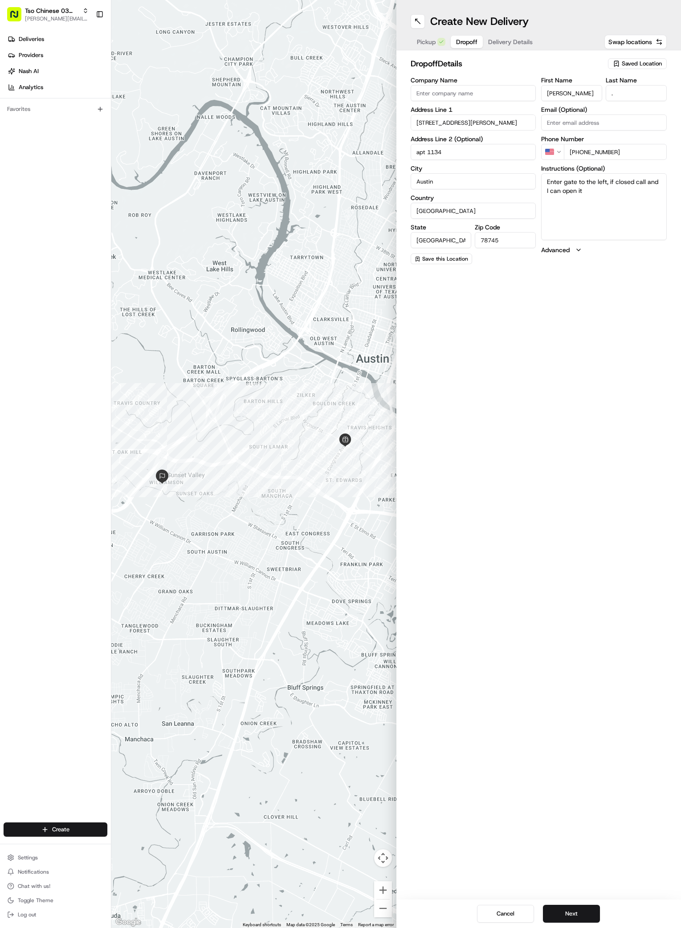
paste textarea "MAA Sunset Valley"
type textarea "Enter gate to the left, if closed call and I can open it MAA Sunset Valley"
click at [591, 916] on button "Next" at bounding box center [571, 913] width 57 height 18
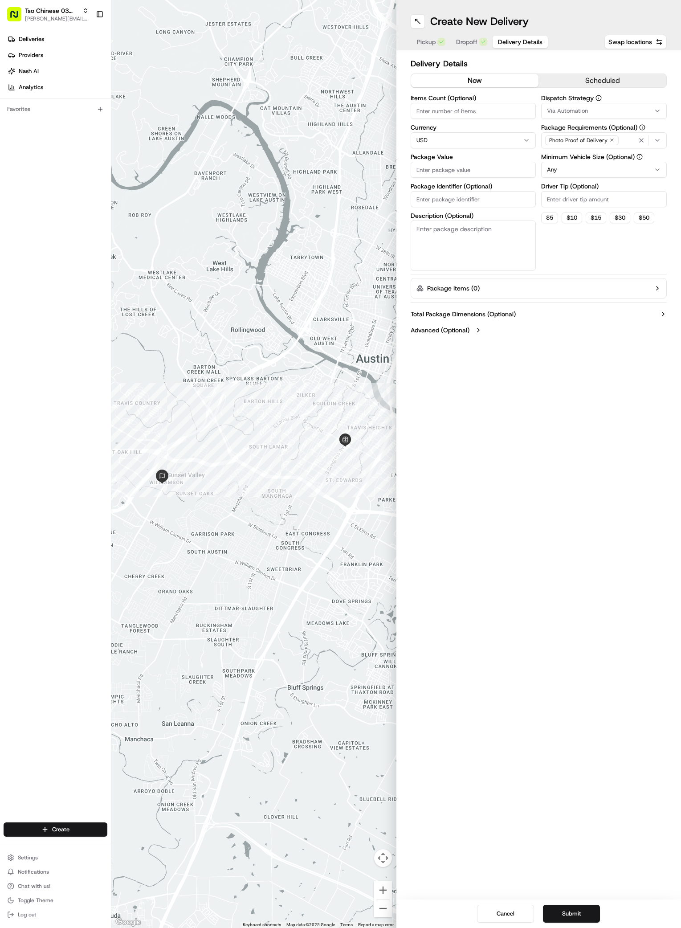
click at [642, 111] on div "Via Automation" at bounding box center [603, 111] width 121 height 8
click at [588, 157] on span "TsoCo Strategy" at bounding box center [611, 159] width 110 height 8
click at [602, 296] on html "Tso Chinese 03 TsoCo [PERSON_NAME][EMAIL_ADDRESS][DOMAIN_NAME] Toggle Sidebar D…" at bounding box center [340, 464] width 681 height 928
click at [610, 138] on icon "button" at bounding box center [611, 140] width 5 height 5
click at [610, 138] on div "Select requirements" at bounding box center [603, 140] width 121 height 8
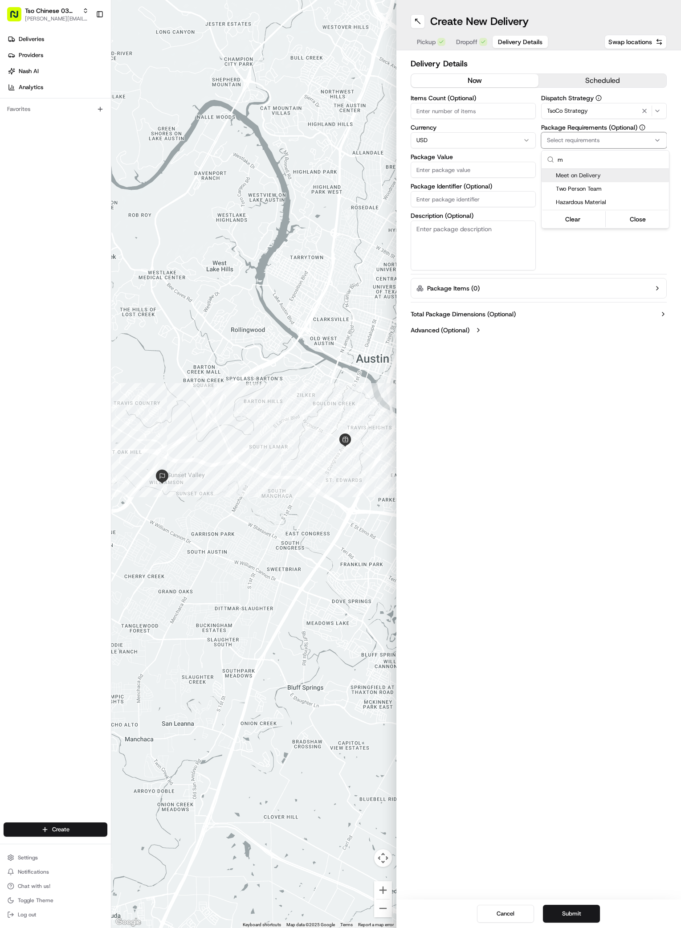
type input "m"
click at [575, 173] on span "Meet on Delivery" at bounding box center [611, 175] width 110 height 8
click at [589, 250] on html "Tso Chinese 03 TsoCo [PERSON_NAME][EMAIL_ADDRESS][DOMAIN_NAME] Toggle Sidebar D…" at bounding box center [340, 464] width 681 height 928
click at [589, 199] on input "Driver Tip (Optional)" at bounding box center [604, 199] width 126 height 16
type input "2"
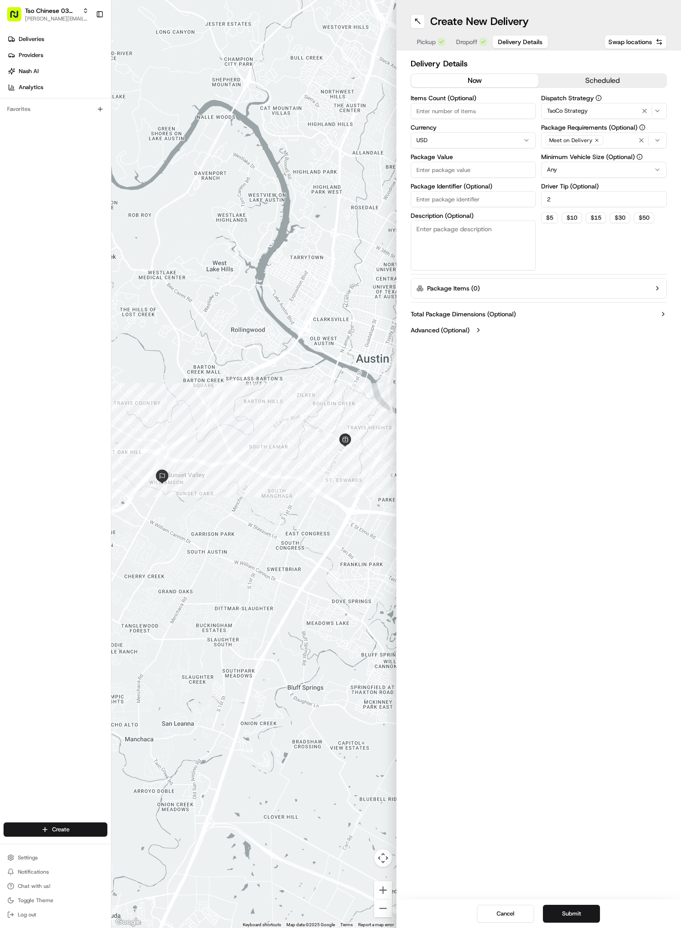
click at [499, 172] on input "Package Value" at bounding box center [474, 170] width 126 height 16
type input "57.16"
click at [489, 197] on input "Package Identifier (Optional)" at bounding box center [474, 199] width 126 height 16
type input "GBESOJS"
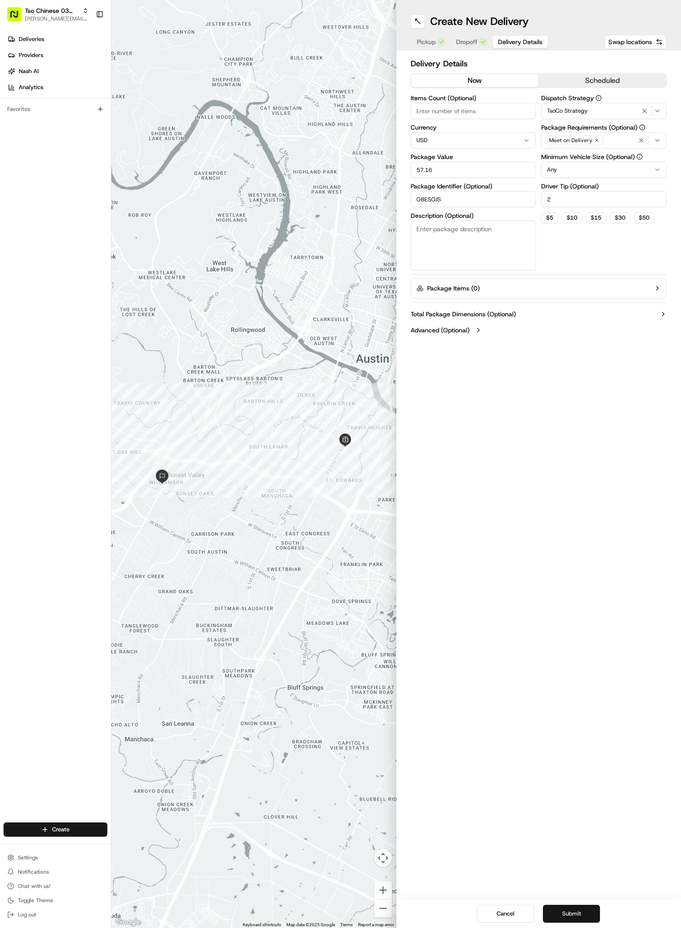
click at [578, 911] on button "Submit" at bounding box center [571, 913] width 57 height 18
click at [511, 639] on div "Create New Delivery Pickup Dropoff Delivery Details Swap locations Delivery Det…" at bounding box center [538, 464] width 285 height 928
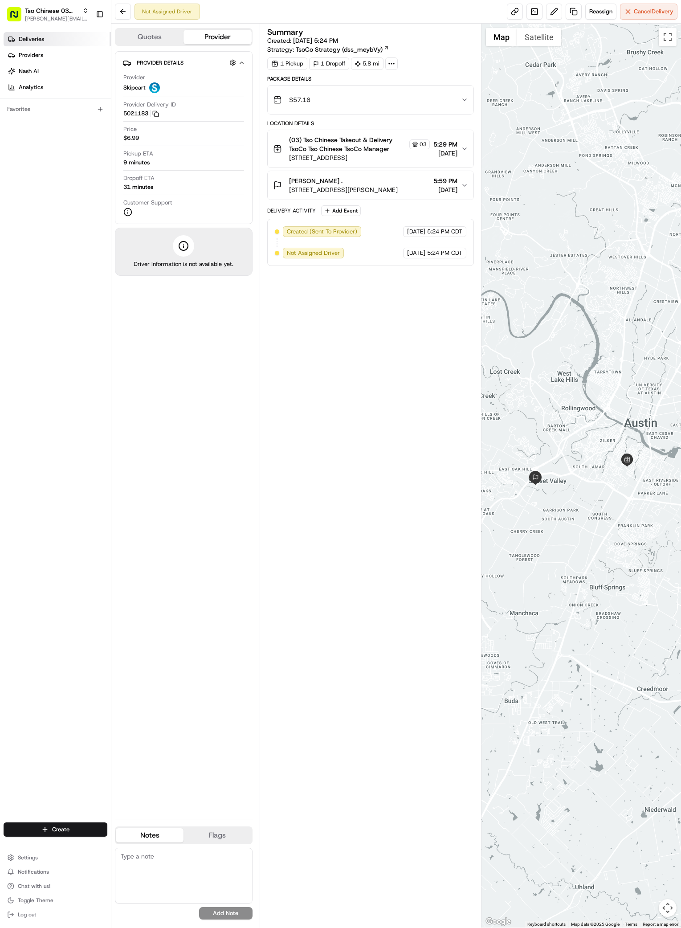
click at [48, 37] on link "Deliveries" at bounding box center [57, 39] width 107 height 14
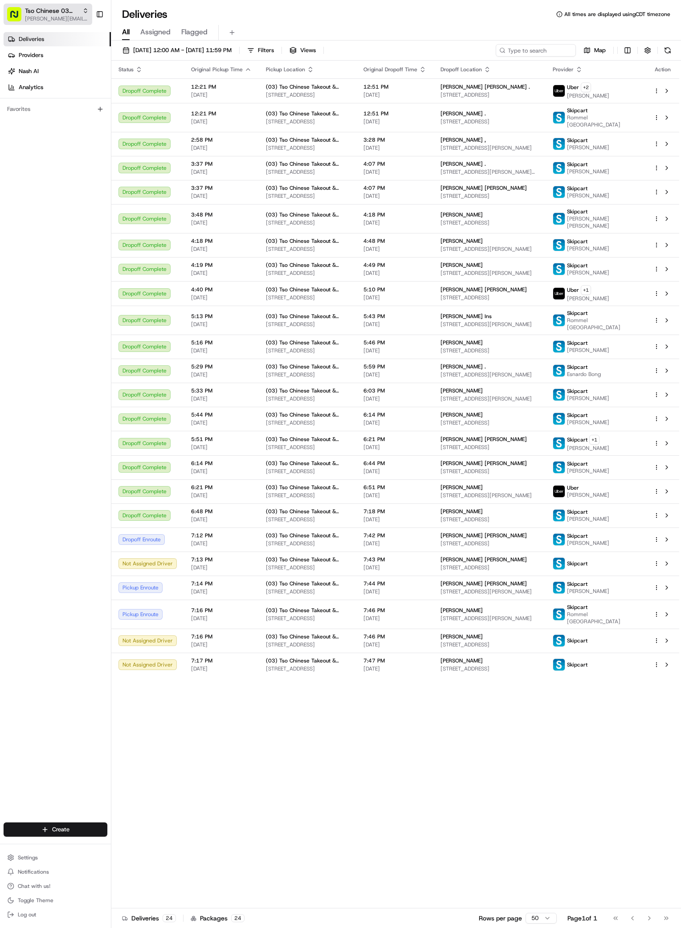
click at [59, 20] on span "[PERSON_NAME][EMAIL_ADDRESS][DOMAIN_NAME]" at bounding box center [57, 18] width 64 height 7
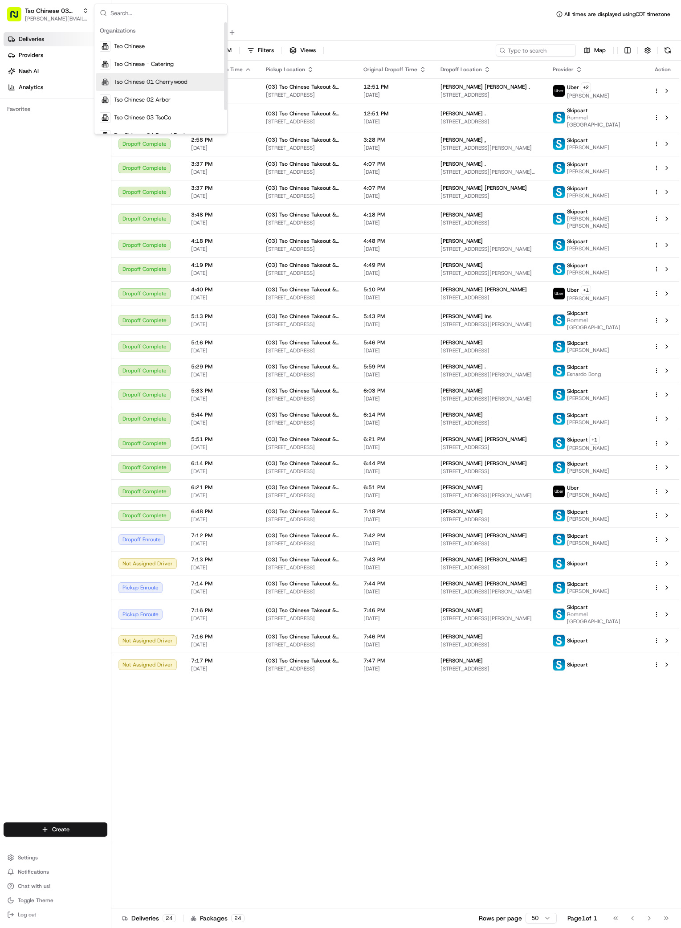
click at [160, 82] on span "Tso Chinese 01 Cherrywood" at bounding box center [150, 82] width 73 height 8
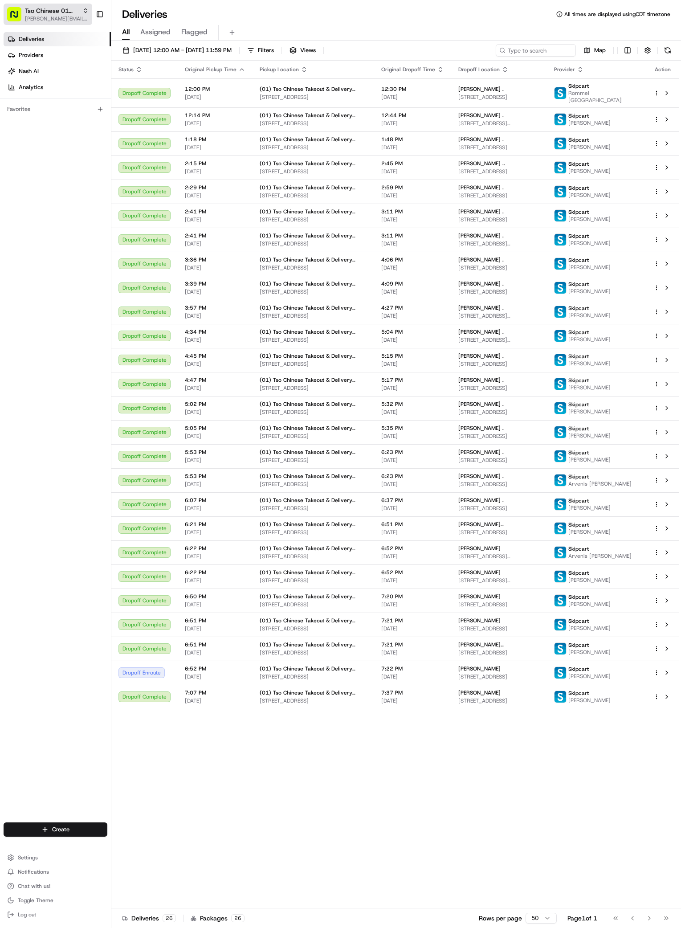
click at [83, 21] on span "[PERSON_NAME][EMAIL_ADDRESS][DOMAIN_NAME]" at bounding box center [57, 18] width 64 height 7
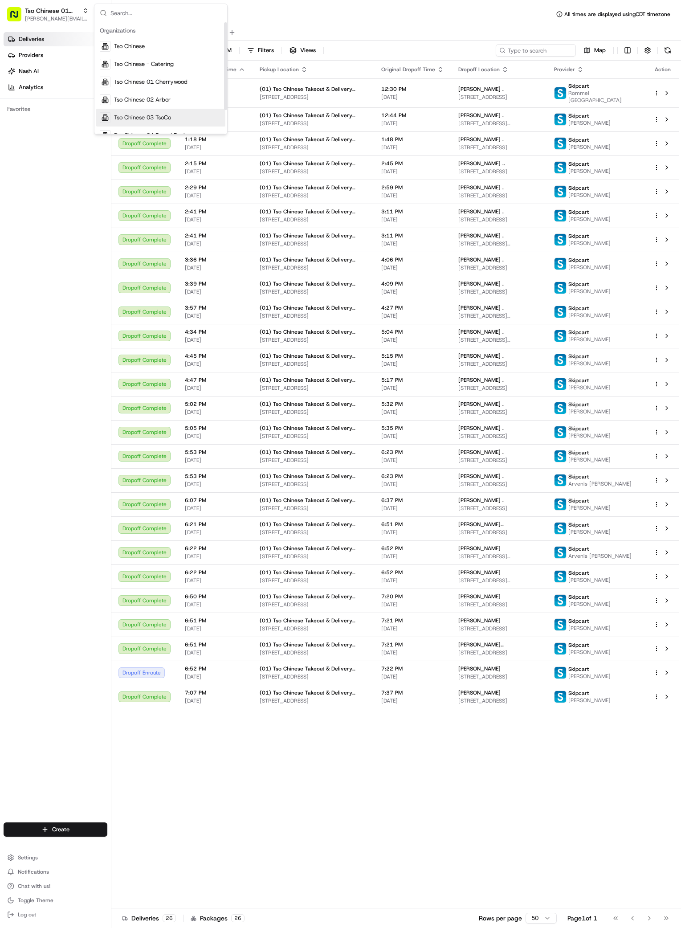
click at [153, 115] on span "Tso Chinese 03 TsoCo" at bounding box center [142, 118] width 57 height 8
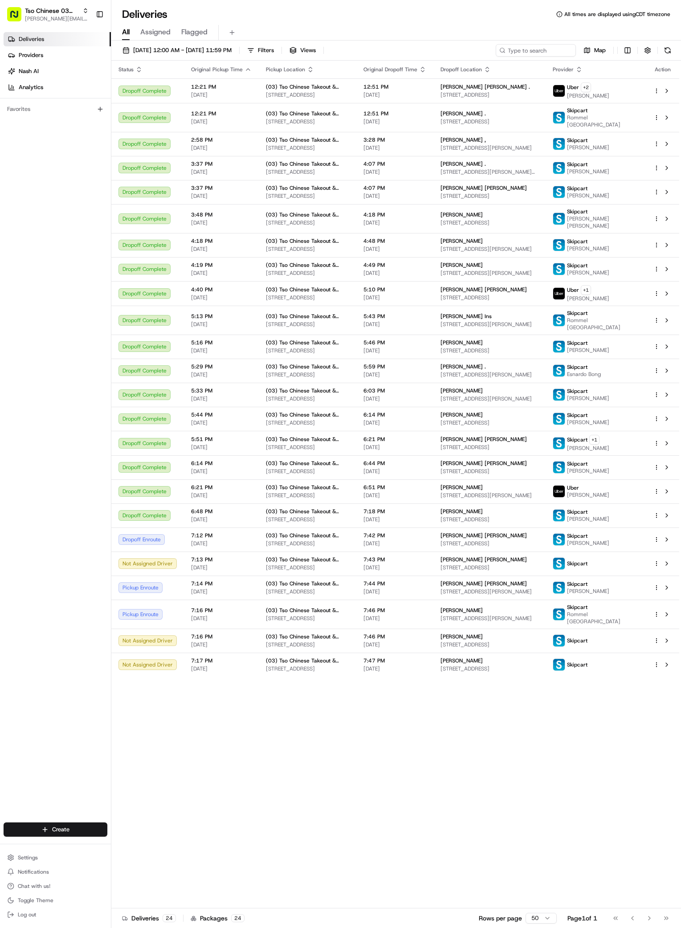
click at [532, 814] on div "Status Original Pickup Time Pickup Location Original Dropoff Time Dropoff Locat…" at bounding box center [395, 484] width 568 height 847
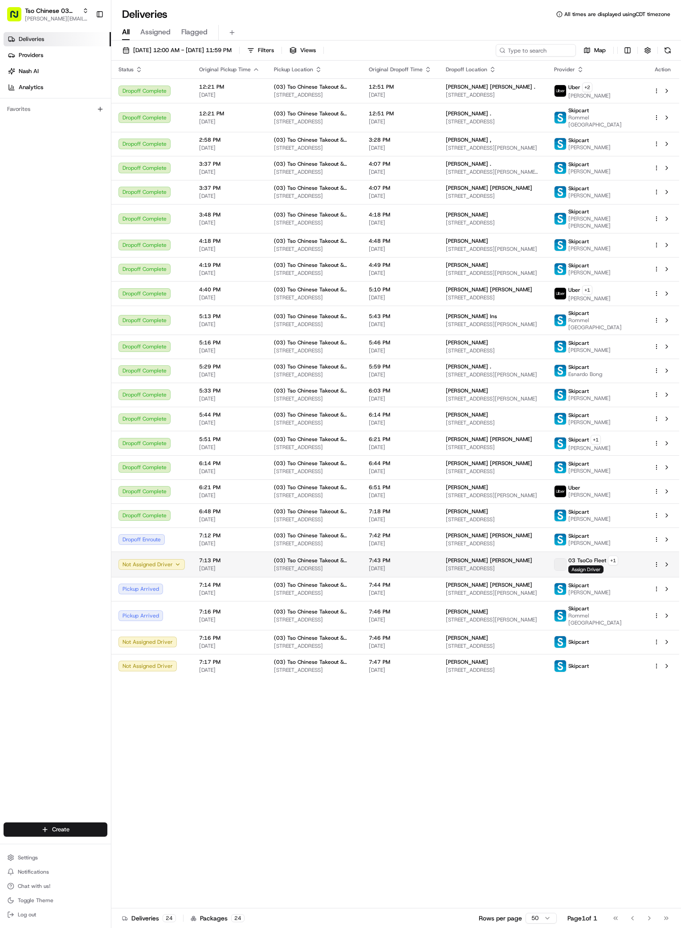
click at [655, 567] on html "Tso Chinese 03 TsoCo [PERSON_NAME][EMAIL_ADDRESS][DOMAIN_NAME] Toggle Sidebar D…" at bounding box center [340, 464] width 681 height 928
click at [624, 602] on div "Reassign R" at bounding box center [631, 607] width 97 height 15
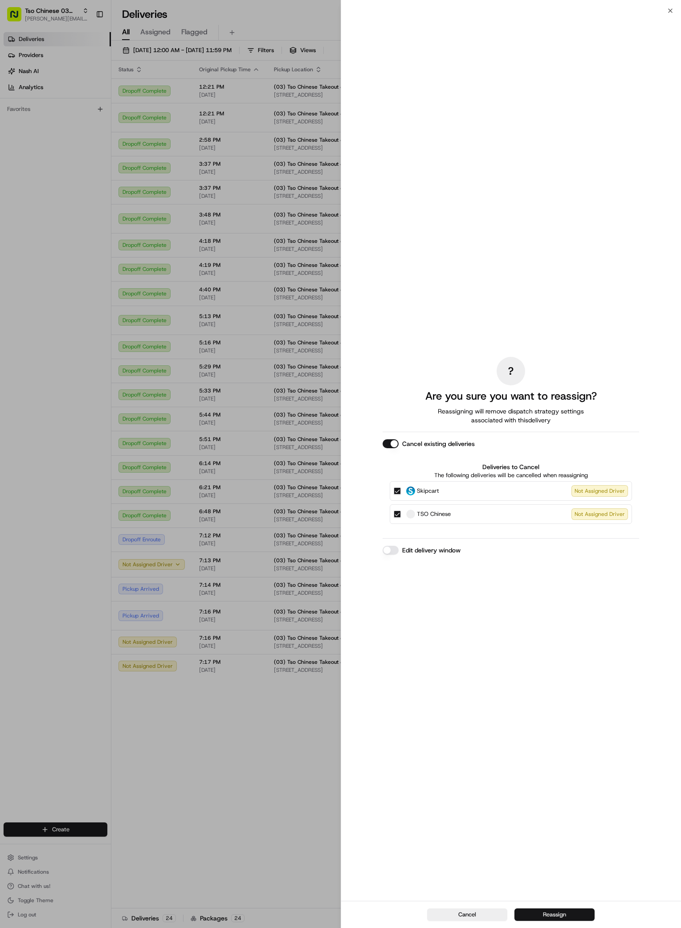
click at [552, 918] on button "Reassign" at bounding box center [554, 914] width 80 height 12
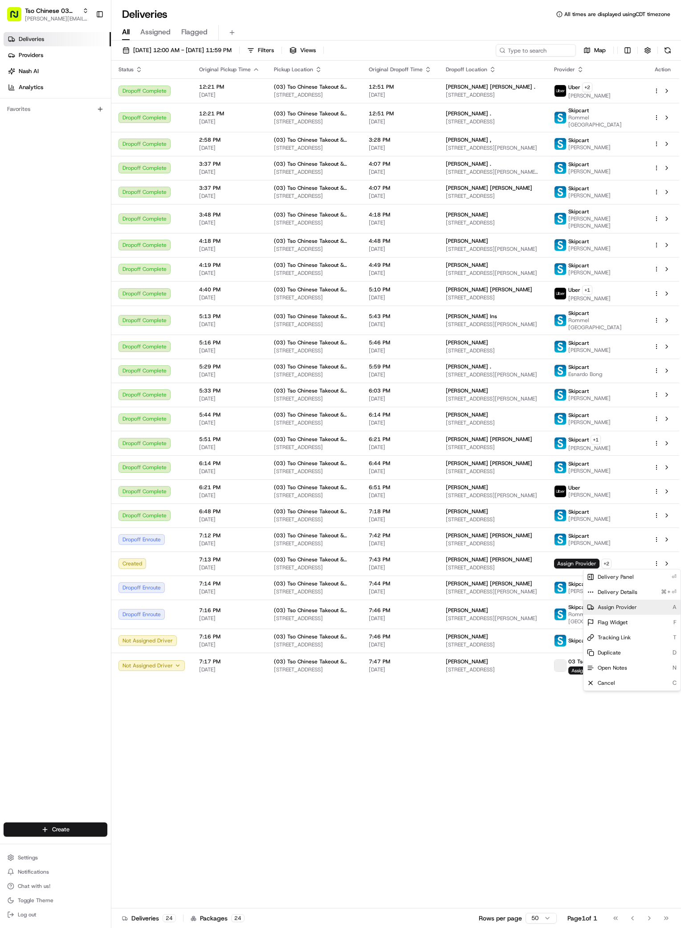
click at [619, 611] on div "Assign Provider A" at bounding box center [631, 606] width 97 height 15
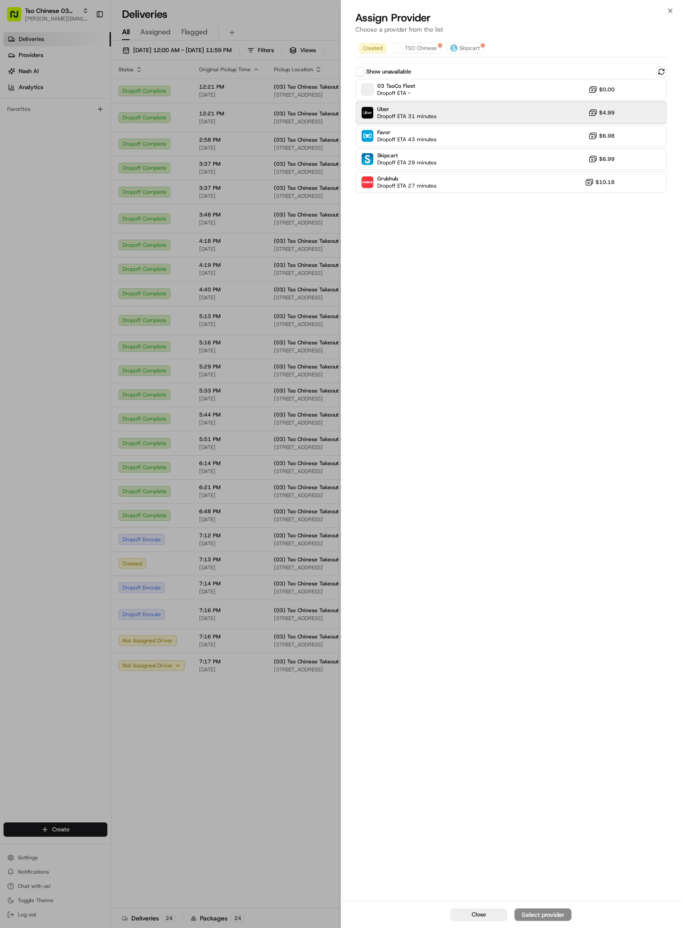
click at [427, 118] on span "Dropoff ETA 31 minutes" at bounding box center [406, 116] width 59 height 7
click at [541, 919] on button "Assign Provider" at bounding box center [542, 914] width 57 height 12
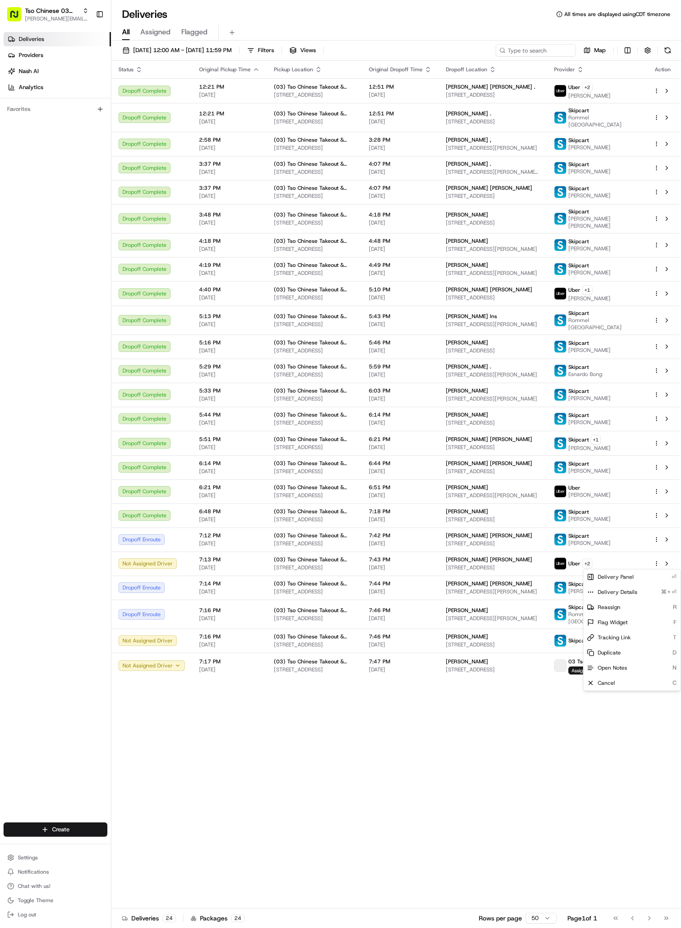
click at [289, 782] on div "Status Original Pickup Time Pickup Location Original Dropoff Time Dropoff Locat…" at bounding box center [395, 484] width 568 height 847
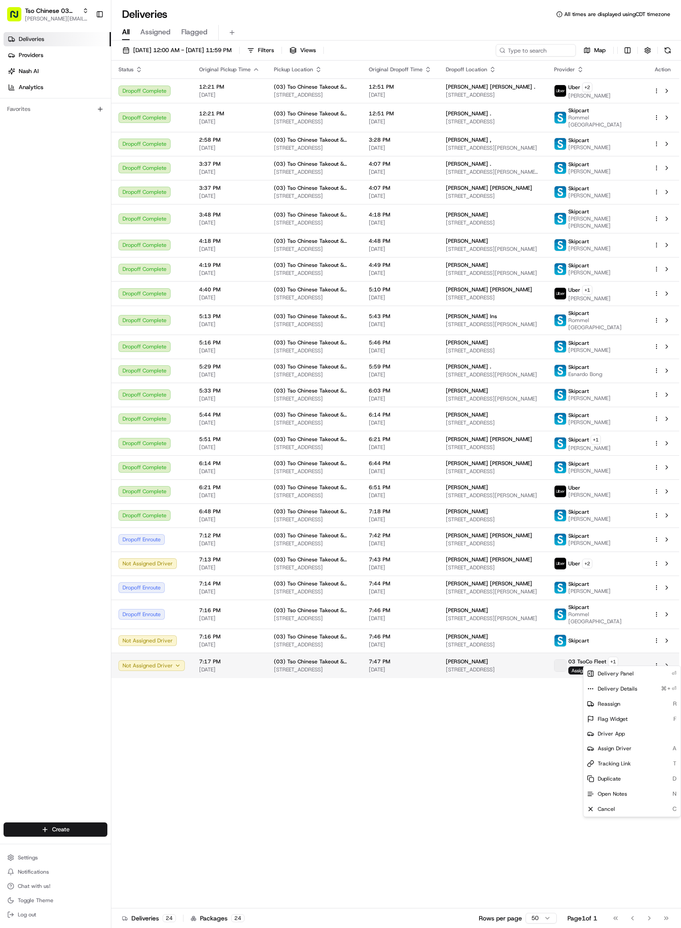
click at [657, 660] on html "Tso Chinese 03 TsoCo antonia@tsochinese.com Toggle Sidebar Deliveries Providers…" at bounding box center [340, 464] width 681 height 928
click at [401, 757] on html "Tso Chinese 03 TsoCo [PERSON_NAME][EMAIL_ADDRESS][DOMAIN_NAME] Toggle Sidebar D…" at bounding box center [340, 464] width 681 height 928
click at [656, 661] on html "Tso Chinese 03 TsoCo [PERSON_NAME][EMAIL_ADDRESS][DOMAIN_NAME] Toggle Sidebar D…" at bounding box center [340, 464] width 681 height 928
click at [618, 704] on span "Reassign" at bounding box center [609, 703] width 23 height 7
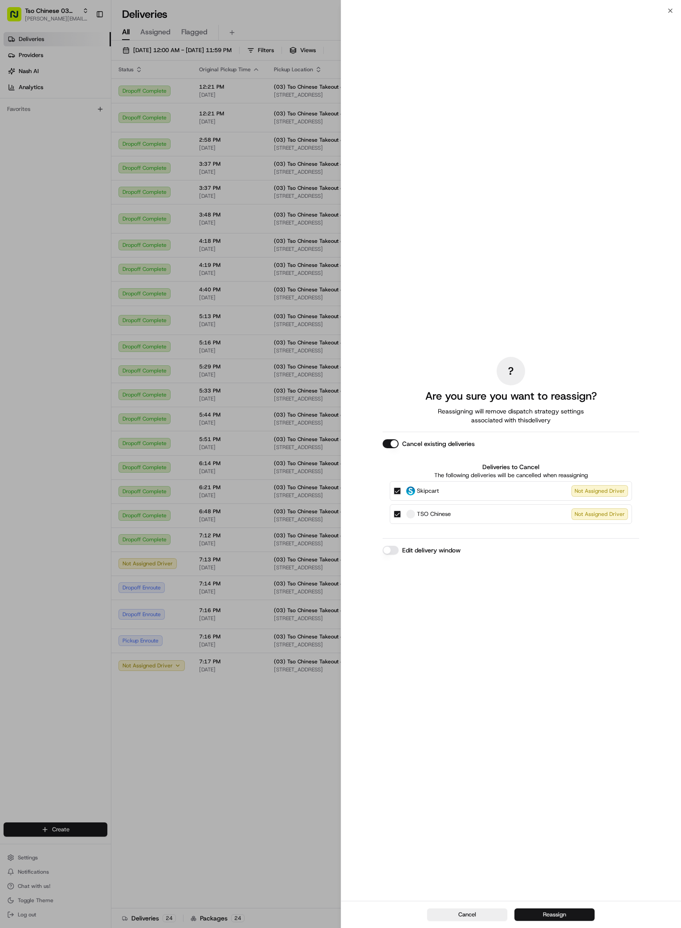
click at [555, 912] on button "Reassign" at bounding box center [554, 914] width 80 height 12
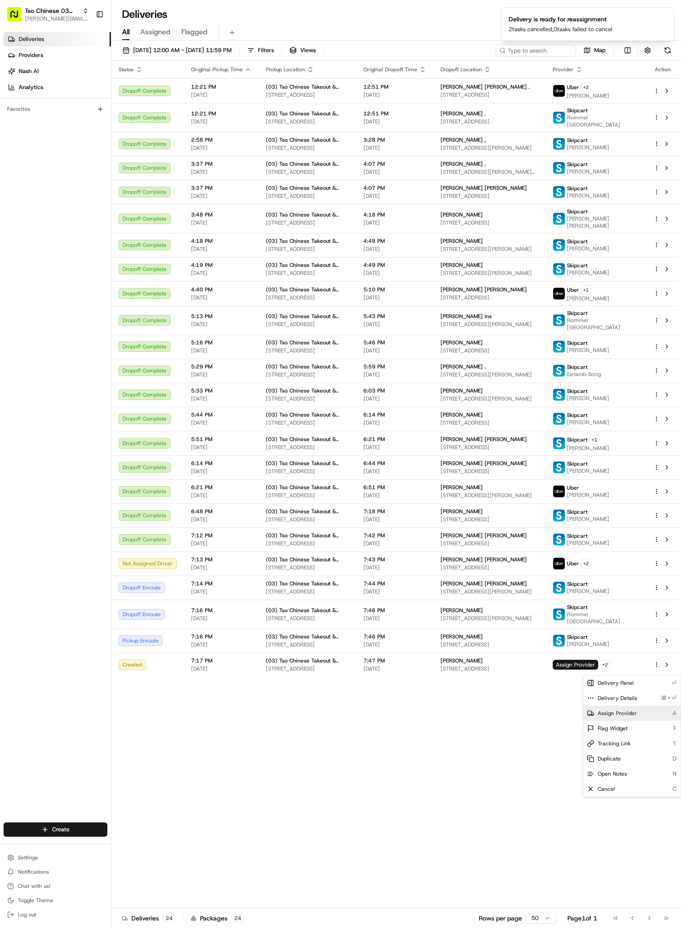
click at [620, 714] on span "Assign Provider" at bounding box center [617, 712] width 39 height 7
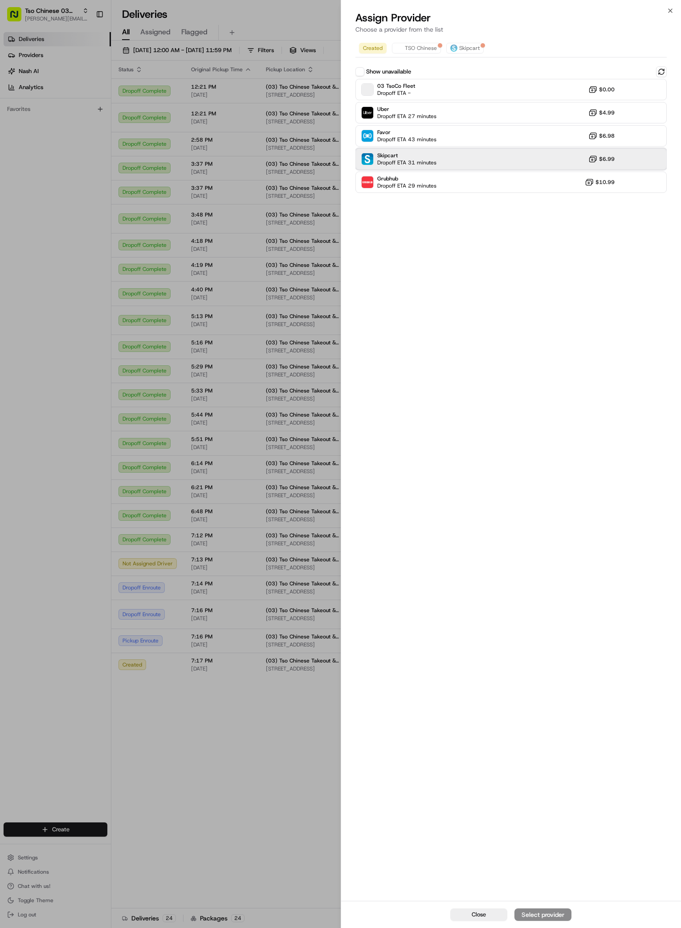
click at [418, 162] on span "Dropoff ETA 31 minutes" at bounding box center [406, 162] width 59 height 7
click at [553, 913] on div "Assign Provider" at bounding box center [543, 914] width 44 height 9
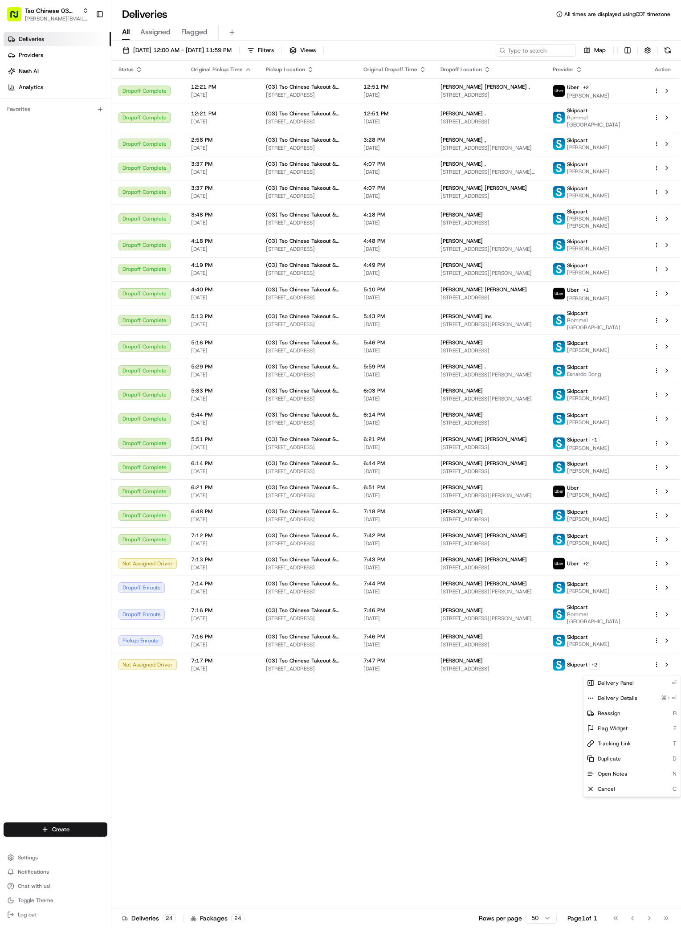
click at [574, 815] on div "Status Original Pickup Time Pickup Location Original Dropoff Time Dropoff Locat…" at bounding box center [395, 484] width 568 height 847
click at [511, 672] on span "[STREET_ADDRESS]" at bounding box center [489, 668] width 98 height 7
click at [655, 569] on html "Tso Chinese 03 TsoCo [PERSON_NAME][EMAIL_ADDRESS][DOMAIN_NAME] Toggle Sidebar D…" at bounding box center [340, 464] width 681 height 928
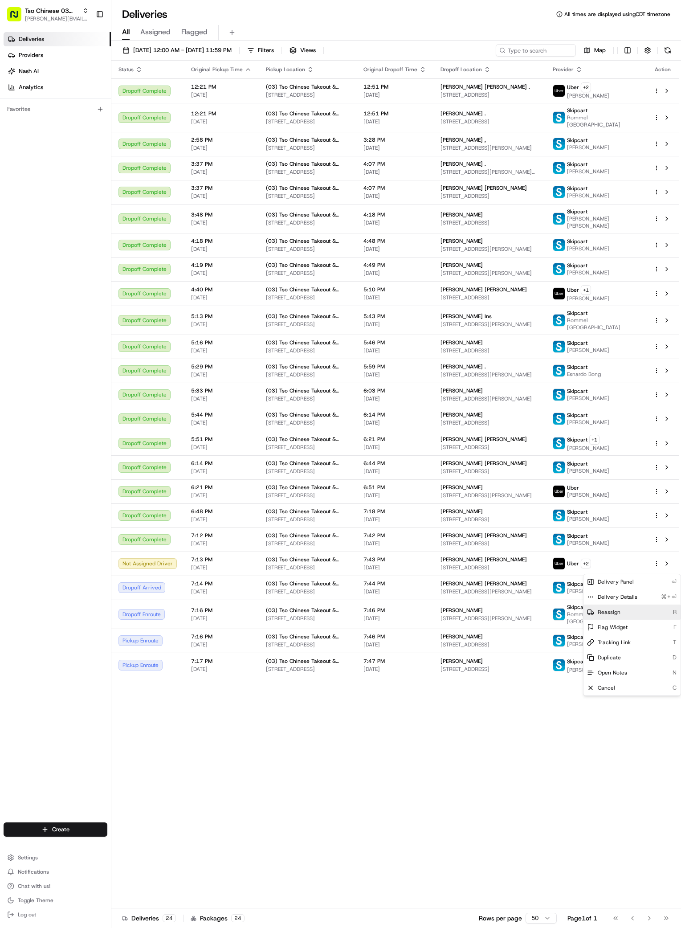
click at [624, 610] on div "Reassign R" at bounding box center [631, 611] width 97 height 15
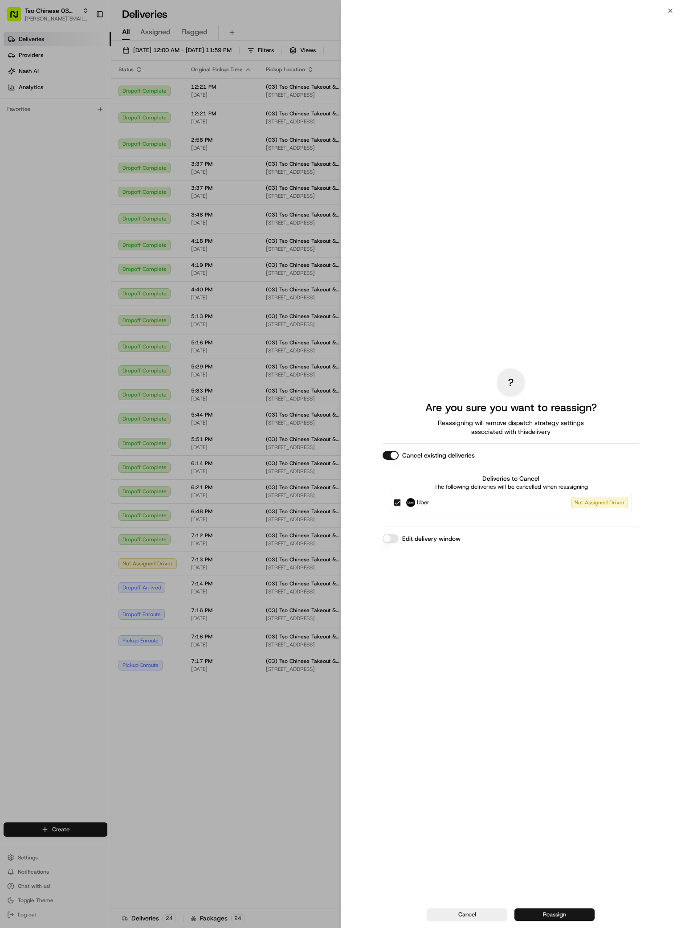
click at [579, 911] on button "Reassign" at bounding box center [554, 914] width 80 height 12
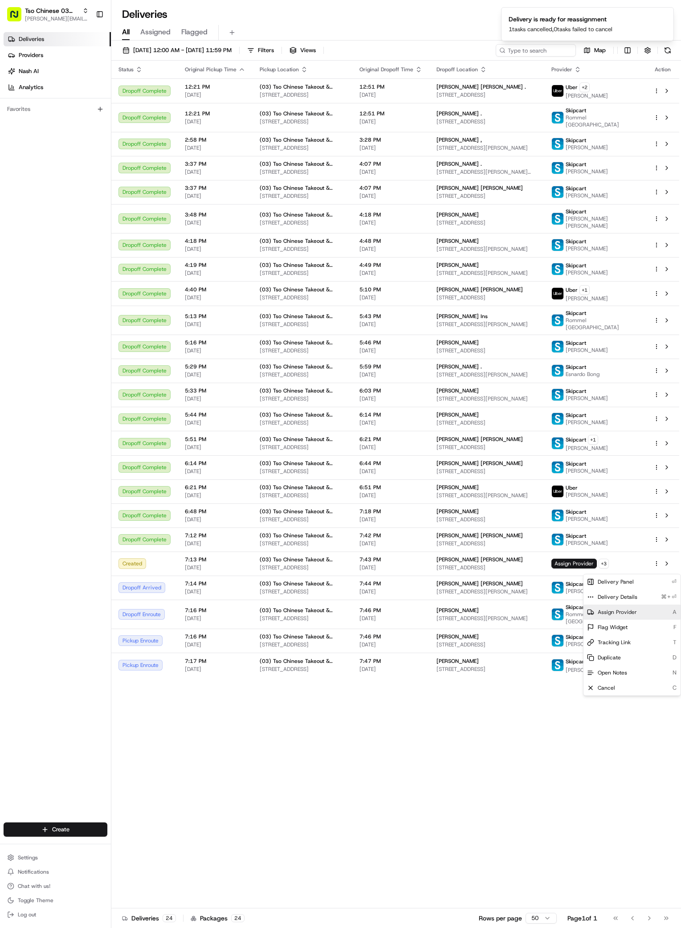
click at [619, 614] on span "Assign Provider" at bounding box center [617, 611] width 39 height 7
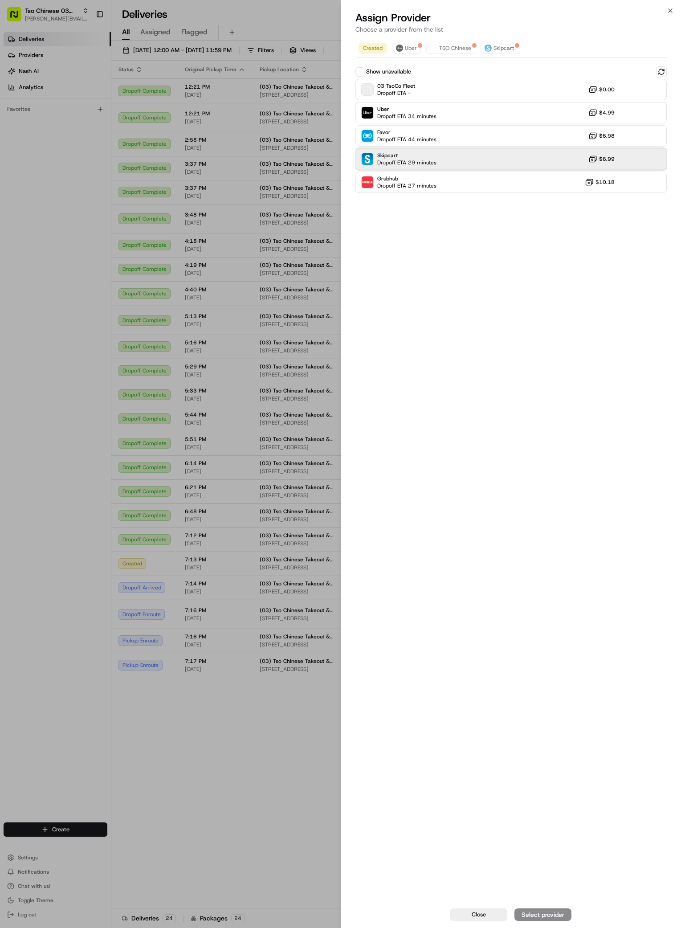
click at [441, 166] on div "Skipcart Dropoff ETA 29 minutes $6.99" at bounding box center [511, 158] width 312 height 21
click at [549, 913] on div "Assign Provider" at bounding box center [543, 914] width 44 height 9
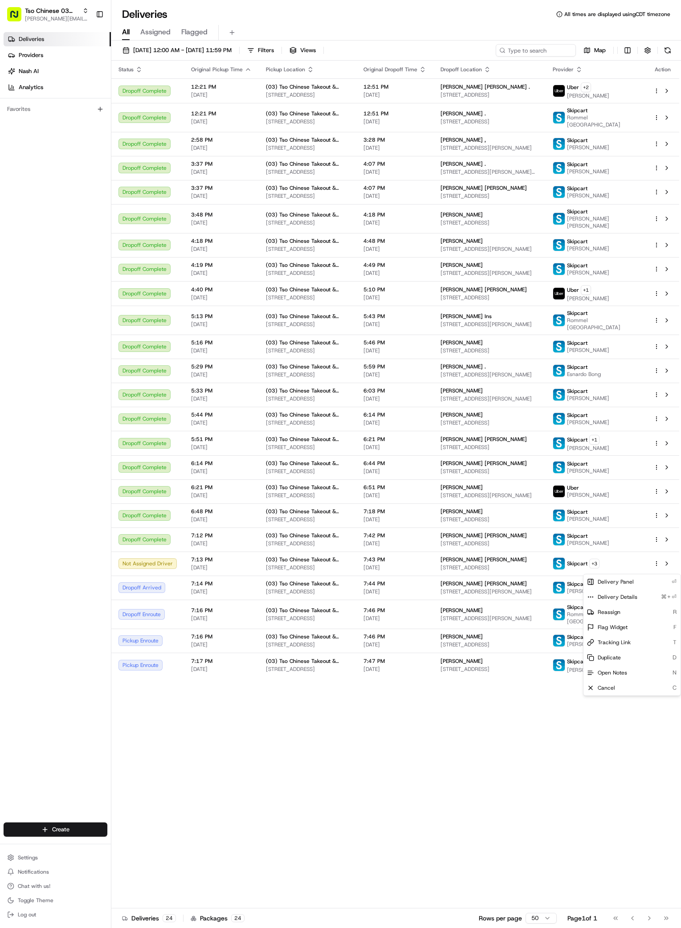
click at [614, 791] on div "Status Original Pickup Time Pickup Location Original Dropoff Time Dropoff Locat…" at bounding box center [395, 484] width 568 height 847
click at [505, 595] on div "Jen Mendz Mendz 2414 Ventura Dr, Austin, TX 78741, USA" at bounding box center [489, 587] width 98 height 15
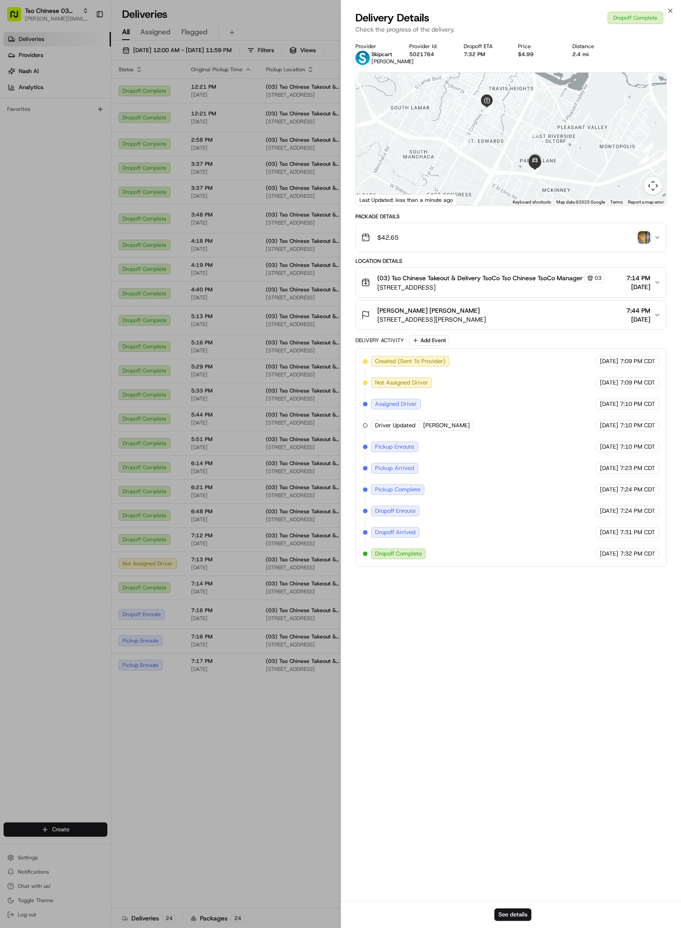
click at [645, 242] on img "button" at bounding box center [644, 237] width 12 height 12
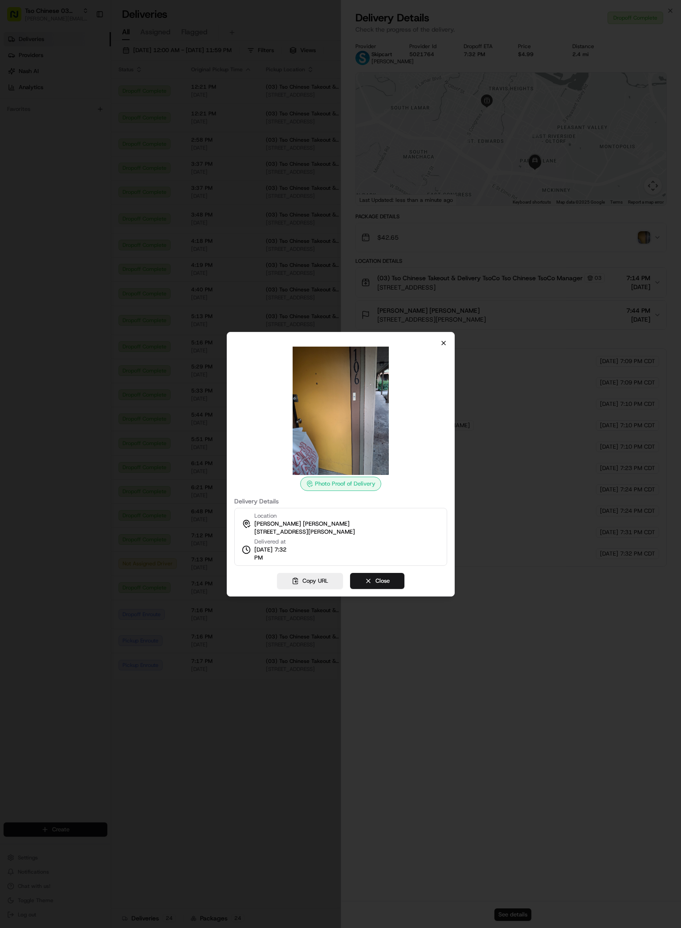
click at [446, 342] on icon "button" at bounding box center [443, 342] width 7 height 7
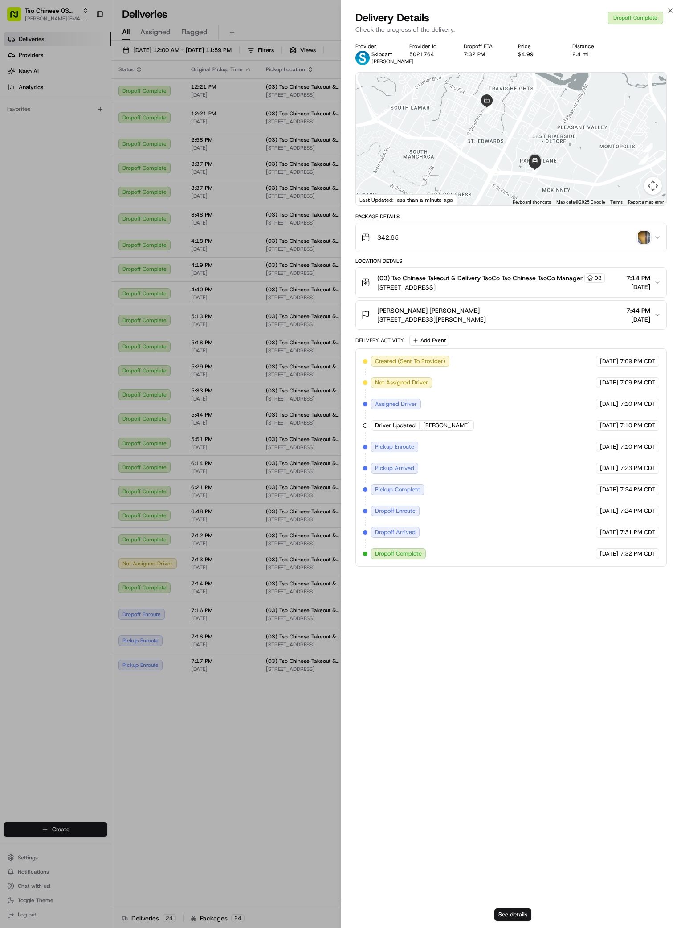
click at [611, 321] on div "Jen Mendz Mendz 2414 Ventura Dr, Austin, TX 78741, USA 7:44 PM 08/17/2025" at bounding box center [507, 315] width 293 height 18
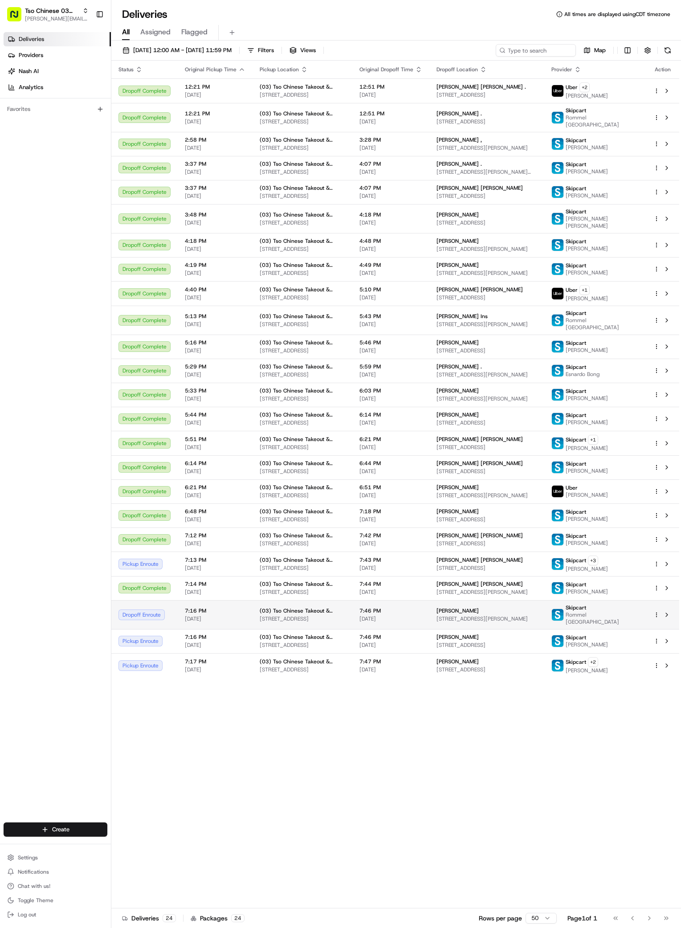
click at [447, 622] on span "[STREET_ADDRESS][PERSON_NAME]" at bounding box center [486, 618] width 101 height 7
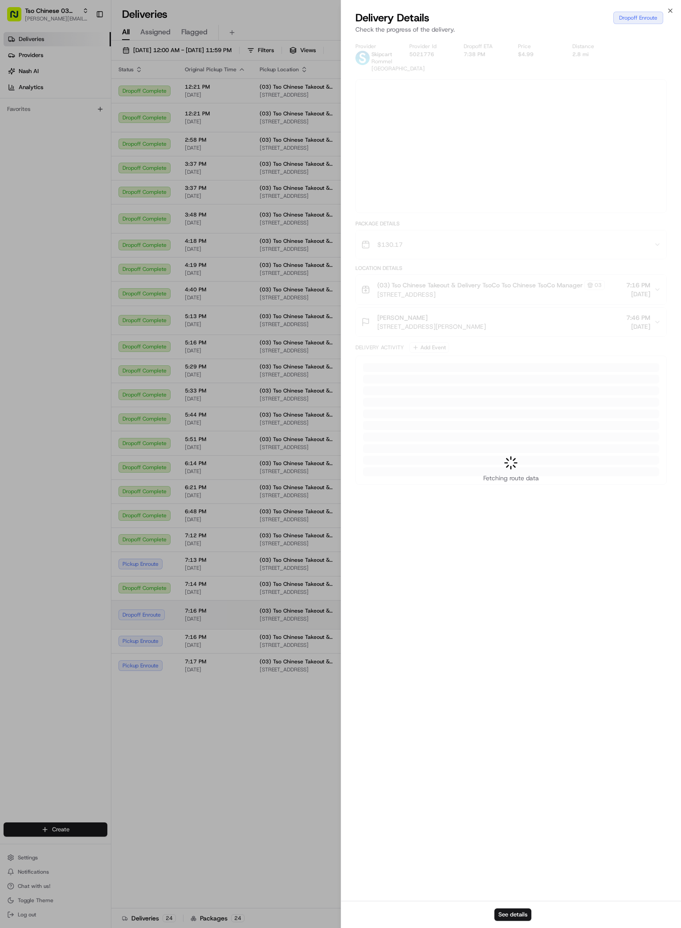
click at [447, 631] on div at bounding box center [340, 464] width 681 height 928
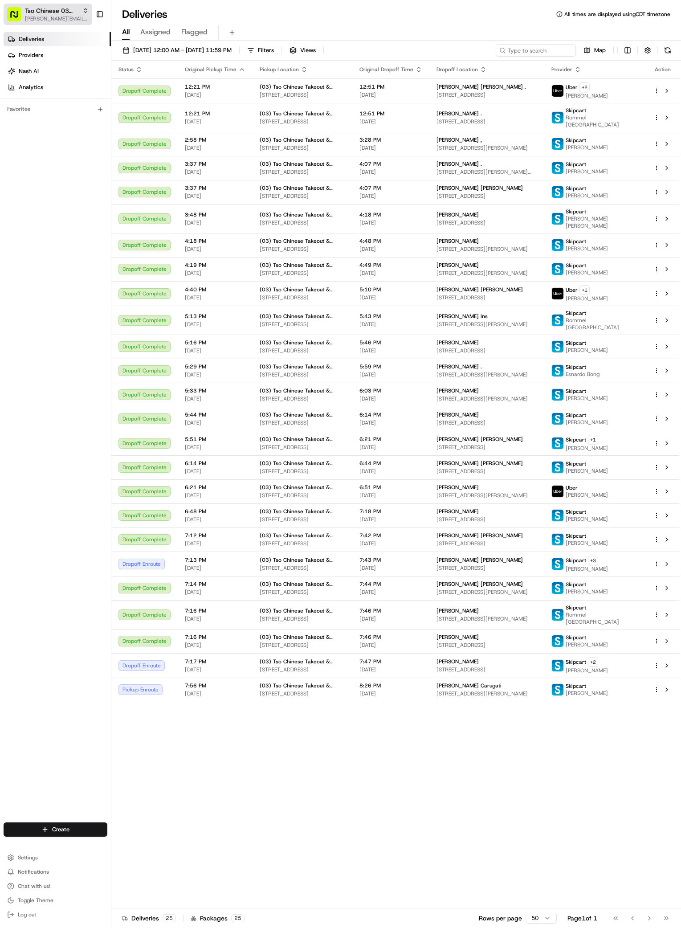
click at [81, 18] on span "[PERSON_NAME][EMAIL_ADDRESS][DOMAIN_NAME]" at bounding box center [57, 18] width 64 height 7
click at [76, 20] on span "[PERSON_NAME][EMAIL_ADDRESS][DOMAIN_NAME]" at bounding box center [57, 18] width 64 height 7
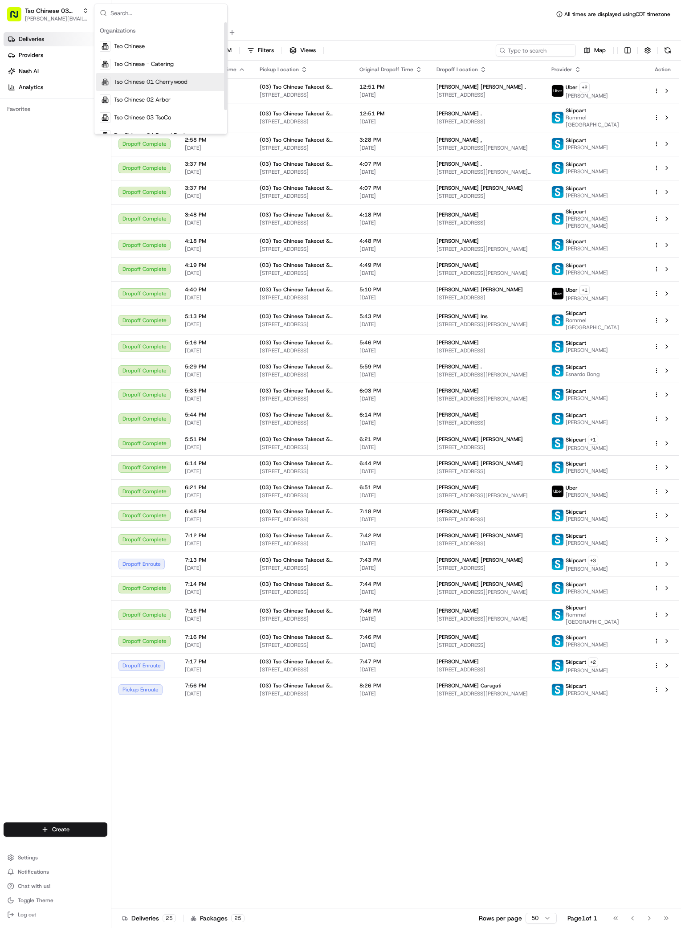
click at [160, 82] on span "Tso Chinese 01 Cherrywood" at bounding box center [150, 82] width 73 height 8
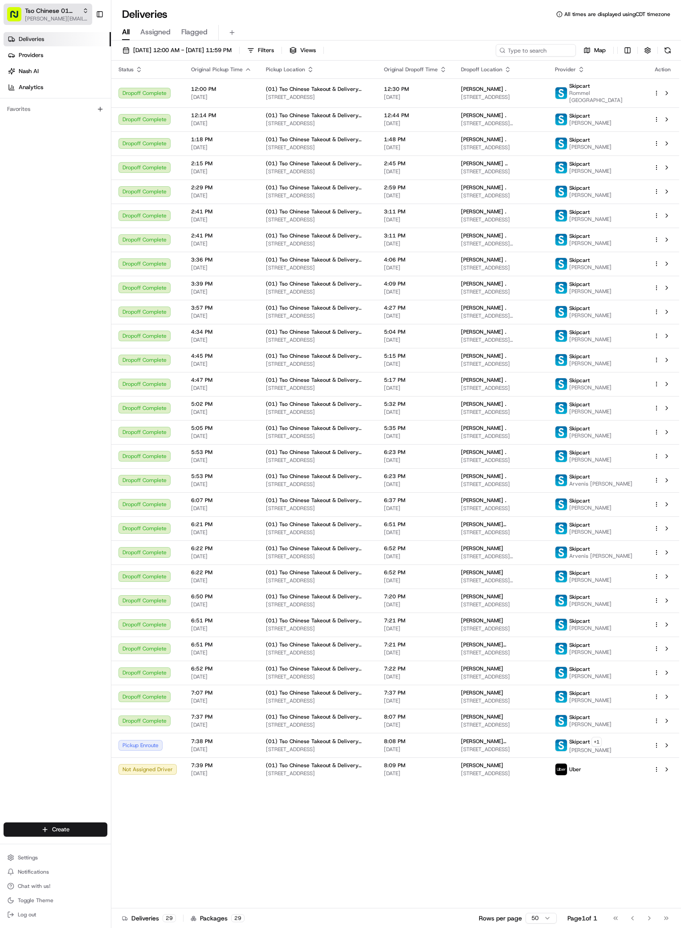
click at [77, 21] on span "[PERSON_NAME][EMAIL_ADDRESS][DOMAIN_NAME]" at bounding box center [57, 18] width 64 height 7
click at [87, 21] on span "[PERSON_NAME][EMAIL_ADDRESS][DOMAIN_NAME]" at bounding box center [57, 18] width 64 height 7
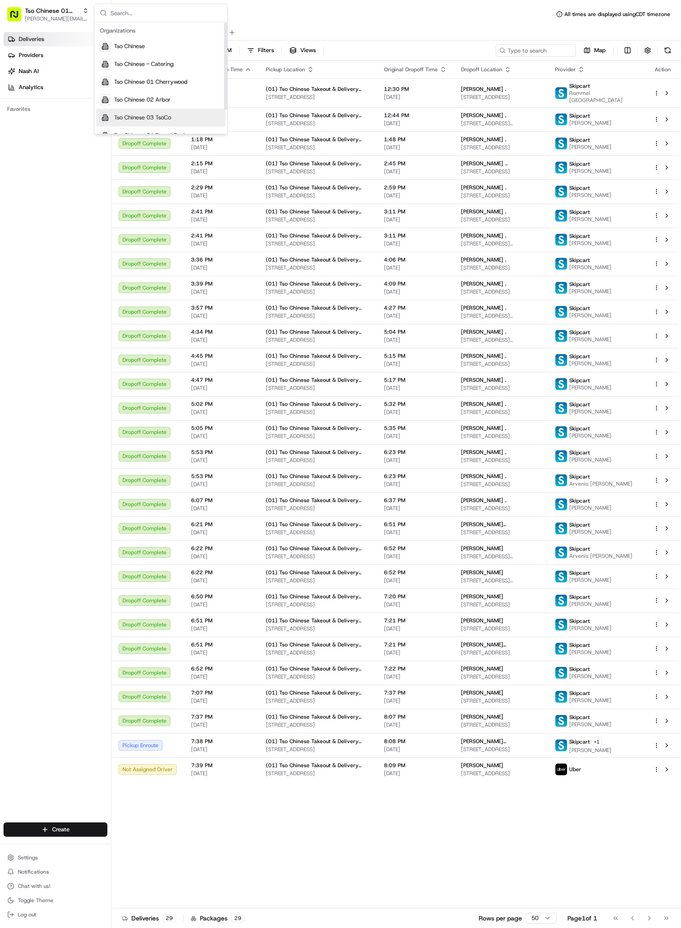
click at [155, 114] on span "Tso Chinese 03 TsoCo" at bounding box center [142, 118] width 57 height 8
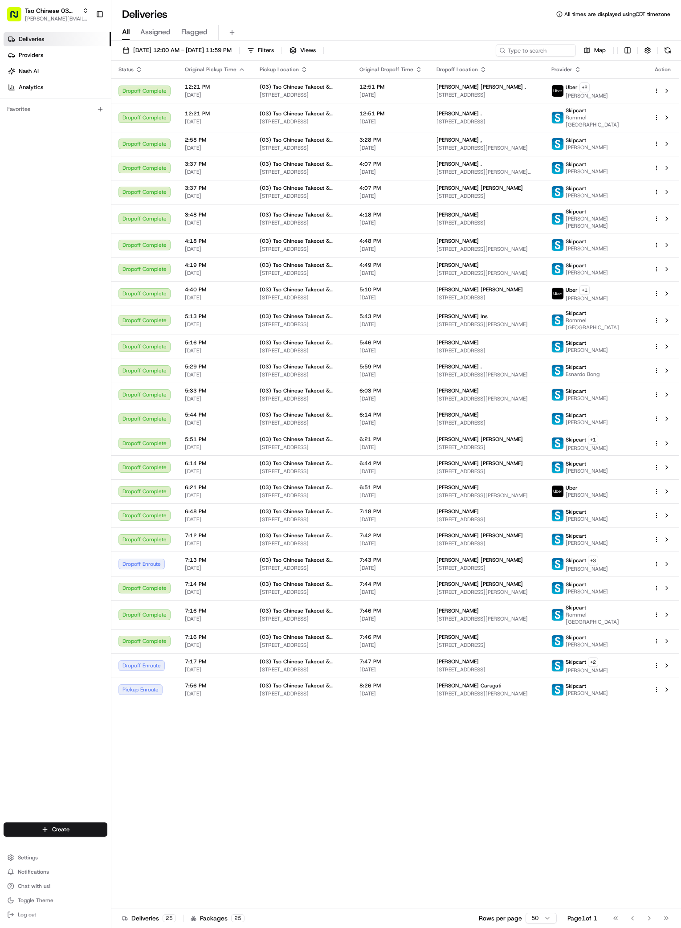
click at [620, 849] on div "Status Original Pickup Time Pickup Location Original Dropoff Time Dropoff Locat…" at bounding box center [395, 484] width 568 height 847
click at [479, 571] on span "[STREET_ADDRESS]" at bounding box center [486, 567] width 101 height 7
click at [516, 571] on span "[STREET_ADDRESS]" at bounding box center [486, 567] width 101 height 7
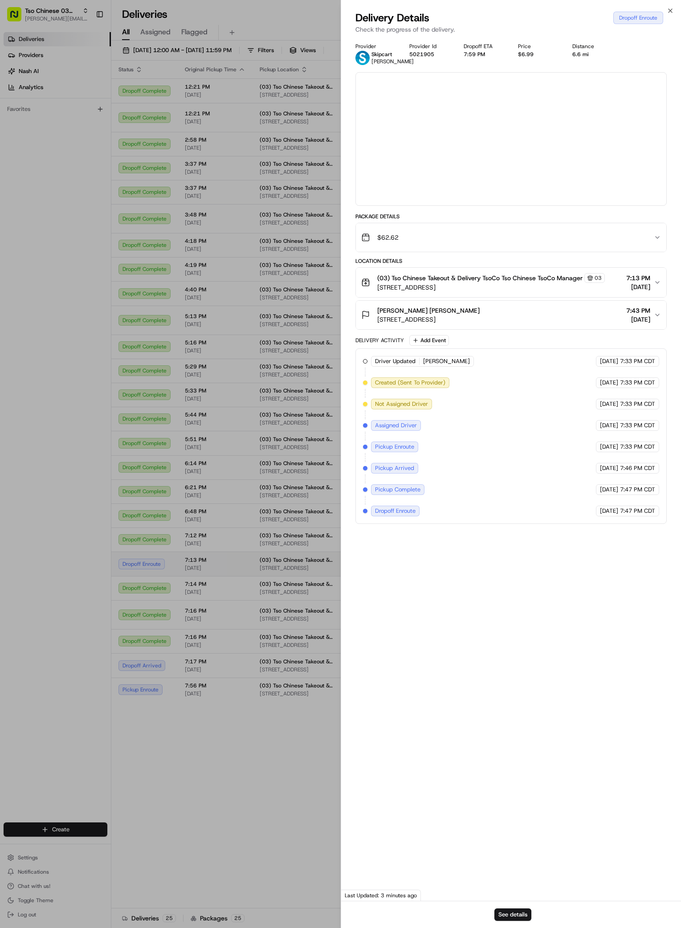
click at [516, 576] on div at bounding box center [340, 464] width 681 height 928
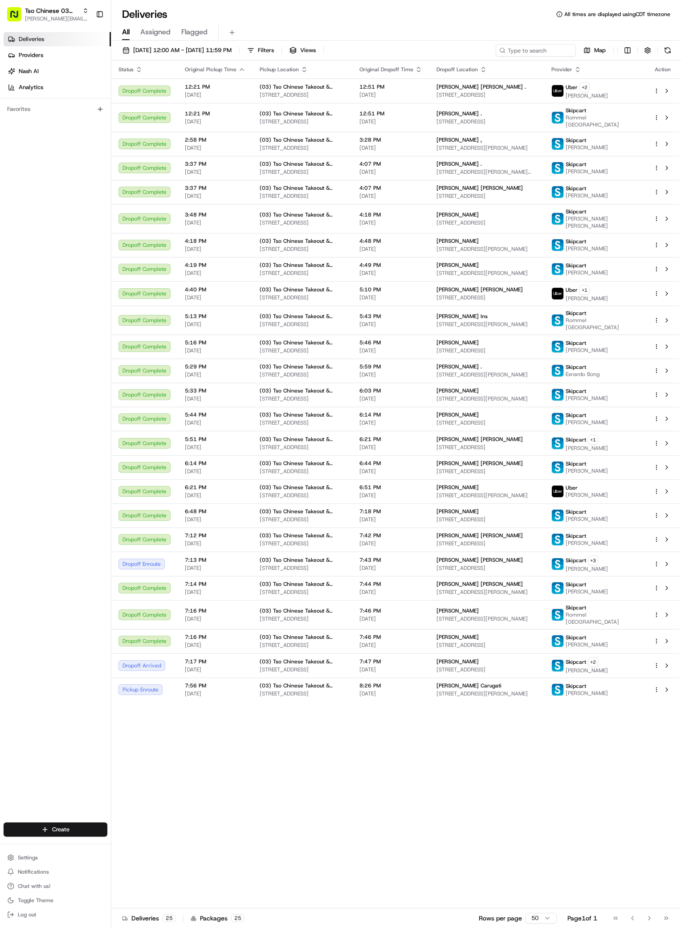
click at [179, 790] on div "Status Original Pickup Time Pickup Location Original Dropoff Time Dropoff Locat…" at bounding box center [395, 484] width 568 height 847
click at [47, 829] on html "Tso Chinese 03 TsoCo [PERSON_NAME][EMAIL_ADDRESS][DOMAIN_NAME] Toggle Sidebar D…" at bounding box center [340, 464] width 681 height 928
click at [145, 847] on link "Delivery" at bounding box center [160, 846] width 99 height 16
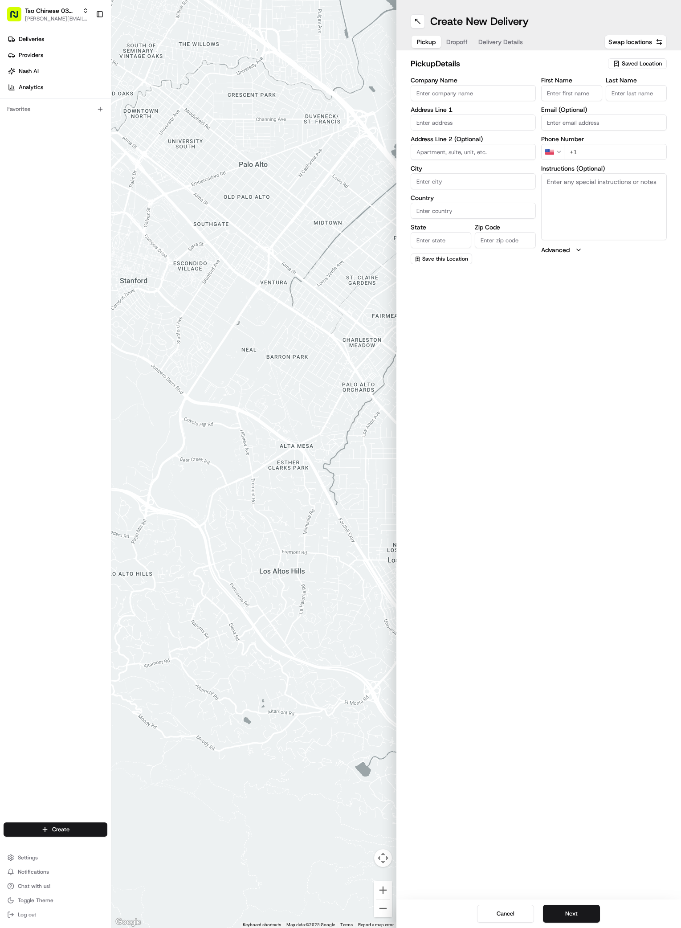
click at [638, 62] on span "Saved Location" at bounding box center [642, 64] width 40 height 8
click at [621, 99] on span "(03) Tso Chinese Takeout & Delivery TsoCo (03)" at bounding box center [622, 101] width 110 height 16
type input "(03) Tso Chinese Takeout & Delivery TsoCo"
type input "Ste F"
type input "Austin"
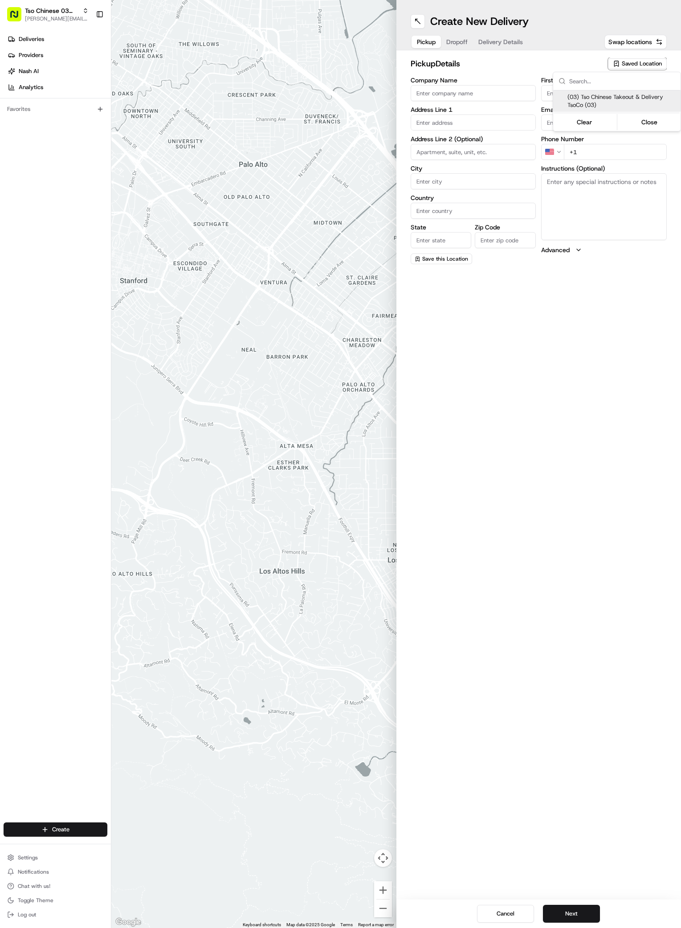
type input "US"
type input "[GEOGRAPHIC_DATA]"
type input "78704"
type input "Tso Chinese"
type input "TsoCo Manager"
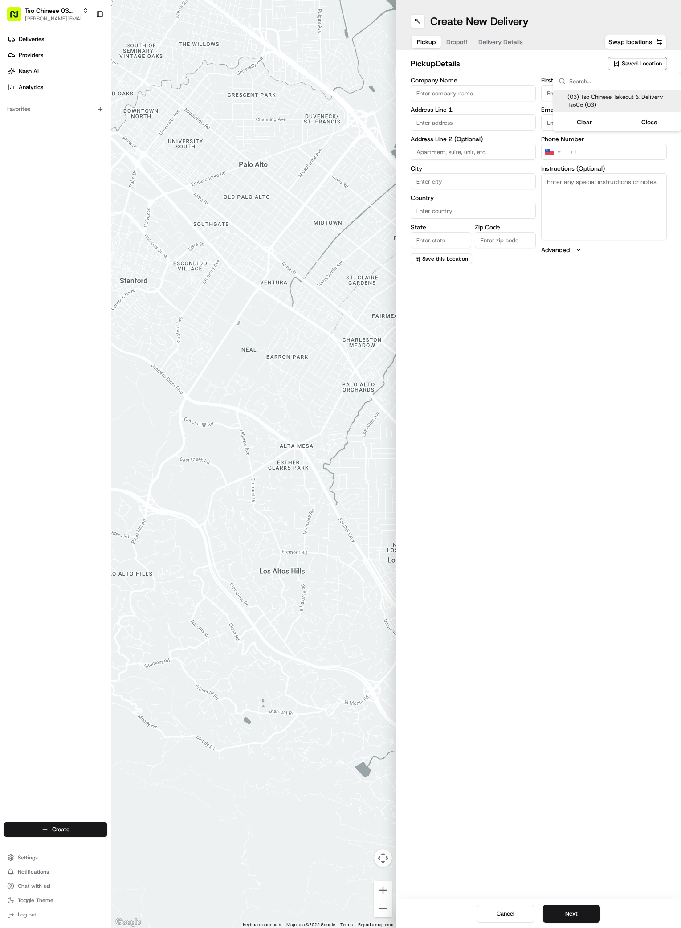
type input "tsocostore@tsochinese.com"
type input "+1 512 428 4445"
type textarea "Submit a picture displaying address & food as Proof of Delivery. Envía una foto…"
type input "2407 S Congress Ave"
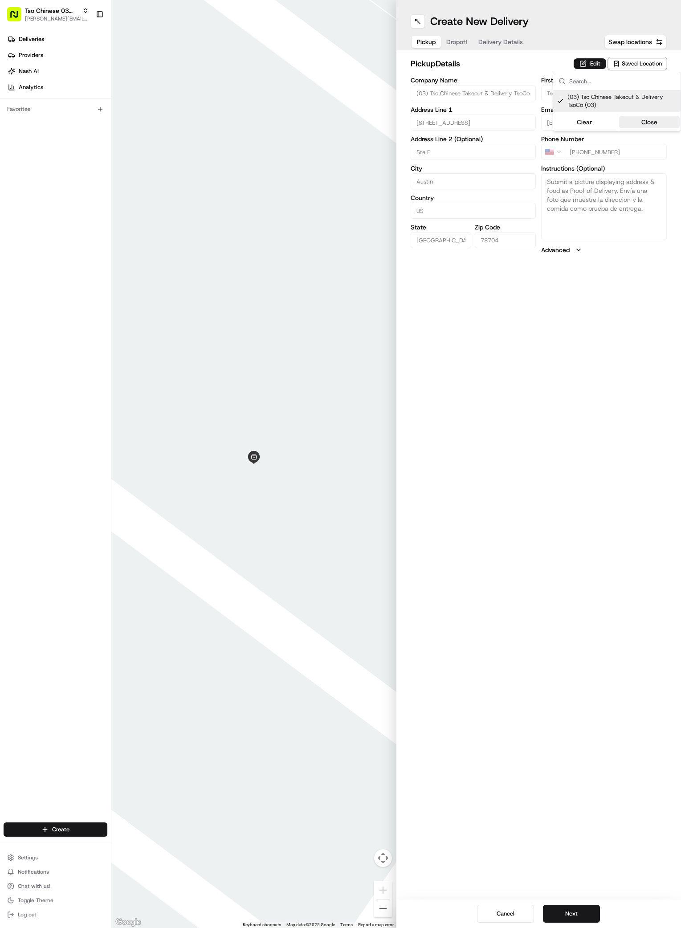
click at [640, 120] on button "Close" at bounding box center [649, 122] width 61 height 12
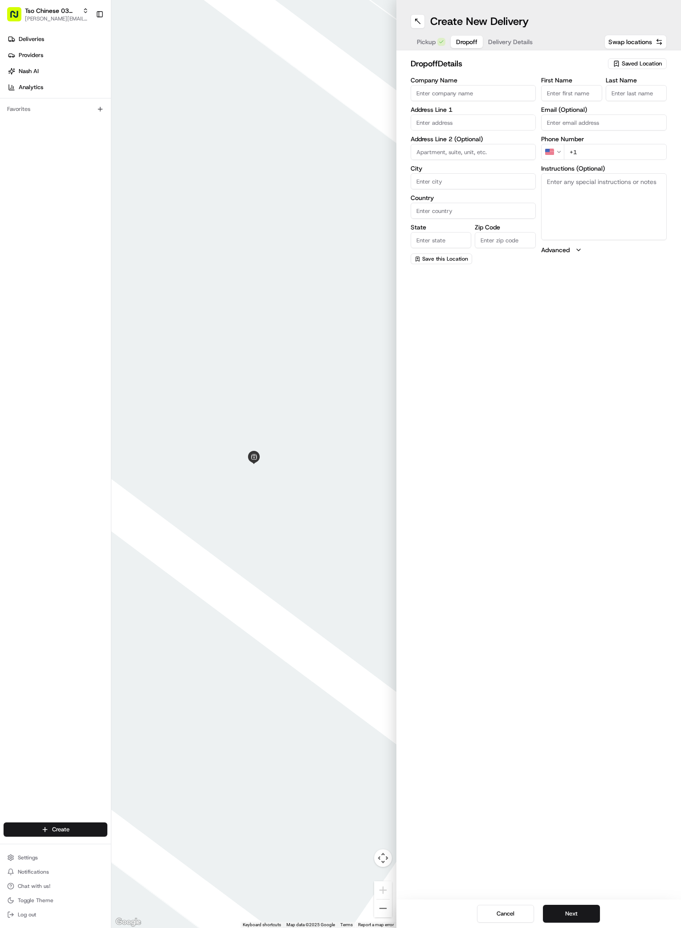
click at [457, 42] on span "Dropoff" at bounding box center [466, 41] width 21 height 9
click at [560, 90] on input "First Name" at bounding box center [571, 93] width 61 height 16
paste input "[PERSON_NAME]"
type input "[PERSON_NAME]"
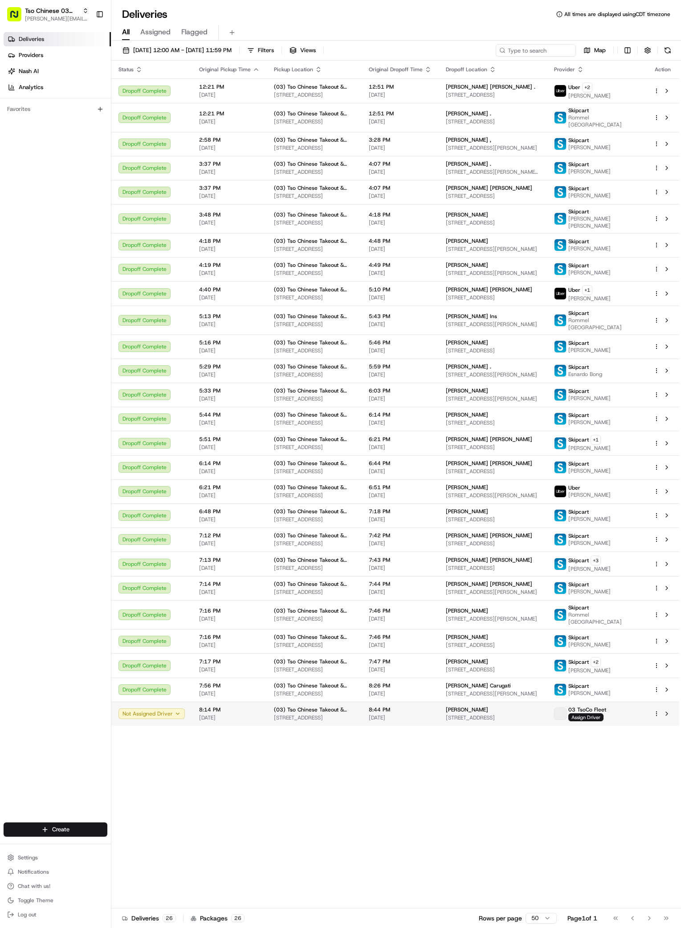
click at [657, 766] on html "Tso Chinese 03 TsoCo [PERSON_NAME][EMAIL_ADDRESS][DOMAIN_NAME] Toggle Sidebar D…" at bounding box center [340, 464] width 681 height 928
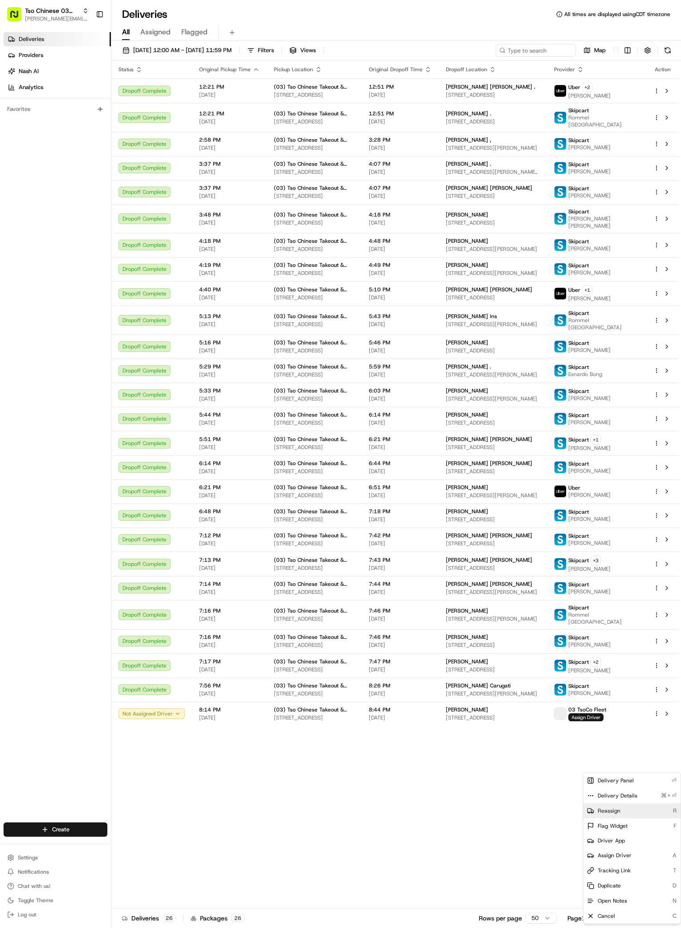
click at [612, 806] on div "Reassign R" at bounding box center [631, 810] width 97 height 15
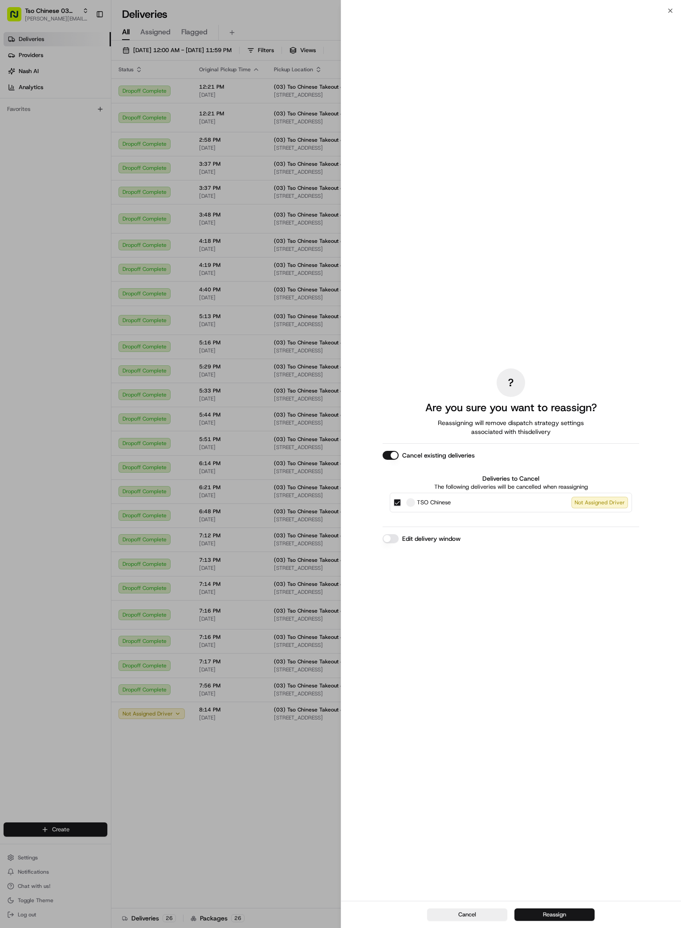
click at [549, 915] on button "Reassign" at bounding box center [554, 914] width 80 height 12
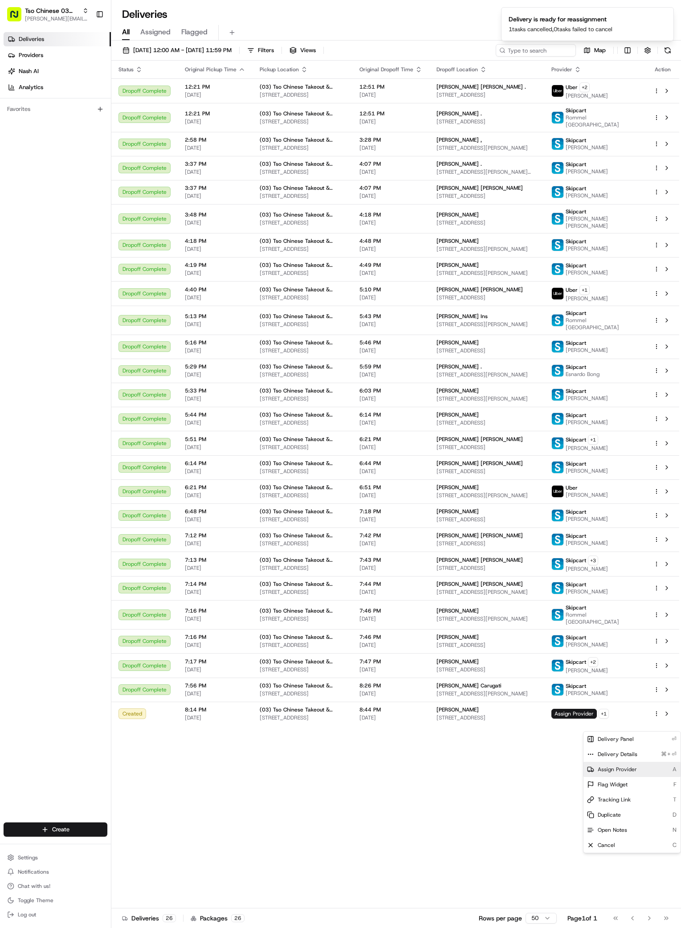
click at [632, 768] on span "Assign Provider" at bounding box center [617, 768] width 39 height 7
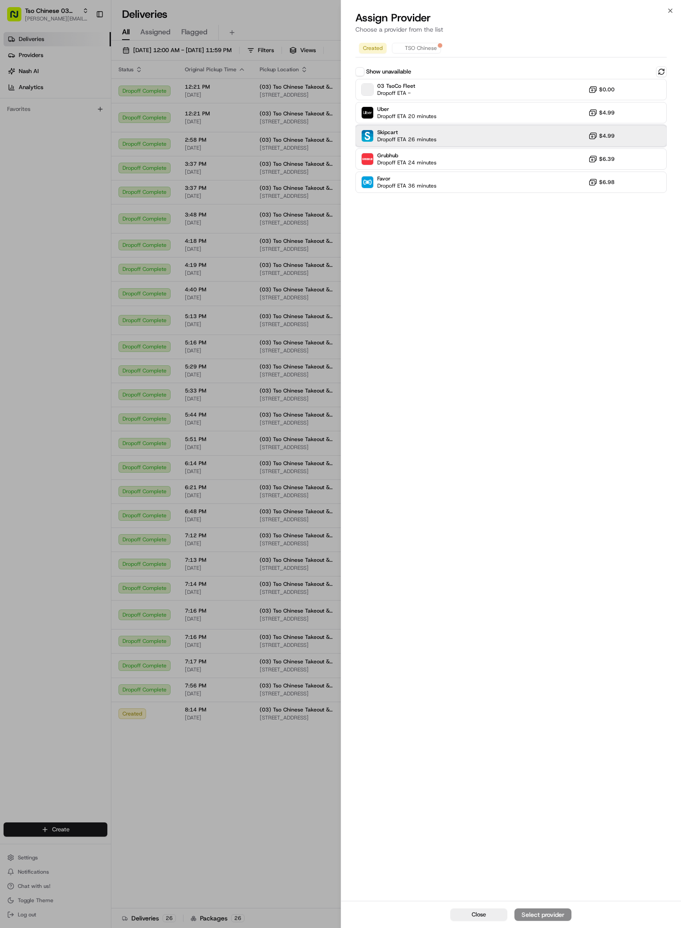
click at [427, 137] on span "Dropoff ETA 26 minutes" at bounding box center [406, 139] width 59 height 7
click at [556, 916] on div "Assign Provider" at bounding box center [543, 914] width 44 height 9
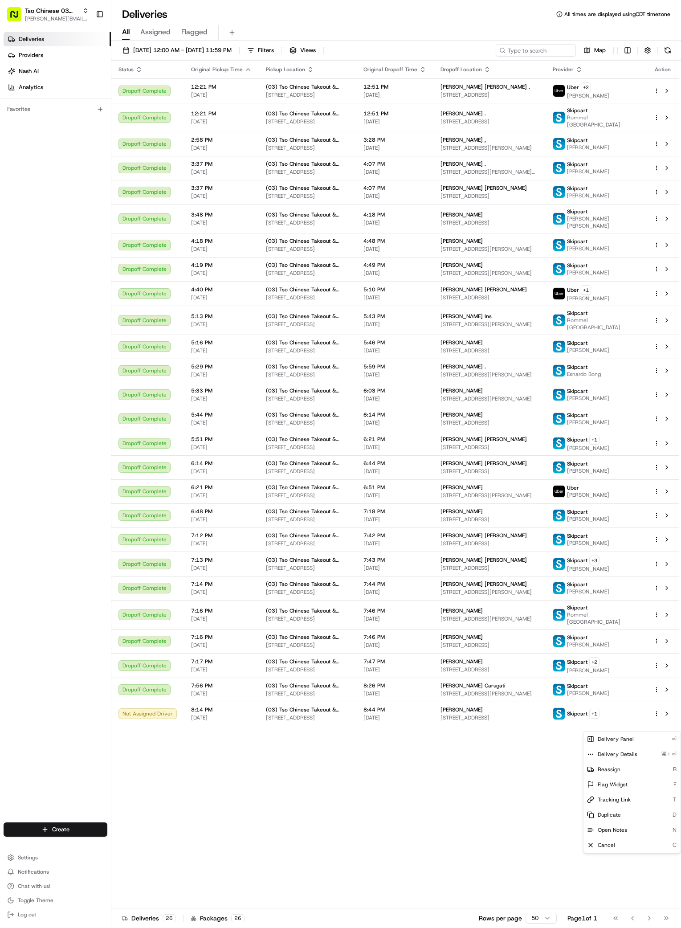
click at [336, 809] on div "Status Original Pickup Time Pickup Location Original Dropoff Time Dropoff Locat…" at bounding box center [395, 484] width 568 height 847
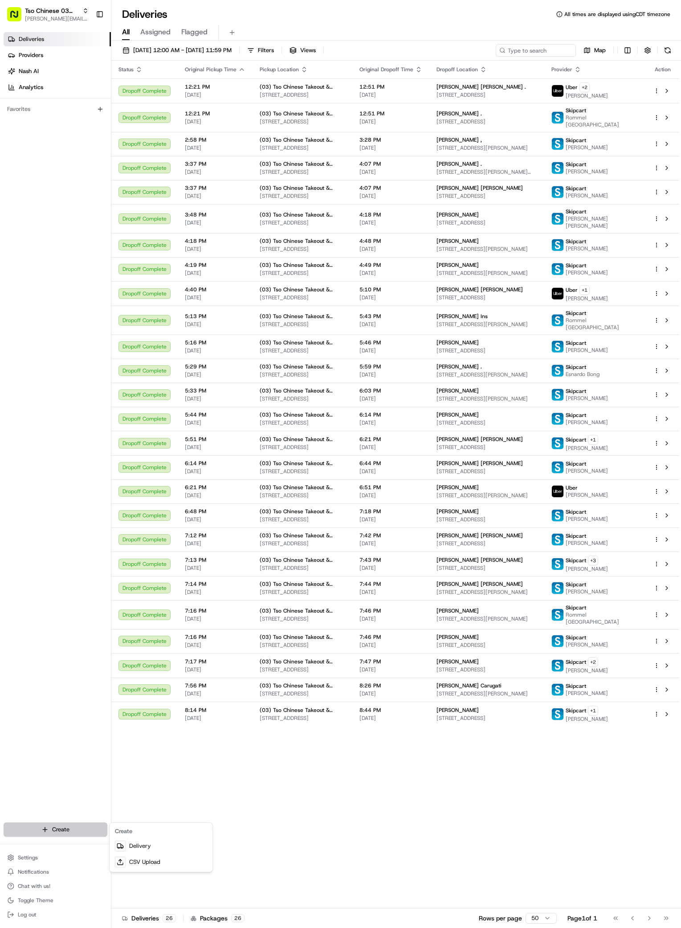
click at [45, 827] on html "Tso Chinese 03 TsoCo [PERSON_NAME][EMAIL_ADDRESS][DOMAIN_NAME] Toggle Sidebar D…" at bounding box center [340, 464] width 681 height 928
click at [136, 839] on link "Delivery" at bounding box center [160, 846] width 99 height 16
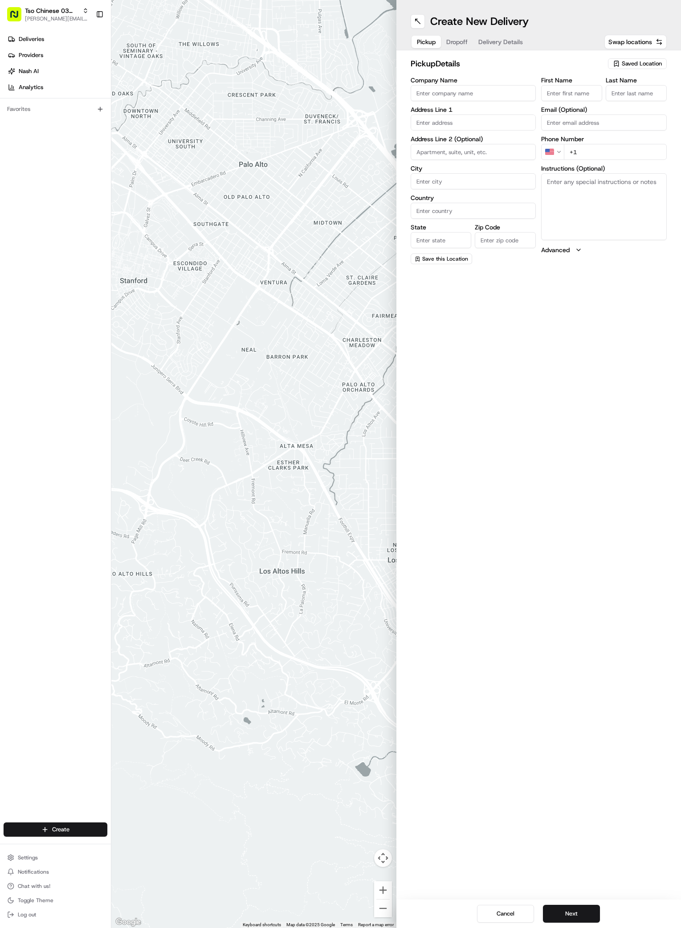
click at [650, 67] on span "Saved Location" at bounding box center [642, 64] width 40 height 8
click at [606, 96] on span "(03) Tso Chinese Takeout & Delivery TsoCo (03)" at bounding box center [622, 101] width 110 height 16
type input "(03) Tso Chinese Takeout & Delivery TsoCo"
type input "Ste F"
type input "Austin"
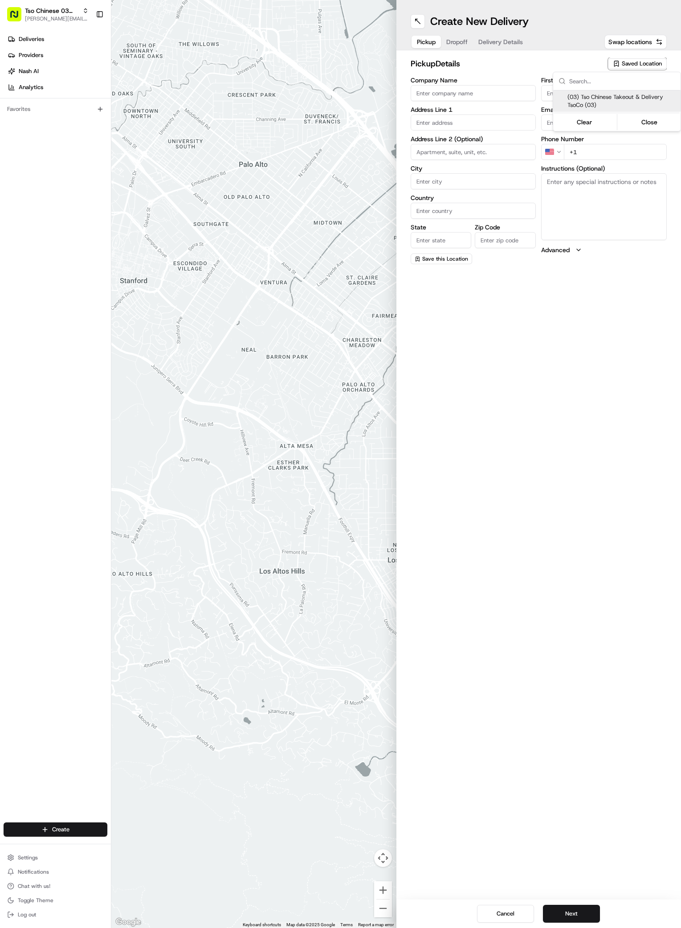
type input "US"
type input "[GEOGRAPHIC_DATA]"
type input "78704"
type input "Tso Chinese"
type input "TsoCo Manager"
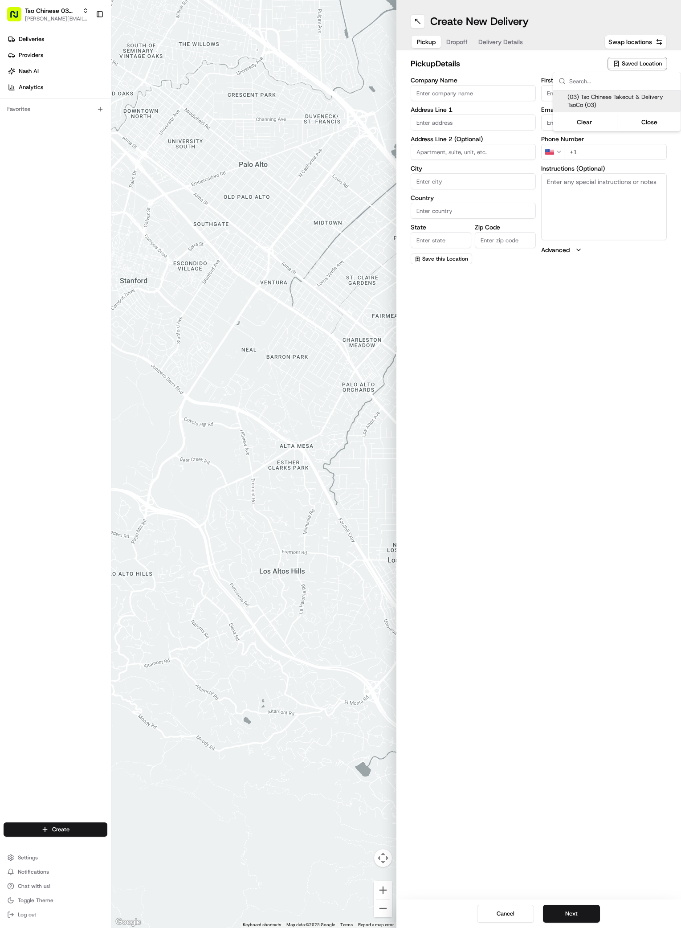
type input "[EMAIL_ADDRESS][DOMAIN_NAME]"
type input "[PHONE_NUMBER]"
type textarea "Submit a picture displaying address & food as Proof of Delivery. Envía una foto…"
type input "[STREET_ADDRESS]"
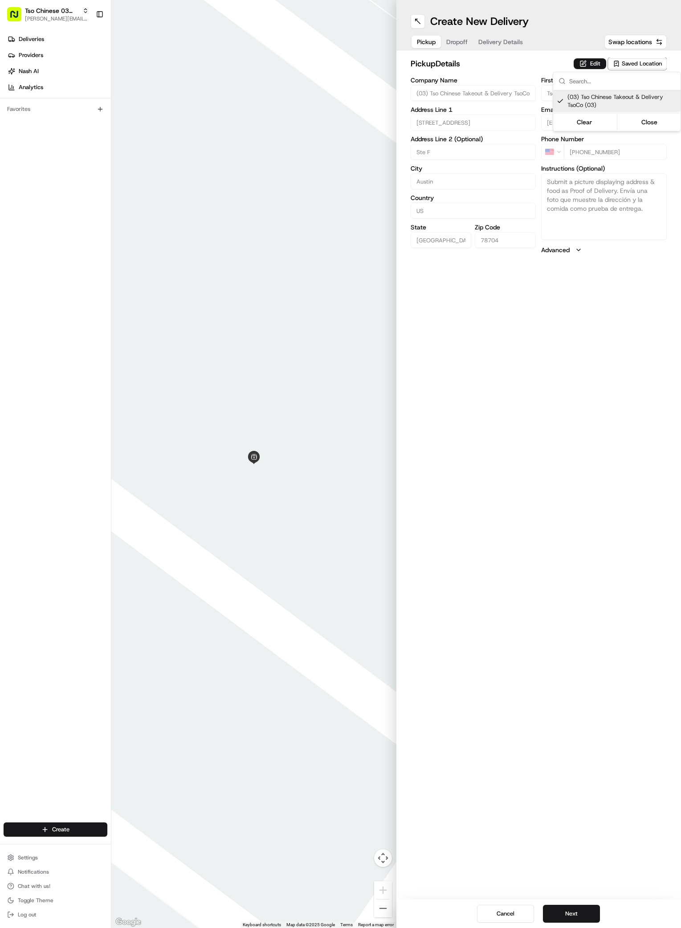
click at [555, 692] on html "Tso Chinese 03 TsoCo [PERSON_NAME][EMAIL_ADDRESS][DOMAIN_NAME] Toggle Sidebar D…" at bounding box center [340, 464] width 681 height 928
click at [576, 914] on button "Next" at bounding box center [571, 913] width 57 height 18
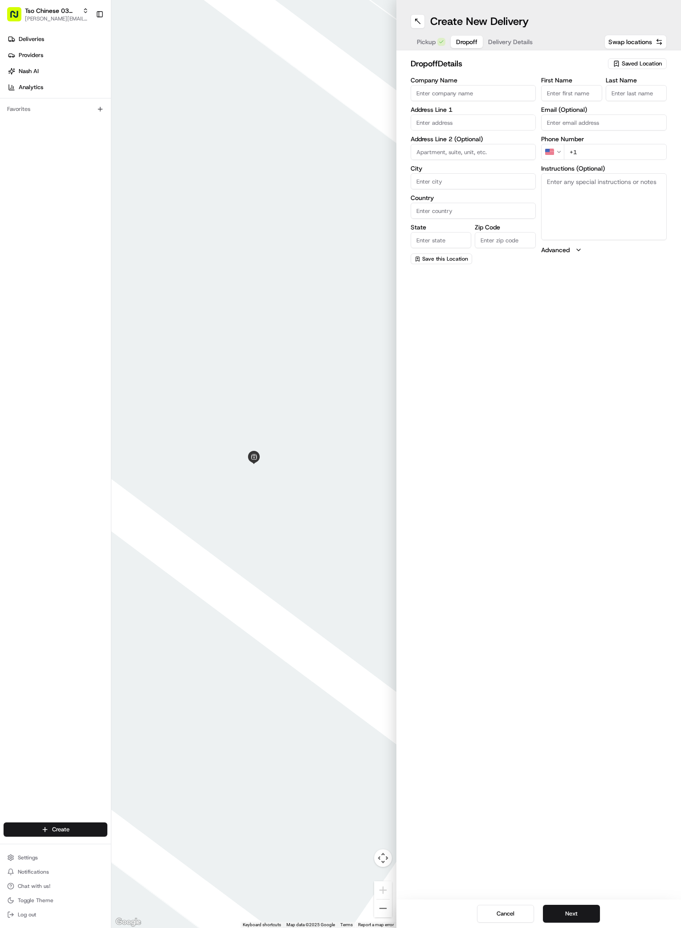
click at [575, 89] on input "First Name" at bounding box center [571, 93] width 61 height 16
paste input "[PERSON_NAME]"
type input "[PERSON_NAME]"
type input "."
paste input "[PHONE_NUMBER]"
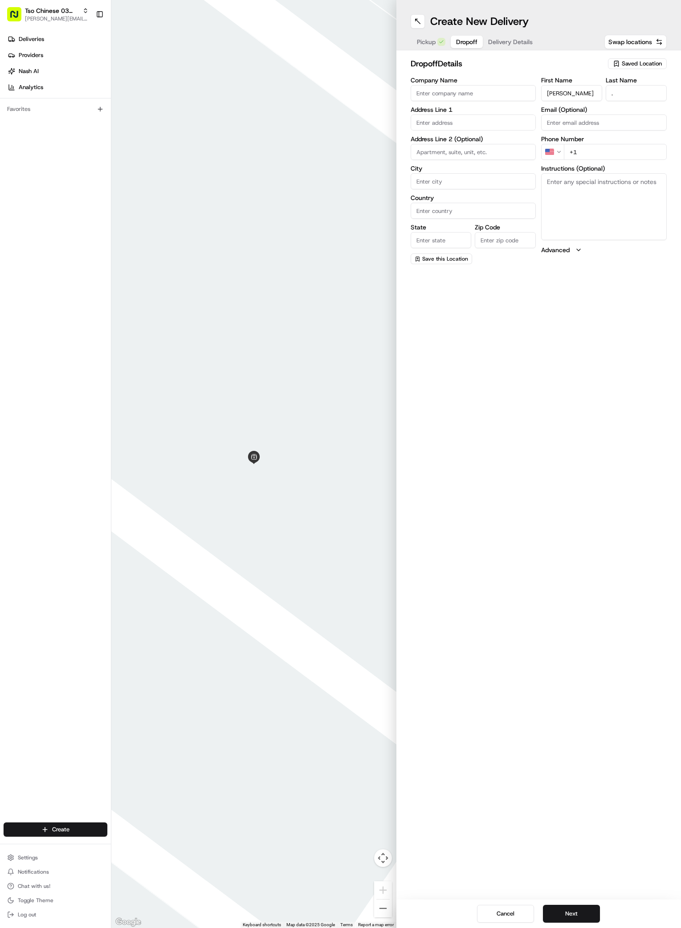
type input "[PHONE_NUMBER]"
paste input "[STREET_ADDRESS][PERSON_NAME]"
click at [451, 139] on div "[STREET_ADDRESS][PERSON_NAME]" at bounding box center [473, 144] width 121 height 21
type input "[STREET_ADDRESS][PERSON_NAME]"
type input "Austin"
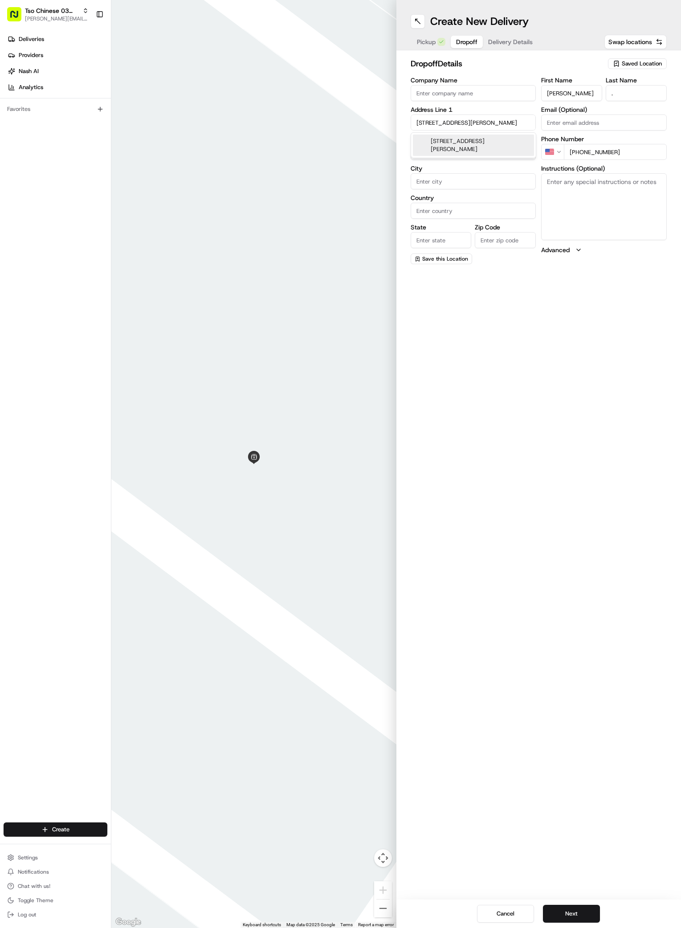
type input "[GEOGRAPHIC_DATA]"
type input "78741"
type input "[STREET_ADDRESS][PERSON_NAME]"
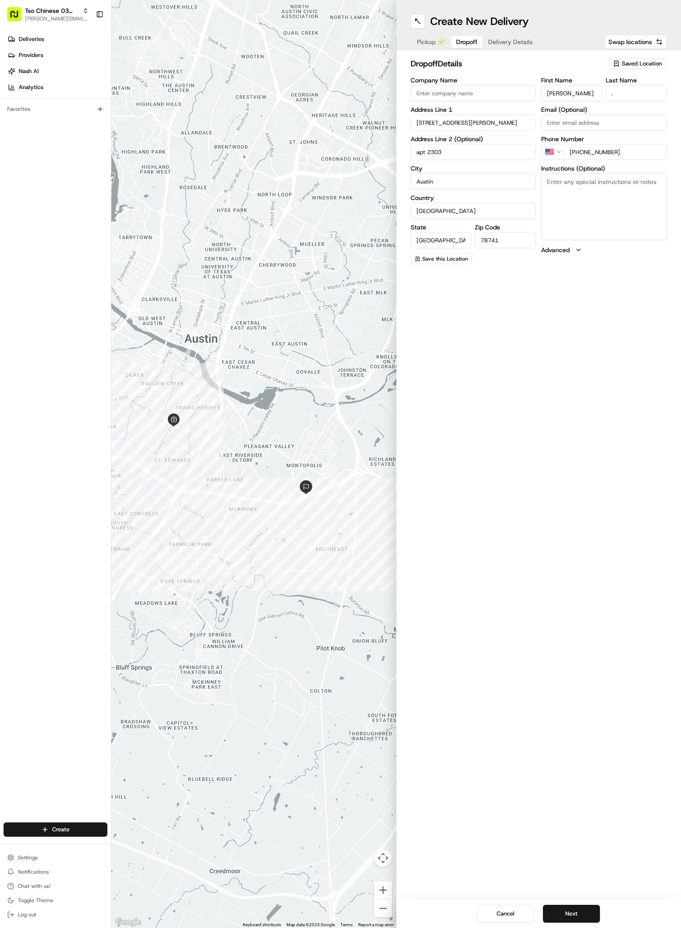
type input "apt 2303"
click at [602, 204] on textarea "Instructions (Optional)" at bounding box center [604, 206] width 126 height 67
paste textarea "Gate code is #1000 Call if you need help with anything!"
type textarea "Gate code is #1000 Call if you need help with anything!"
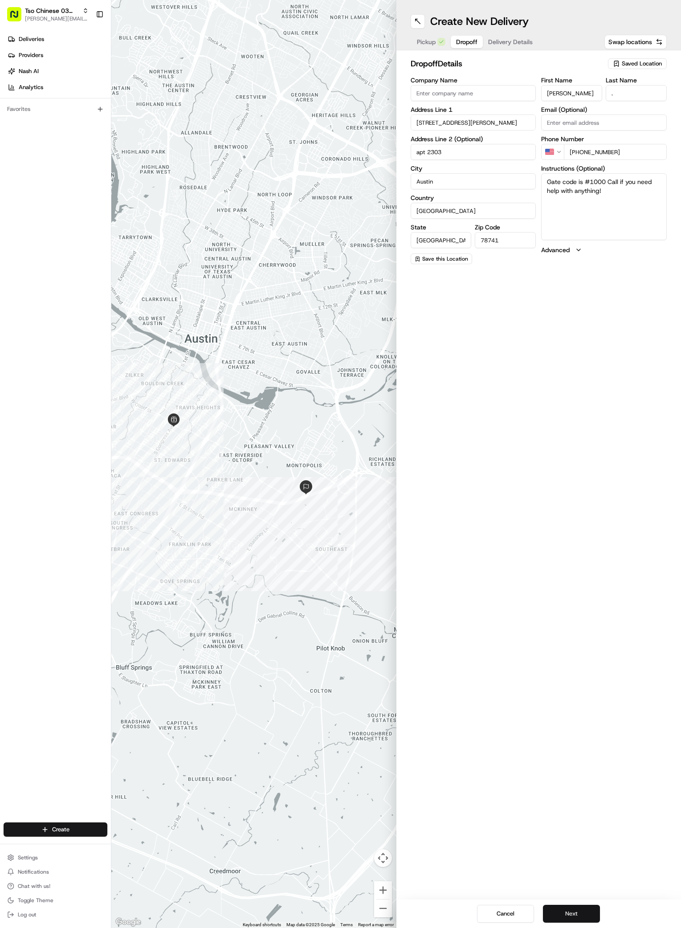
click at [579, 918] on button "Next" at bounding box center [571, 913] width 57 height 18
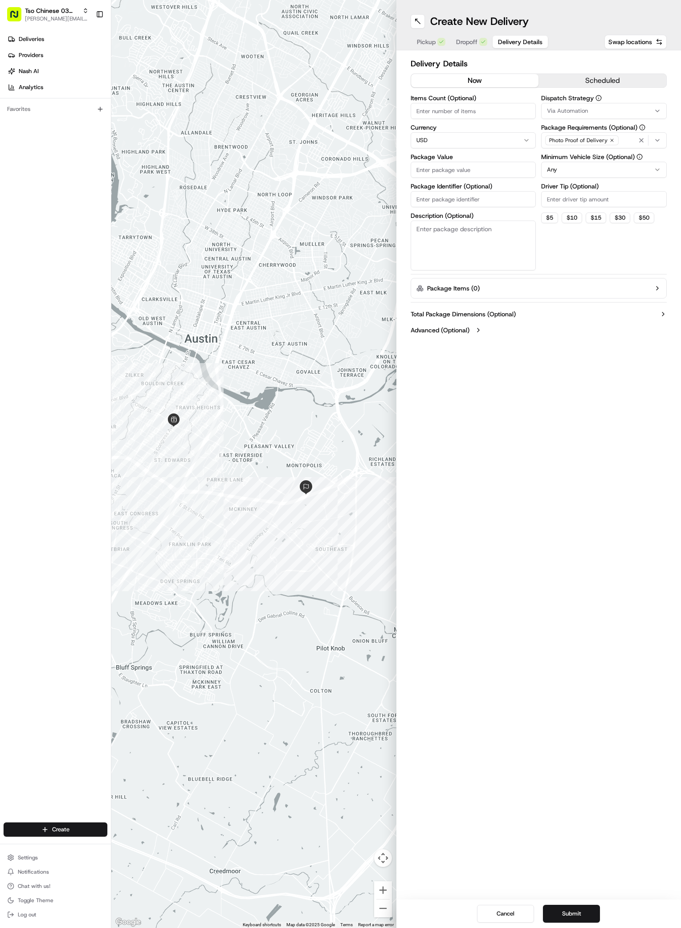
click at [656, 105] on button "Via Automation" at bounding box center [604, 111] width 126 height 16
click at [575, 158] on span "TsoCo Strategy" at bounding box center [611, 159] width 110 height 8
click at [584, 247] on html "Tso Chinese 03 TsoCo [PERSON_NAME][EMAIL_ADDRESS][DOMAIN_NAME] Toggle Sidebar D…" at bounding box center [340, 464] width 681 height 928
click at [609, 139] on icon "button" at bounding box center [611, 140] width 5 height 5
click at [608, 139] on div "Select requirements" at bounding box center [603, 140] width 121 height 8
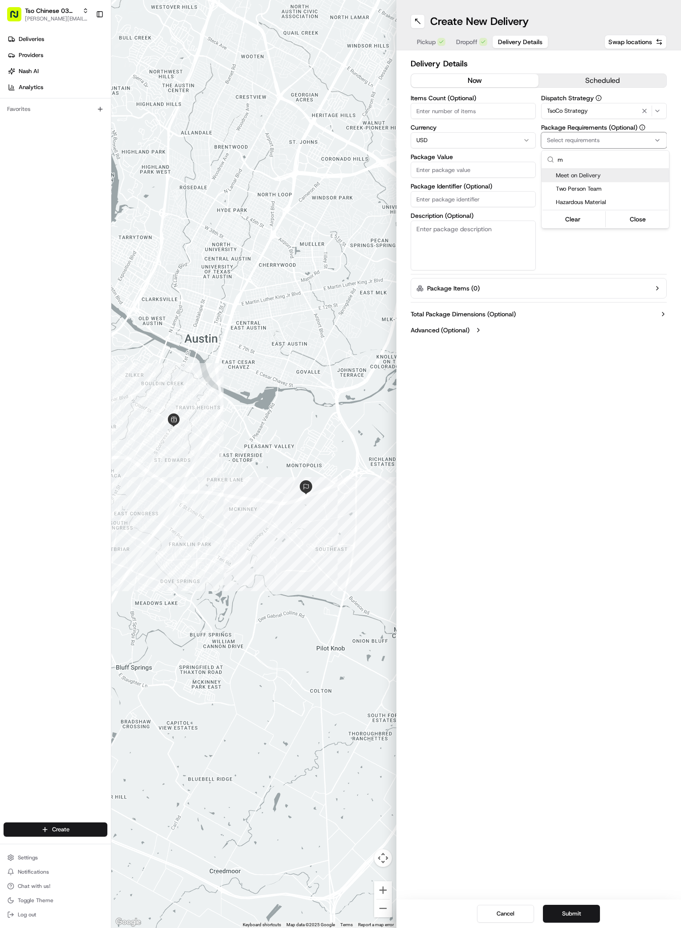
type input "m"
click at [566, 178] on span "Meet on Delivery" at bounding box center [611, 175] width 110 height 8
click at [565, 244] on html "Tso Chinese 03 TsoCo [PERSON_NAME][EMAIL_ADDRESS][DOMAIN_NAME] Toggle Sidebar D…" at bounding box center [340, 464] width 681 height 928
click at [595, 195] on input "Driver Tip (Optional)" at bounding box center [604, 199] width 126 height 16
type input "2"
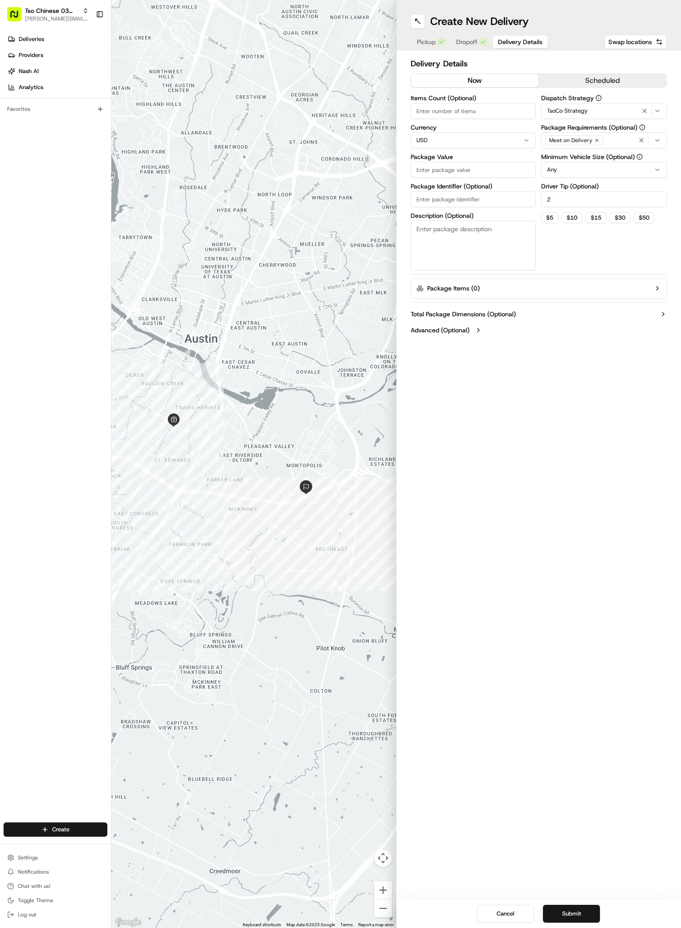
click at [458, 171] on input "Package Value" at bounding box center [474, 170] width 126 height 16
type input "36.7"
click at [475, 193] on input "Package Identifier (Optional)" at bounding box center [474, 199] width 126 height 16
click at [477, 203] on input "Package Identifier (Optional)" at bounding box center [474, 199] width 126 height 16
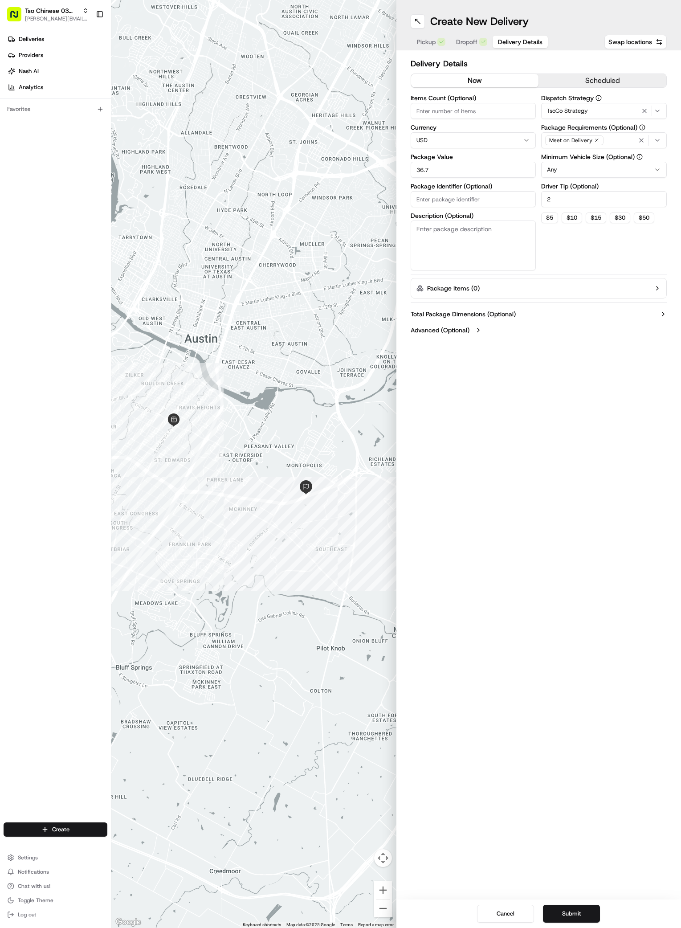
paste input "#M6KF4NO"
type input "#M6KF4NO"
click at [570, 908] on button "Submit" at bounding box center [571, 913] width 57 height 18
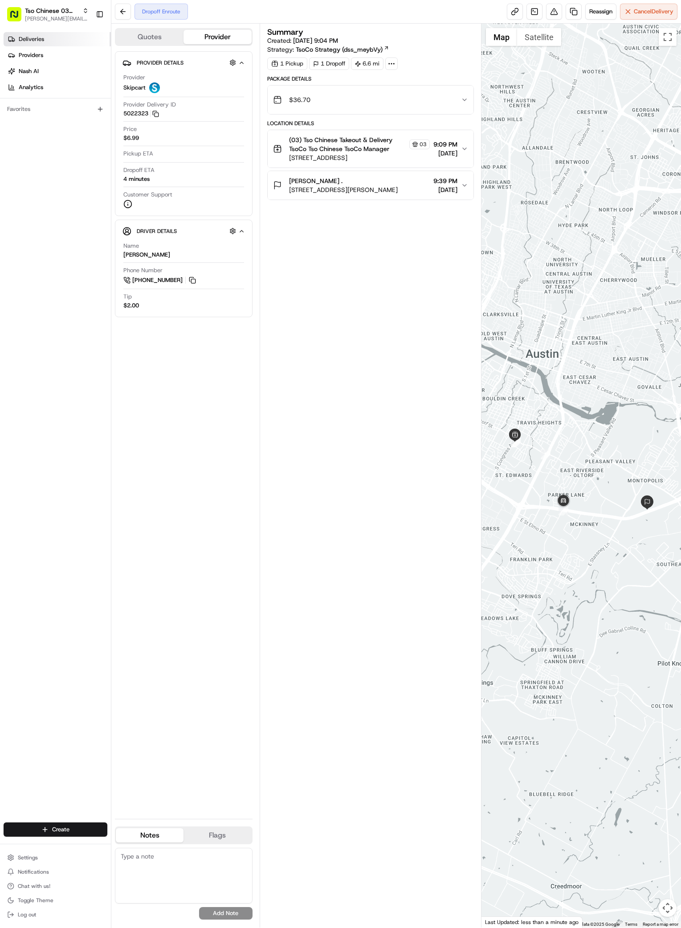
click at [30, 44] on link "Deliveries" at bounding box center [57, 39] width 107 height 14
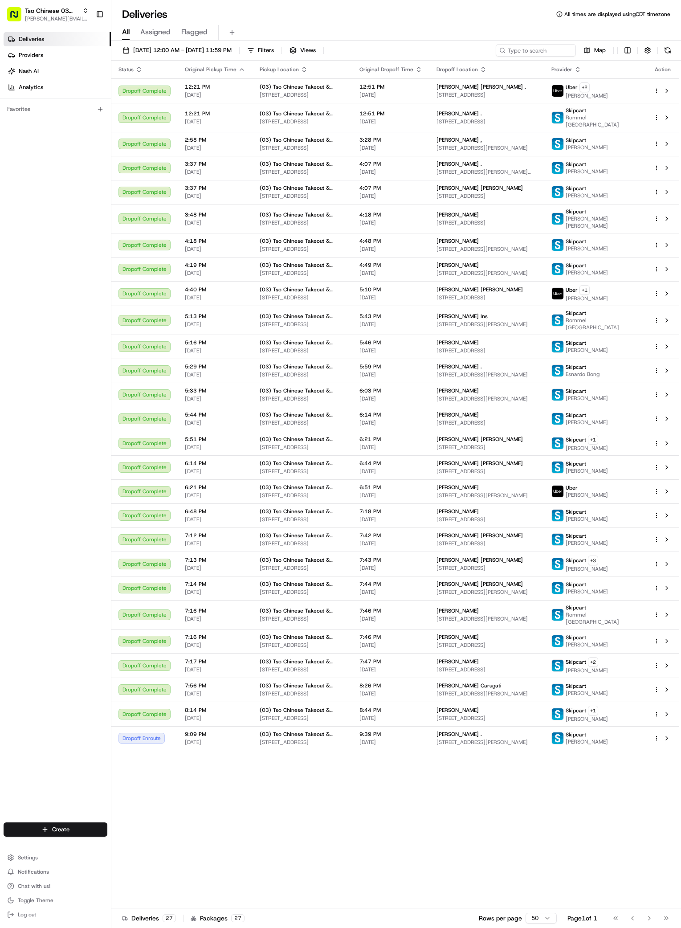
click at [312, 843] on div "Status Original Pickup Time Pickup Location Original Dropoff Time Dropoff Locat…" at bounding box center [395, 484] width 568 height 847
click at [73, 834] on html "Tso Chinese 03 TsoCo [PERSON_NAME][EMAIL_ADDRESS][DOMAIN_NAME] Toggle Sidebar D…" at bounding box center [340, 464] width 681 height 928
click at [137, 841] on link "Delivery" at bounding box center [160, 846] width 99 height 16
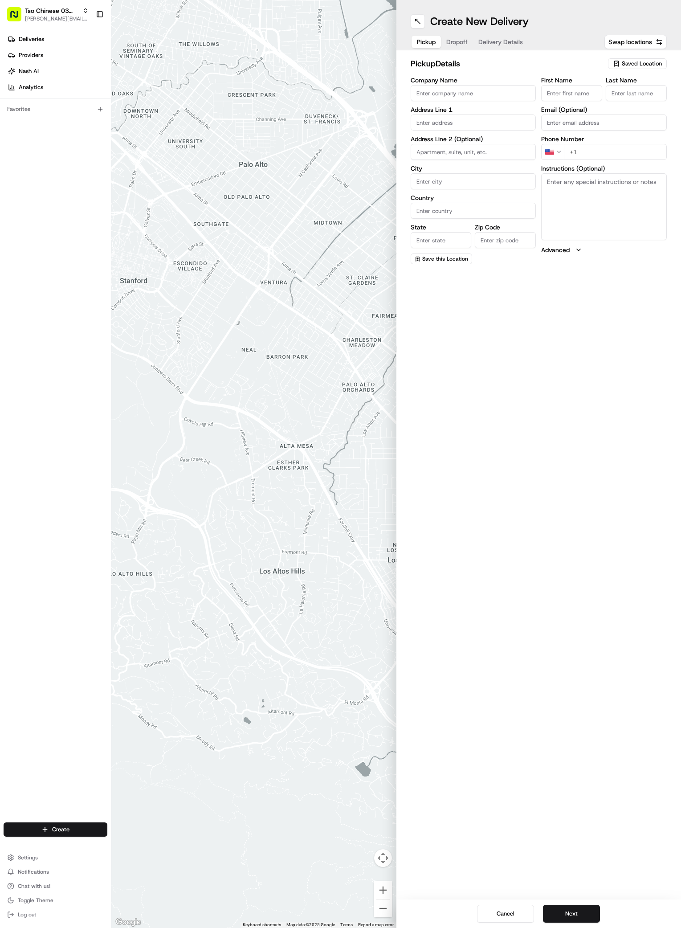
click at [650, 62] on span "Saved Location" at bounding box center [642, 64] width 40 height 8
click at [594, 100] on span "(03) Tso Chinese Takeout & Delivery TsoCo (03)" at bounding box center [622, 101] width 110 height 16
type input "(03) Tso Chinese Takeout & Delivery TsoCo"
type input "Ste F"
type input "Austin"
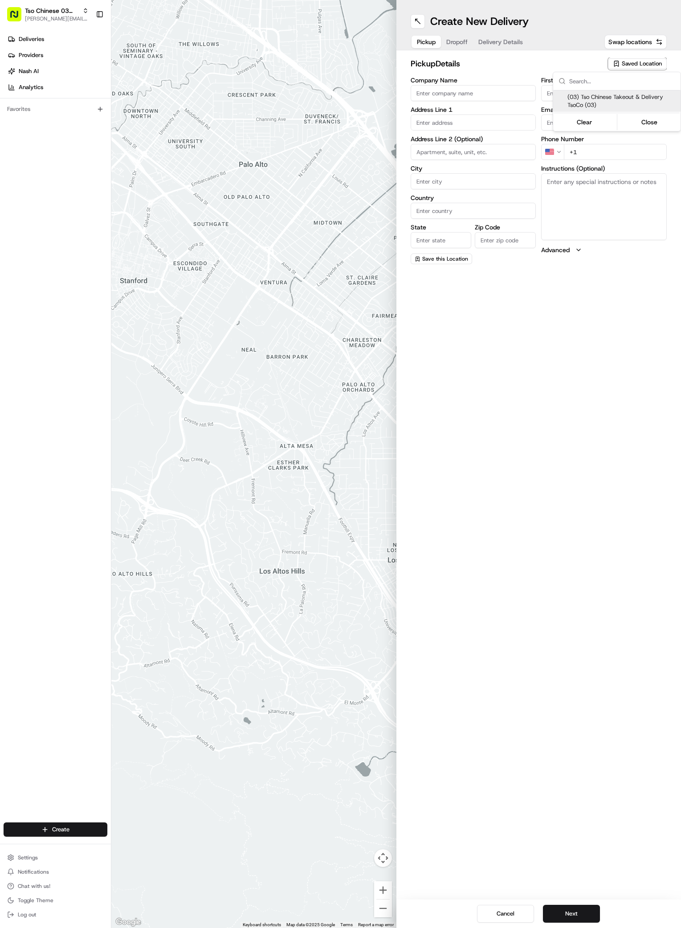
type input "US"
type input "TX"
type input "78704"
type input "Tso Chinese"
type input "TsoCo Manager"
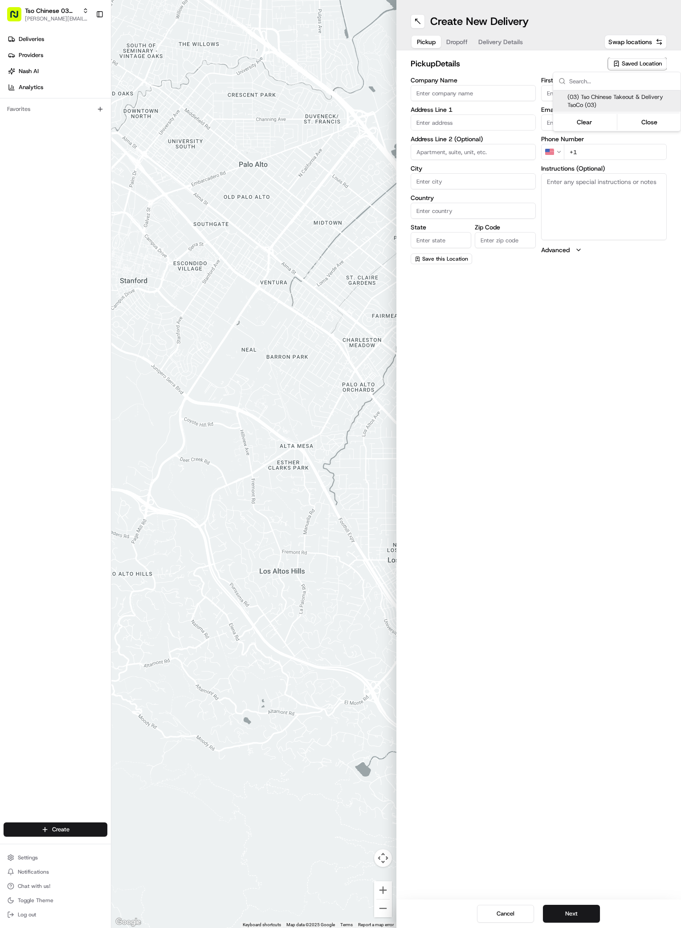
type input "tsocostore@tsochinese.com"
type input "+1 512 428 4445"
type textarea "Submit a picture displaying address & food as Proof of Delivery. Envía una foto…"
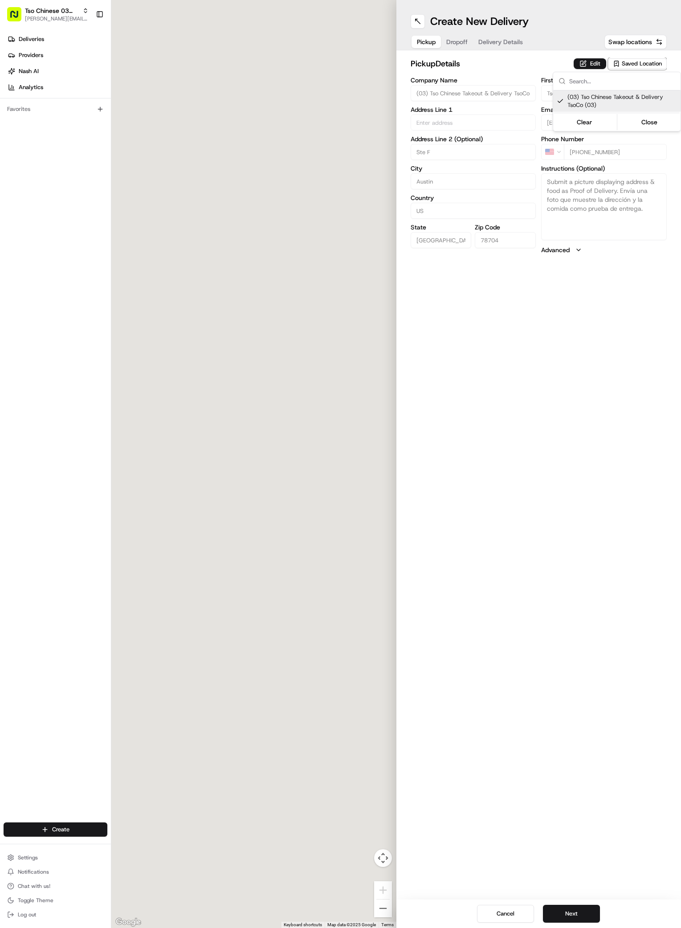
type input "2407 S Congress Ave"
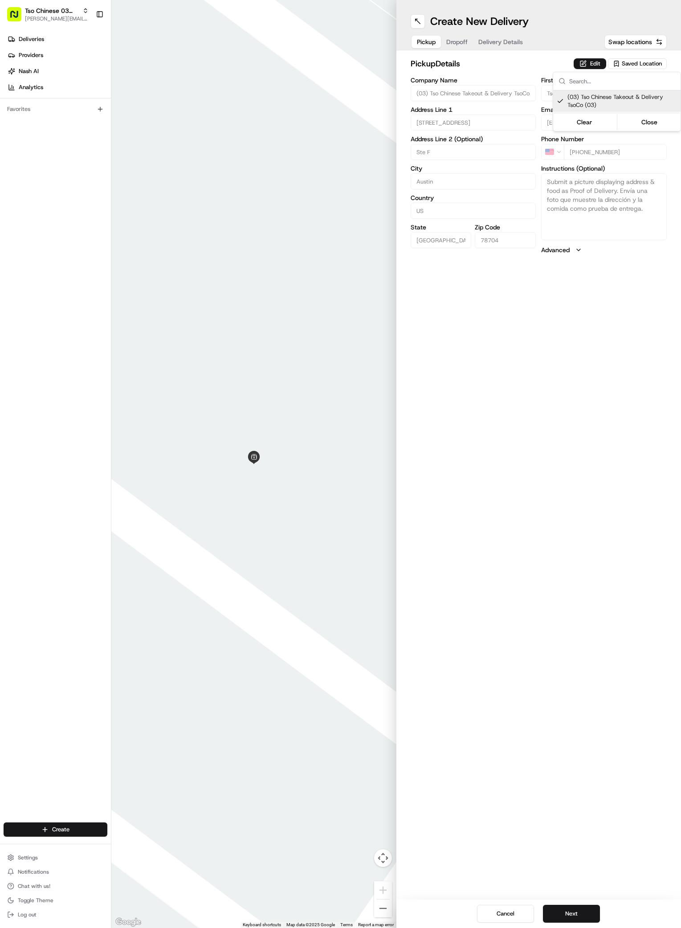
click at [540, 651] on html "Tso Chinese 03 TsoCo antonia@tsochinese.com Toggle Sidebar Deliveries Providers…" at bounding box center [340, 464] width 681 height 928
click at [574, 918] on button "Next" at bounding box center [571, 913] width 57 height 18
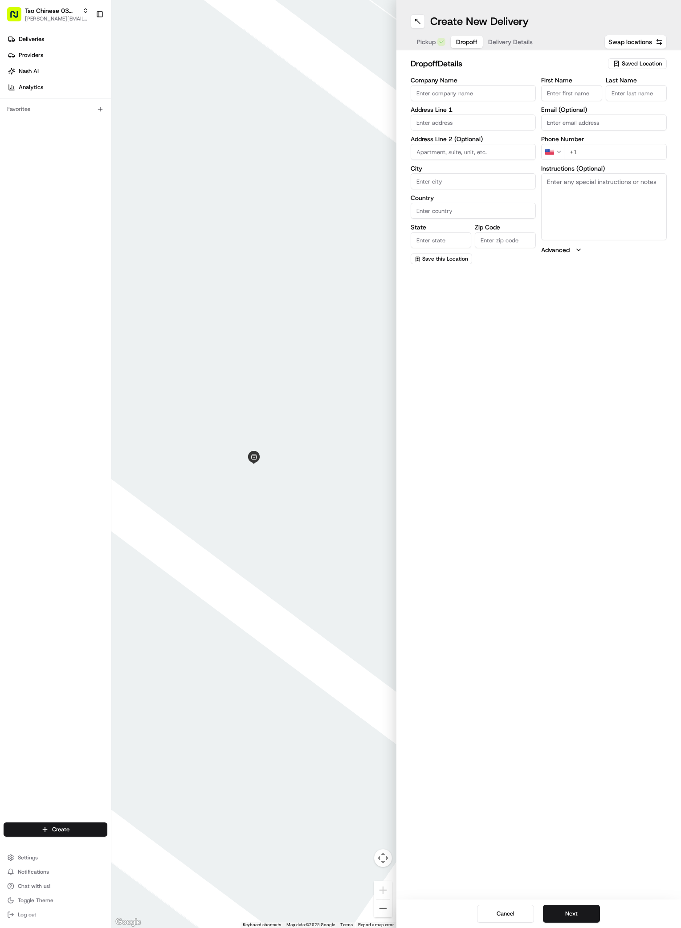
paste input "Diana Molina"
type input "Diana Molina"
type input "."
paste input "512 799 4830"
type input "+1 512 799 4830"
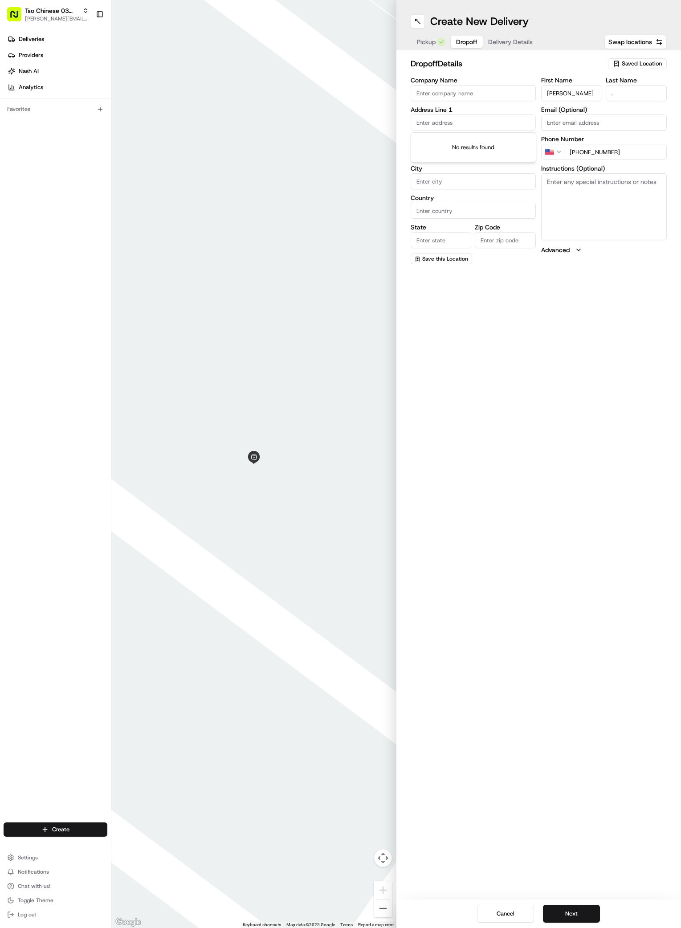
paste input "2215 Post Rd"
click at [444, 138] on div "2215 Post Rd, Austin, TX" at bounding box center [473, 140] width 121 height 13
type input "2215 Post Rd, Austin, TX 78704, USA"
type input "Austin"
type input "United States"
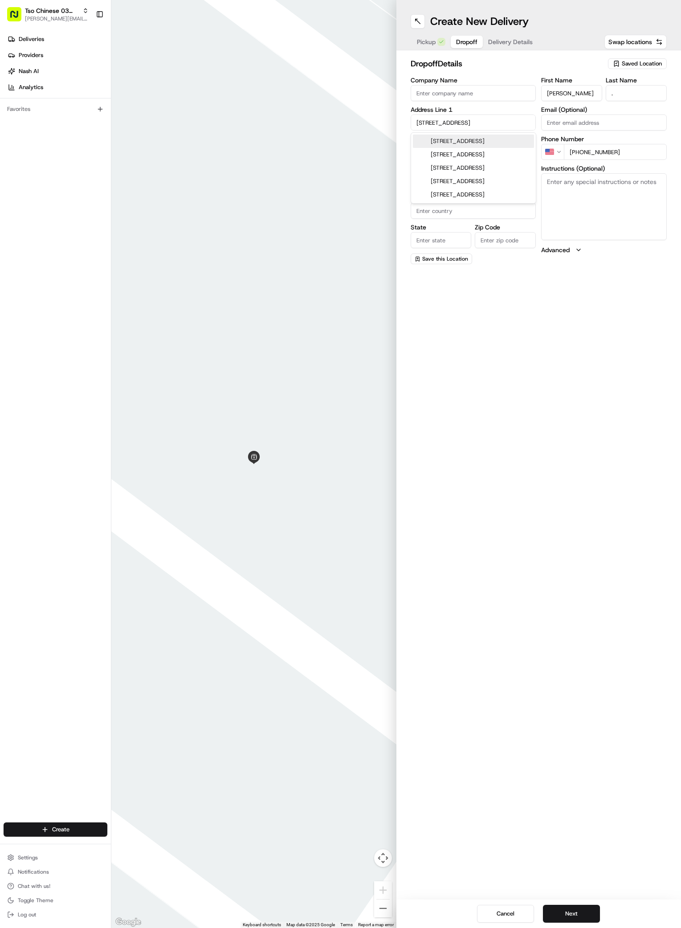
type input "TX"
type input "78704"
type input "2215 Post Road"
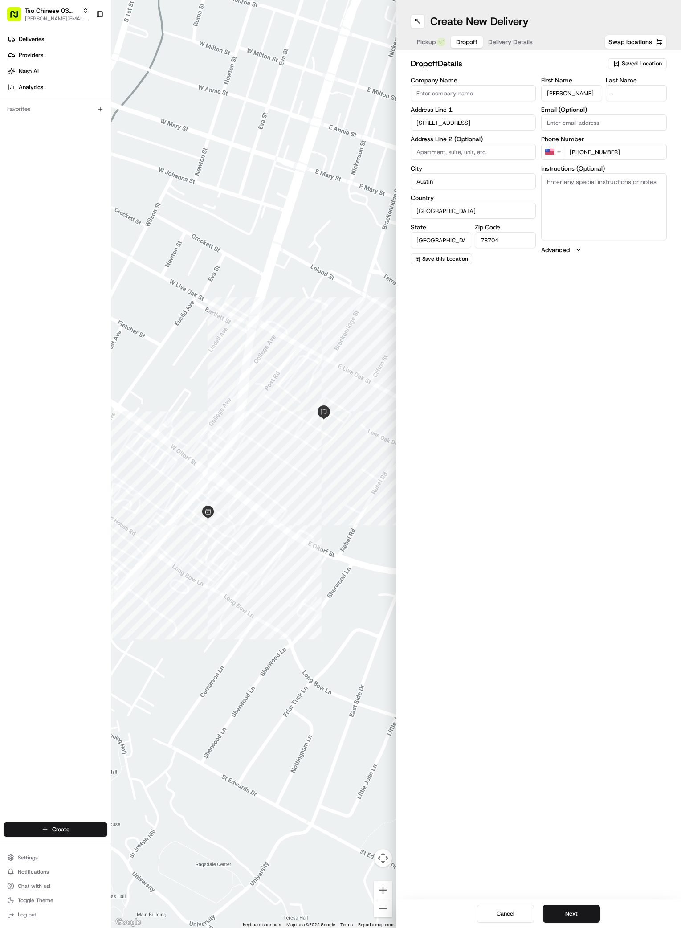
click at [609, 214] on textarea "Instructions (Optional)" at bounding box center [604, 206] width 126 height 67
paste textarea "Travis Oaks gate code 6418#. Upon entering, go straight and make a left turn at…"
drag, startPoint x: 591, startPoint y: 228, endPoint x: 637, endPoint y: 179, distance: 66.5
click at [637, 179] on textarea "Travis Oaks gate code 6418#. Upon entering, go straight and make a left turn at…" at bounding box center [604, 206] width 126 height 67
click at [646, 198] on textarea "Travis Oaks gate code 6418#. . Apt 2087 is on the second story." at bounding box center [604, 206] width 126 height 67
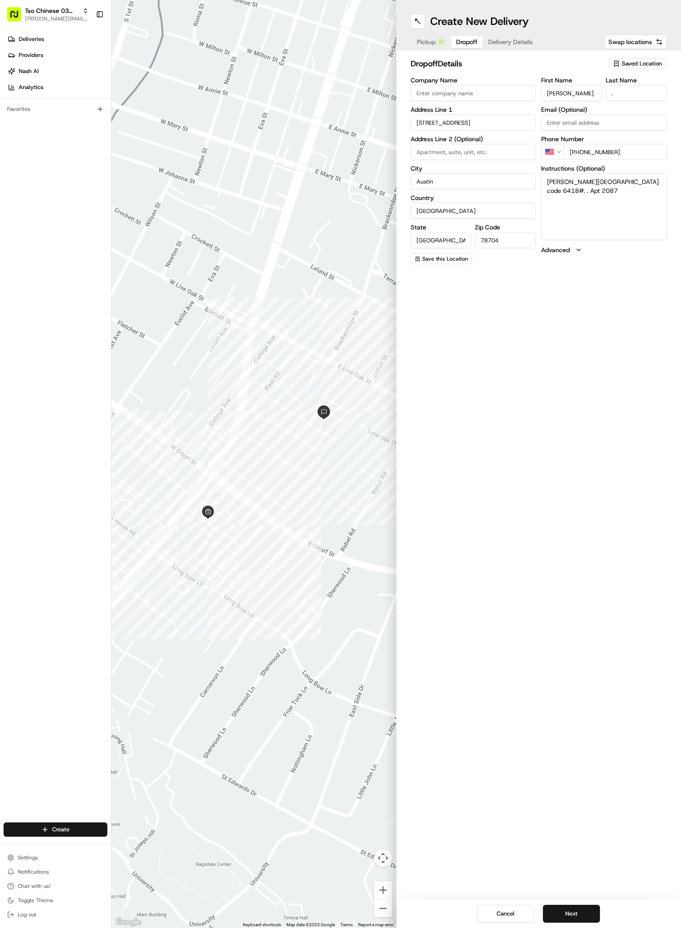
type textarea "Travis Oaks gate code 6418#. . Apt 2087"
click at [501, 142] on div "Address Line 2 (Optional)" at bounding box center [474, 148] width 126 height 24
click at [500, 158] on input at bounding box center [474, 152] width 126 height 16
type input "#2087"
click at [571, 914] on button "Next" at bounding box center [571, 913] width 57 height 18
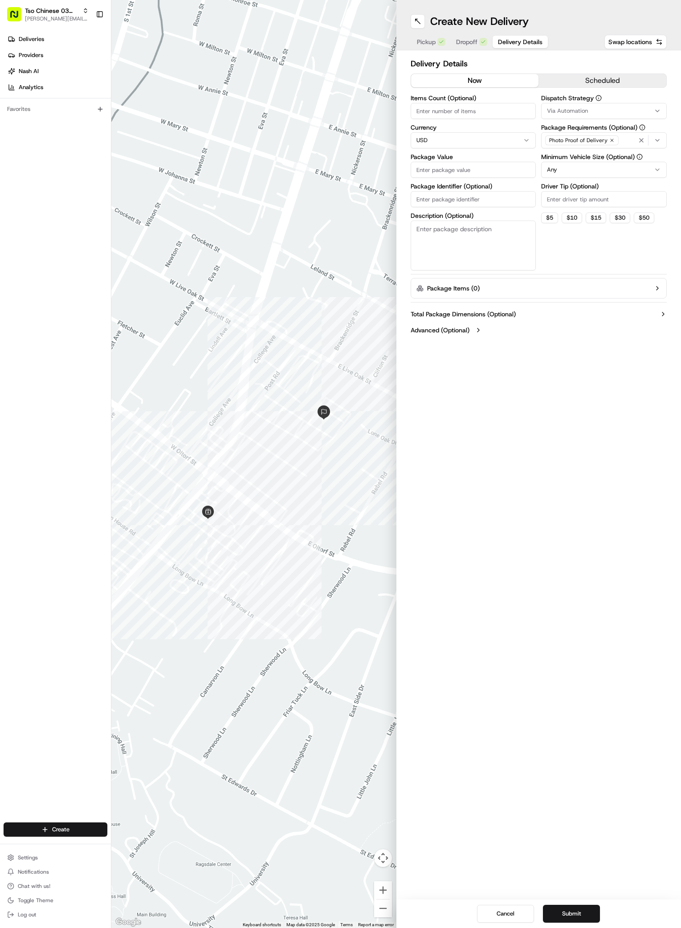
click at [624, 107] on div "Via Automation" at bounding box center [603, 111] width 121 height 8
click at [572, 155] on div "TsoCo Strategy" at bounding box center [604, 159] width 127 height 13
click at [584, 259] on html "Tso Chinese 03 TsoCo antonia@tsochinese.com Toggle Sidebar Deliveries Providers…" at bounding box center [340, 464] width 681 height 928
click at [611, 140] on icon "button" at bounding box center [612, 140] width 3 height 3
click at [610, 140] on div "Select requirements" at bounding box center [603, 140] width 121 height 8
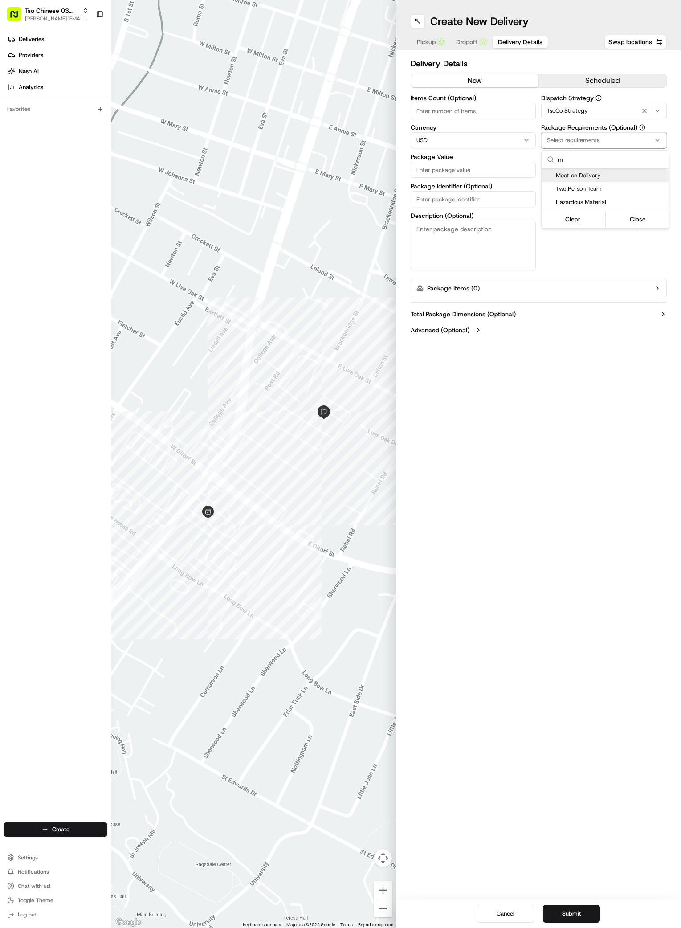
type input "m"
click at [578, 172] on span "Meet on Delivery" at bounding box center [611, 175] width 110 height 8
click at [589, 262] on html "Tso Chinese 03 TsoCo antonia@tsochinese.com Toggle Sidebar Deliveries Providers…" at bounding box center [340, 464] width 681 height 928
click at [604, 196] on input "Driver Tip (Optional)" at bounding box center [604, 199] width 126 height 16
type input "2"
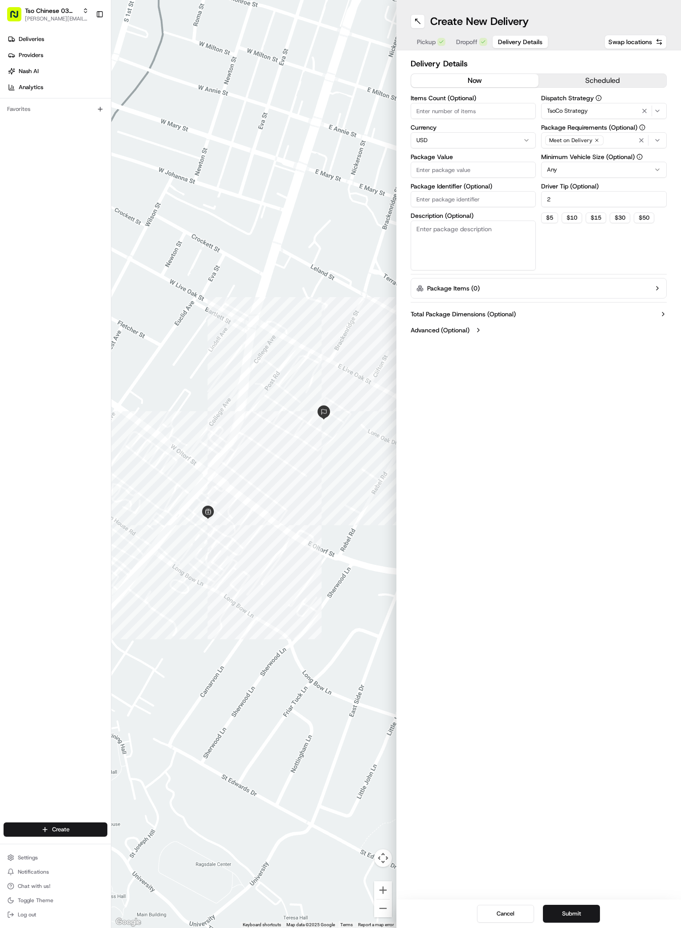
click at [487, 158] on label "Package Value" at bounding box center [474, 157] width 126 height 6
click at [487, 162] on input "Package Value" at bounding box center [474, 170] width 126 height 16
click at [451, 166] on input "Package Value" at bounding box center [474, 170] width 126 height 16
type input "38.81"
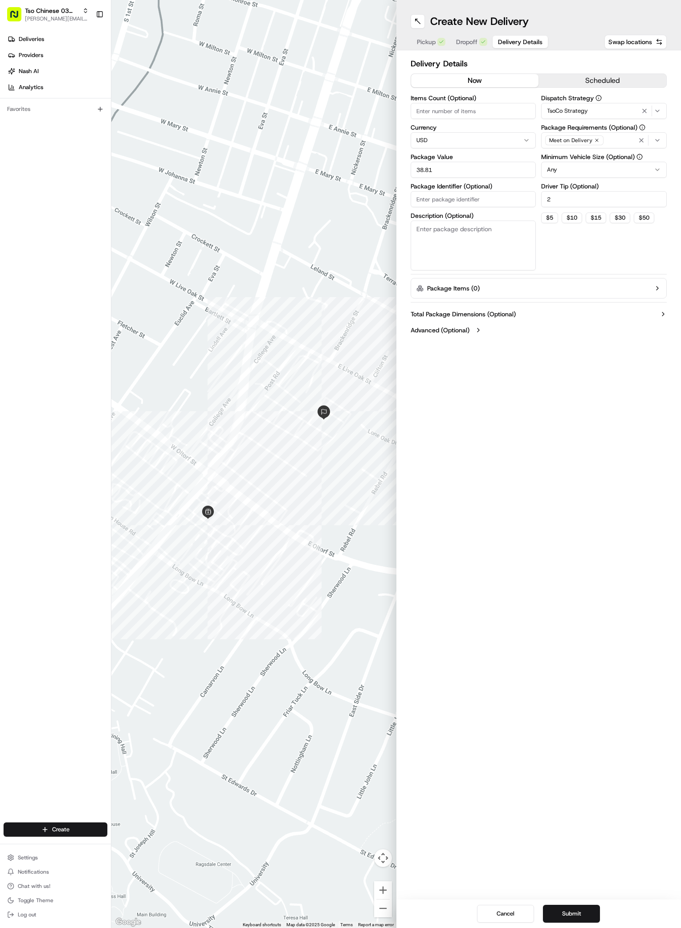
click at [446, 199] on input "Package Identifier (Optional)" at bounding box center [474, 199] width 126 height 16
paste input "#TLE4INP"
type input "#TLE4INP"
click at [568, 909] on button "Submit" at bounding box center [571, 913] width 57 height 18
click at [568, 909] on div "Cancel Submit" at bounding box center [538, 913] width 285 height 28
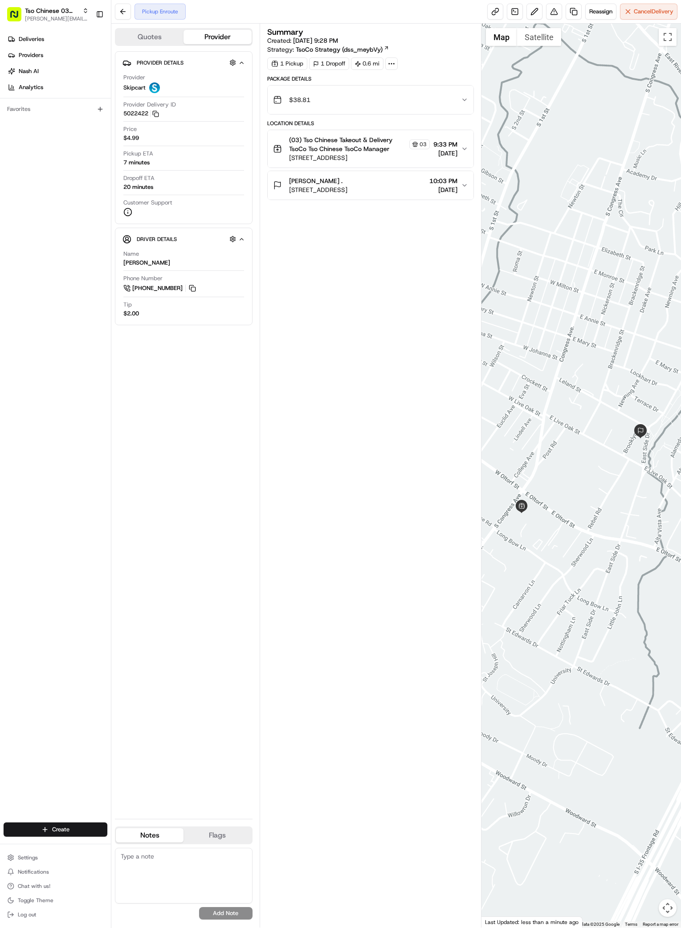
click at [436, 572] on div "Summary Created: 08/17/2025 9:28 PM Strategy: TsoCo Strategy (dss_meybVy) 1 Pic…" at bounding box center [370, 475] width 207 height 895
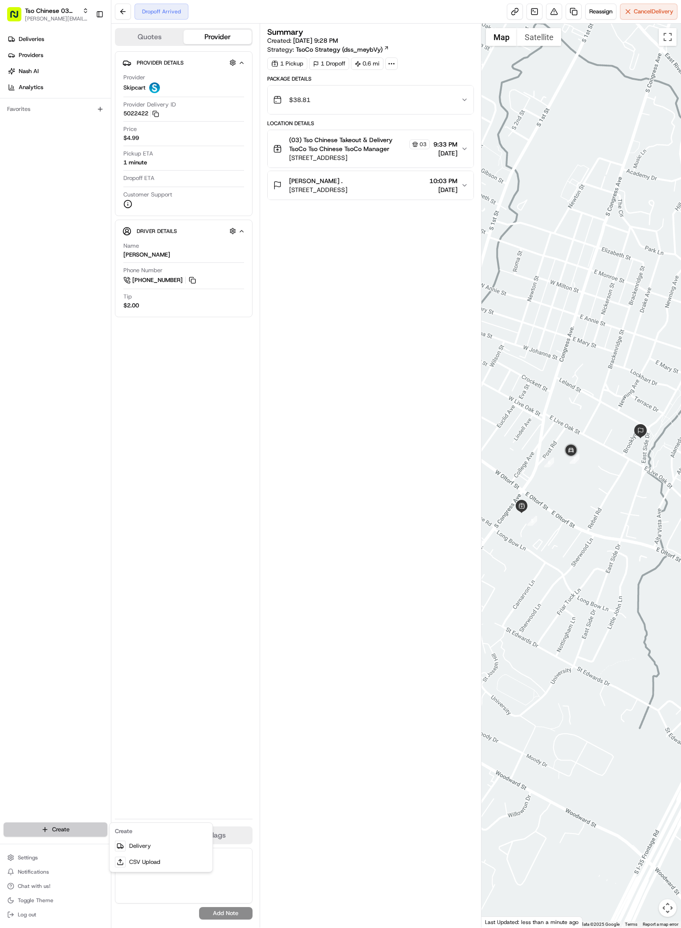
click at [66, 823] on html "Tso Chinese 03 TsoCo antonia@tsochinese.com Toggle Sidebar Deliveries Providers…" at bounding box center [340, 464] width 681 height 928
click at [147, 841] on link "Delivery" at bounding box center [160, 846] width 99 height 16
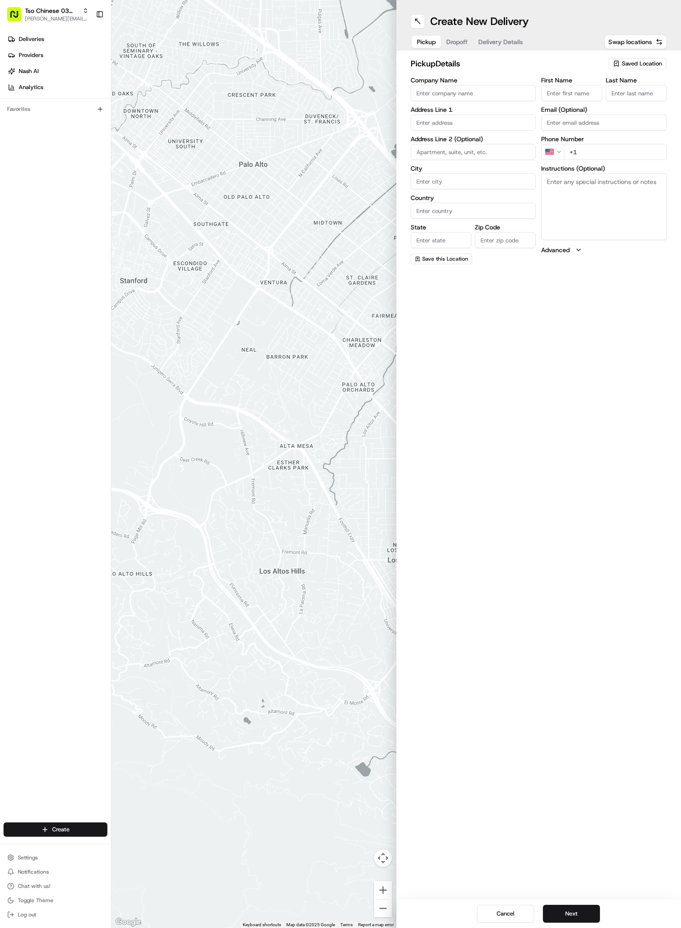
click at [628, 64] on span "Saved Location" at bounding box center [642, 64] width 40 height 8
click at [625, 94] on span "(03) Tso Chinese Takeout & Delivery TsoCo (03)" at bounding box center [622, 101] width 110 height 16
type input "(03) Tso Chinese Takeout & Delivery TsoCo"
type input "Ste F"
type input "Austin"
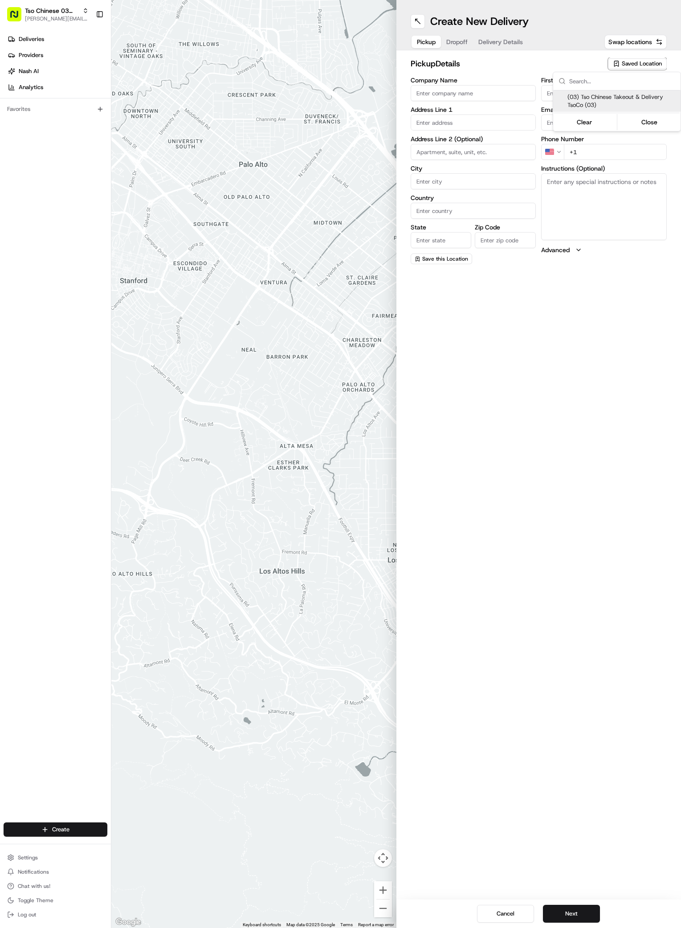
type input "US"
type input "TX"
type input "78704"
type input "Tso Chinese"
type input "TsoCo Manager"
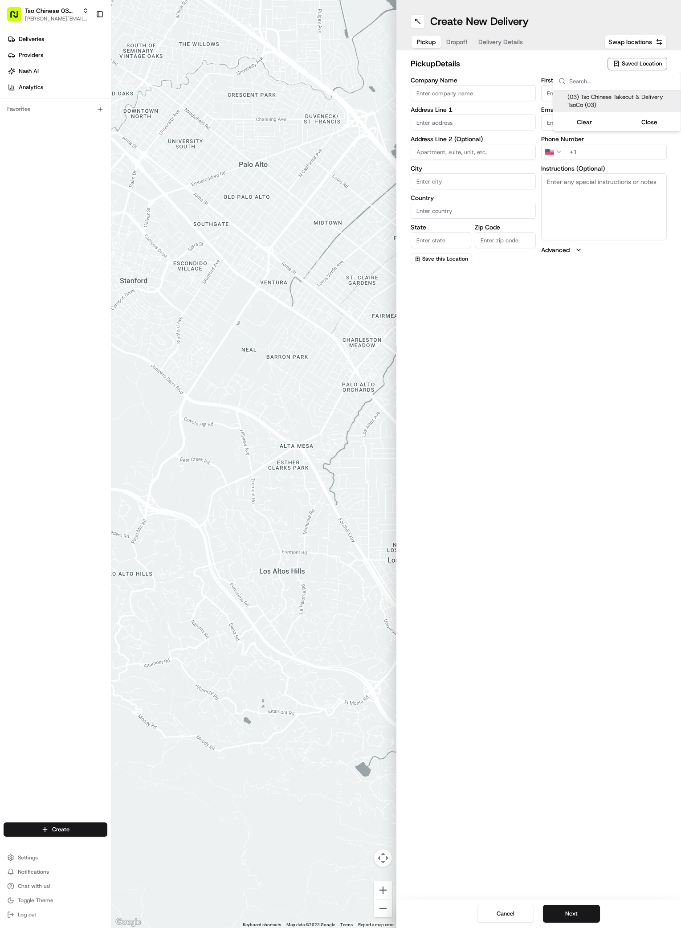
type input "tsocostore@tsochinese.com"
type input "+1 512 428 4445"
type textarea "Submit a picture displaying address & food as Proof of Delivery. Envía una foto…"
type input "2407 S Congress Ave"
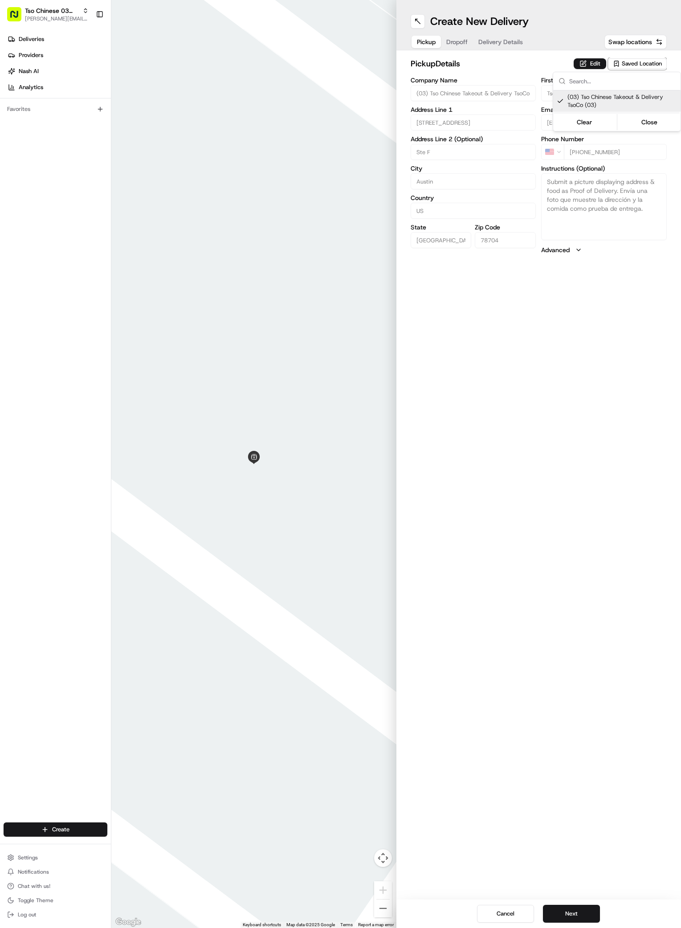
click at [566, 556] on html "Tso Chinese 03 TsoCo antonia@tsochinese.com Toggle Sidebar Deliveries Providers…" at bounding box center [340, 464] width 681 height 928
click at [574, 917] on button "Next" at bounding box center [571, 913] width 57 height 18
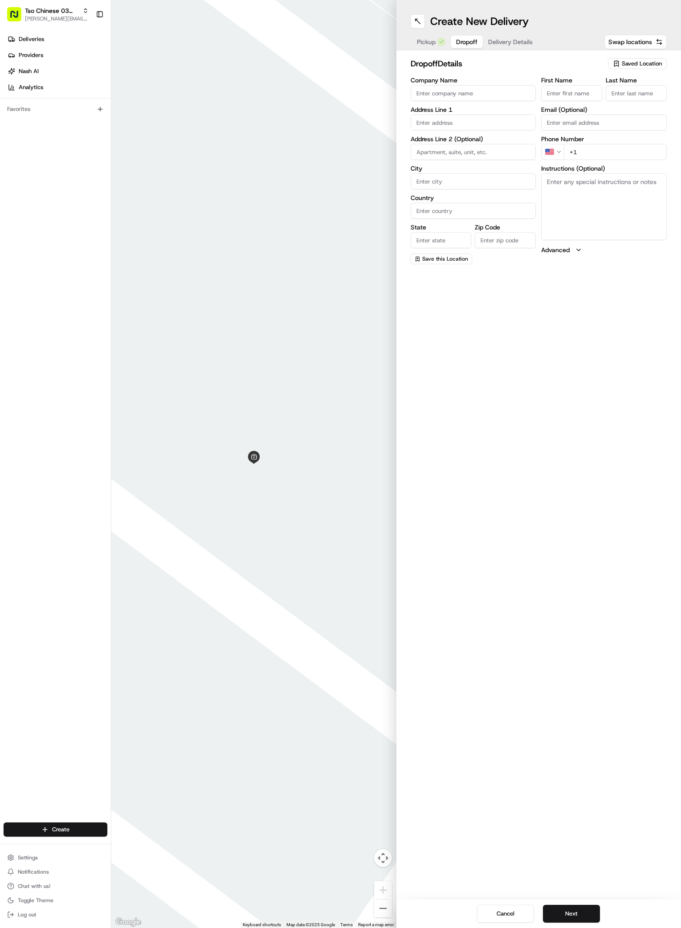
paste input "Ciara Hall"
click at [570, 95] on input "Ciara Hall" at bounding box center [571, 93] width 61 height 16
type input "Ciara Hall"
type input "."
paste input "832 427 9406"
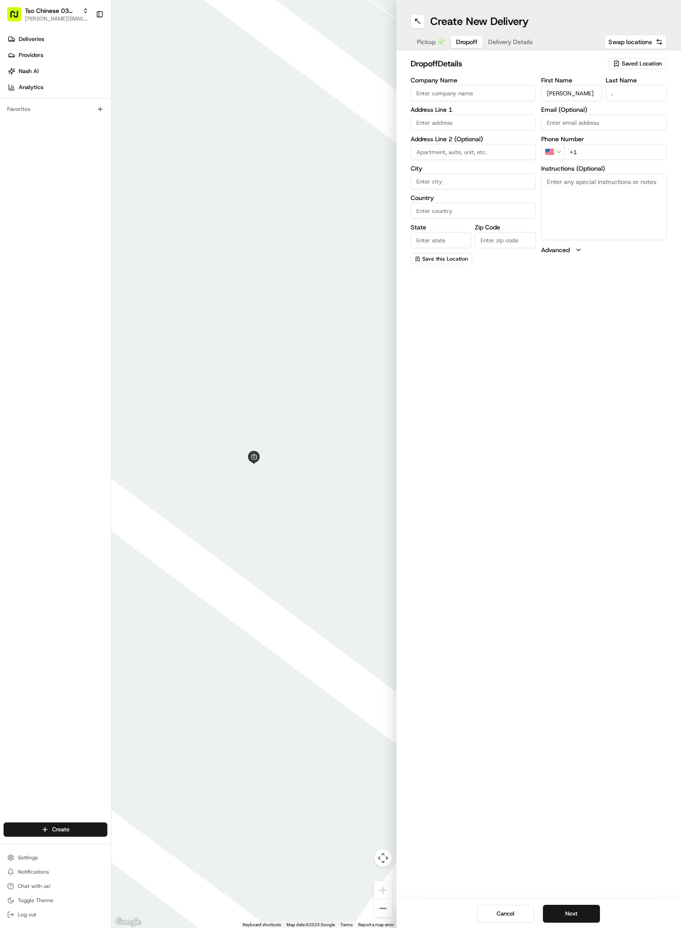
type input "+1 832 427 9406"
paste input "3816 Southway Dr"
click at [460, 141] on div "3816 Southway Dr, Austin, TX" at bounding box center [473, 140] width 121 height 13
type input "3816 Southway Dr, Austin, TX 78704, USA"
type input "Austin"
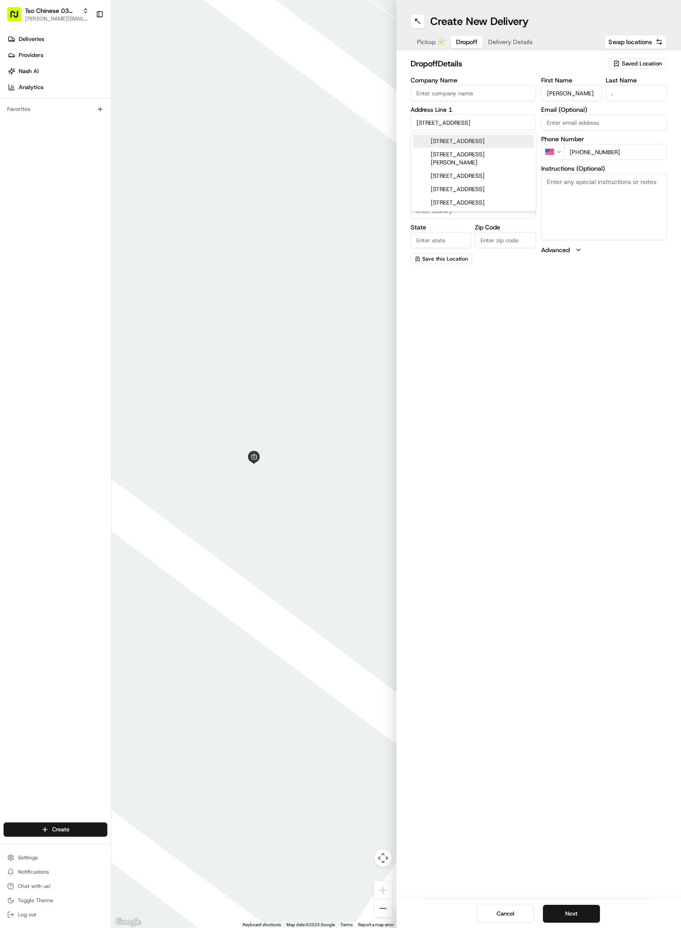
type input "United States"
type input "TX"
type input "78704"
type input "3816 Southway Drive"
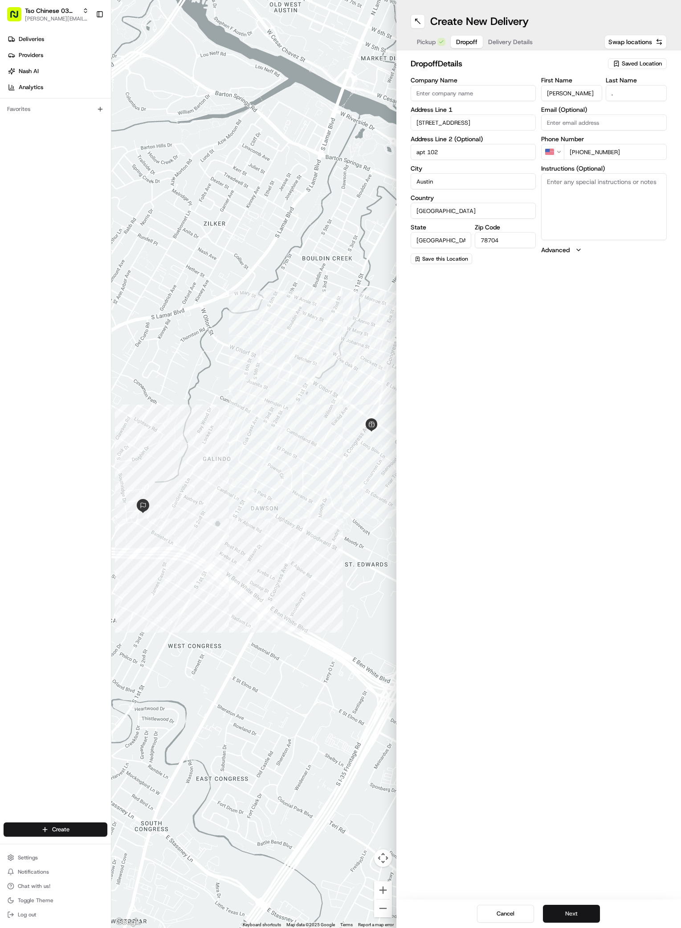
type input "apt 102"
click at [585, 918] on button "Next" at bounding box center [571, 913] width 57 height 18
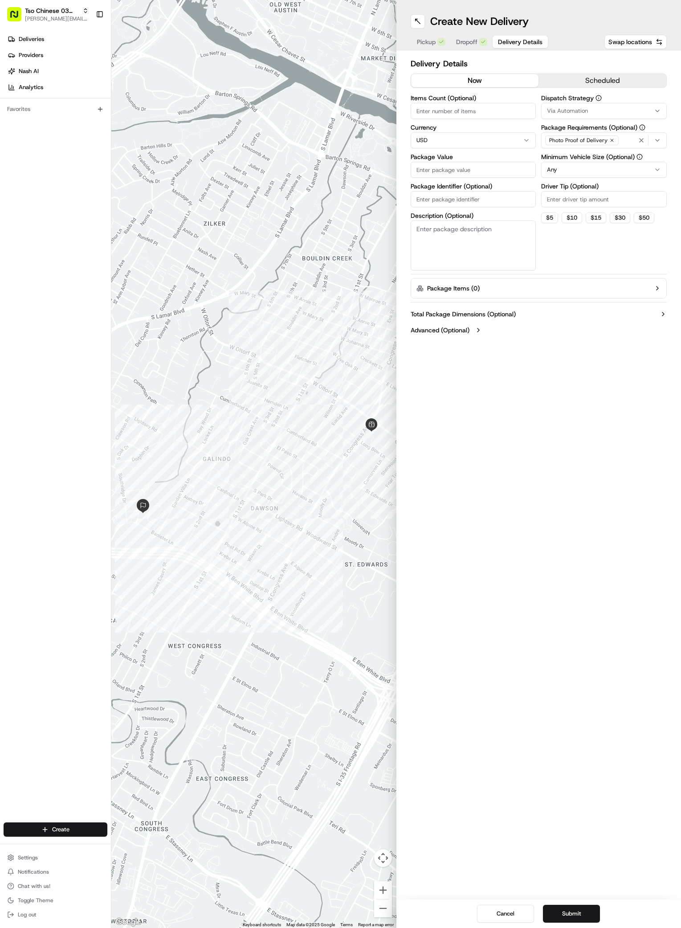
click at [629, 103] on button "Via Automation" at bounding box center [604, 111] width 126 height 16
click at [592, 161] on span "TsoCo Strategy" at bounding box center [611, 159] width 110 height 8
click at [595, 251] on html "Tso Chinese 03 TsoCo antonia@tsochinese.com Toggle Sidebar Deliveries Providers…" at bounding box center [340, 464] width 681 height 928
click at [610, 139] on icon "button" at bounding box center [611, 140] width 5 height 5
click at [610, 139] on div "Select requirements" at bounding box center [603, 140] width 121 height 8
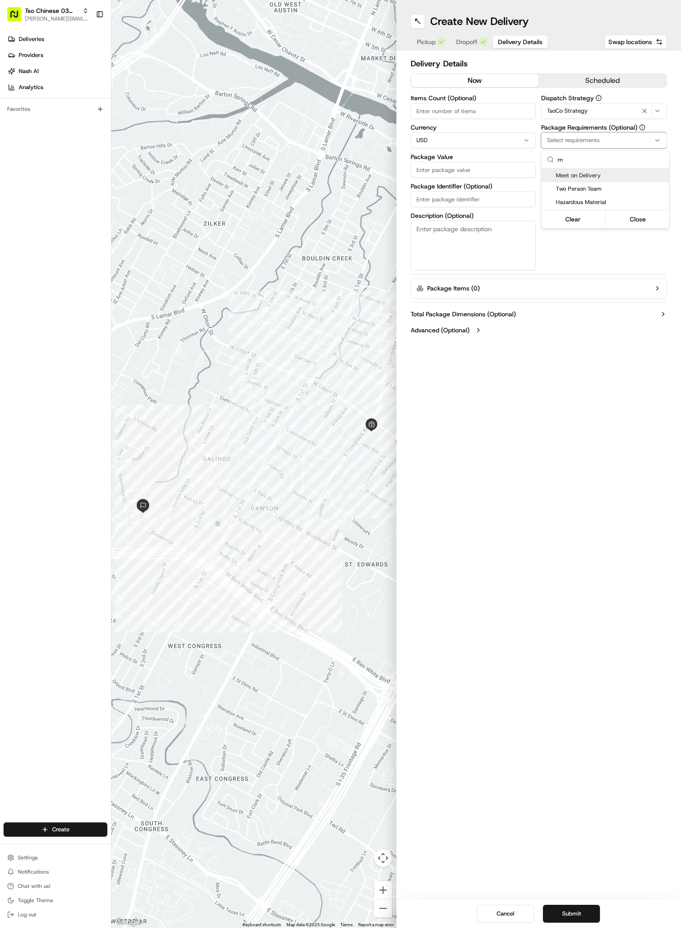
type input "m"
click at [579, 171] on div "Meet on Delivery" at bounding box center [604, 175] width 127 height 13
click at [579, 259] on html "Tso Chinese 03 TsoCo antonia@tsochinese.com Toggle Sidebar Deliveries Providers…" at bounding box center [340, 464] width 681 height 928
click at [586, 199] on input "Driver Tip (Optional)" at bounding box center [604, 199] width 126 height 16
type input "2"
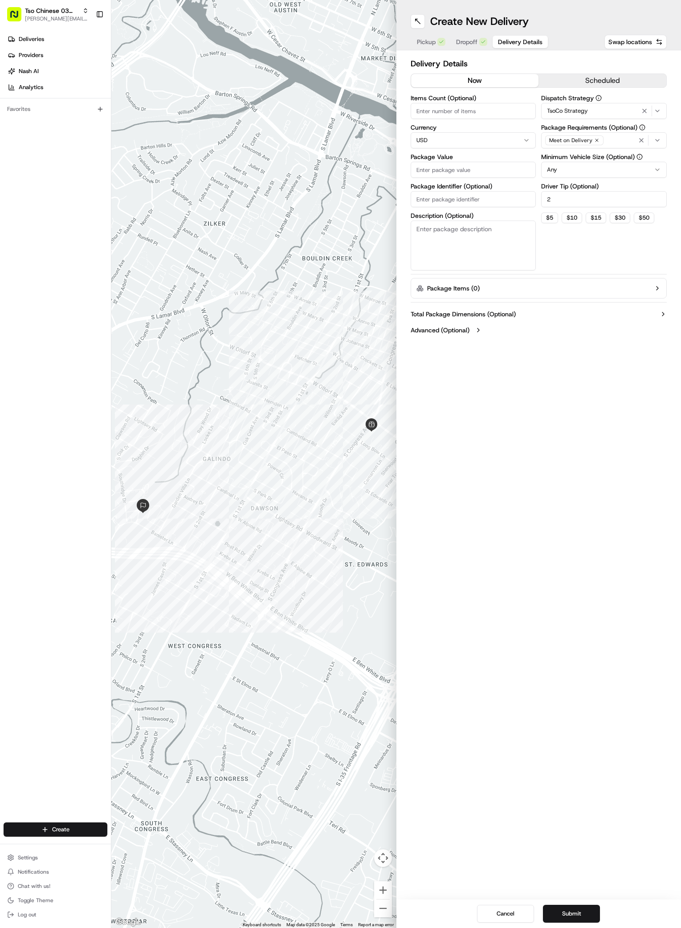
click at [457, 168] on input "Package Value" at bounding box center [474, 170] width 126 height 16
type input "38.32"
click at [437, 198] on input "Package Identifier (Optional)" at bounding box center [474, 199] width 126 height 16
paste input "#GNVPKIL"
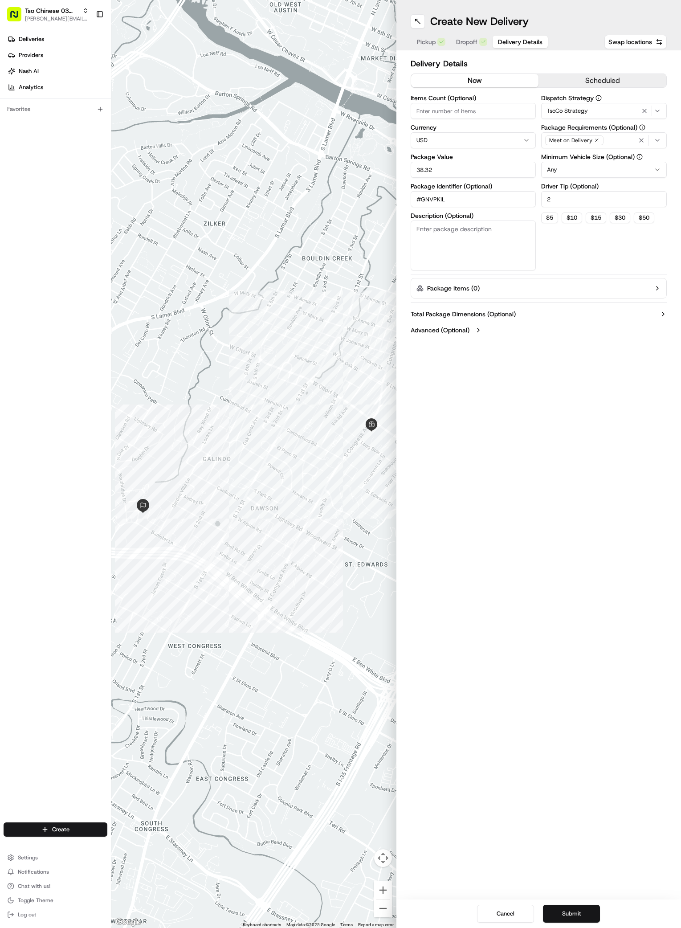
type input "#GNVPKIL"
click at [572, 912] on button "Submit" at bounding box center [571, 913] width 57 height 18
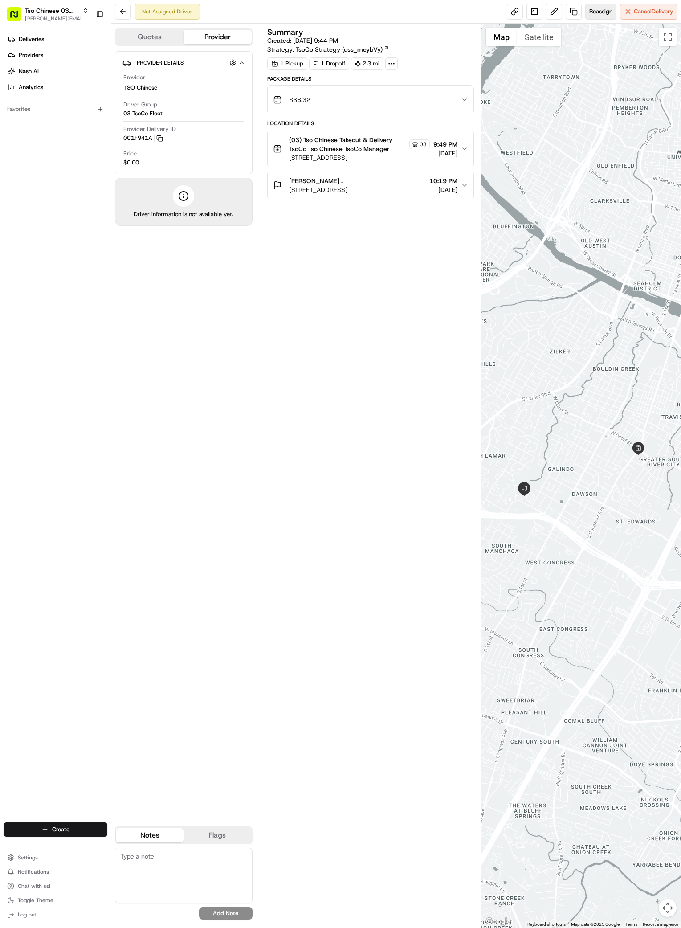
click at [606, 14] on span "Reassign" at bounding box center [600, 12] width 23 height 8
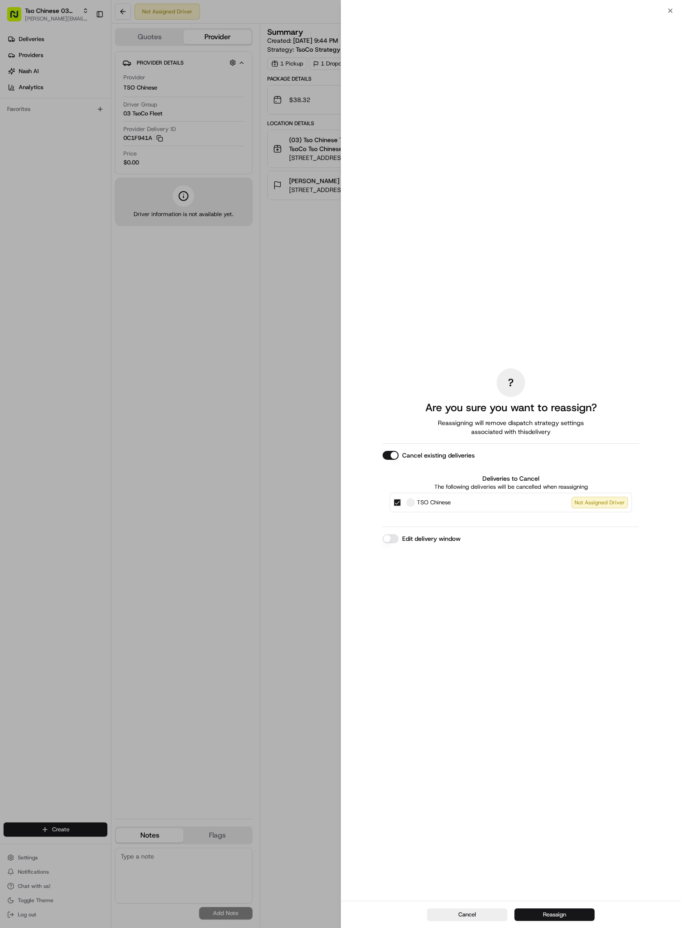
click at [581, 917] on button "Reassign" at bounding box center [554, 914] width 80 height 12
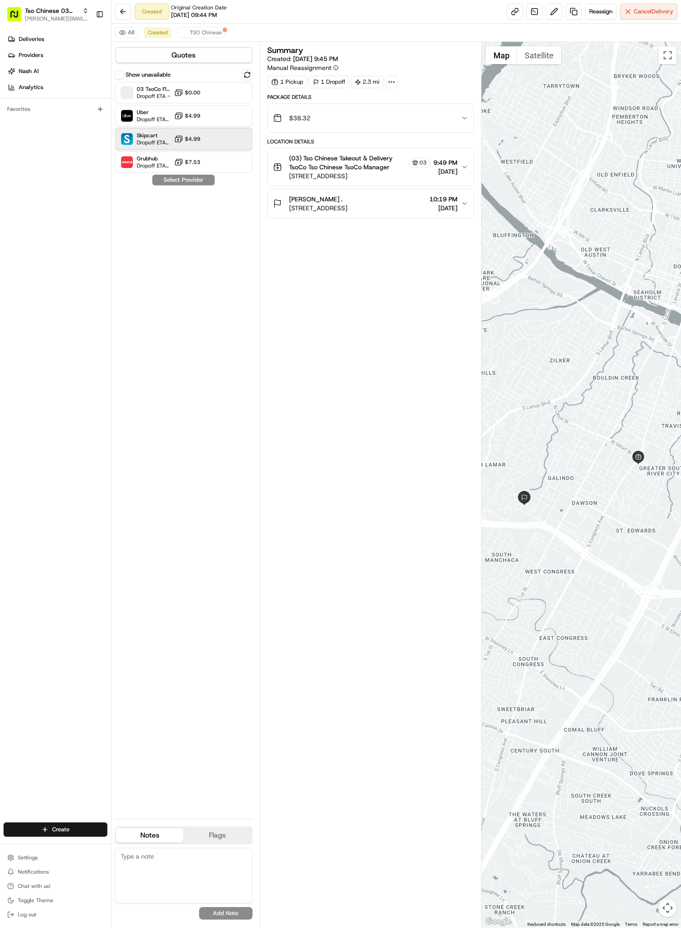
click at [163, 139] on span "Dropoff ETA 27 minutes" at bounding box center [154, 142] width 34 height 7
click at [188, 185] on button "Assign Provider" at bounding box center [183, 180] width 63 height 11
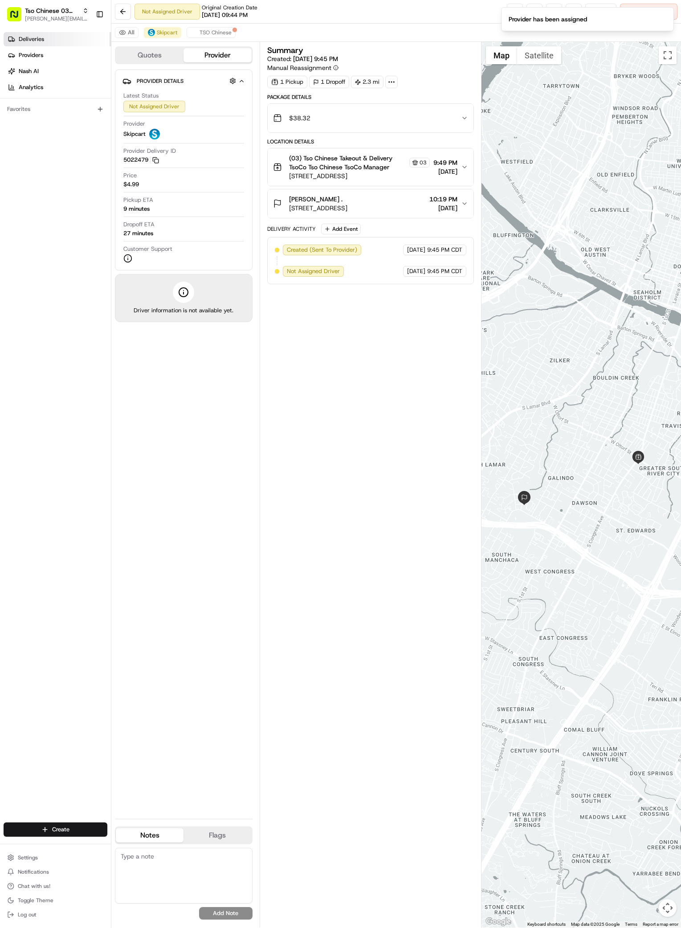
click at [35, 41] on span "Deliveries" at bounding box center [31, 39] width 25 height 8
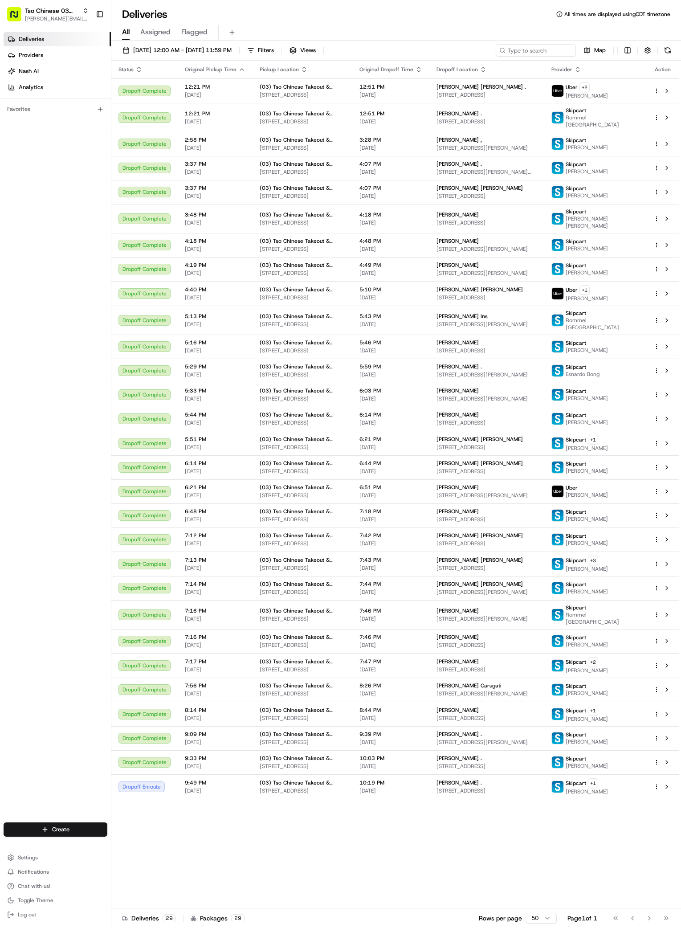
click at [632, 839] on div "Status Original Pickup Time Pickup Location Original Dropoff Time Dropoff Locat…" at bounding box center [395, 484] width 568 height 847
click at [68, 834] on html "Tso Chinese 03 TsoCo antonia@tsochinese.com Toggle Sidebar Deliveries Providers…" at bounding box center [340, 464] width 681 height 928
click at [125, 845] on div at bounding box center [120, 845] width 11 height 11
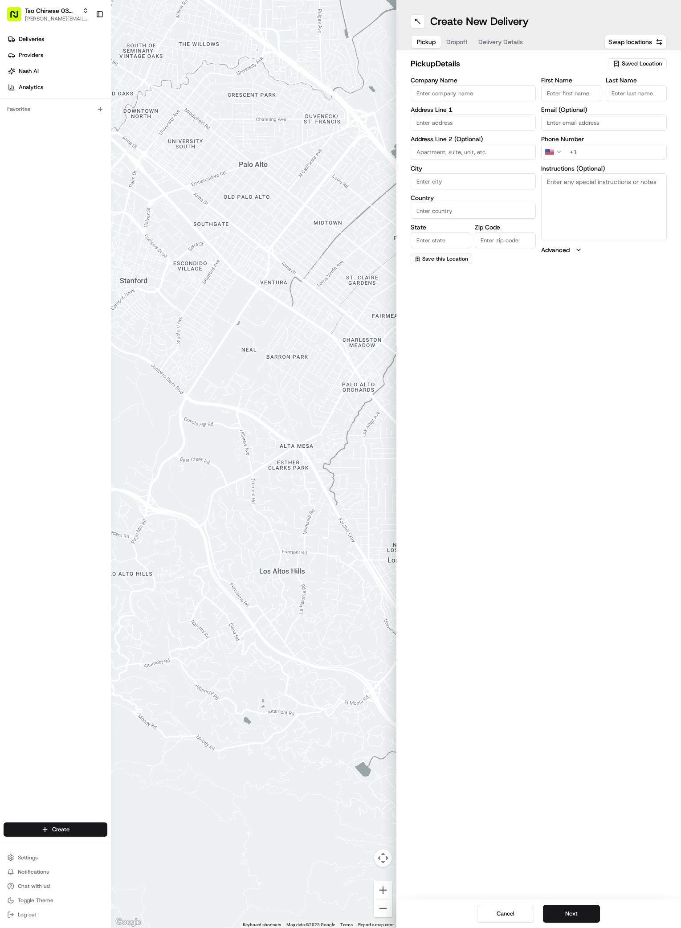
click at [624, 67] on span "Saved Location" at bounding box center [642, 64] width 40 height 8
click at [619, 102] on span "(03) Tso Chinese Takeout & Delivery TsoCo (03)" at bounding box center [622, 101] width 110 height 16
type input "(03) Tso Chinese Takeout & Delivery TsoCo"
type input "Ste F"
type input "Austin"
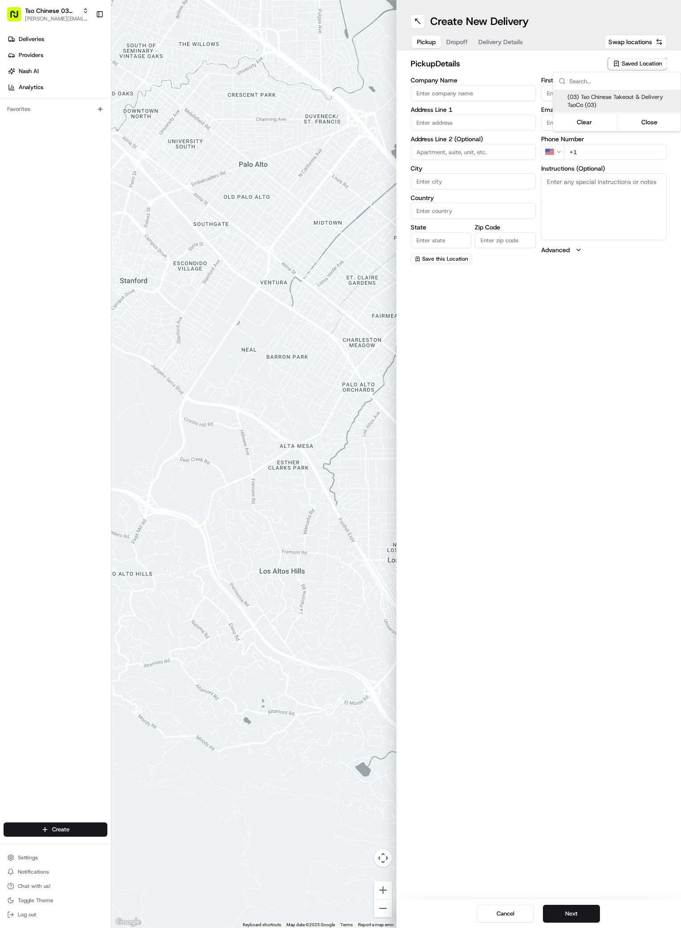
type input "US"
type input "TX"
type input "78704"
type input "Tso Chinese"
type input "TsoCo Manager"
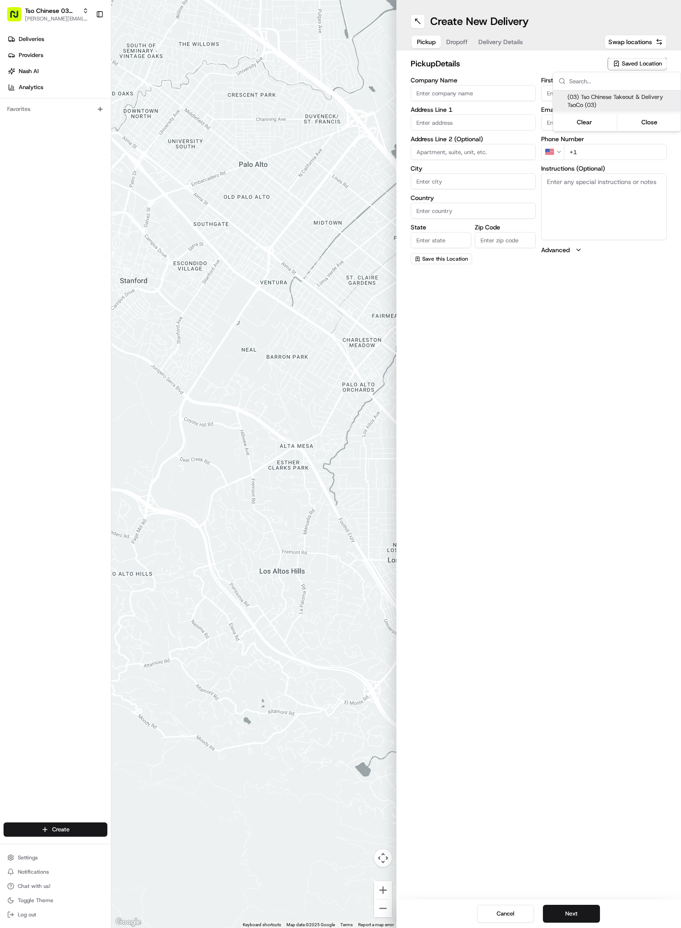
type input "tsocostore@tsochinese.com"
type input "+1 512 428 4445"
type textarea "Submit a picture displaying address & food as Proof of Delivery. Envía una foto…"
type input "2407 S Congress Ave"
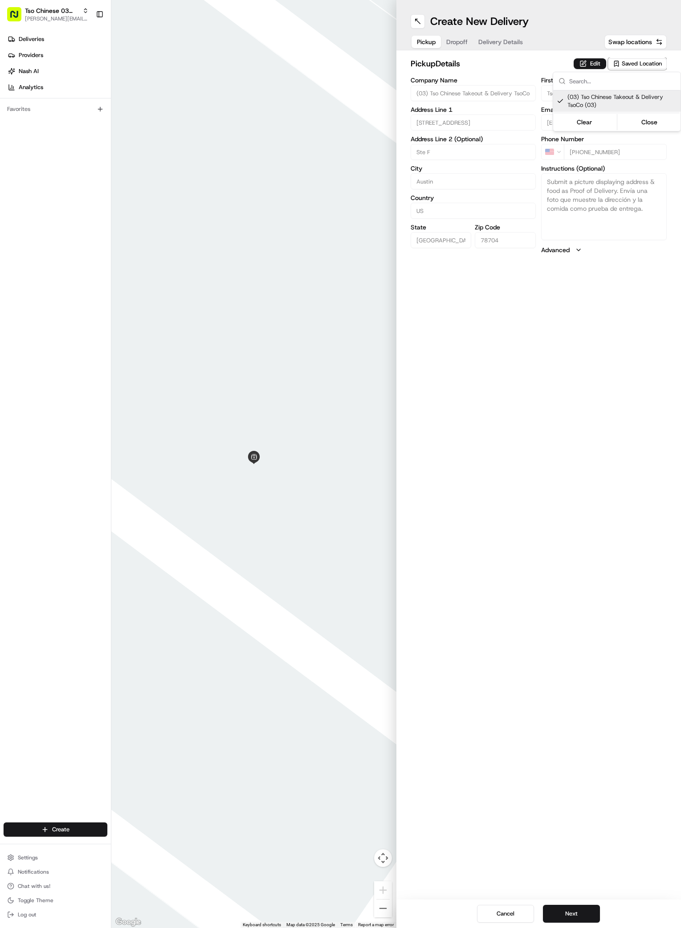
click at [501, 666] on html "Tso Chinese 03 TsoCo antonia@tsochinese.com Toggle Sidebar Deliveries Providers…" at bounding box center [340, 464] width 681 height 928
click at [577, 908] on button "Next" at bounding box center [571, 913] width 57 height 18
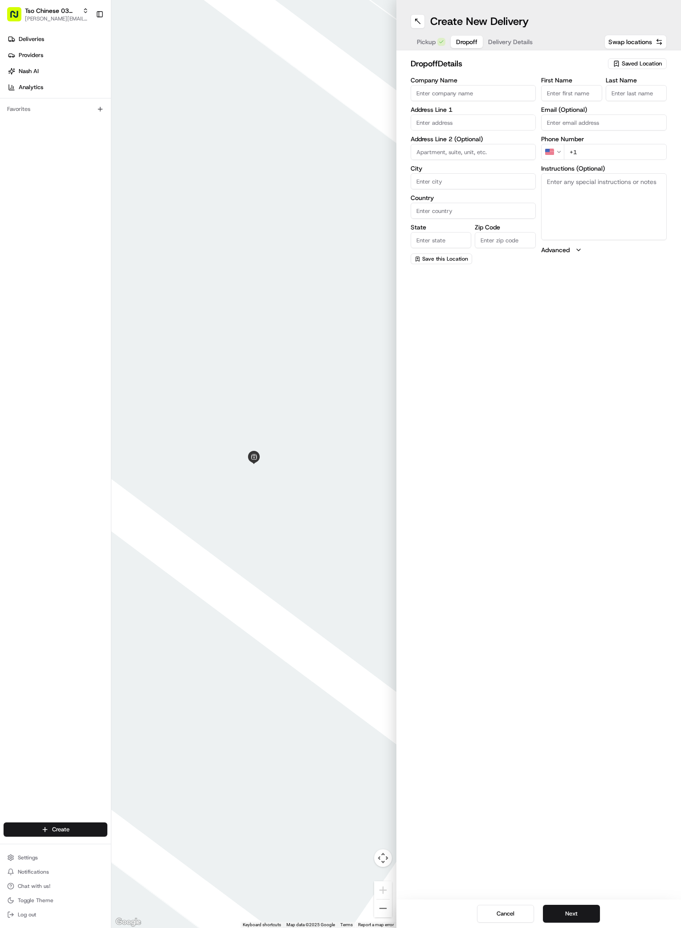
click at [583, 94] on input "First Name" at bounding box center [571, 93] width 61 height 16
paste input "Cory Larson"
type input "Cory Larson"
paste input "Cory Larson"
type input "Cory Larson"
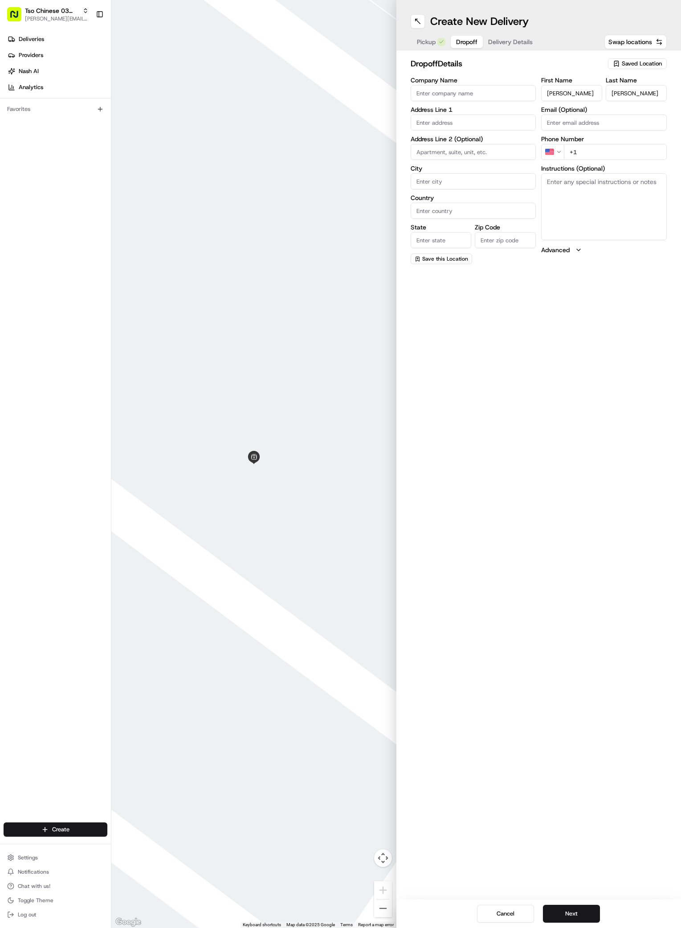
paste input "512 868 7003"
type input "+1 512 868 7003"
paste input "2200 S Pleasant Valley Rd"
click at [457, 142] on div "2200 S Pleasant Valley Rd, Austin, TX" at bounding box center [473, 140] width 121 height 13
type input "2200 S Pleasant Valley Rd, Austin, TX 78741, USA"
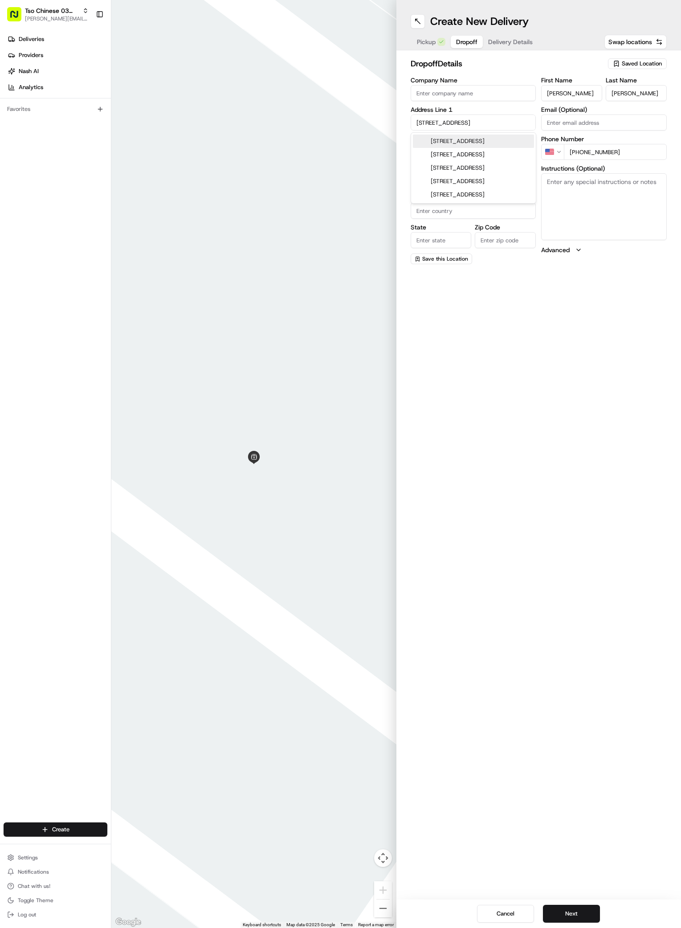
type input "Austin"
type input "United States"
type input "TX"
type input "78741"
type input "2200 South Pleasant Valley Road"
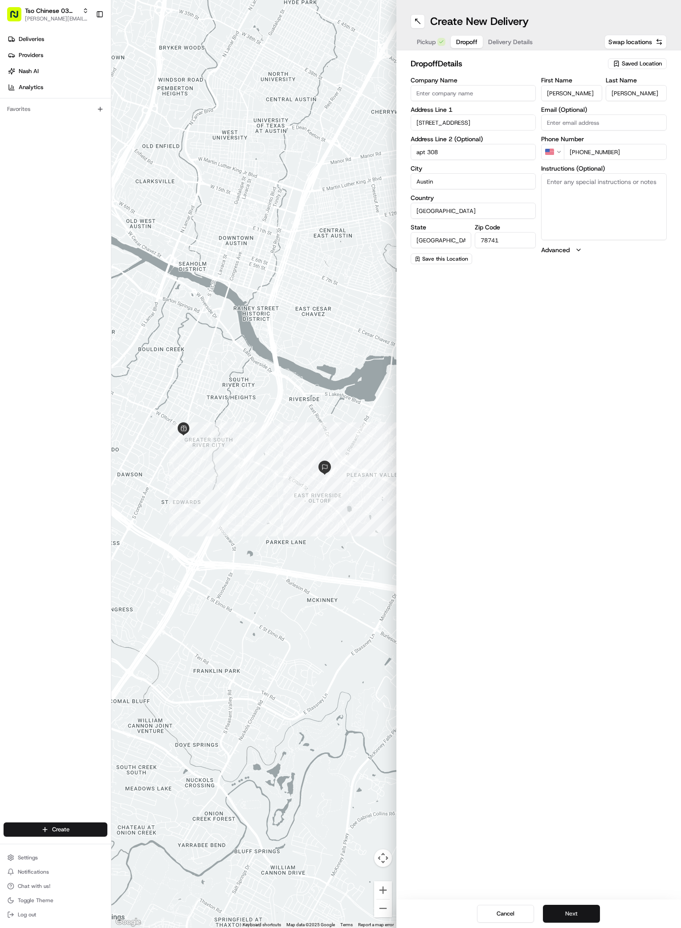
type input "apt 308"
click at [585, 911] on button "Next" at bounding box center [571, 913] width 57 height 18
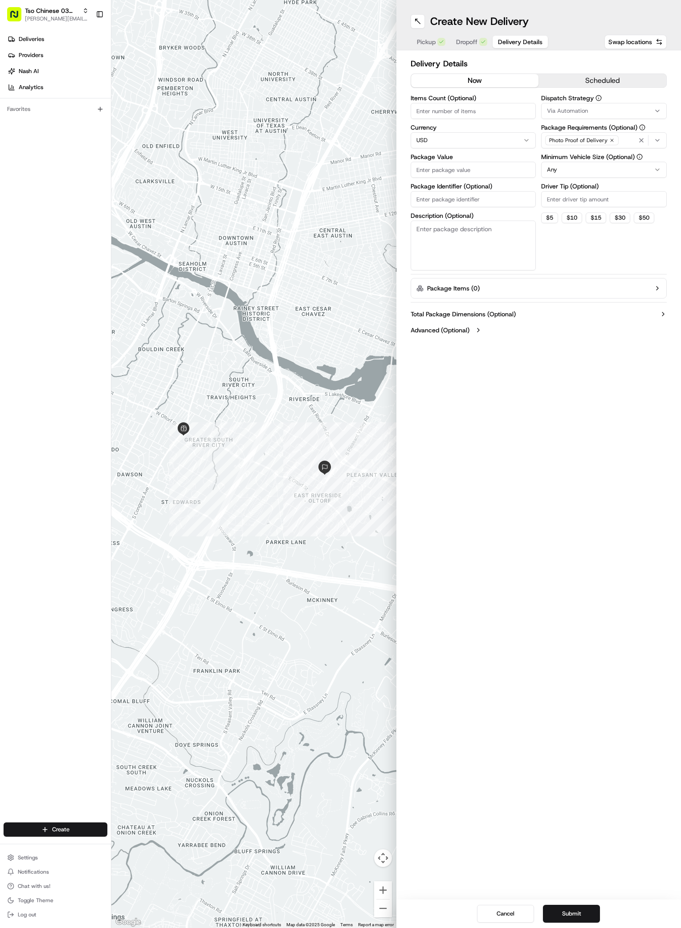
click at [657, 106] on button "Via Automation" at bounding box center [604, 111] width 126 height 16
click at [578, 158] on span "TsoCo Strategy" at bounding box center [611, 159] width 110 height 8
click at [571, 253] on html "Tso Chinese 03 TsoCo antonia@tsochinese.com Toggle Sidebar Deliveries Providers…" at bounding box center [340, 464] width 681 height 928
click at [600, 134] on div "Photo Proof of Delivery" at bounding box center [581, 140] width 77 height 13
click at [610, 138] on icon "button" at bounding box center [611, 140] width 5 height 5
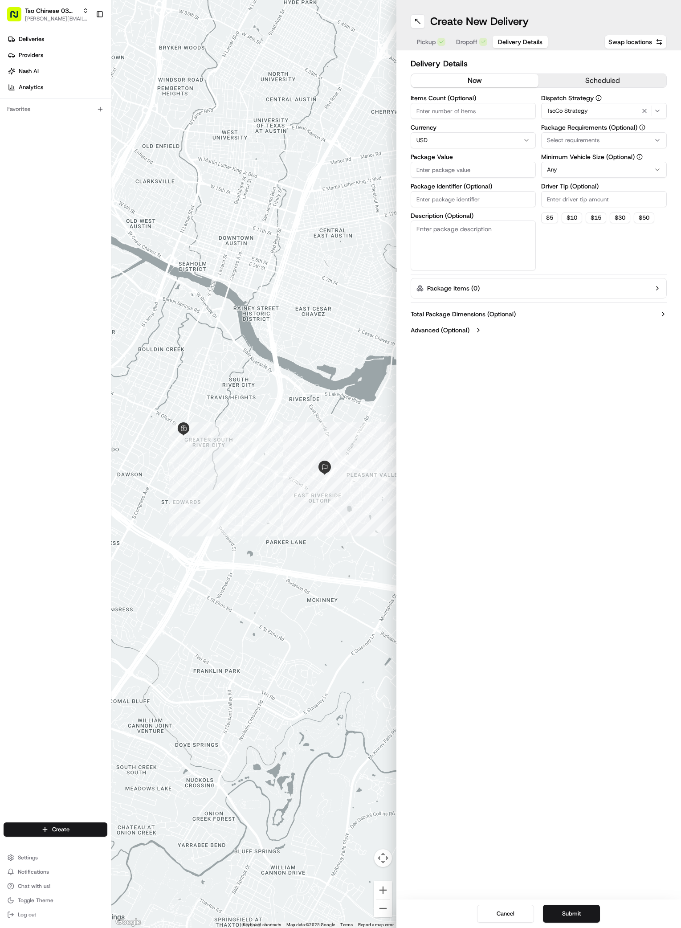
click at [610, 138] on div "Select requirements" at bounding box center [603, 140] width 121 height 8
type input "m"
click at [561, 178] on span "Meet on Delivery" at bounding box center [611, 175] width 110 height 8
click at [564, 250] on html "Tso Chinese 03 TsoCo antonia@tsochinese.com Toggle Sidebar Deliveries Providers…" at bounding box center [340, 464] width 681 height 928
click at [582, 204] on input "Driver Tip (Optional)" at bounding box center [604, 199] width 126 height 16
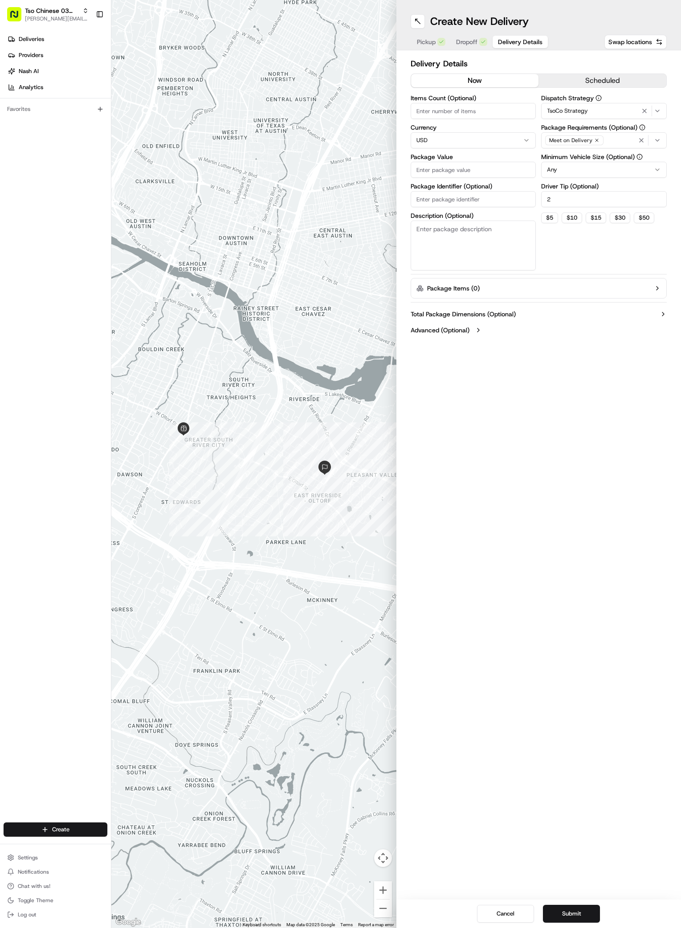
type input "2"
click at [487, 180] on div "Items Count (Optional) Currency USD Package Value Package Identifier (Optional)…" at bounding box center [474, 182] width 126 height 175
click at [487, 173] on input "Package Value" at bounding box center [474, 170] width 126 height 16
type input "30.2"
click at [482, 195] on input "Package Identifier (Optional)" at bounding box center [474, 199] width 126 height 16
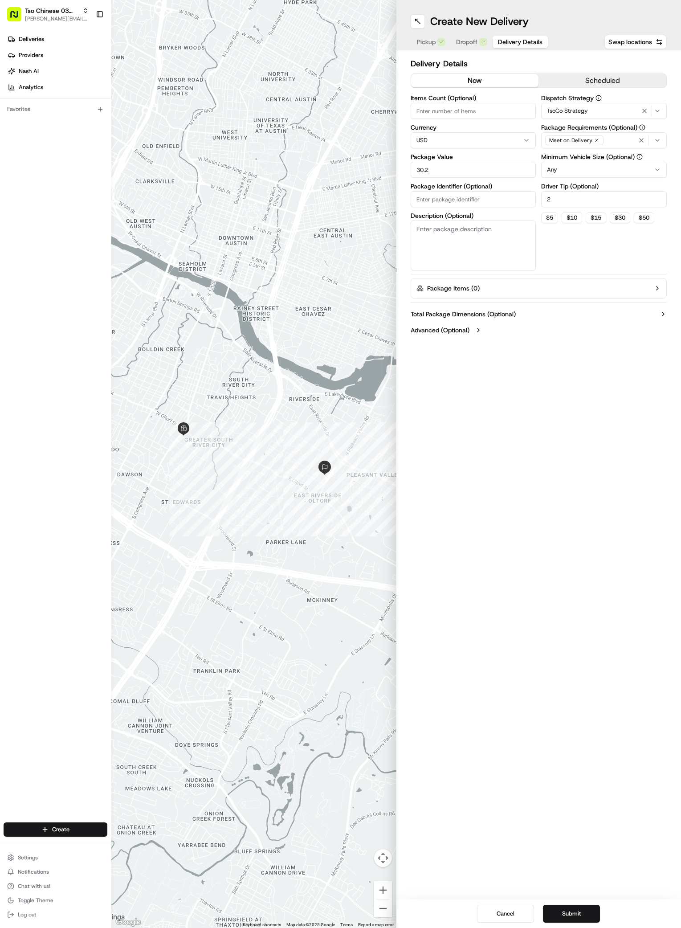
paste input "#TPETTMH"
type input "#TPETTMH"
click at [576, 918] on button "Submit" at bounding box center [571, 913] width 57 height 18
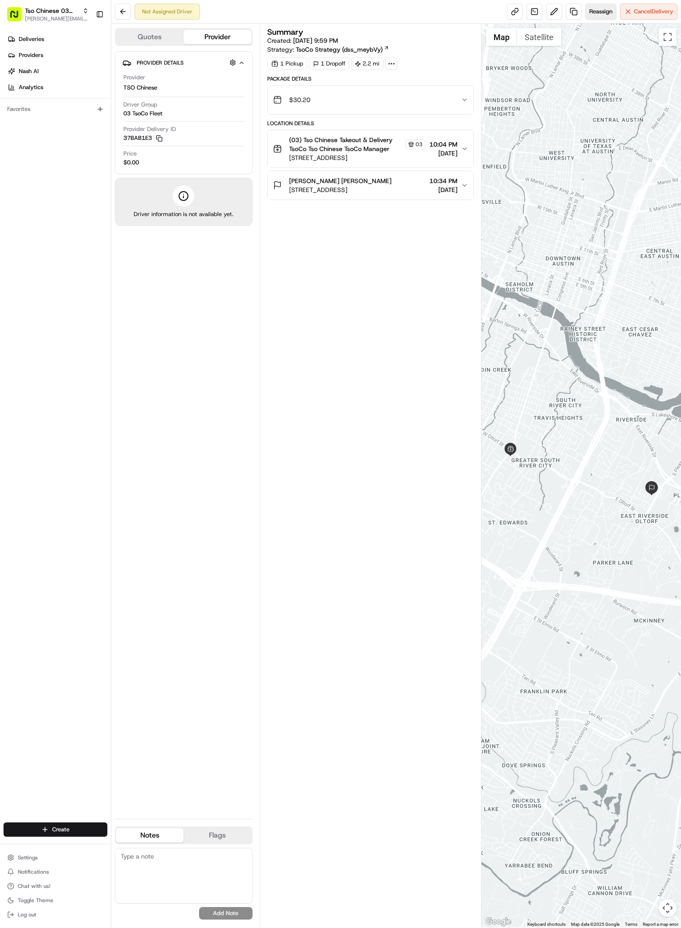
click at [599, 13] on span "Reassign" at bounding box center [600, 12] width 23 height 8
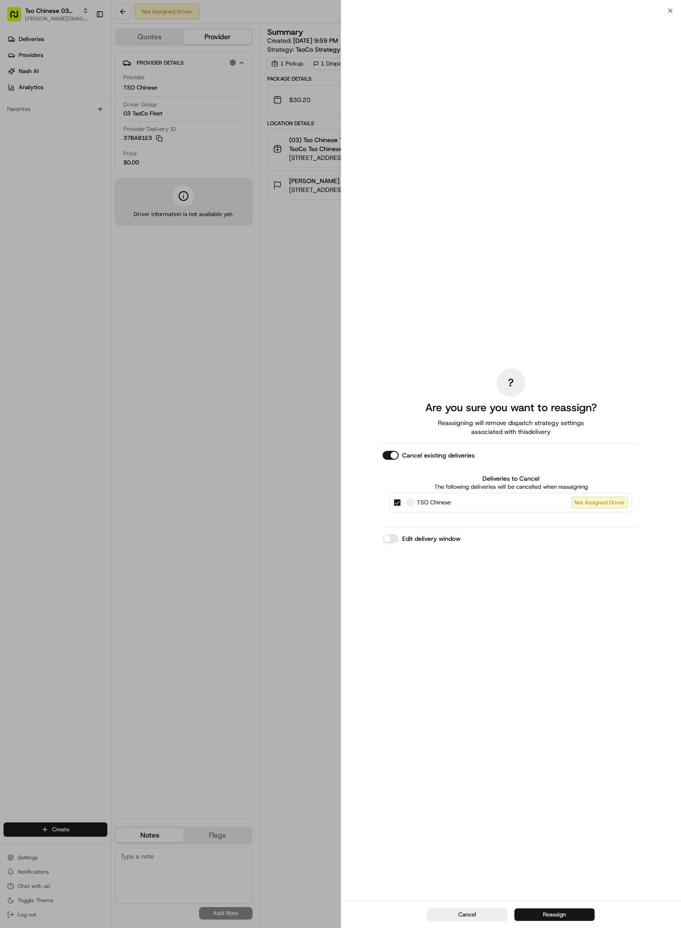
click at [576, 916] on button "Reassign" at bounding box center [554, 914] width 80 height 12
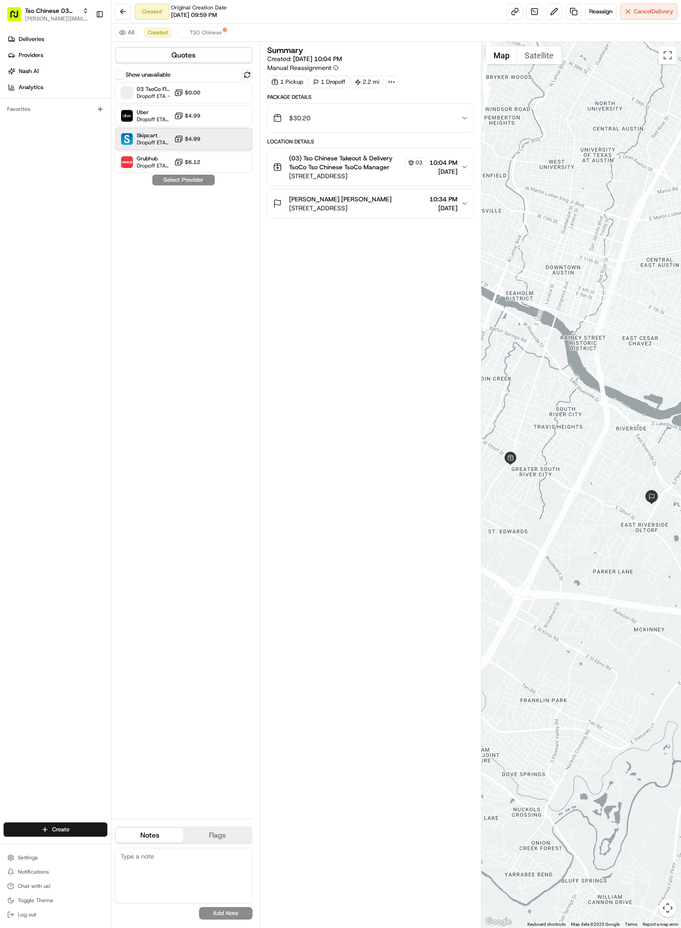
click at [238, 138] on div "Skipcart Dropoff ETA 27 minutes $4.99" at bounding box center [184, 138] width 138 height 21
click at [194, 182] on button "Assign Provider" at bounding box center [183, 180] width 63 height 11
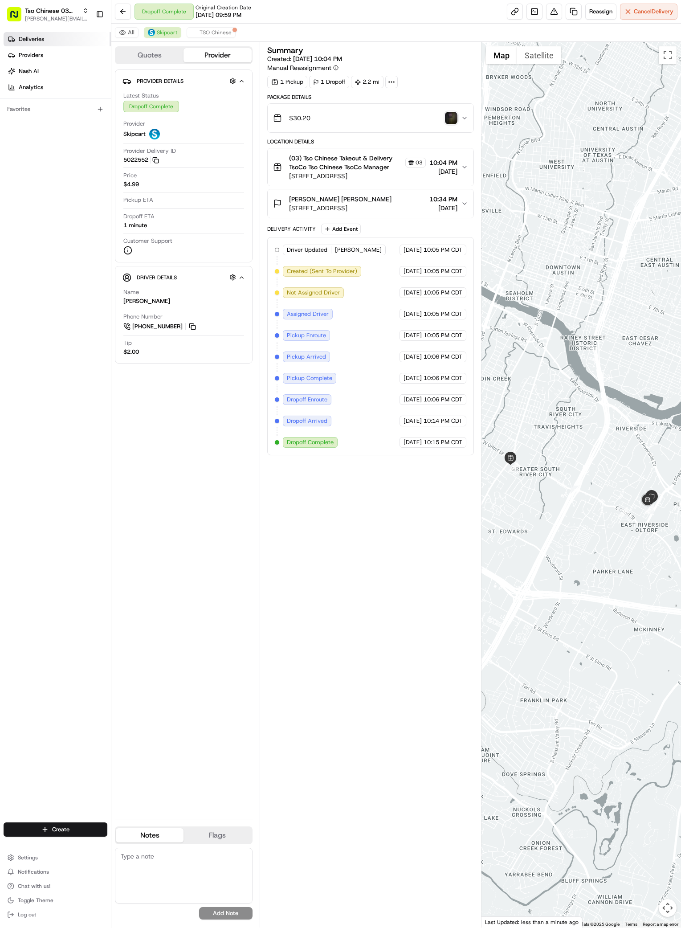
click at [29, 38] on span "Deliveries" at bounding box center [31, 39] width 25 height 8
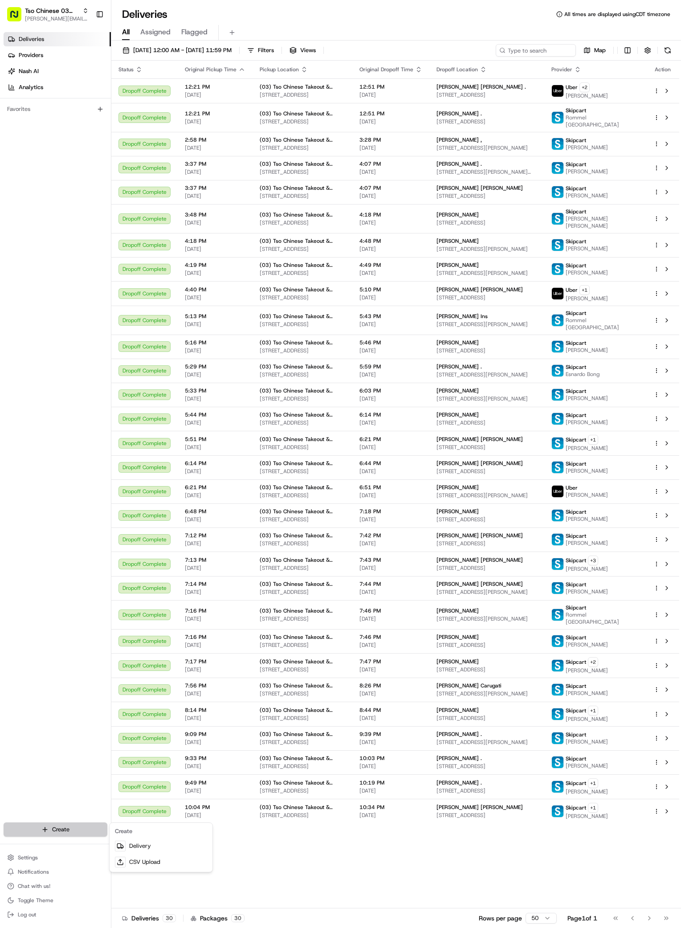
click at [46, 832] on html "Tso Chinese 03 TsoCo antonia@tsochinese.com Toggle Sidebar Deliveries Providers…" at bounding box center [340, 464] width 681 height 928
click at [152, 842] on link "Delivery" at bounding box center [160, 846] width 99 height 16
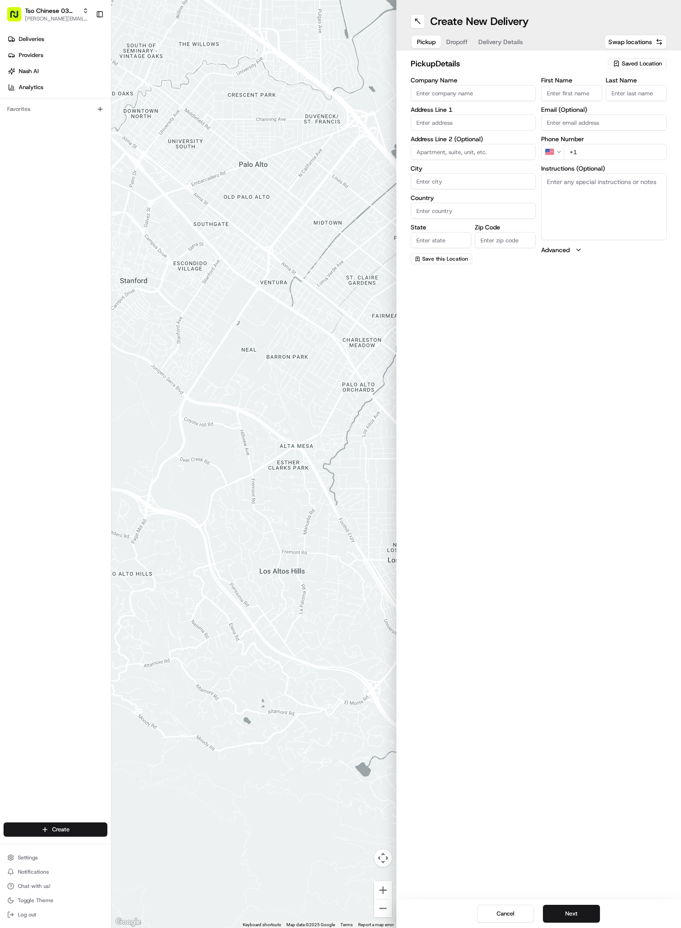
click at [632, 63] on span "Saved Location" at bounding box center [642, 64] width 40 height 8
click at [623, 100] on span "(03) Tso Chinese Takeout & Delivery TsoCo (03)" at bounding box center [622, 101] width 110 height 16
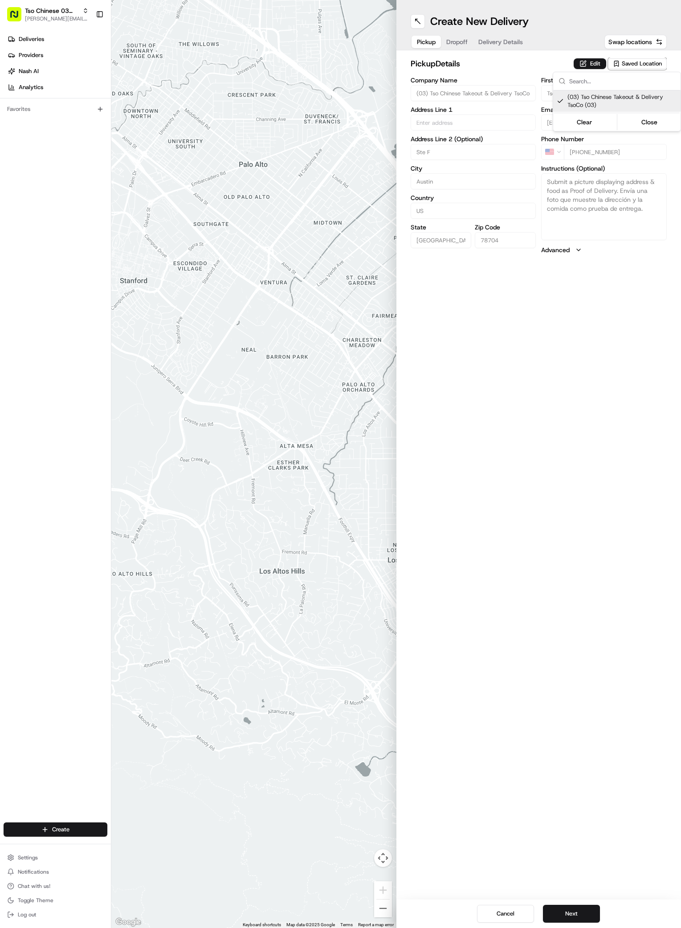
type input "(03) Tso Chinese Takeout & Delivery TsoCo"
type input "Ste F"
type input "Austin"
type input "US"
type input "TX"
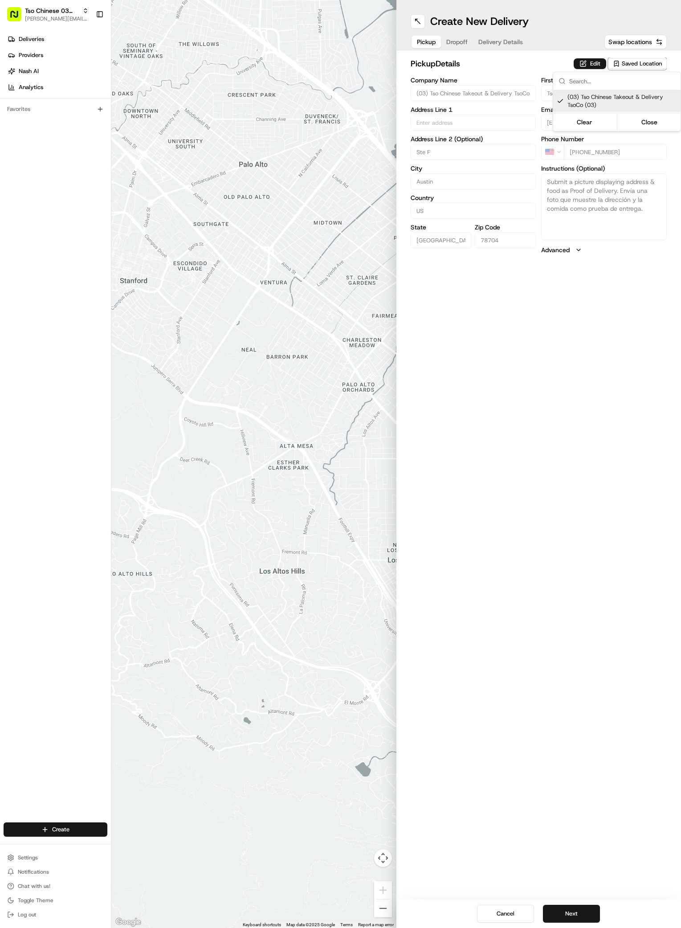
type input "78704"
type input "Tso Chinese"
type input "TsoCo Manager"
type input "tsocostore@tsochinese.com"
type input "+1 512 428 4445"
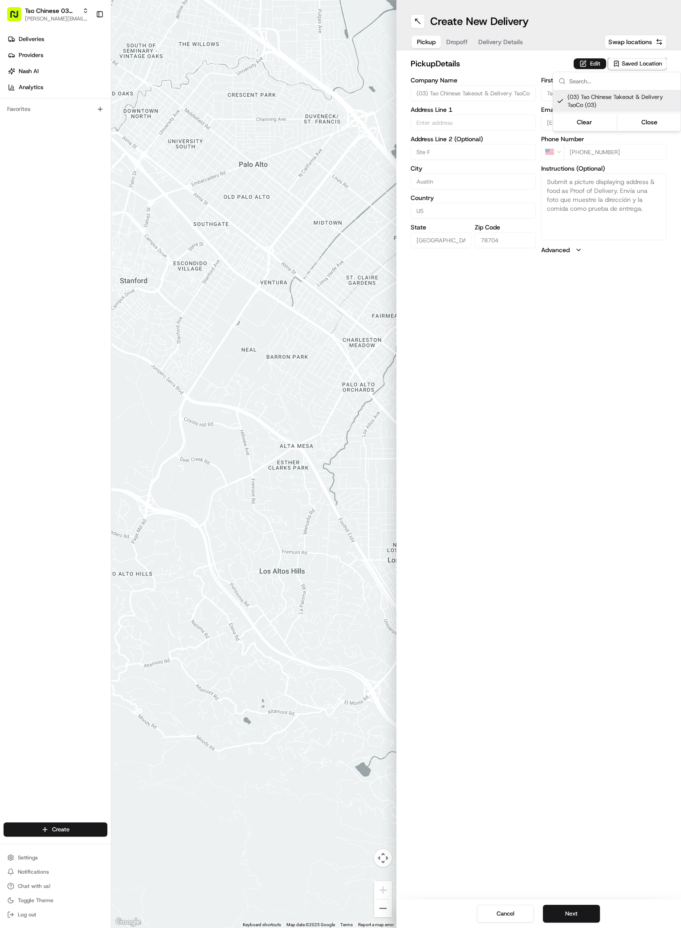
type textarea "Submit a picture displaying address & food as Proof of Delivery. Envía una foto…"
type input "2407 S Congress Ave"
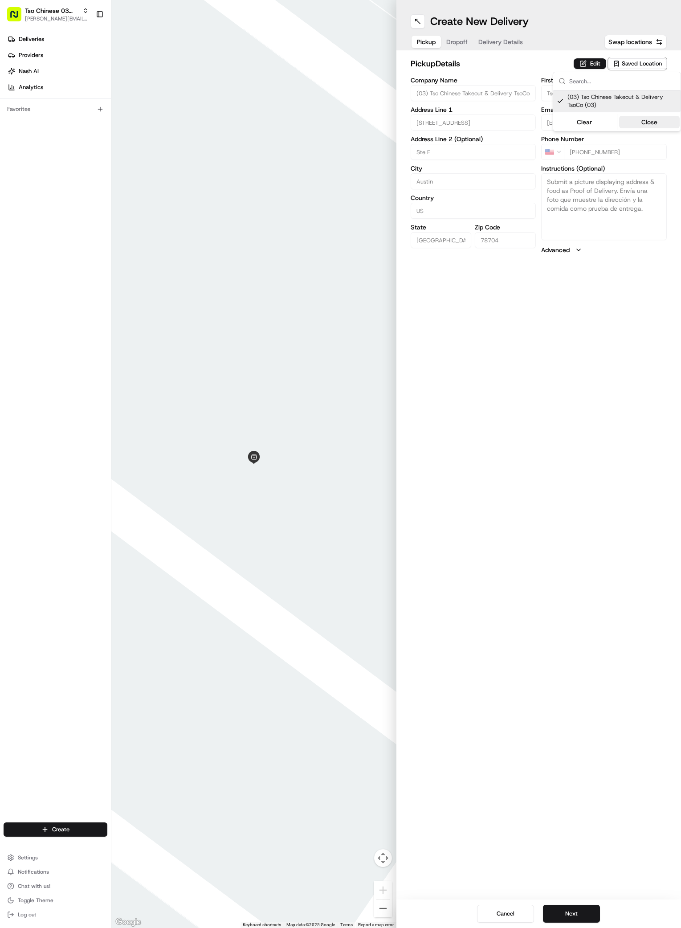
click at [646, 119] on button "Close" at bounding box center [649, 122] width 61 height 12
click at [458, 41] on span "Dropoff" at bounding box center [456, 41] width 21 height 9
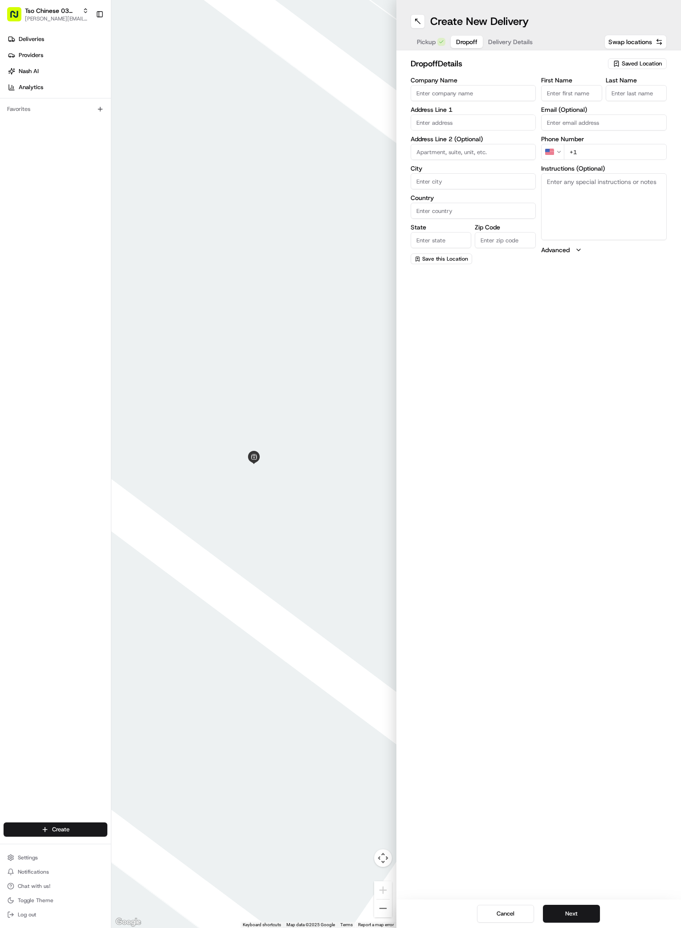
click at [562, 90] on input "First Name" at bounding box center [571, 93] width 61 height 16
paste input "Connor"
type input "Connor"
click at [635, 94] on input "Last Name" at bounding box center [636, 93] width 61 height 16
paste input "Langdon"
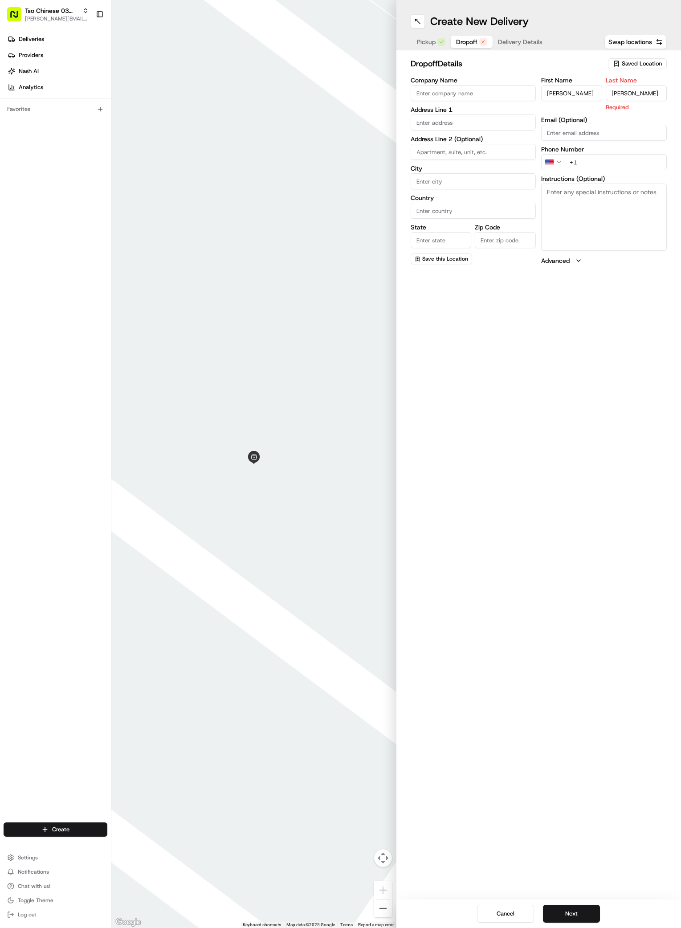
type input "Langdon"
paste input "832 449 2147"
type input "+1 832 449 2147"
paste input "2511 Montopolis Dr"
click at [460, 139] on div "2511 Montopolis Drive, Austin, TX" at bounding box center [473, 140] width 121 height 13
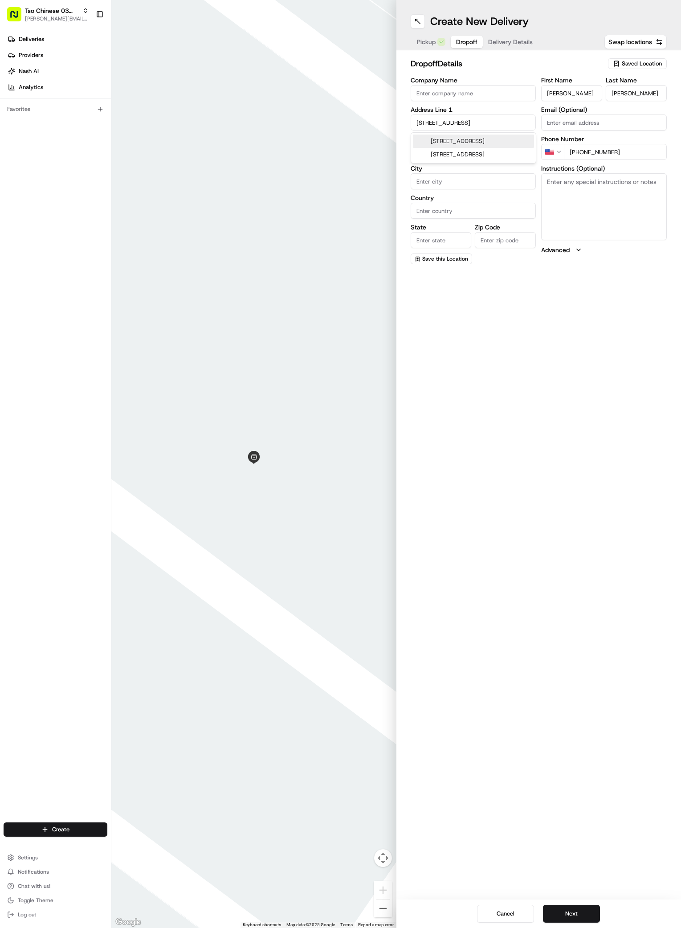
type input "2511 Montopolis Dr, Austin, TX 78741, USA"
type input "Austin"
type input "United States"
type input "TX"
type input "78741"
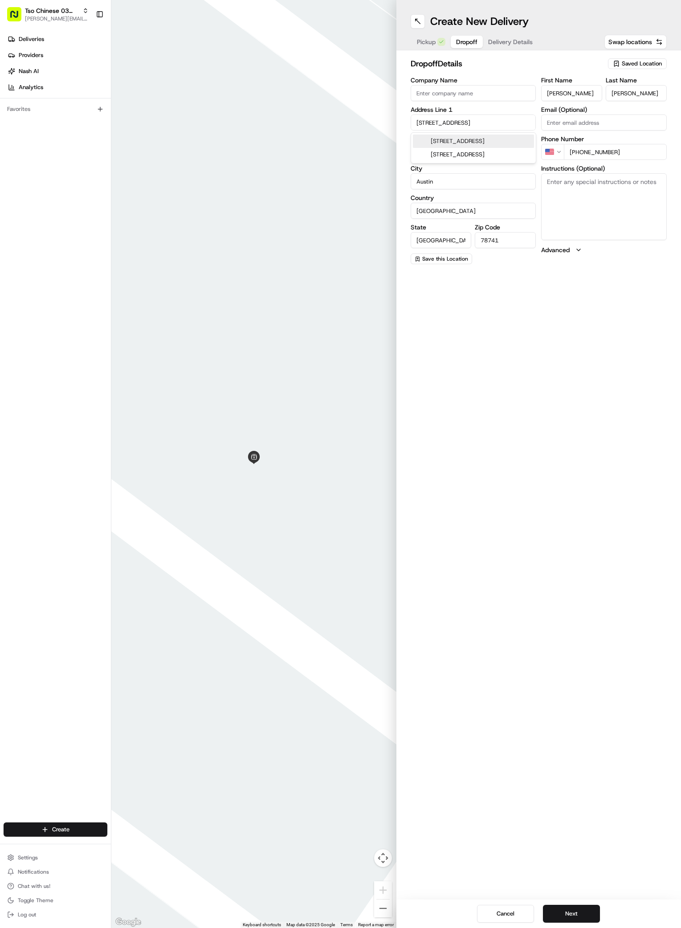
type input "2511 Montopolis Drive"
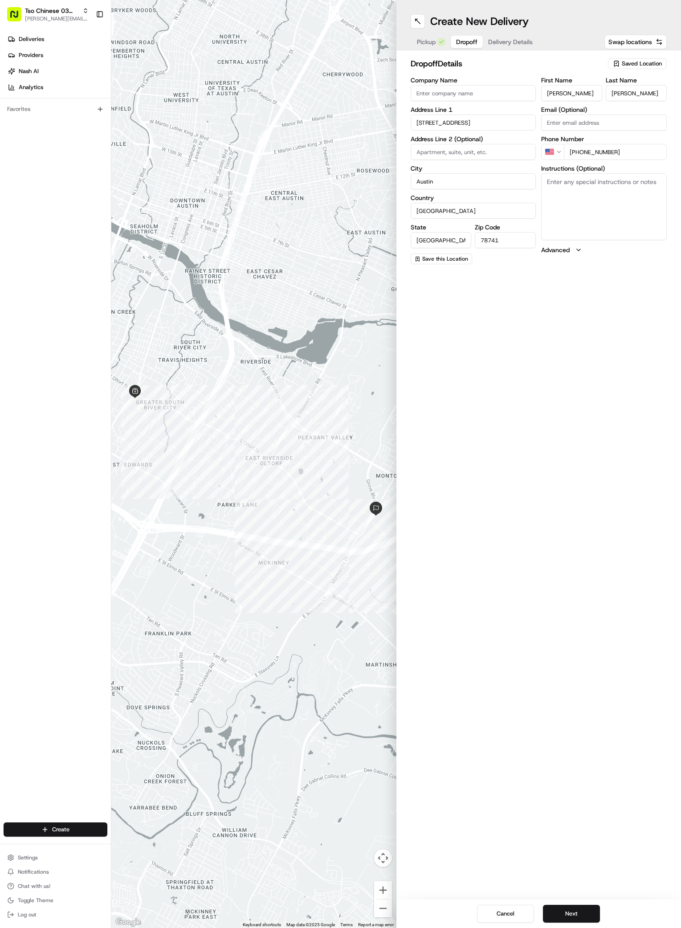
click at [578, 190] on textarea "Instructions (Optional)" at bounding box center [604, 206] width 126 height 67
paste textarea "Company: The Monroe"
paste textarea "442"
type textarea "Company: The Monroe 442"
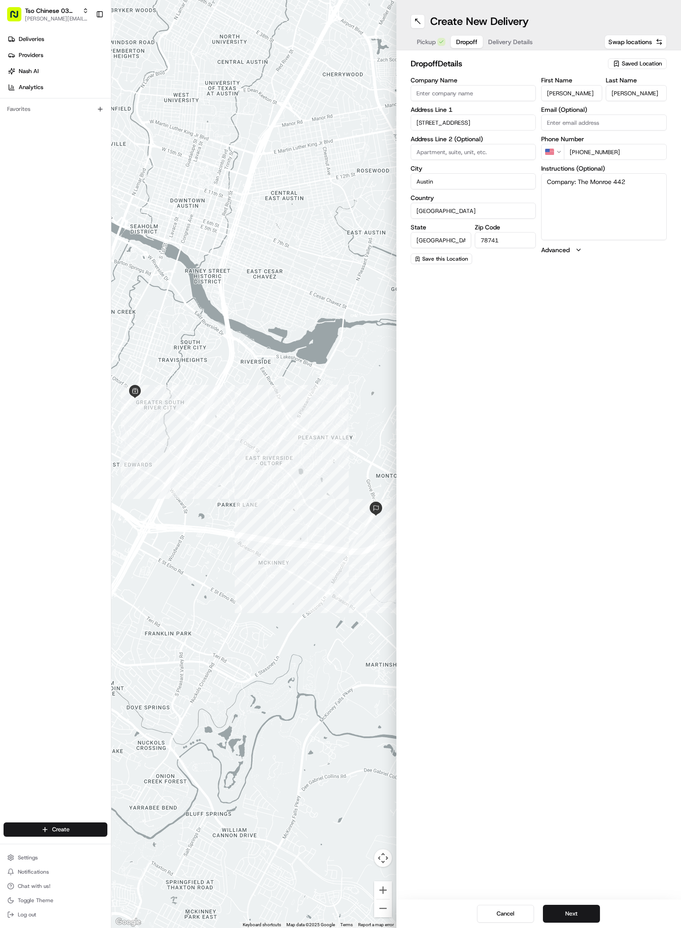
click at [433, 155] on input at bounding box center [474, 152] width 126 height 16
paste input "442"
type input "442"
click at [644, 189] on textarea "Company: The Monroe 442" at bounding box center [604, 206] width 126 height 67
paste textarea "At the gate, DELIVERY1231 to open. First door on the left through the gate. At …"
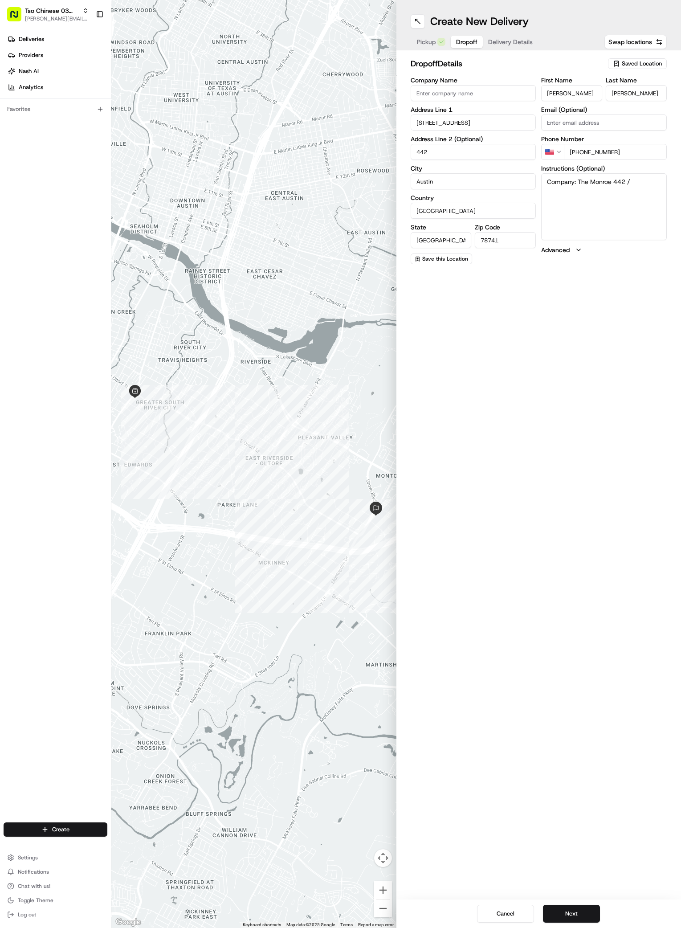
type textarea "Company: The Monroe 442 / At the gate, DELIVERY1231 to open. First door on the …"
click at [497, 45] on button "Delivery Details" at bounding box center [510, 42] width 55 height 12
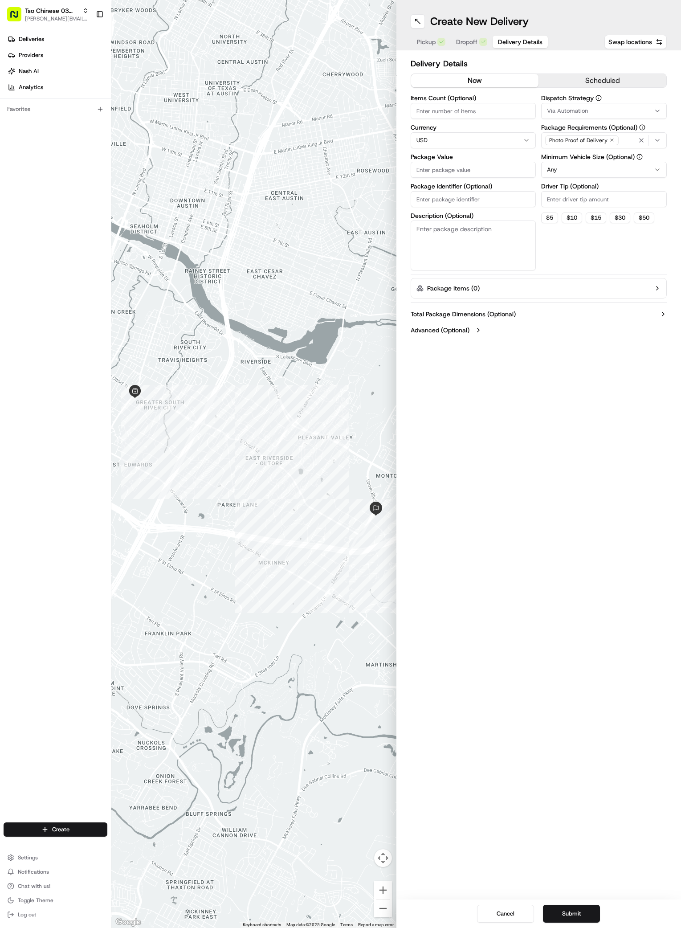
click at [450, 197] on input "Package Identifier (Optional)" at bounding box center [474, 199] width 126 height 16
paste input "OKZMSUT"
type input "OKZMSUT"
click at [460, 169] on input "Package Value" at bounding box center [474, 170] width 126 height 16
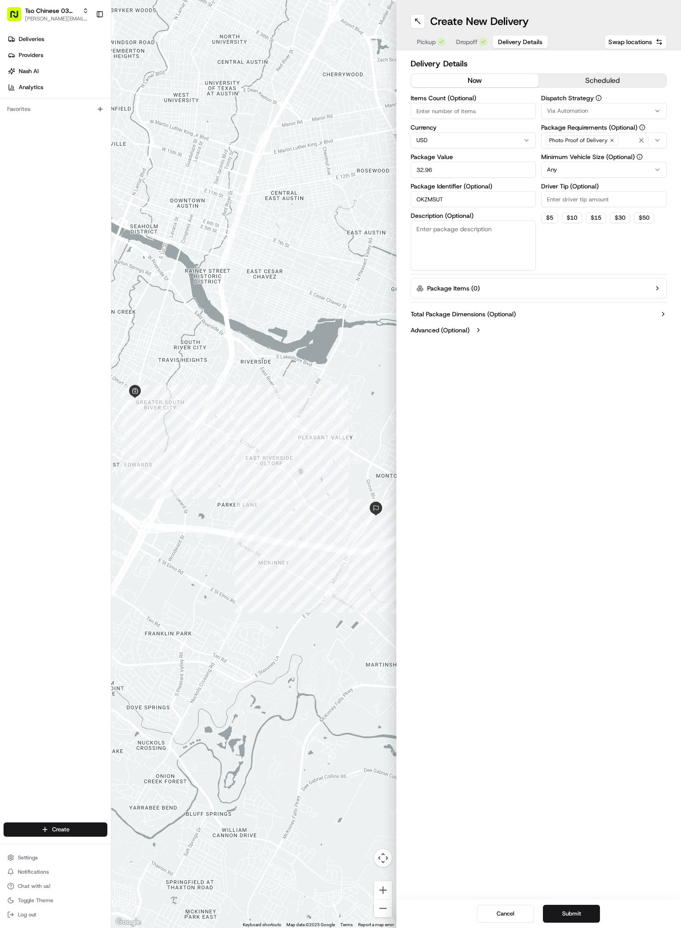
type input "32.96"
click at [653, 111] on div "Via Automation" at bounding box center [603, 111] width 121 height 8
click at [608, 160] on span "TsoCo Strategy" at bounding box center [611, 159] width 110 height 8
click at [637, 192] on button "Close" at bounding box center [637, 189] width 61 height 12
click at [611, 140] on icon "button" at bounding box center [611, 140] width 5 height 5
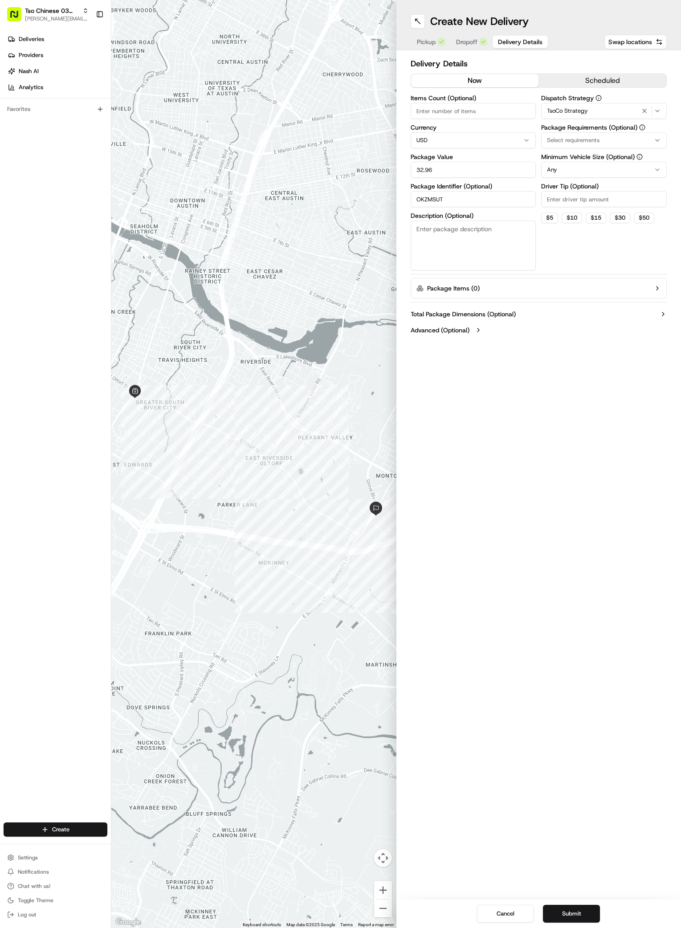
click at [611, 140] on div "Select requirements" at bounding box center [603, 140] width 121 height 8
type input "m"
click at [600, 175] on span "Meet on Delivery" at bounding box center [611, 175] width 110 height 8
click at [637, 220] on button "Close" at bounding box center [637, 219] width 61 height 12
click at [578, 199] on input "Driver Tip (Optional)" at bounding box center [604, 199] width 126 height 16
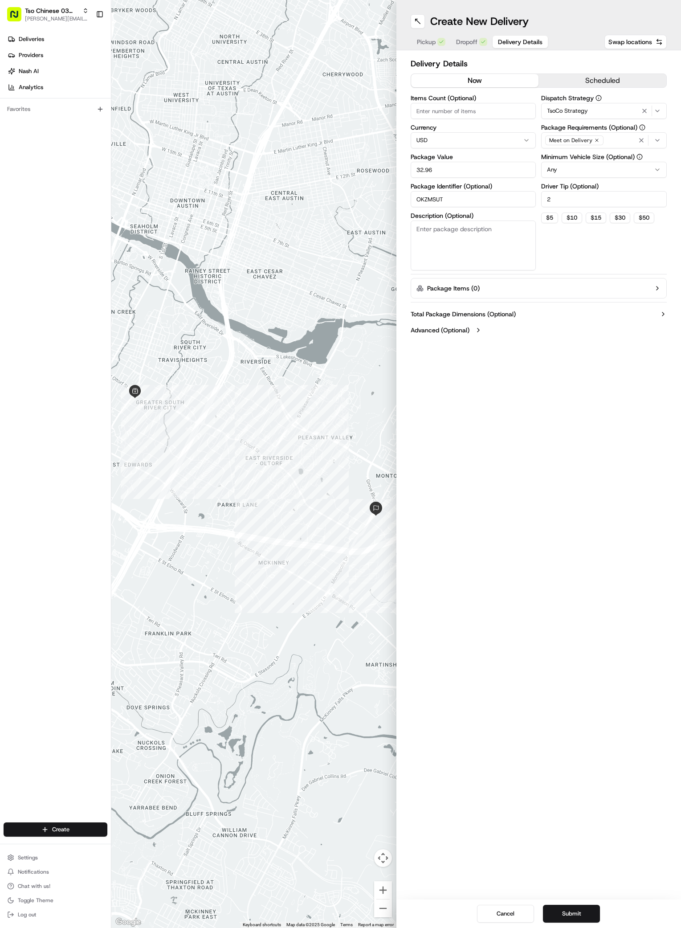
type input "2"
click at [493, 571] on div "Create New Delivery Pickup Dropoff Delivery Details Swap locations Delivery Det…" at bounding box center [538, 464] width 285 height 928
click at [565, 909] on button "Submit" at bounding box center [571, 913] width 57 height 18
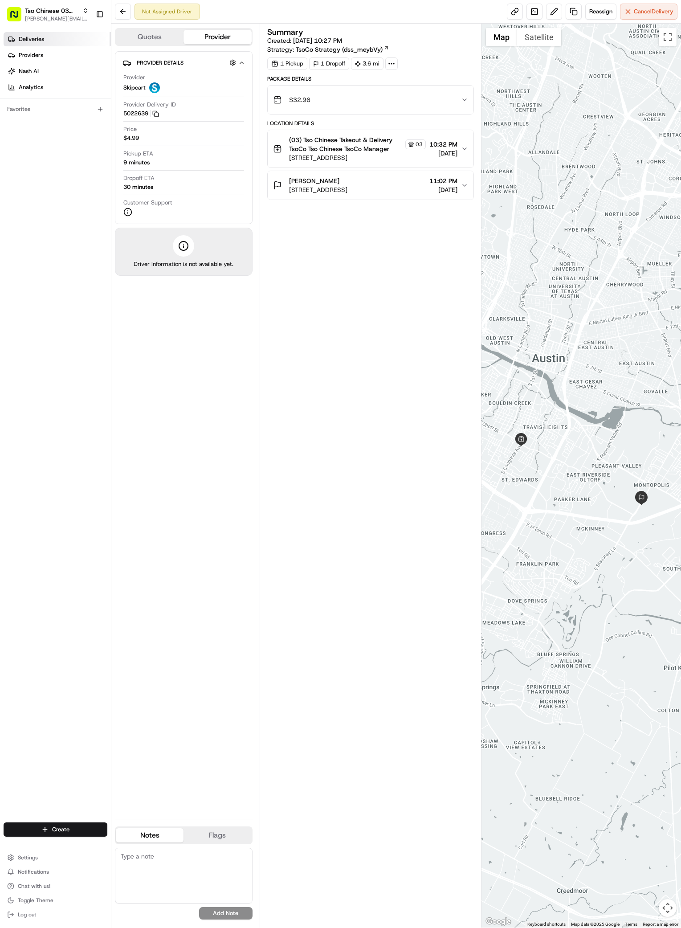
click at [34, 39] on span "Deliveries" at bounding box center [31, 39] width 25 height 8
